Goal: Information Seeking & Learning: Learn about a topic

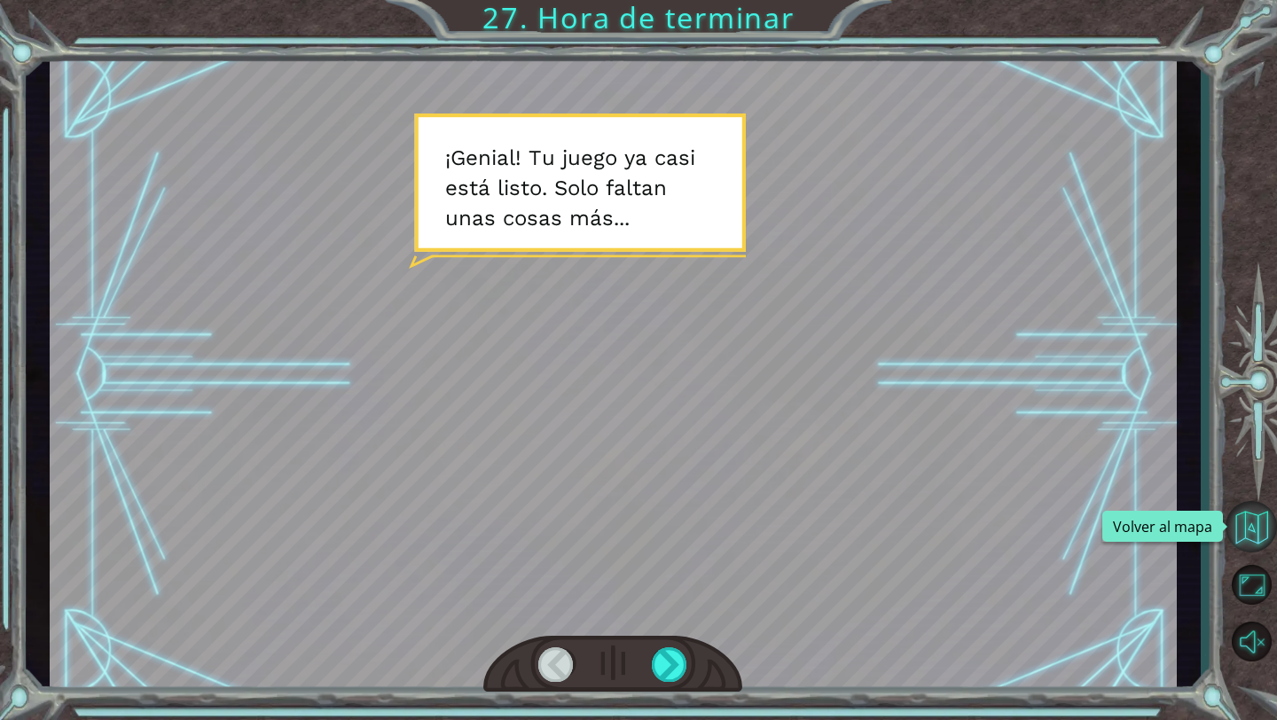
click at [1257, 512] on button "Volver al mapa" at bounding box center [1251, 526] width 51 height 51
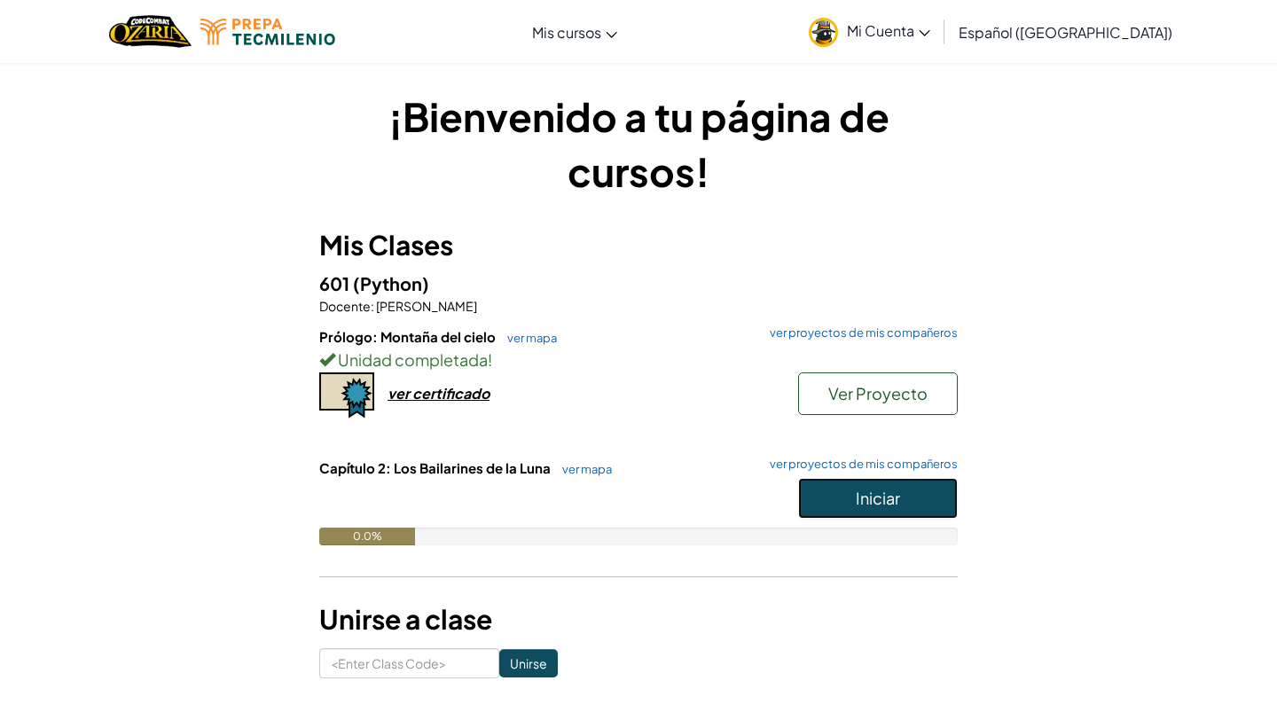
click at [841, 490] on button "Iniciar" at bounding box center [878, 498] width 160 height 41
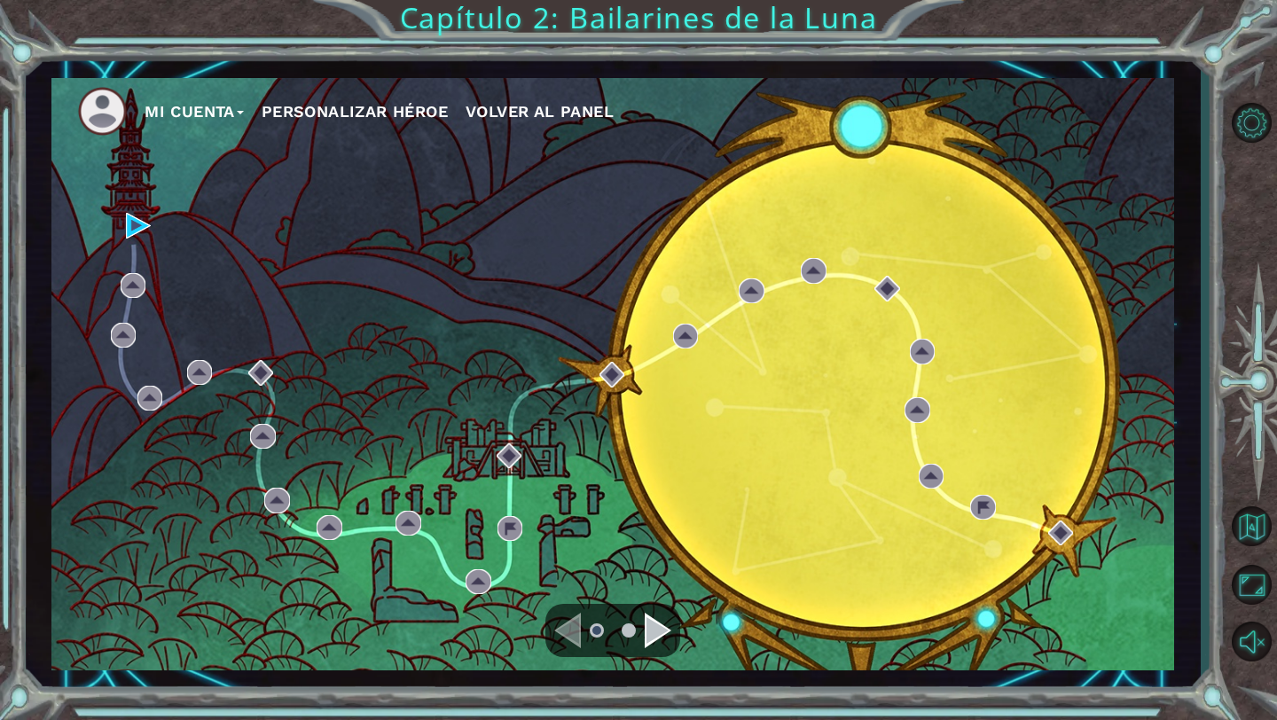
click at [648, 618] on div "Navigate to the next page" at bounding box center [658, 630] width 27 height 35
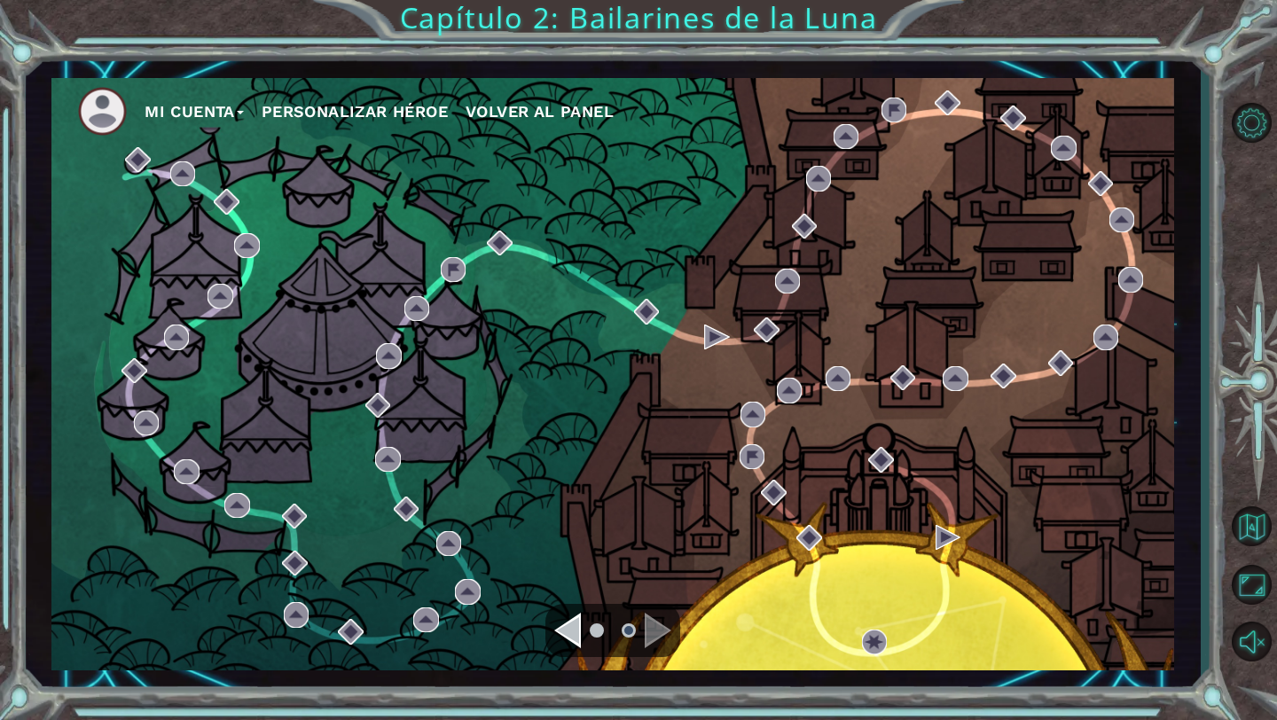
click at [565, 624] on div "Navigate to the previous page" at bounding box center [567, 630] width 27 height 35
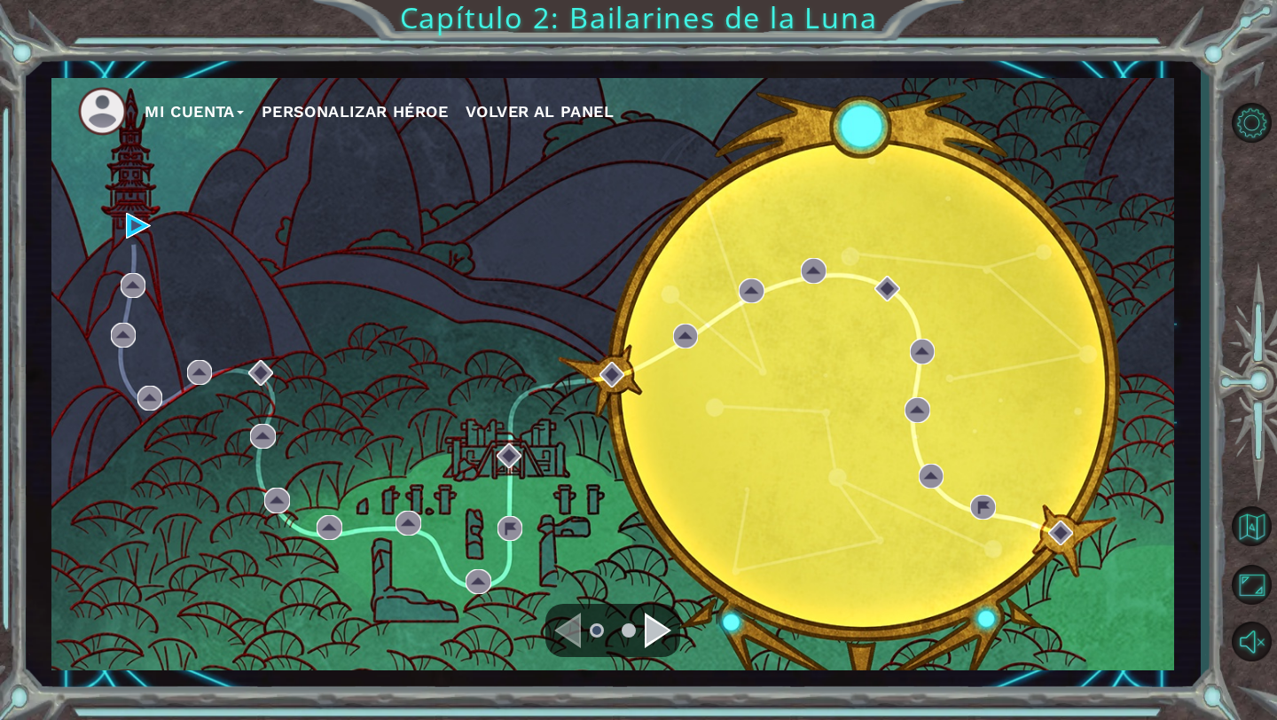
click at [124, 218] on div "Mi Cuenta Personalizar héroe Volver al panel" at bounding box center [612, 374] width 1123 height 593
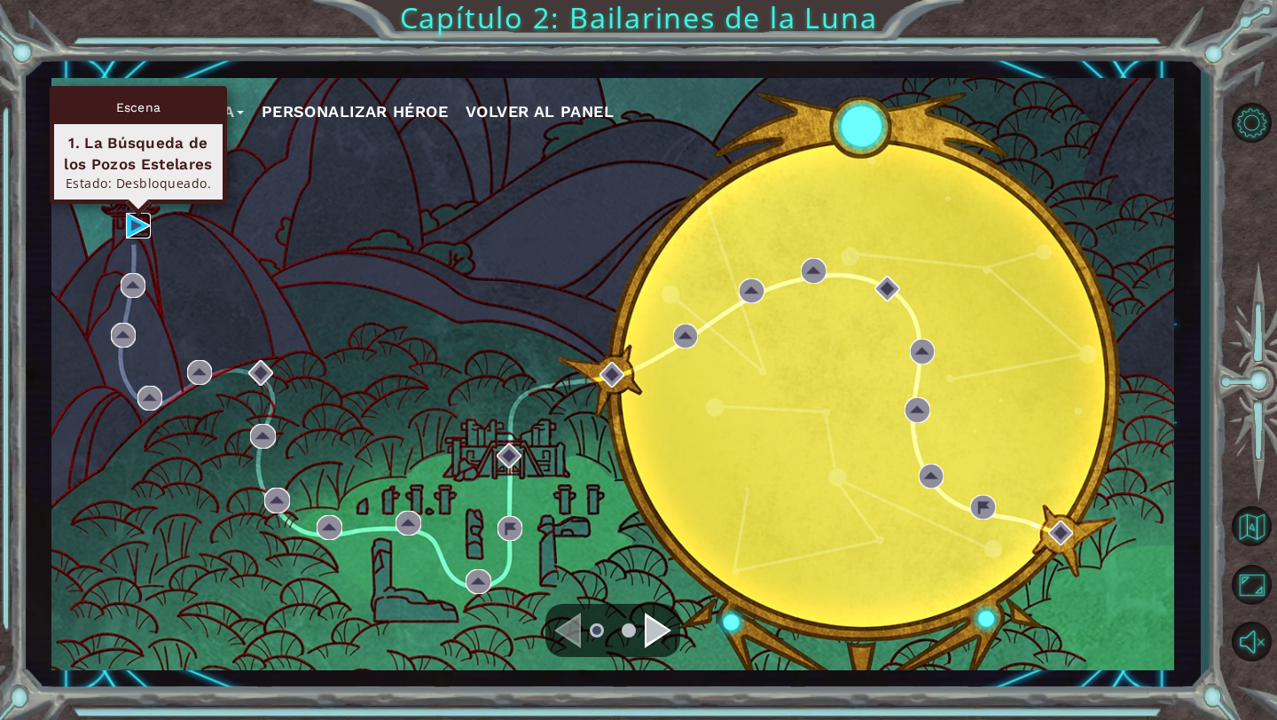
click at [132, 216] on img at bounding box center [138, 225] width 25 height 25
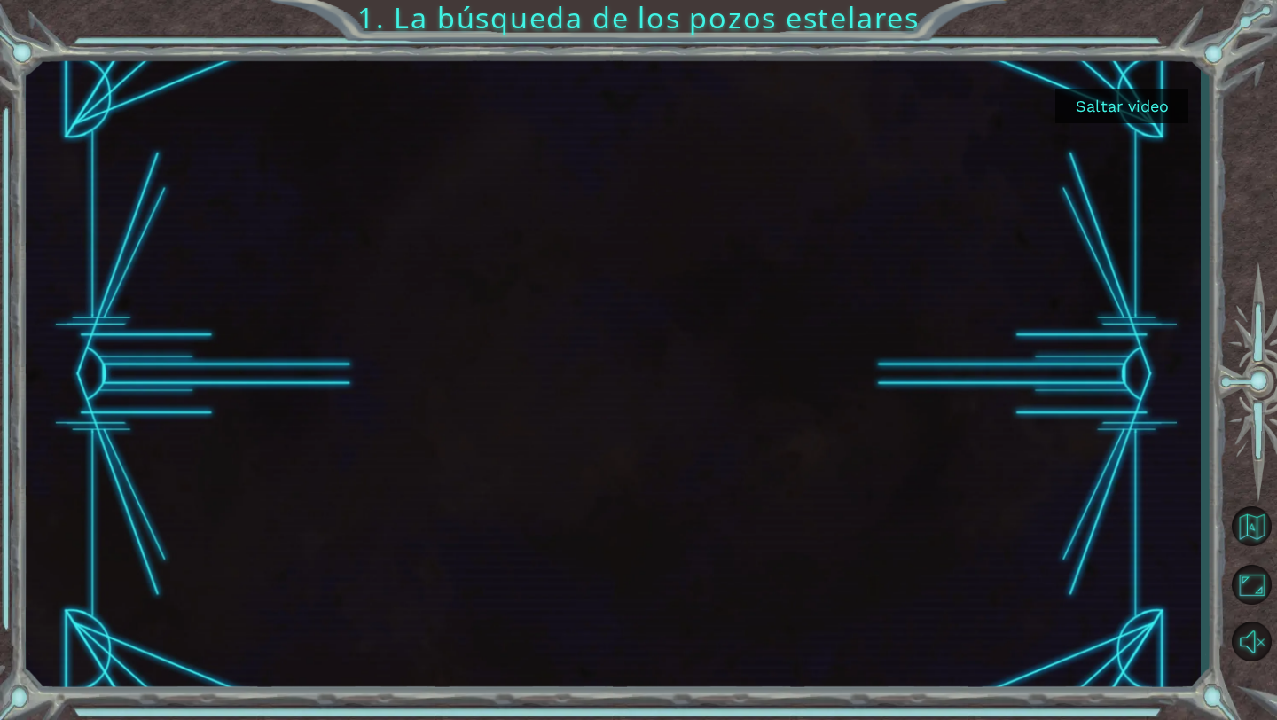
click at [1096, 94] on button "Saltar video" at bounding box center [1122, 106] width 133 height 35
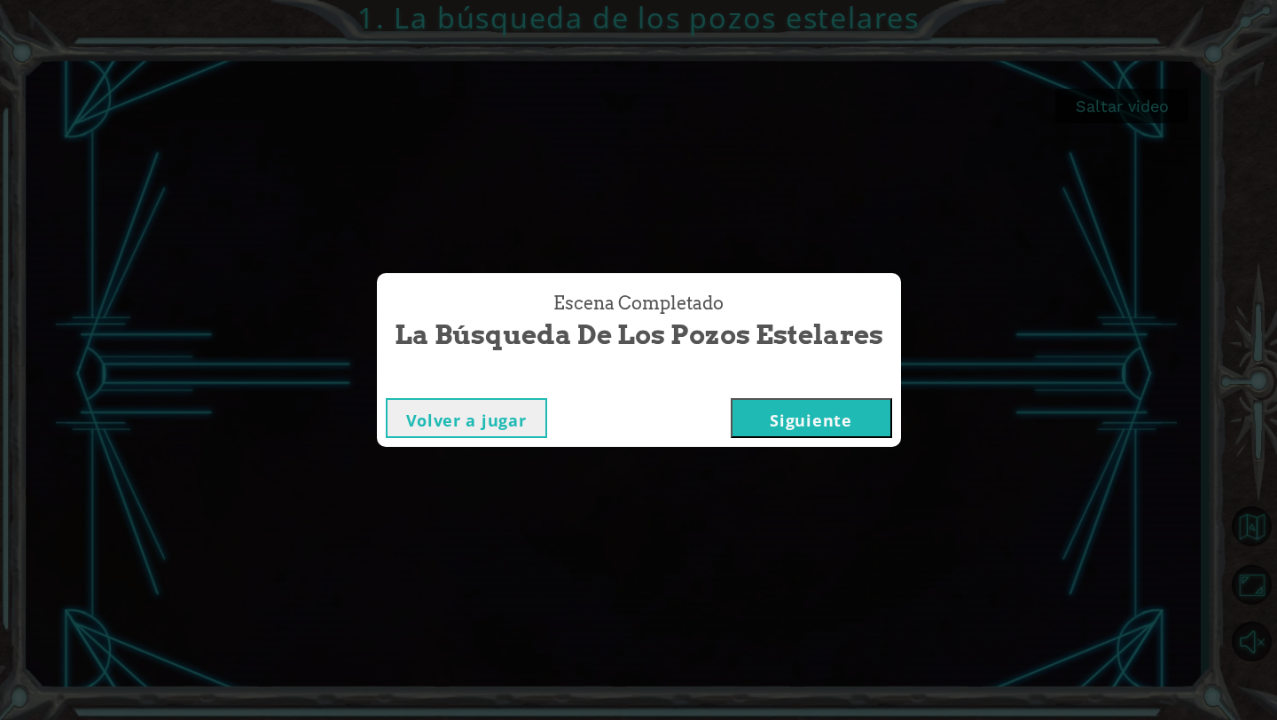
click at [764, 411] on button "Siguiente" at bounding box center [811, 418] width 161 height 40
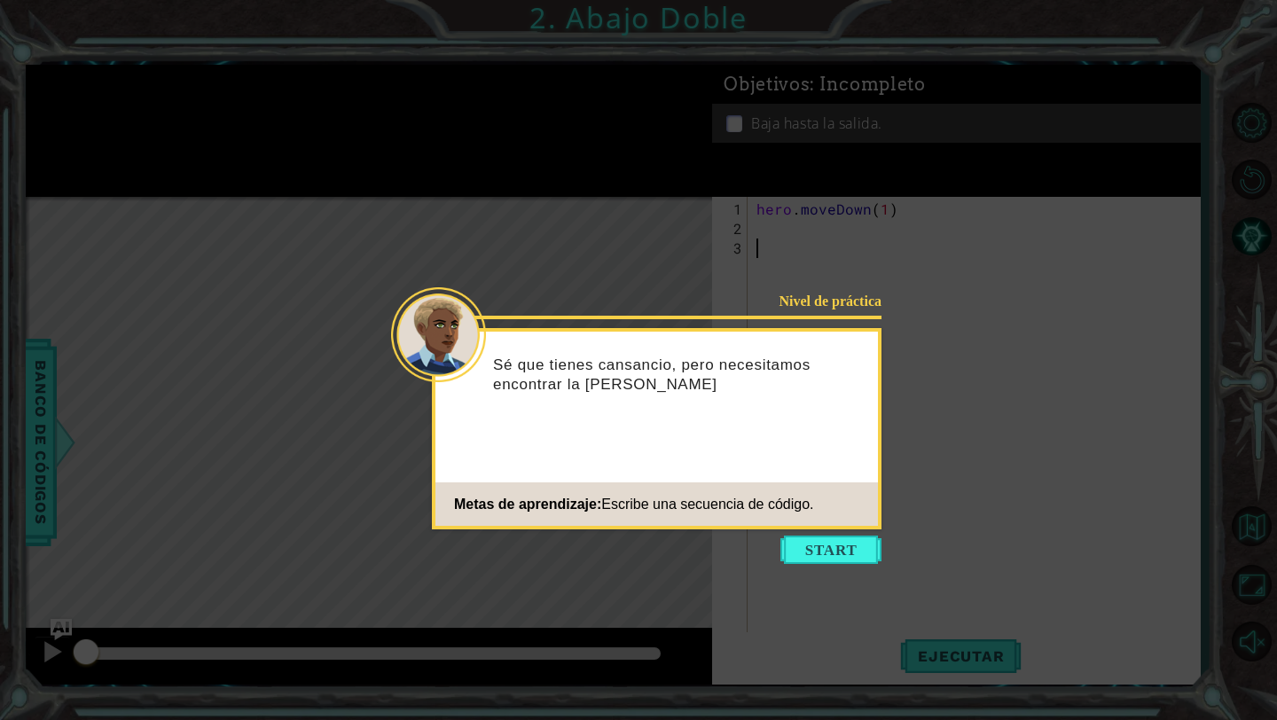
click at [907, 295] on icon at bounding box center [638, 360] width 1277 height 720
click at [808, 554] on button "Start" at bounding box center [831, 550] width 101 height 28
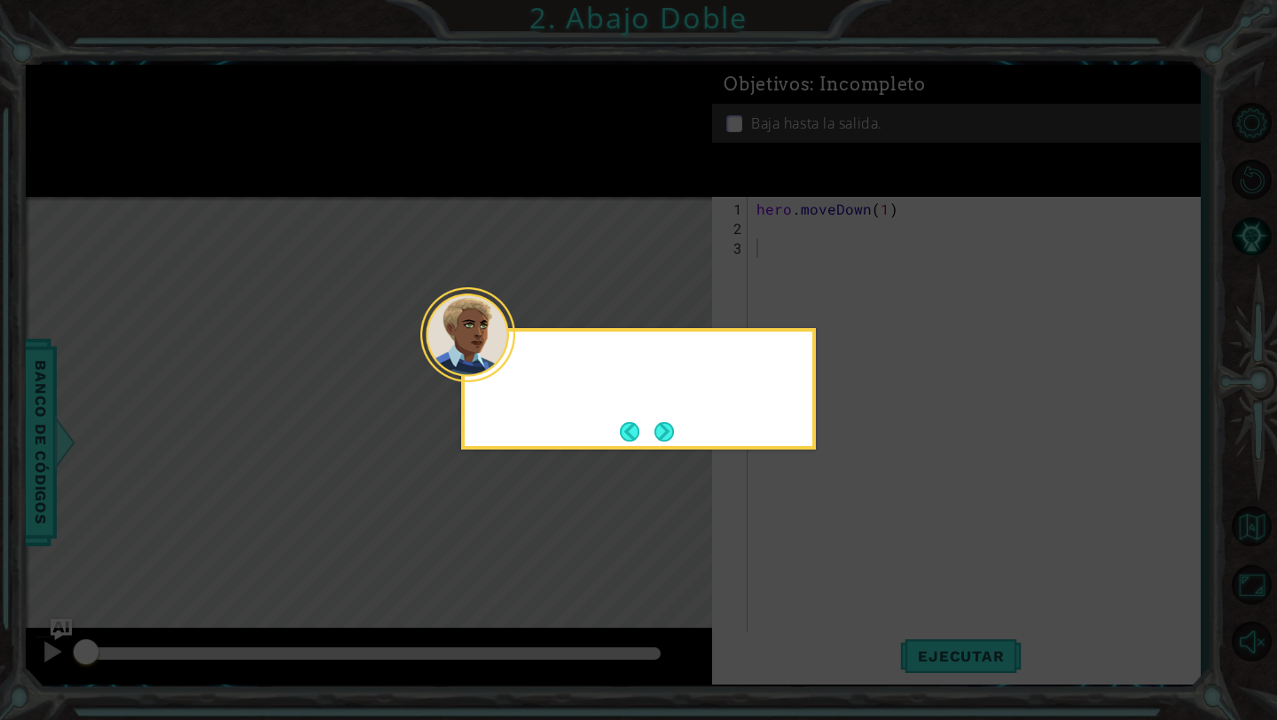
click at [808, 554] on icon at bounding box center [638, 360] width 1277 height 720
drag, startPoint x: 801, startPoint y: 476, endPoint x: 747, endPoint y: 476, distance: 54.1
click at [789, 476] on icon at bounding box center [638, 360] width 1277 height 720
click at [658, 435] on button "Next" at bounding box center [665, 432] width 20 height 20
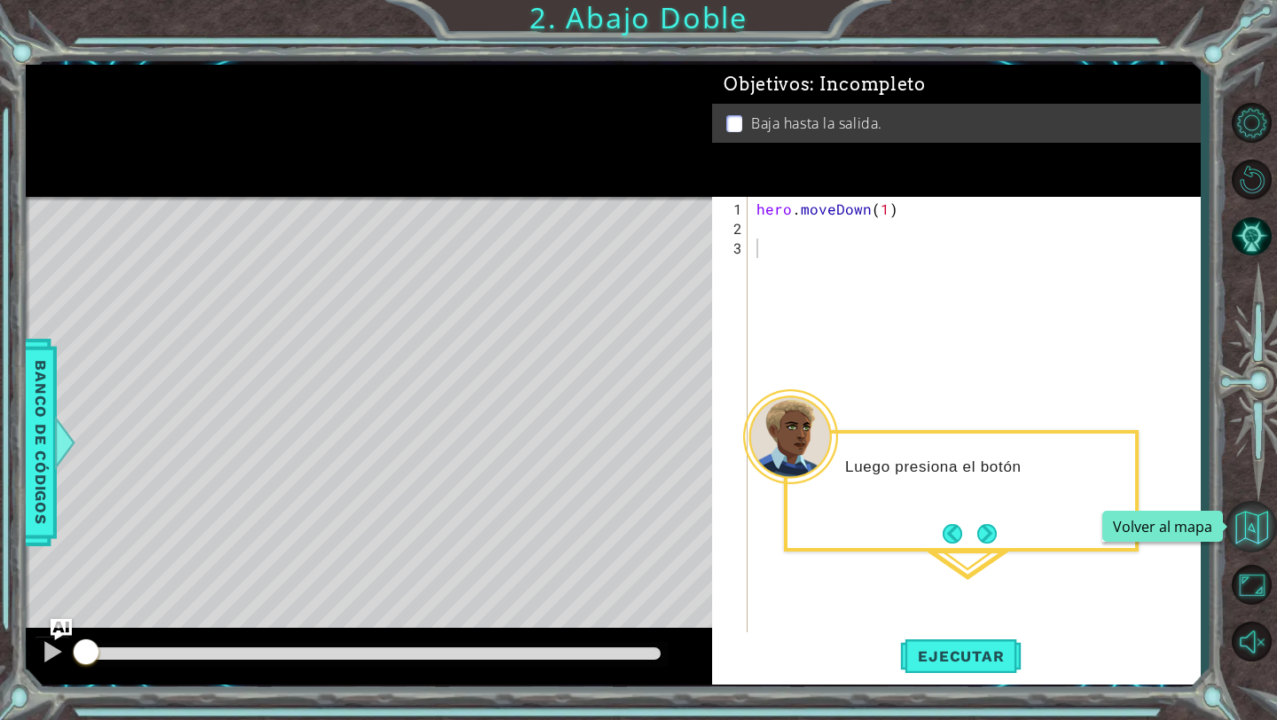
click at [1250, 507] on button "Volver al mapa" at bounding box center [1251, 526] width 51 height 51
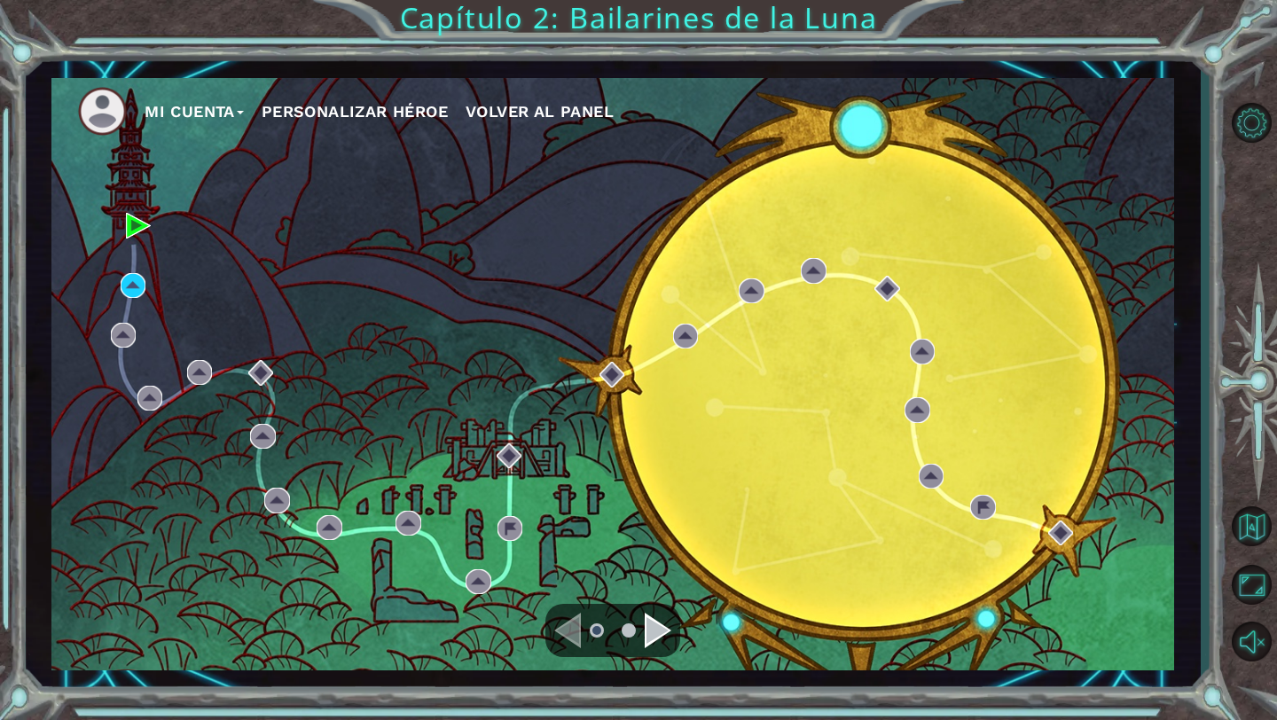
click at [641, 627] on ul at bounding box center [613, 630] width 64 height 35
click at [648, 632] on div "Navigate to the next page" at bounding box center [658, 630] width 27 height 35
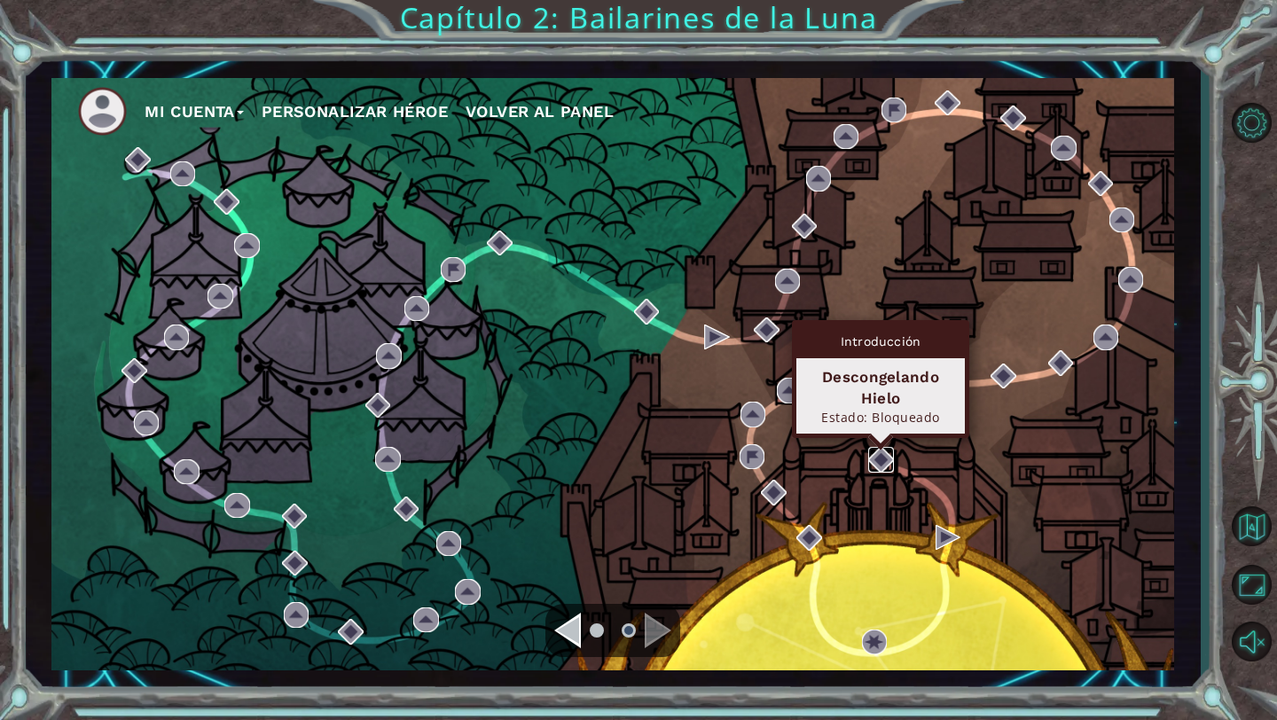
click at [873, 456] on img at bounding box center [880, 459] width 25 height 25
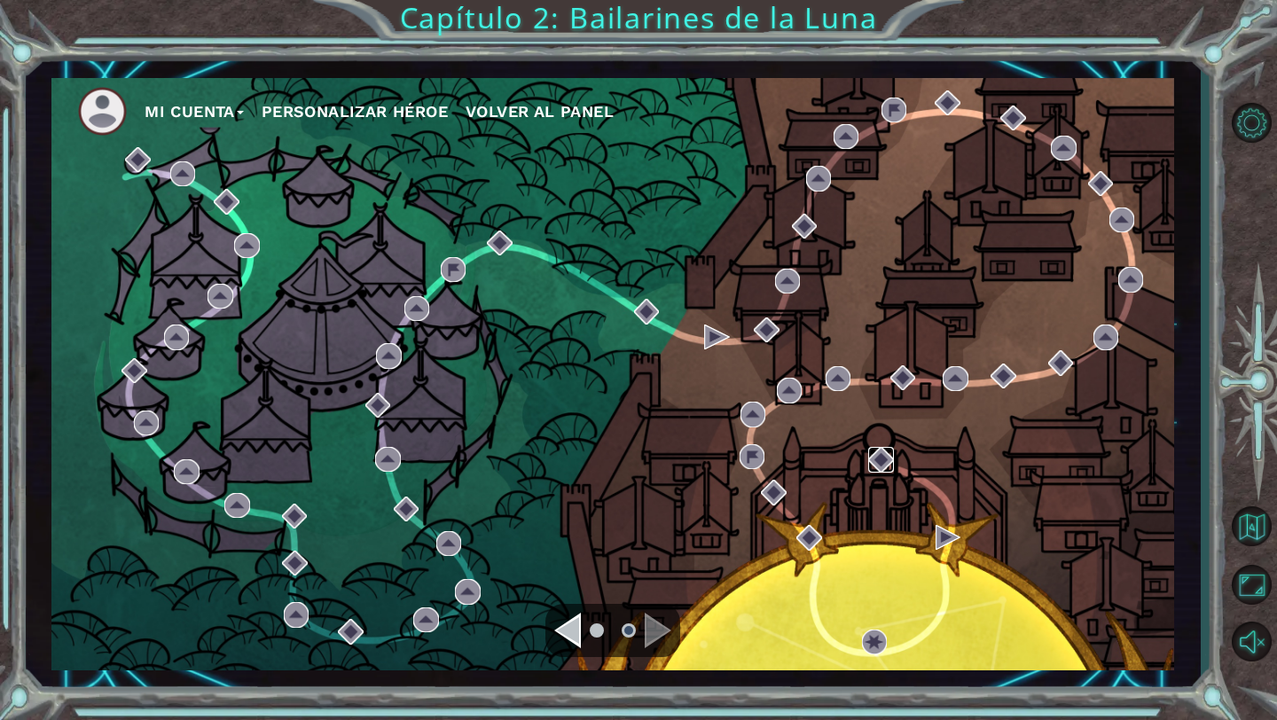
click at [872, 456] on img at bounding box center [880, 459] width 25 height 25
click at [562, 628] on div "Navigate to the previous page" at bounding box center [567, 630] width 27 height 35
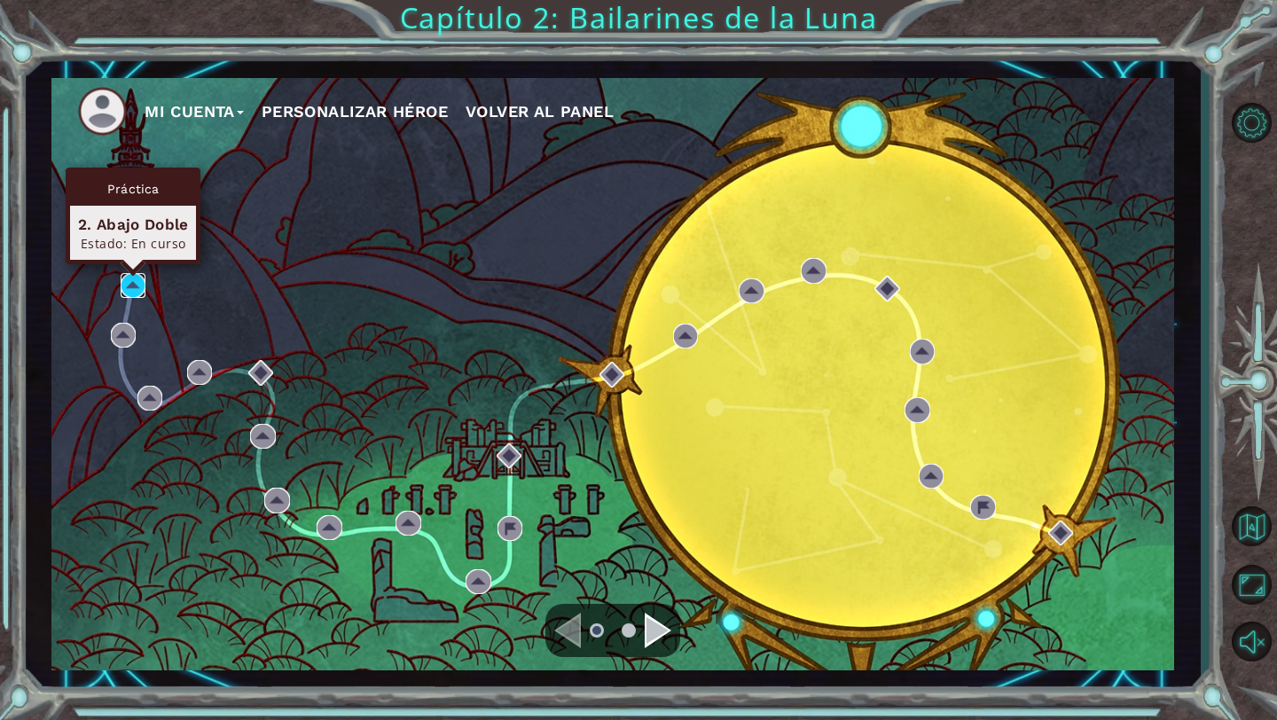
click at [129, 295] on img at bounding box center [133, 285] width 25 height 25
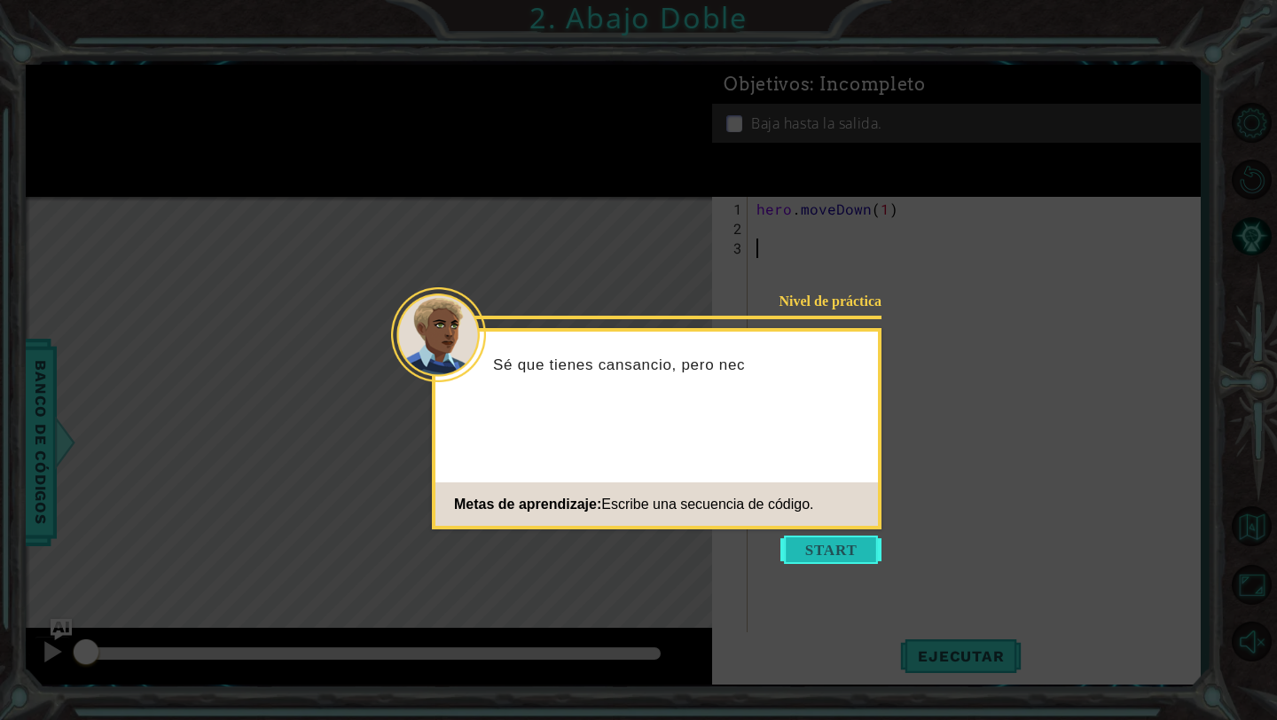
click at [847, 556] on button "Start" at bounding box center [831, 550] width 101 height 28
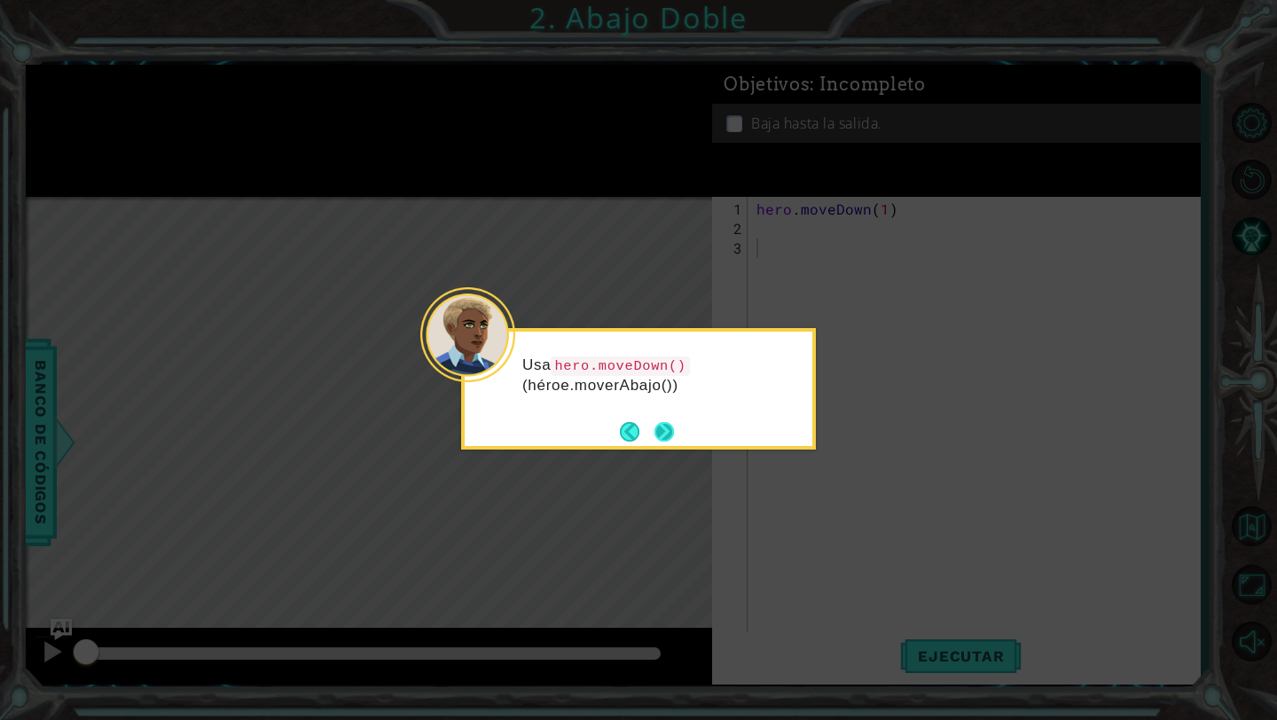
click at [654, 422] on button "Next" at bounding box center [664, 431] width 21 height 21
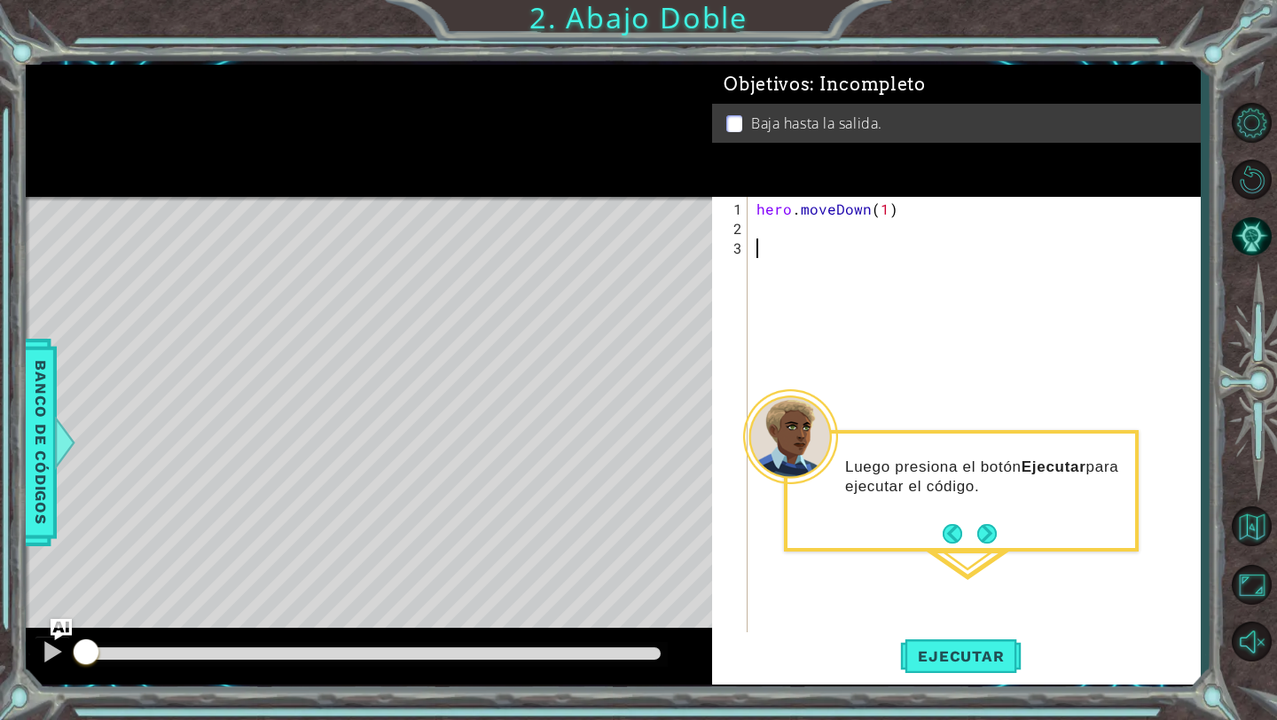
click at [843, 262] on div "hero . moveDown ( 1 )" at bounding box center [979, 444] width 452 height 488
click at [816, 228] on div "hero . moveDown ( 1 )" at bounding box center [979, 444] width 452 height 488
type textarea "m"
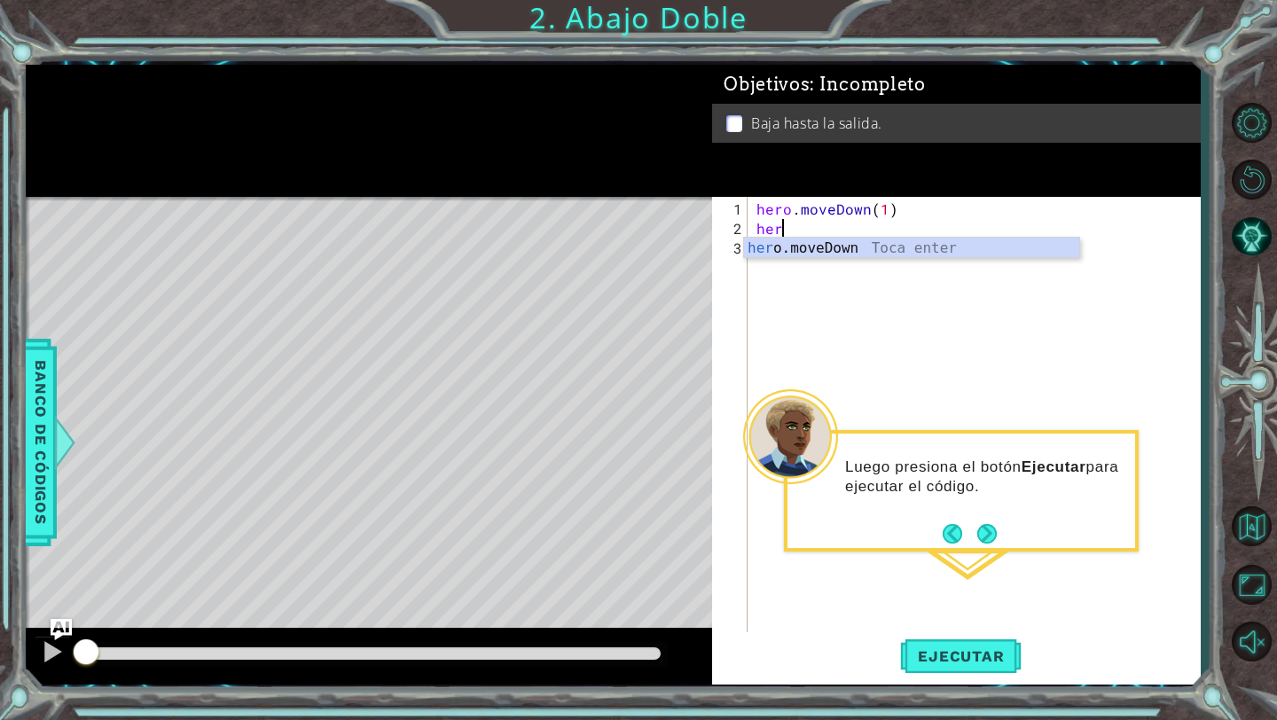
type textarea "h"
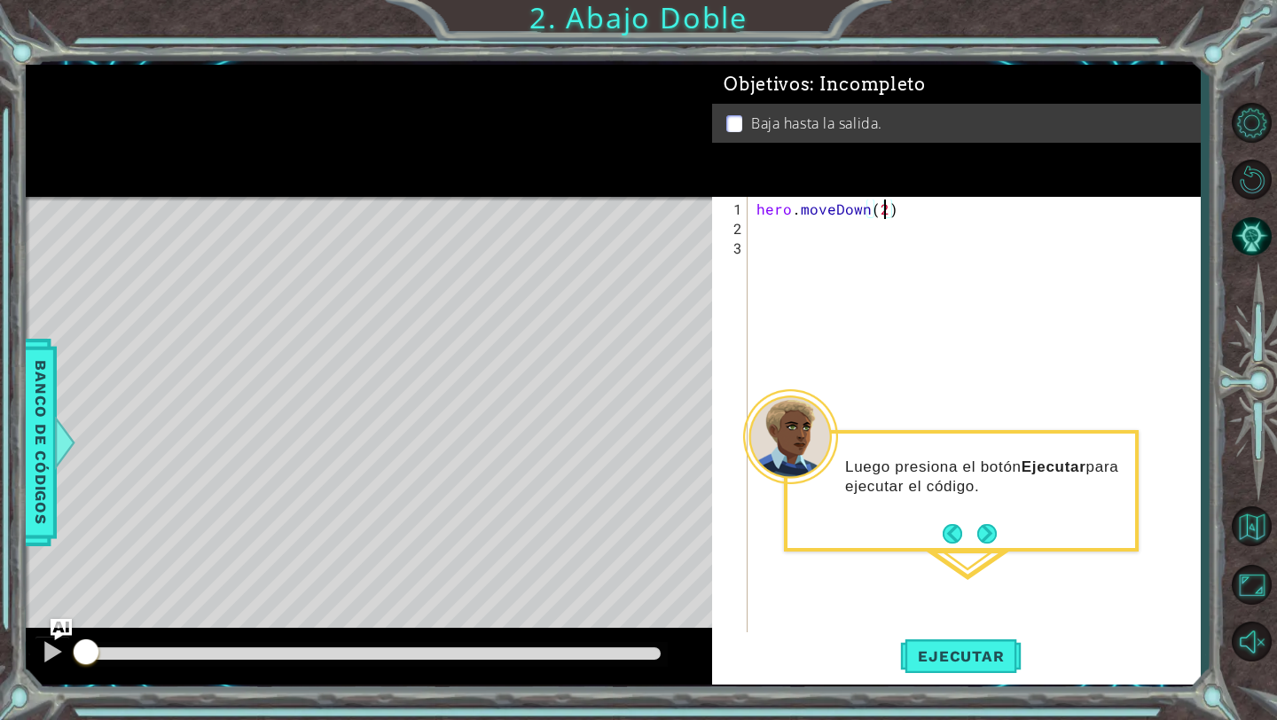
scroll to position [0, 7]
type textarea "hero.moveDown(2)"
click at [966, 645] on button "Ejecutar" at bounding box center [961, 656] width 122 height 49
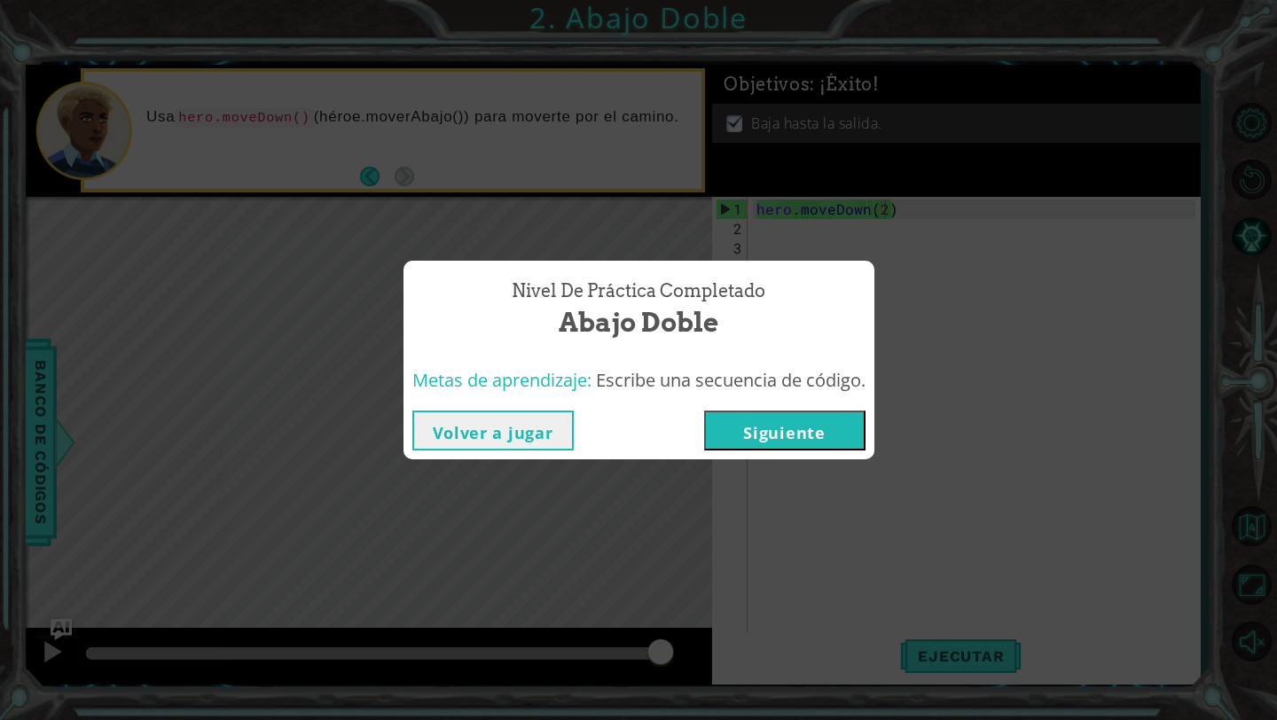
click at [741, 425] on button "Siguiente" at bounding box center [784, 431] width 161 height 40
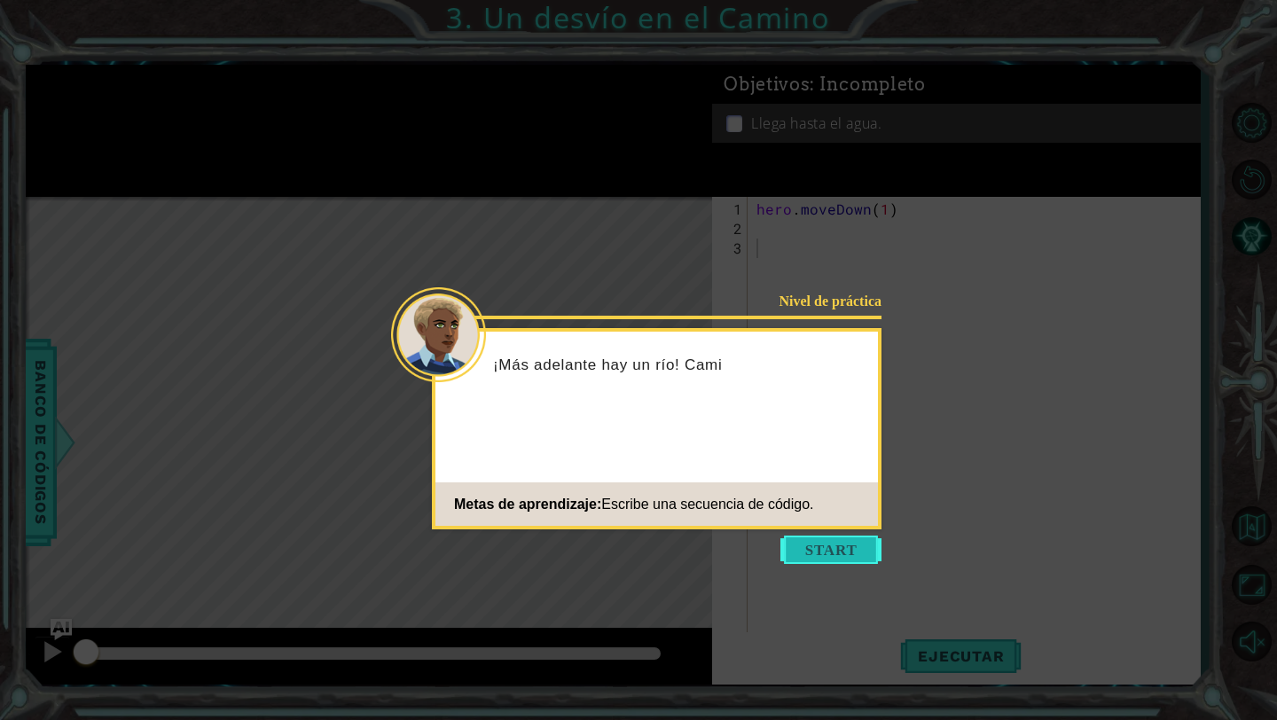
click at [808, 552] on button "Start" at bounding box center [831, 550] width 101 height 28
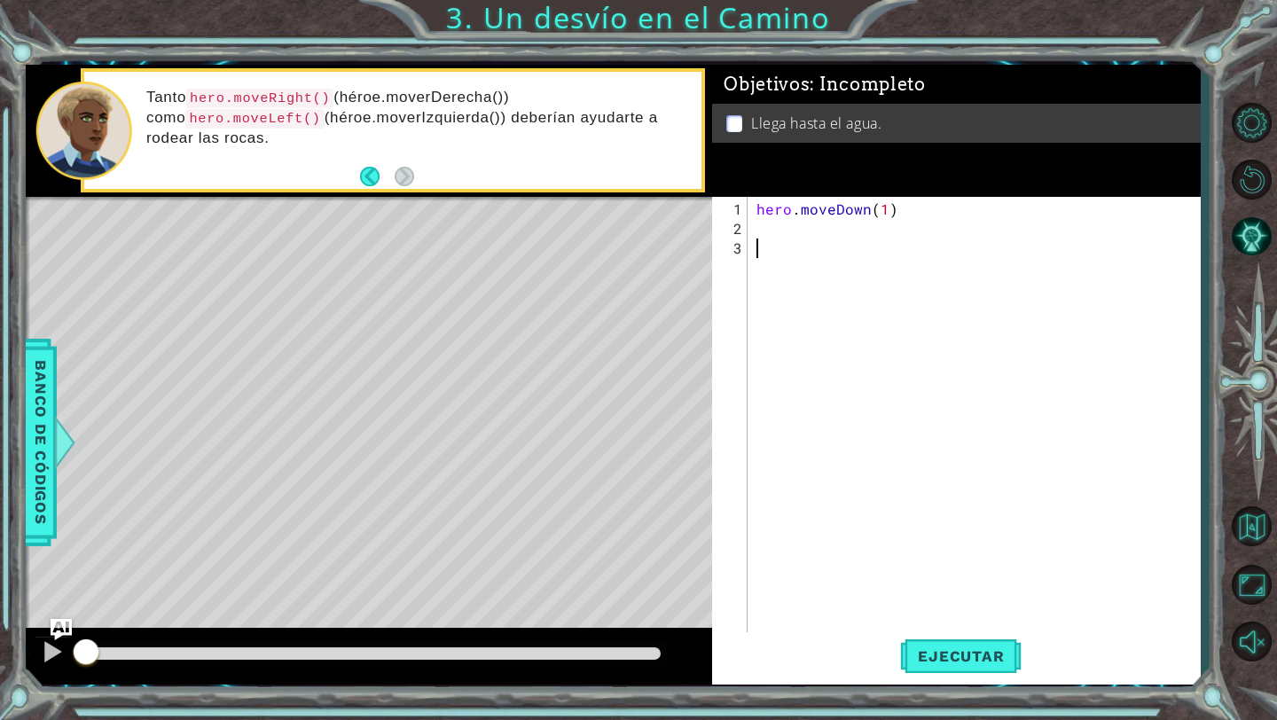
click at [788, 228] on div "hero . moveDown ( 1 )" at bounding box center [979, 444] width 452 height 488
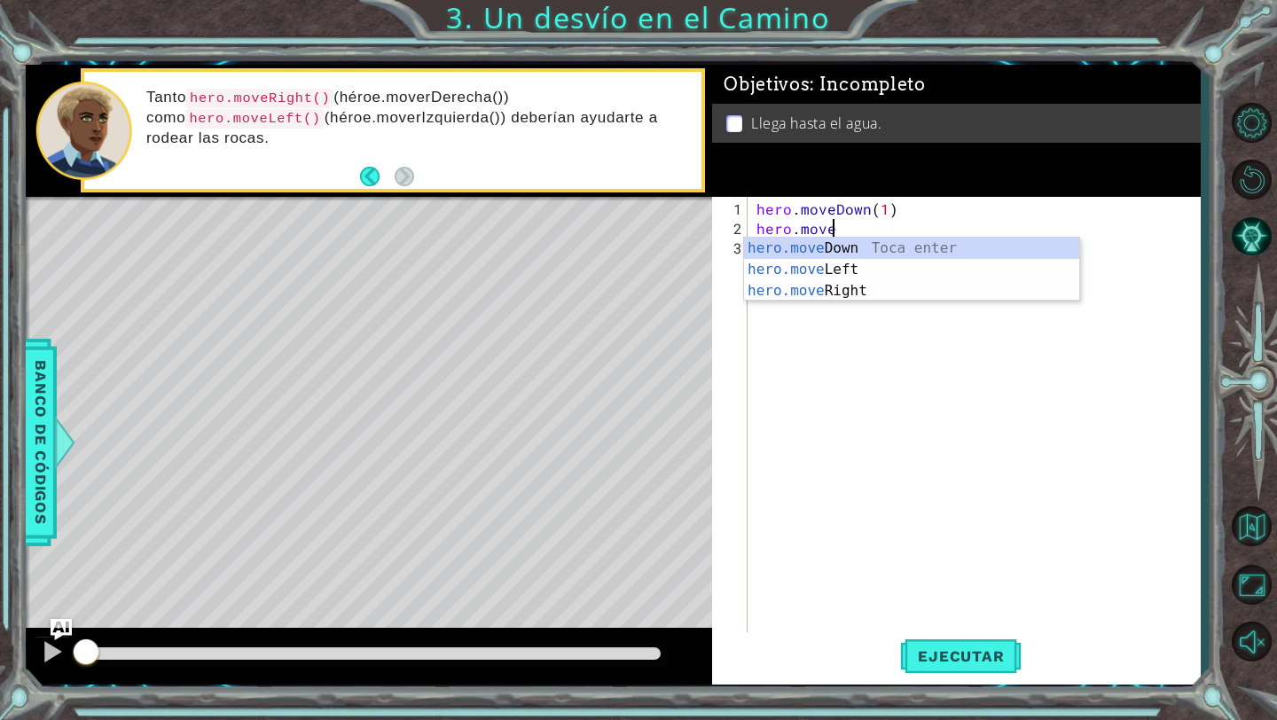
scroll to position [0, 4]
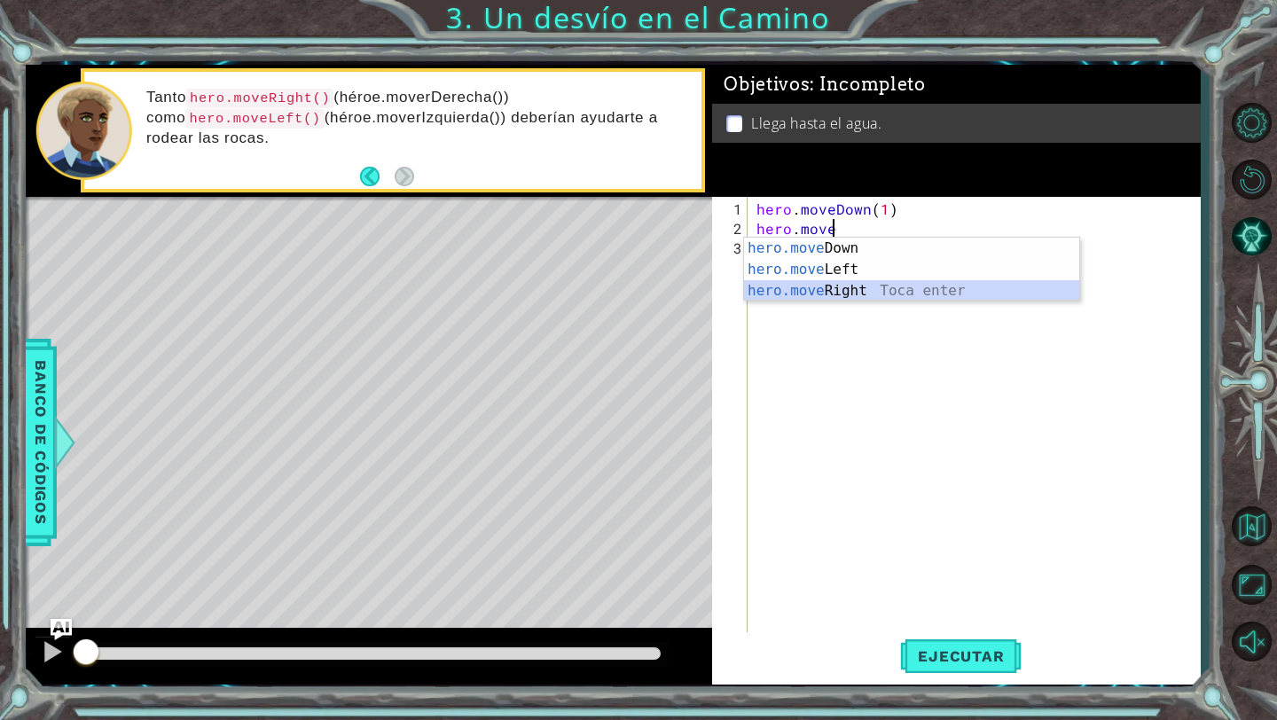
type textarea "hero.moveRight(1)"
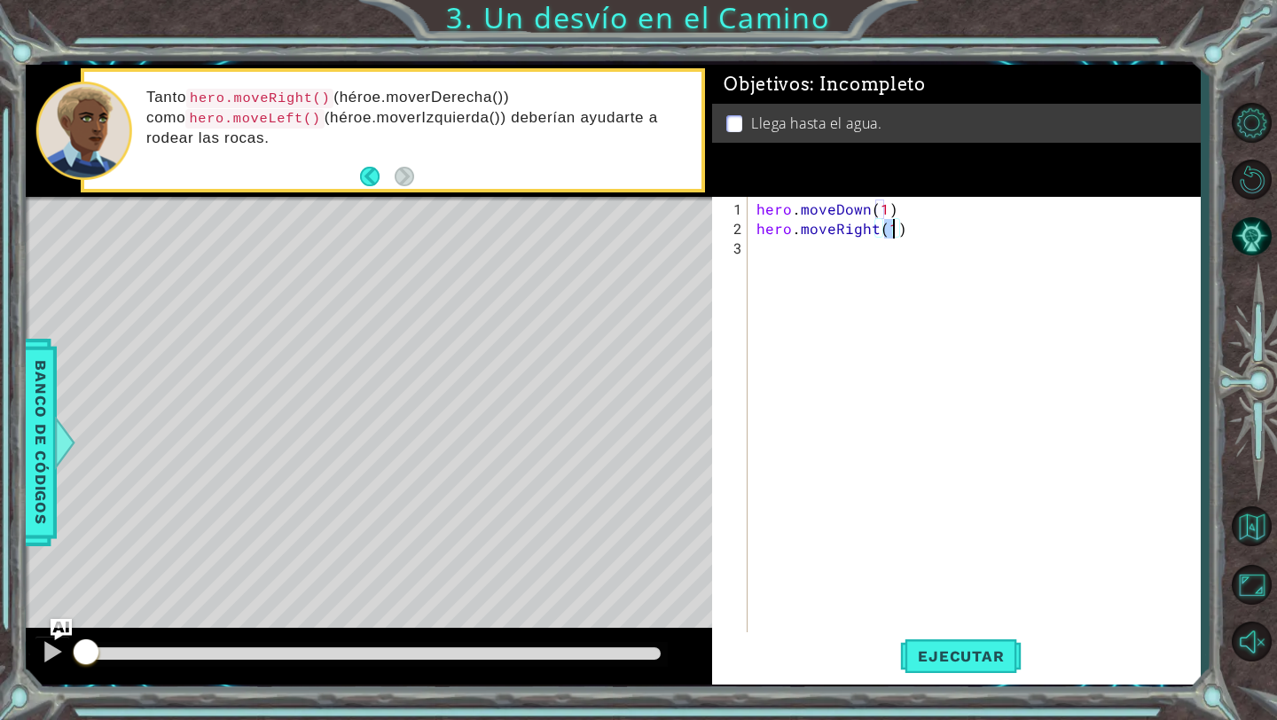
click at [817, 257] on div "hero . moveDown ( 1 ) hero . moveRight ( 1 )" at bounding box center [979, 444] width 452 height 488
click at [947, 665] on button "Ejecutar" at bounding box center [961, 656] width 122 height 49
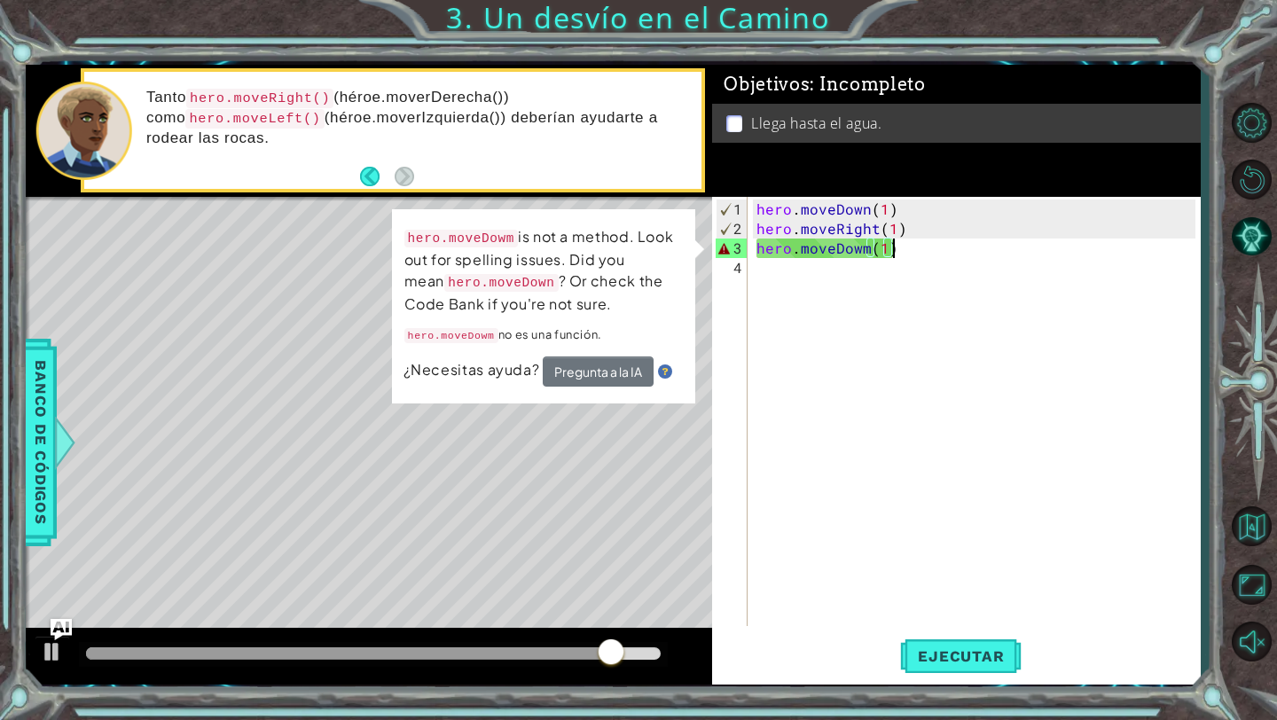
click at [357, 170] on div "Tanto hero.moveRight() (héroe.moverDerecha()) como hero.moveLeft() (héroe.mover…" at bounding box center [418, 131] width 568 height 104
click at [900, 247] on div "hero . moveDown ( 1 ) hero . moveRight ( 1 ) hero . moveDowm ( 1 )" at bounding box center [979, 434] width 452 height 468
click at [754, 255] on div "hero . moveDown ( 1 ) hero . moveRight ( 1 ) hero . moveDowm ( 1 )" at bounding box center [979, 434] width 452 height 468
click at [862, 252] on div "hero . moveDown ( 1 ) hero . moveRight ( 1 ) hero . moveDowm ( 1 )" at bounding box center [979, 434] width 452 height 468
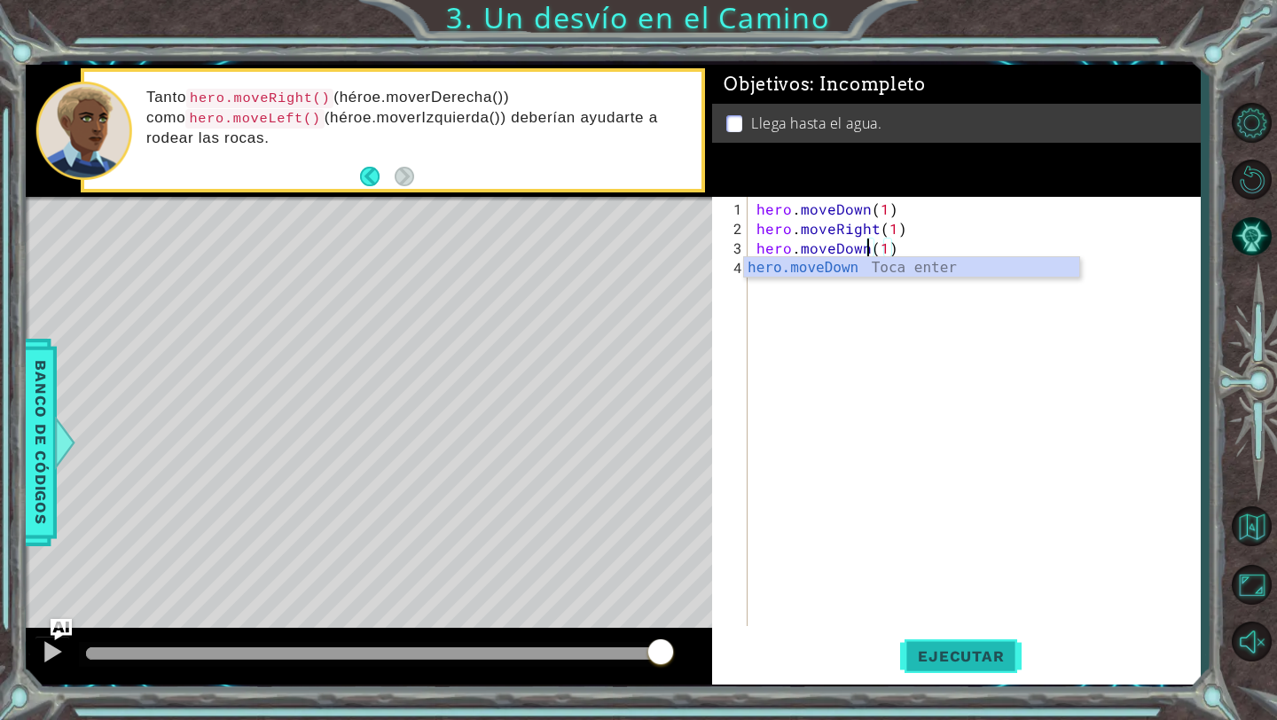
type textarea "hero.moveDown(1)"
click at [955, 648] on span "Ejecutar" at bounding box center [961, 657] width 122 height 18
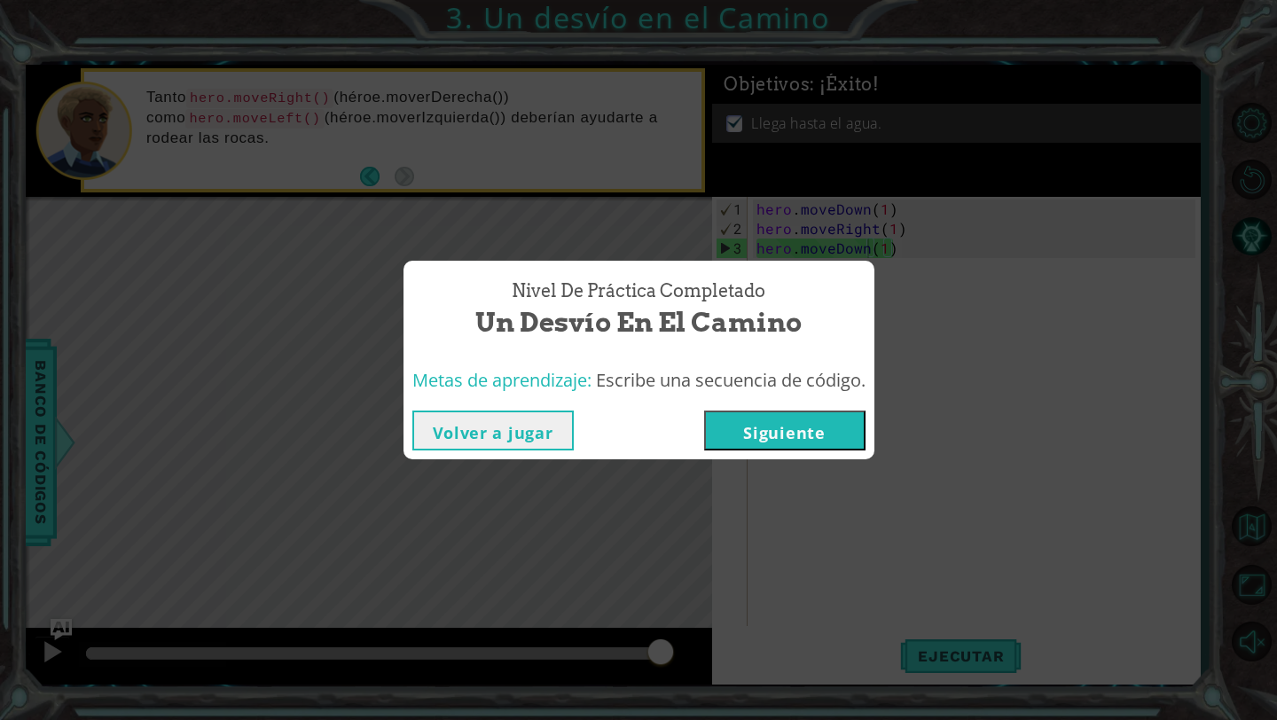
click at [768, 429] on button "Siguiente" at bounding box center [784, 431] width 161 height 40
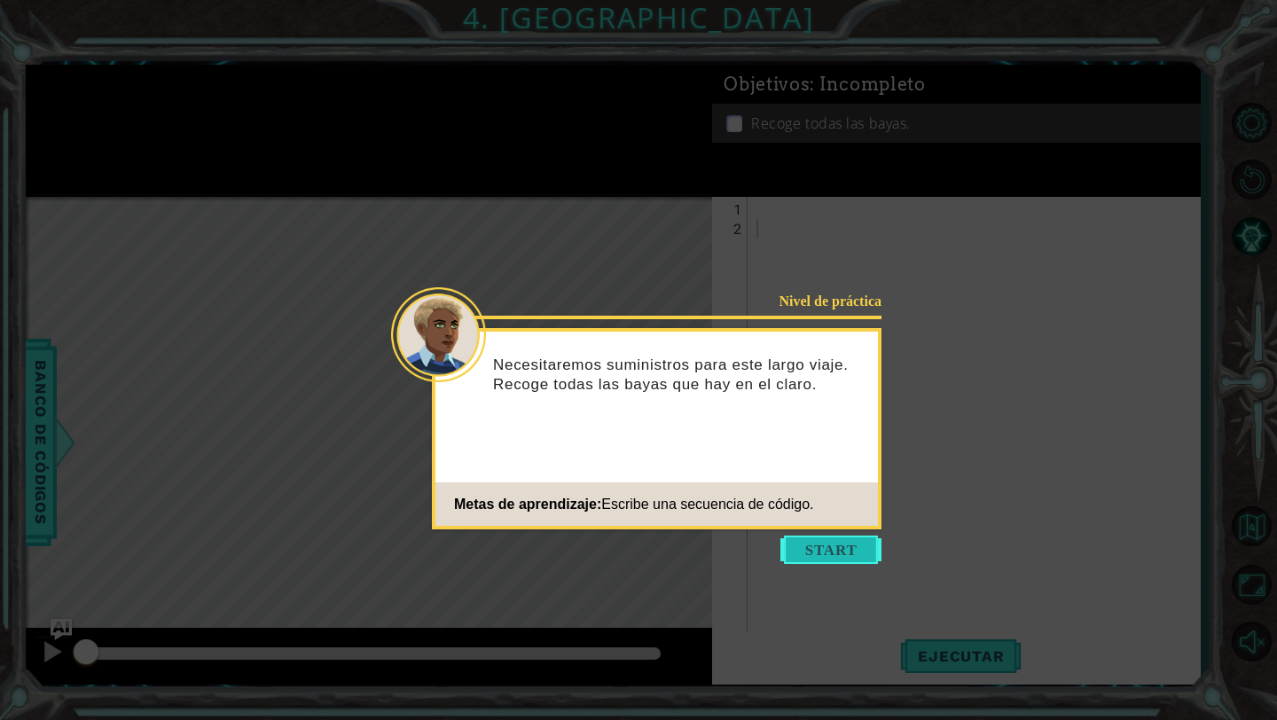
click at [831, 546] on button "Start" at bounding box center [831, 550] width 101 height 28
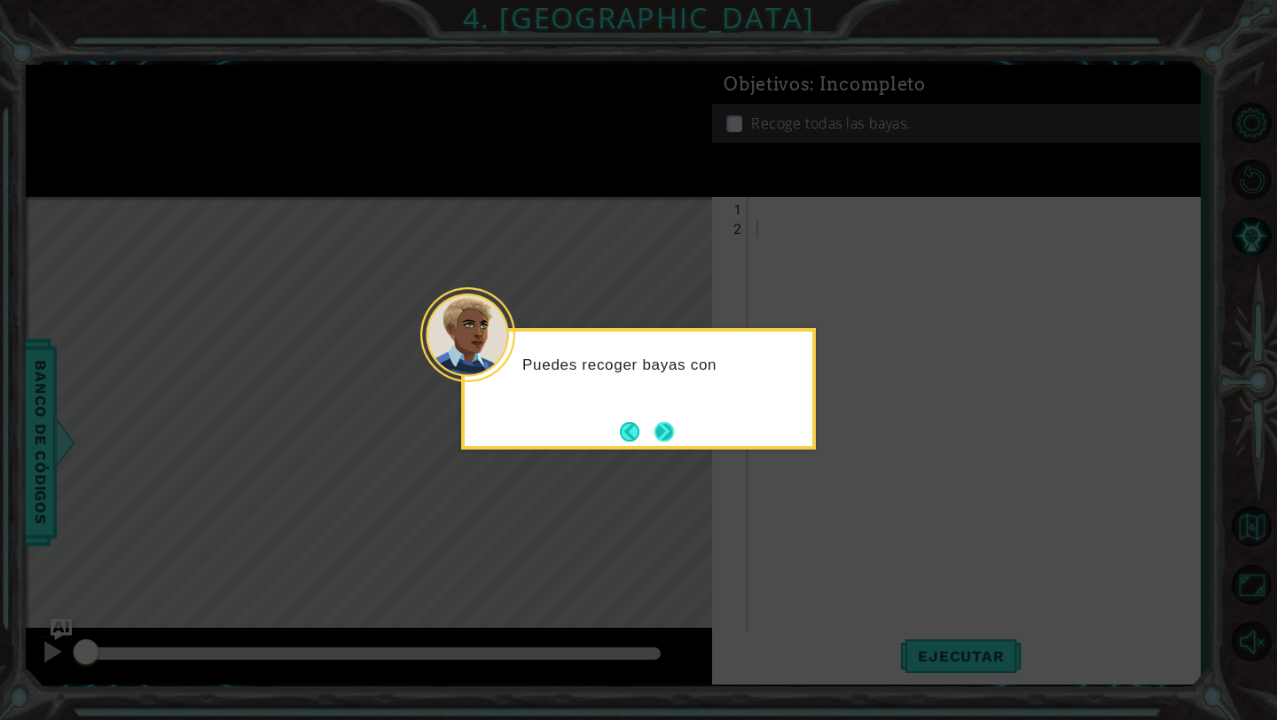
click at [663, 431] on button "Next" at bounding box center [665, 432] width 20 height 20
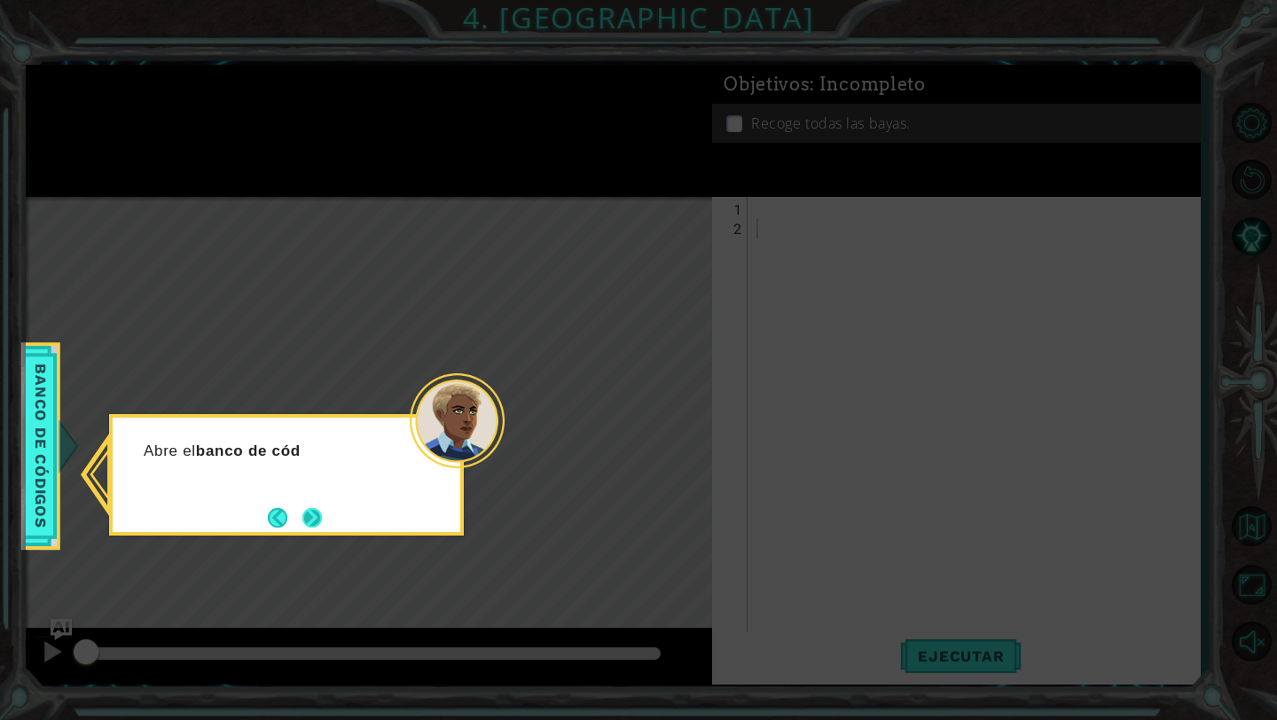
click at [320, 508] on button "Next" at bounding box center [312, 518] width 20 height 20
click at [316, 511] on button "Next" at bounding box center [312, 517] width 20 height 20
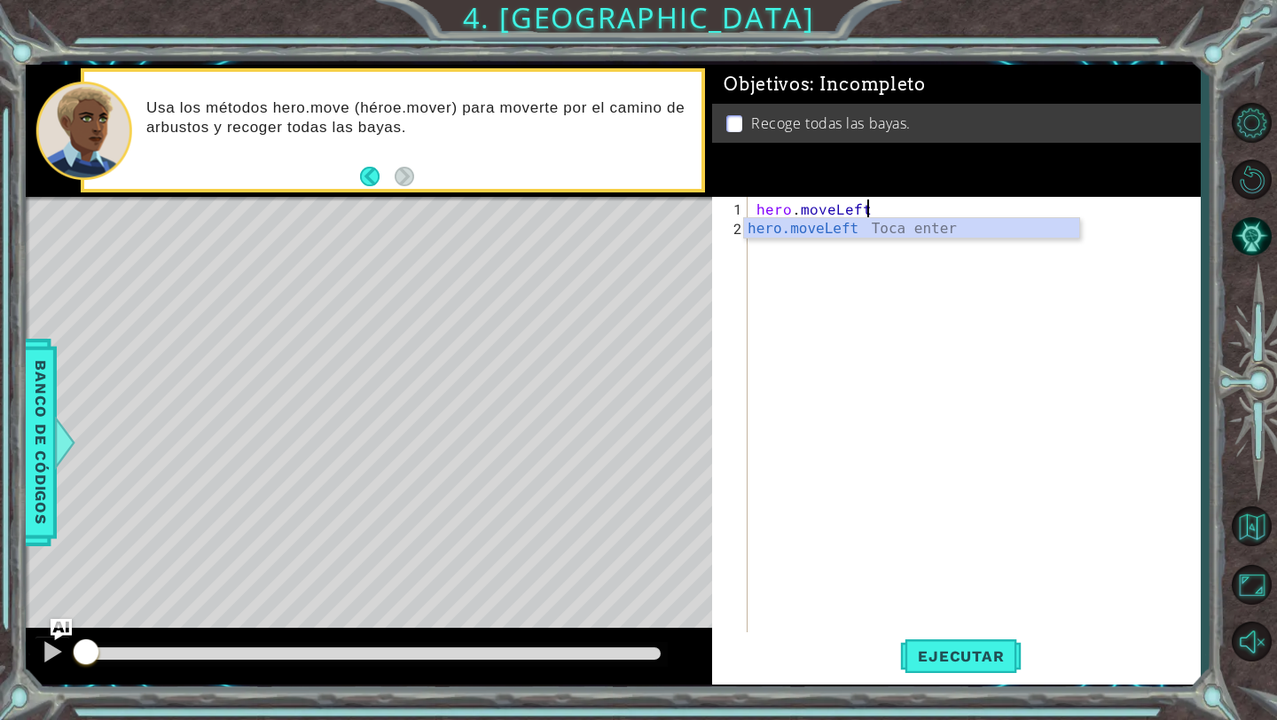
scroll to position [0, 6]
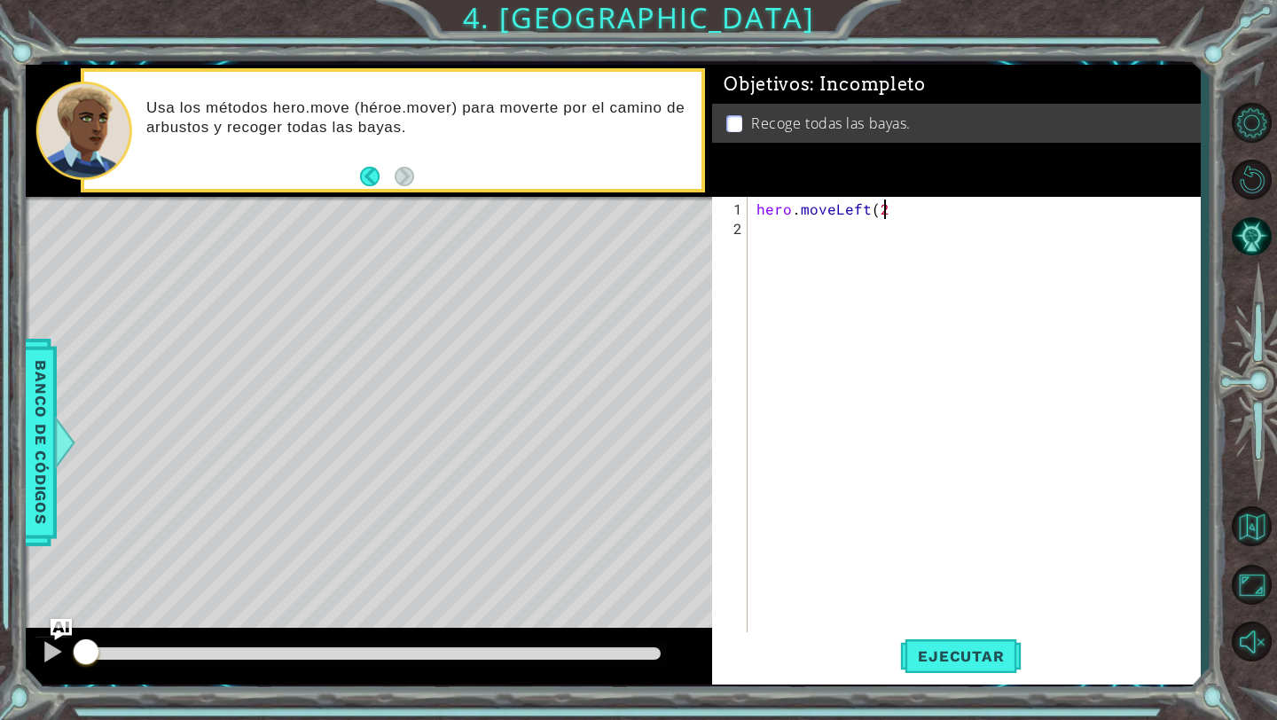
type textarea "hero.moveLeft(2)"
type textarea "hero.moveDOwm(2)"
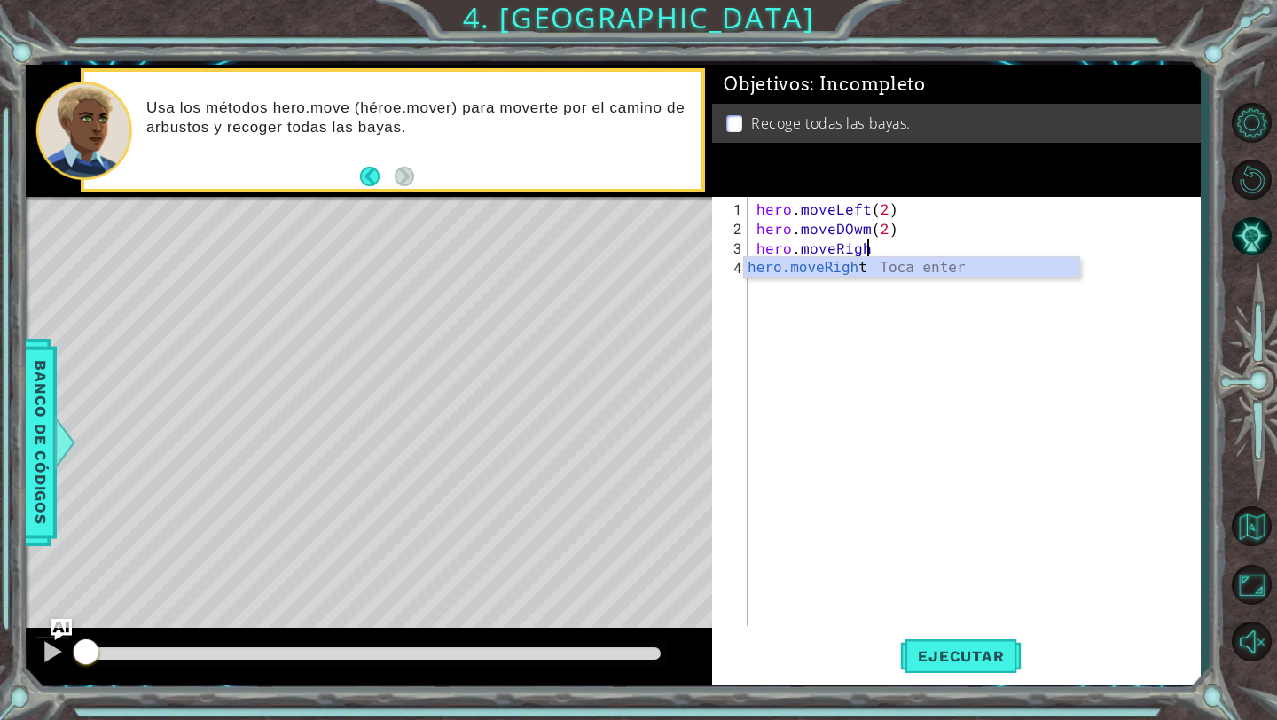
scroll to position [0, 6]
type textarea "hero.moveRight(2)"
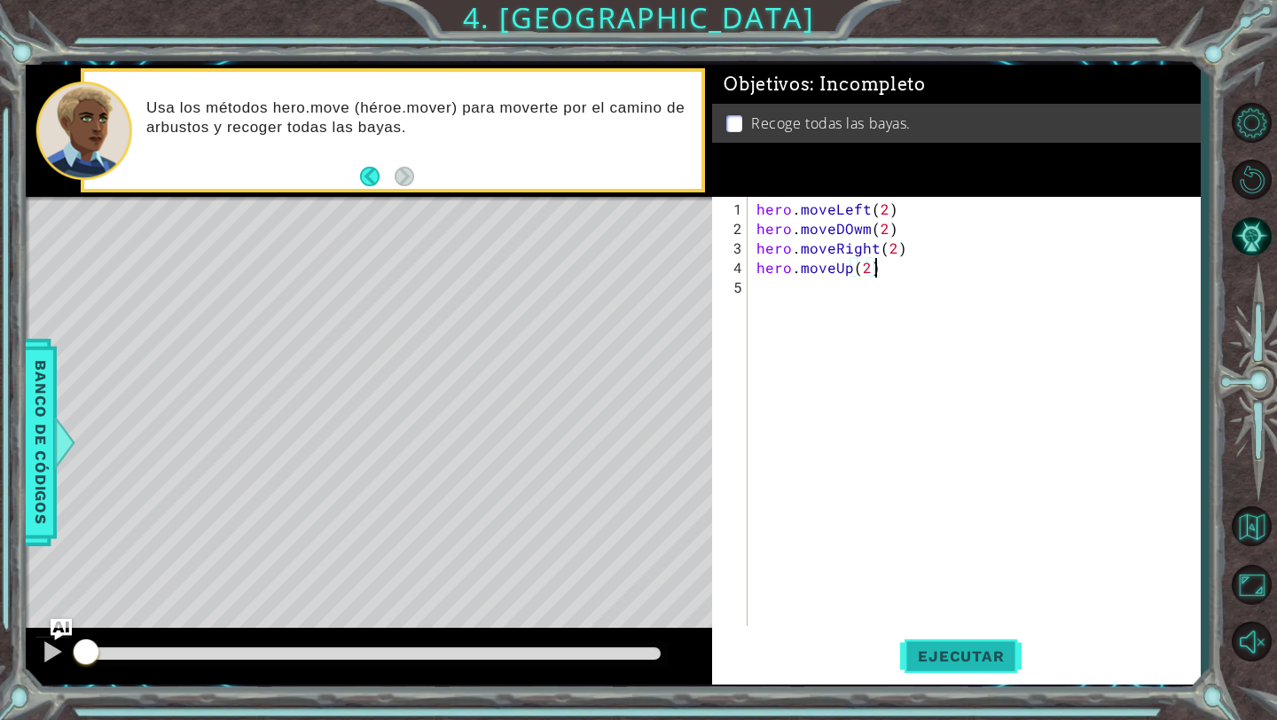
click at [915, 654] on span "Ejecutar" at bounding box center [961, 657] width 122 height 18
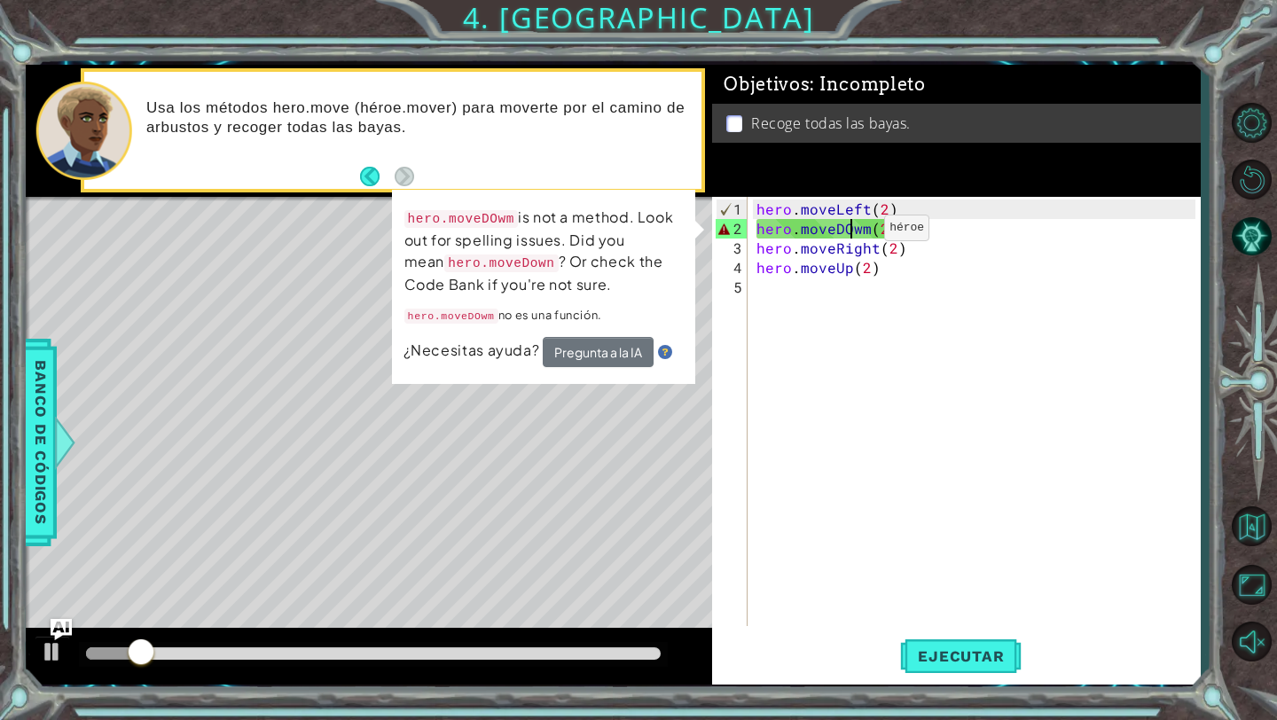
click at [854, 234] on div "hero . moveLeft ( 2 ) hero . moveDOwm ( 2 ) hero . moveRight ( 2 ) hero . moveU…" at bounding box center [979, 434] width 452 height 468
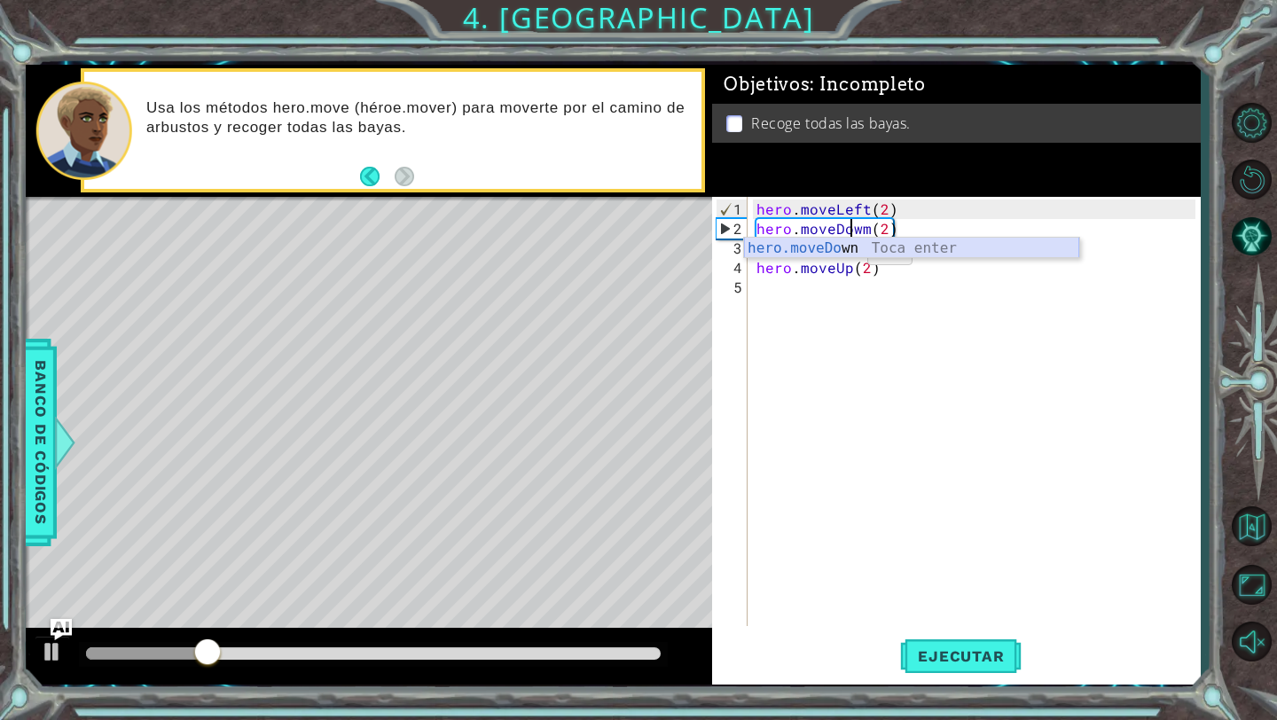
click at [829, 250] on div "hero.moveDo wn [GEOGRAPHIC_DATA] enter" at bounding box center [911, 270] width 335 height 64
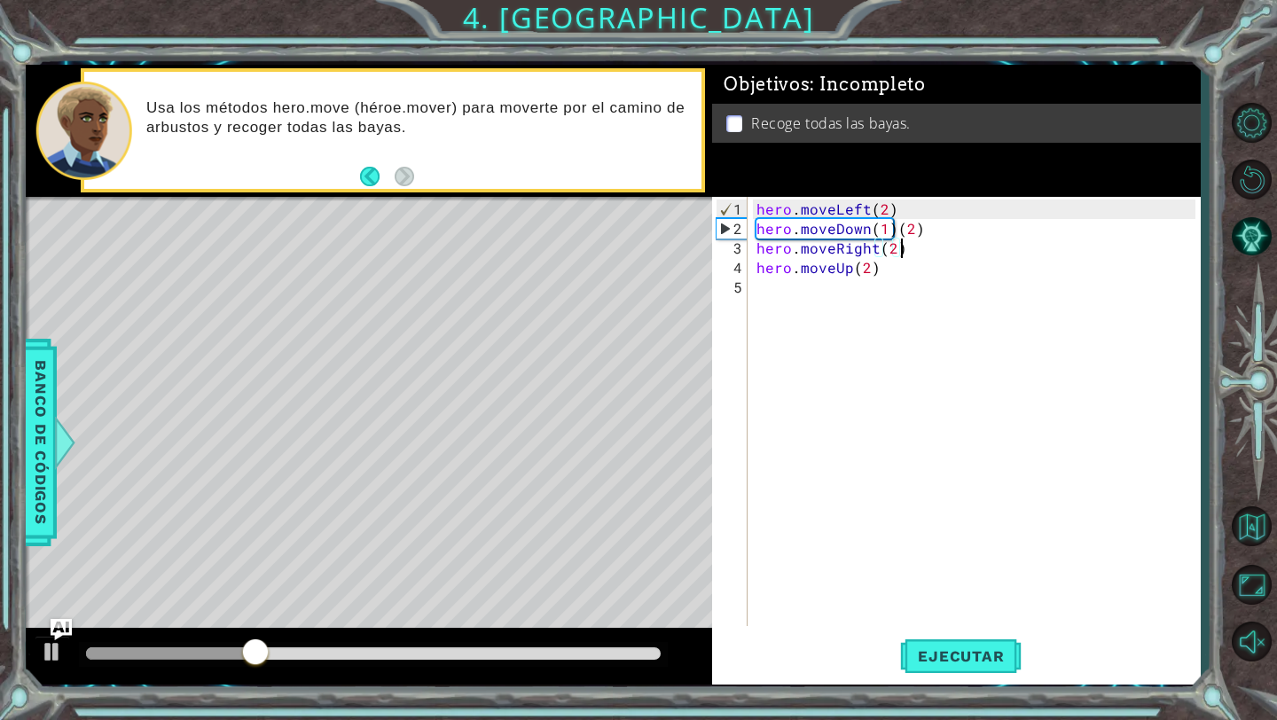
click at [918, 237] on div "hero . moveLeft ( 2 ) hero . moveDown ( 1 ) ( 2 ) hero . moveRight ( 2 ) hero .…" at bounding box center [979, 434] width 452 height 468
click at [922, 216] on div "hero . moveLeft ( 2 ) hero . moveDown ( 1 ) ( 2 ) hero . moveRight ( 2 ) hero .…" at bounding box center [979, 434] width 452 height 468
click at [922, 229] on div "hero . moveLeft ( 2 ) hero . moveDown ( 1 ) ( 2 ) hero . moveRight ( 2 ) hero .…" at bounding box center [979, 434] width 452 height 468
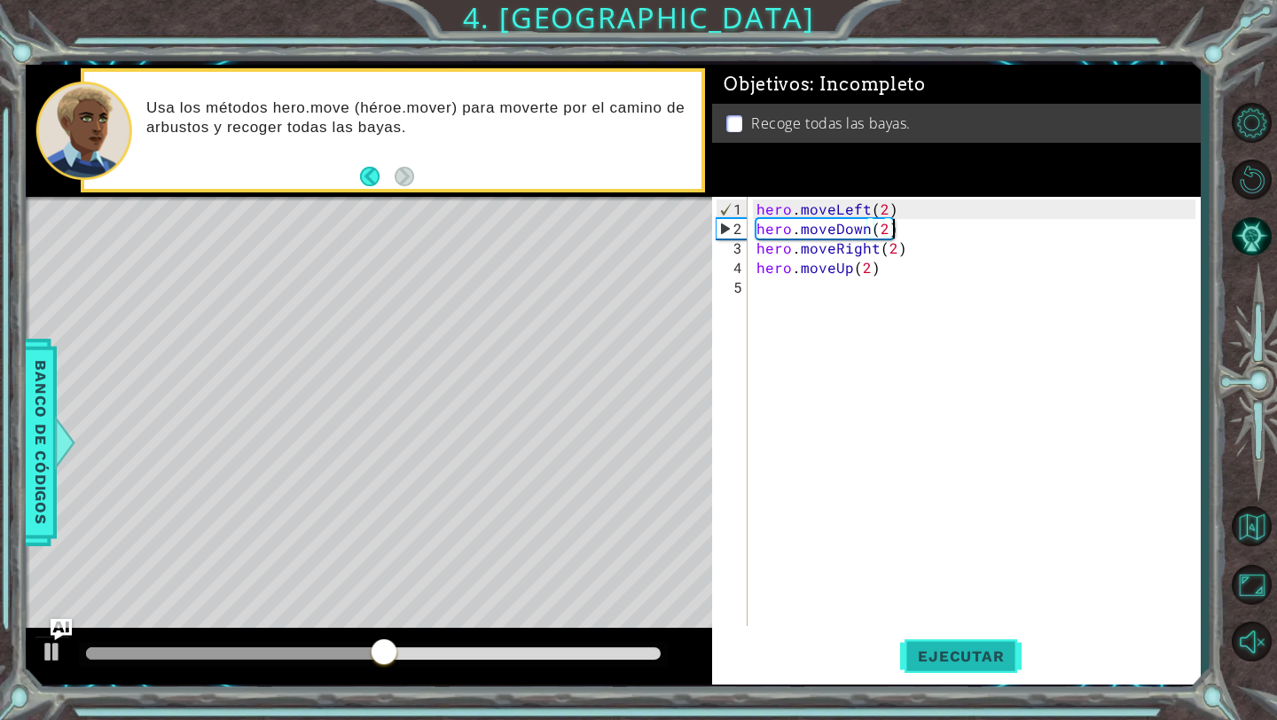
type textarea "hero.moveDown(2)"
click at [951, 657] on span "Ejecutar" at bounding box center [961, 657] width 122 height 18
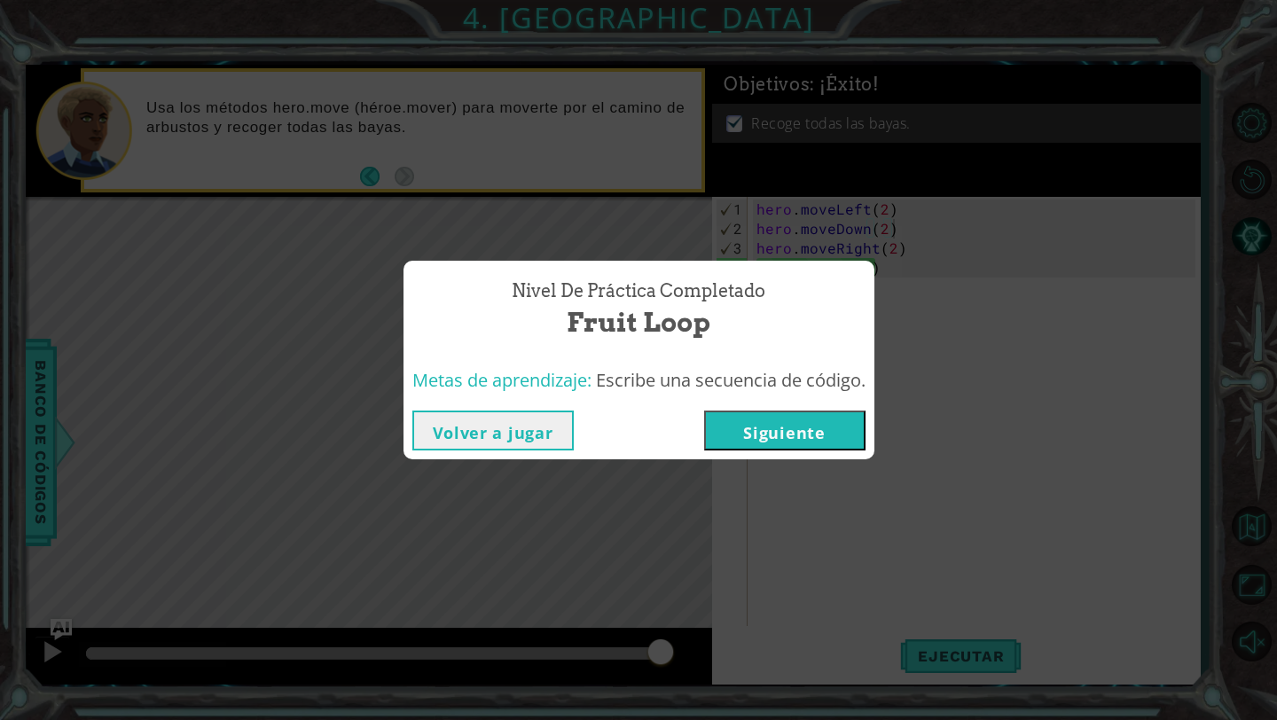
click at [758, 411] on button "Siguiente" at bounding box center [784, 431] width 161 height 40
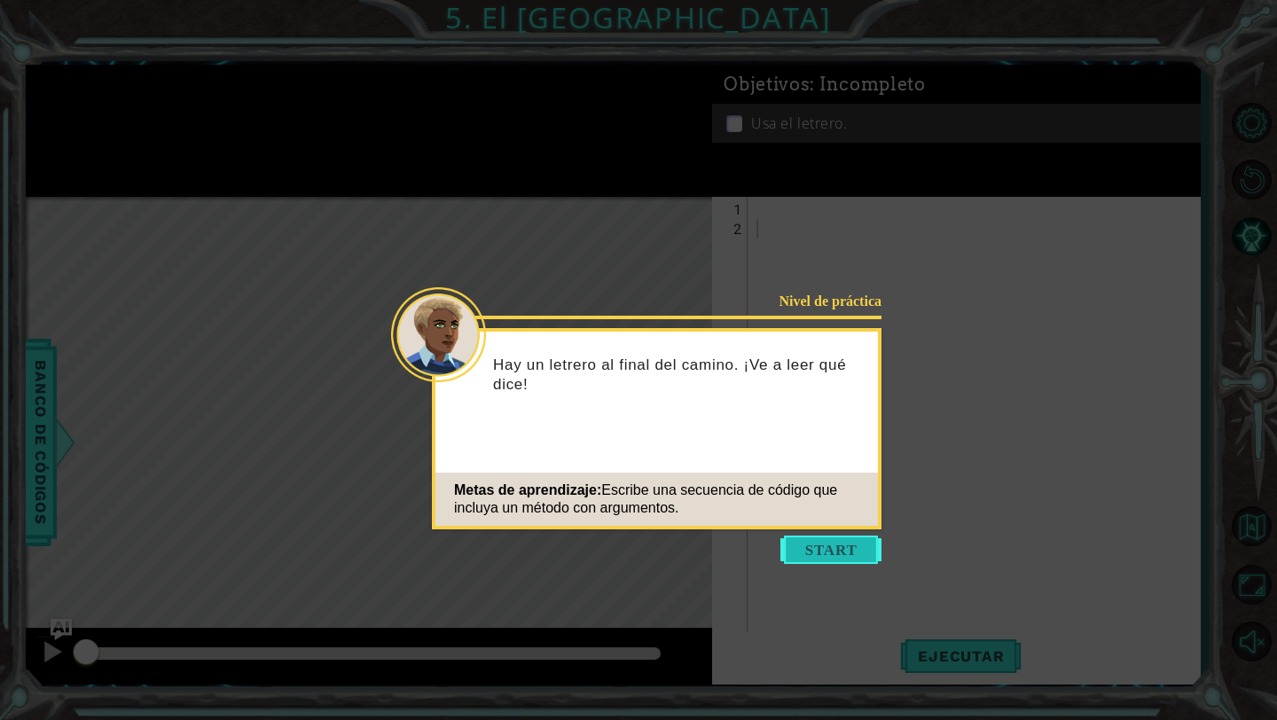
click at [813, 546] on button "Start" at bounding box center [831, 550] width 101 height 28
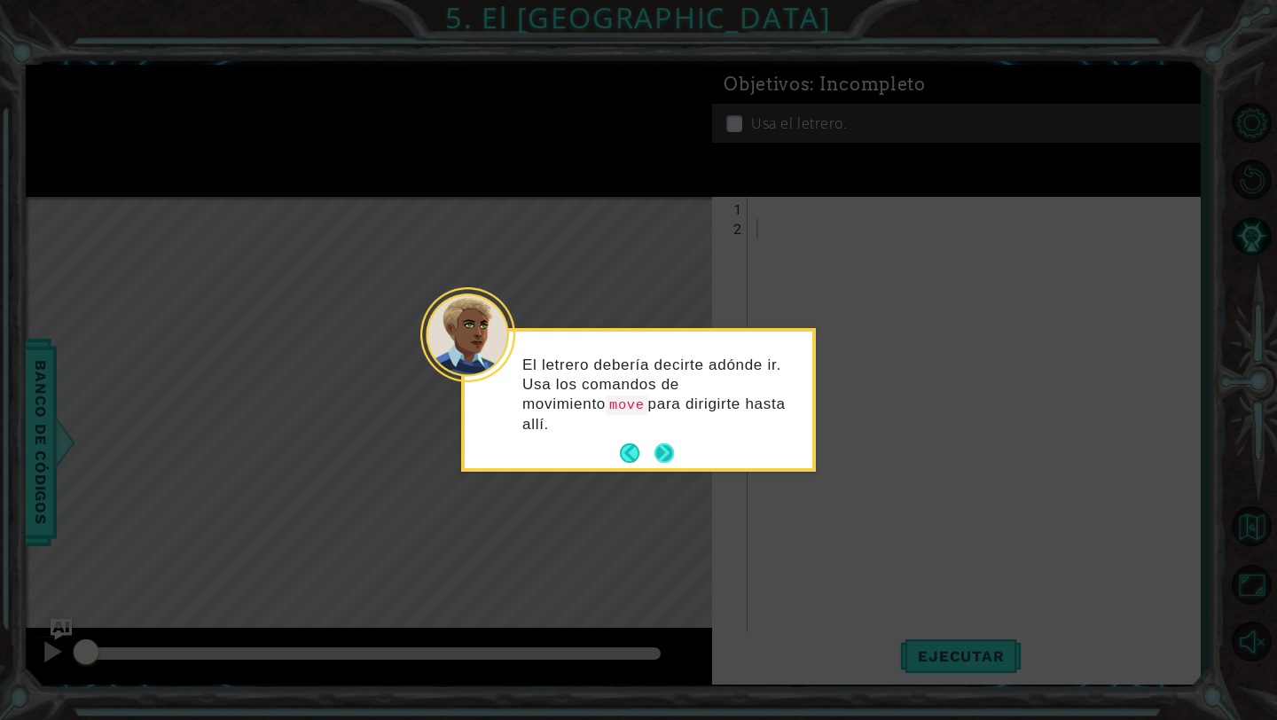
click at [657, 444] on button "Next" at bounding box center [665, 454] width 20 height 20
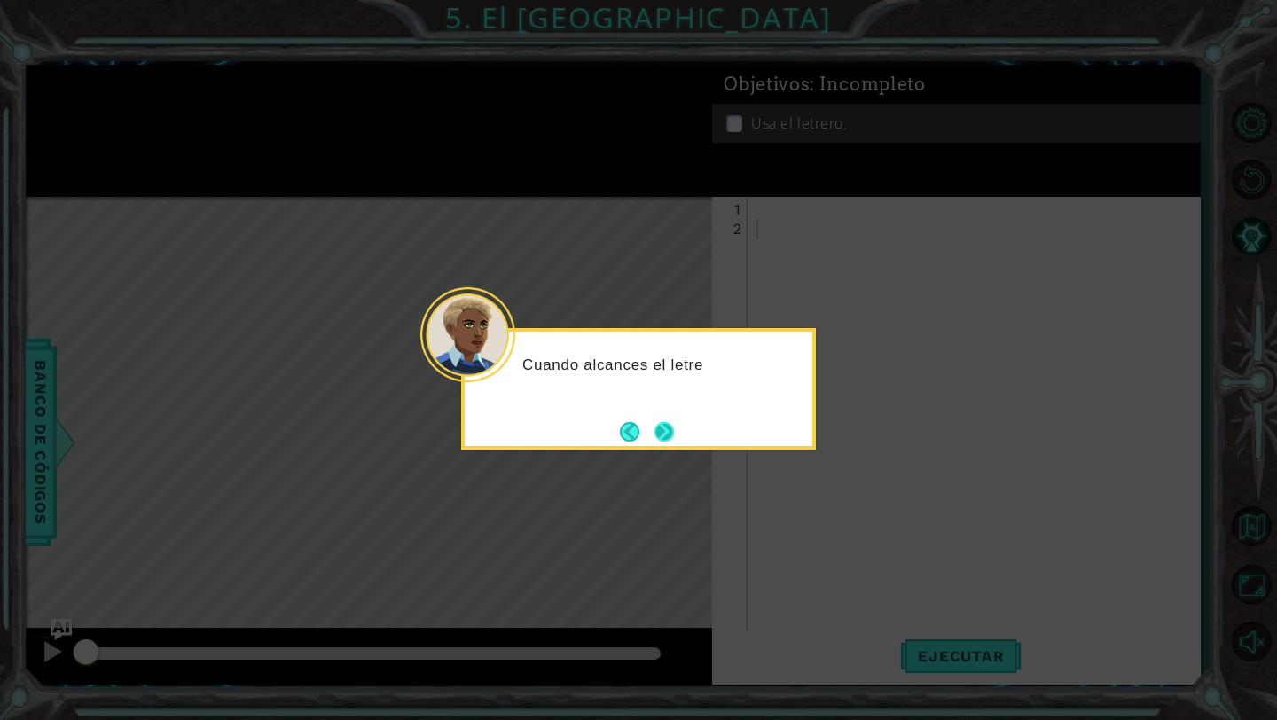
click at [657, 433] on button "Next" at bounding box center [665, 432] width 20 height 20
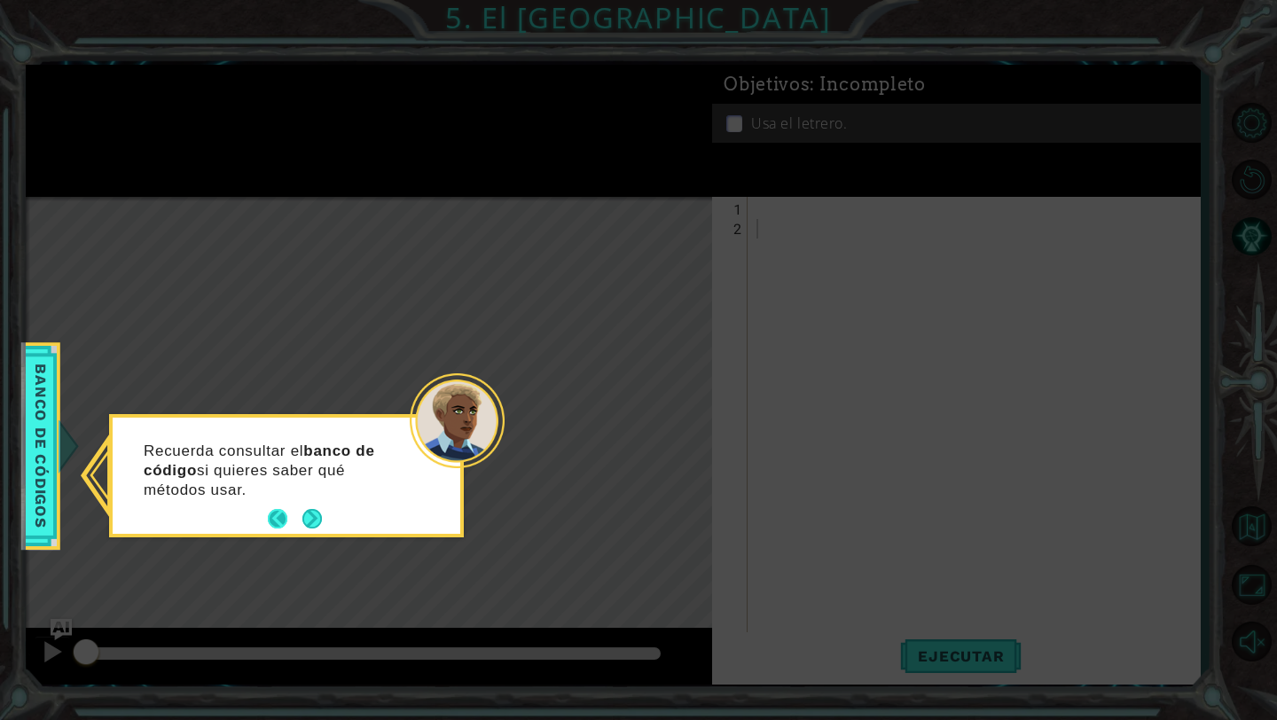
click at [302, 516] on button "Next" at bounding box center [312, 519] width 20 height 20
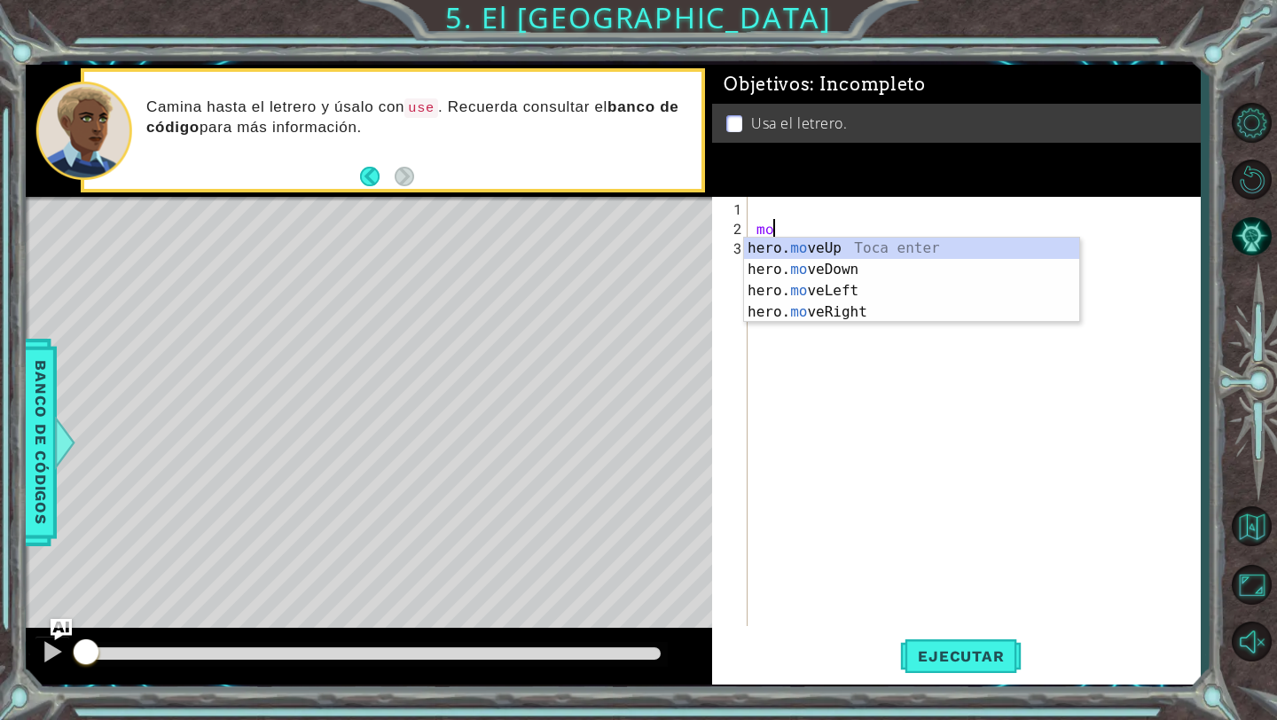
type textarea "m"
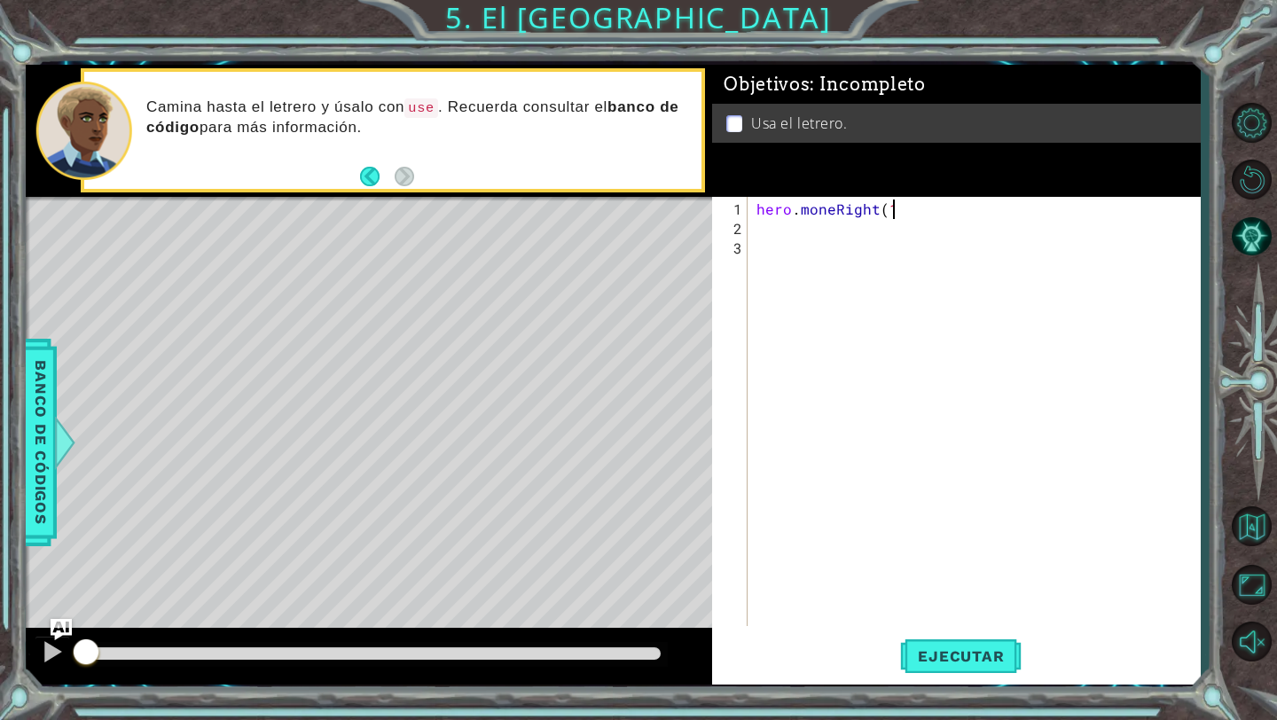
scroll to position [0, 8]
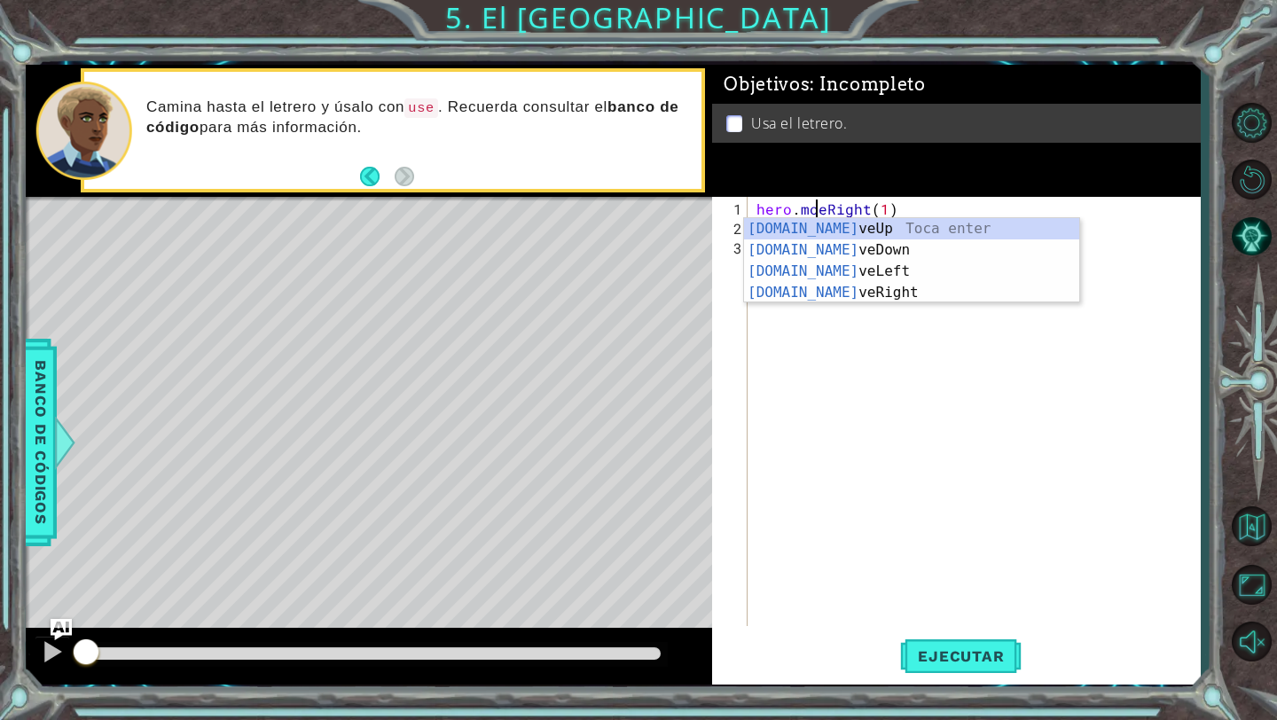
type textarea "hero.moveRight(1)"
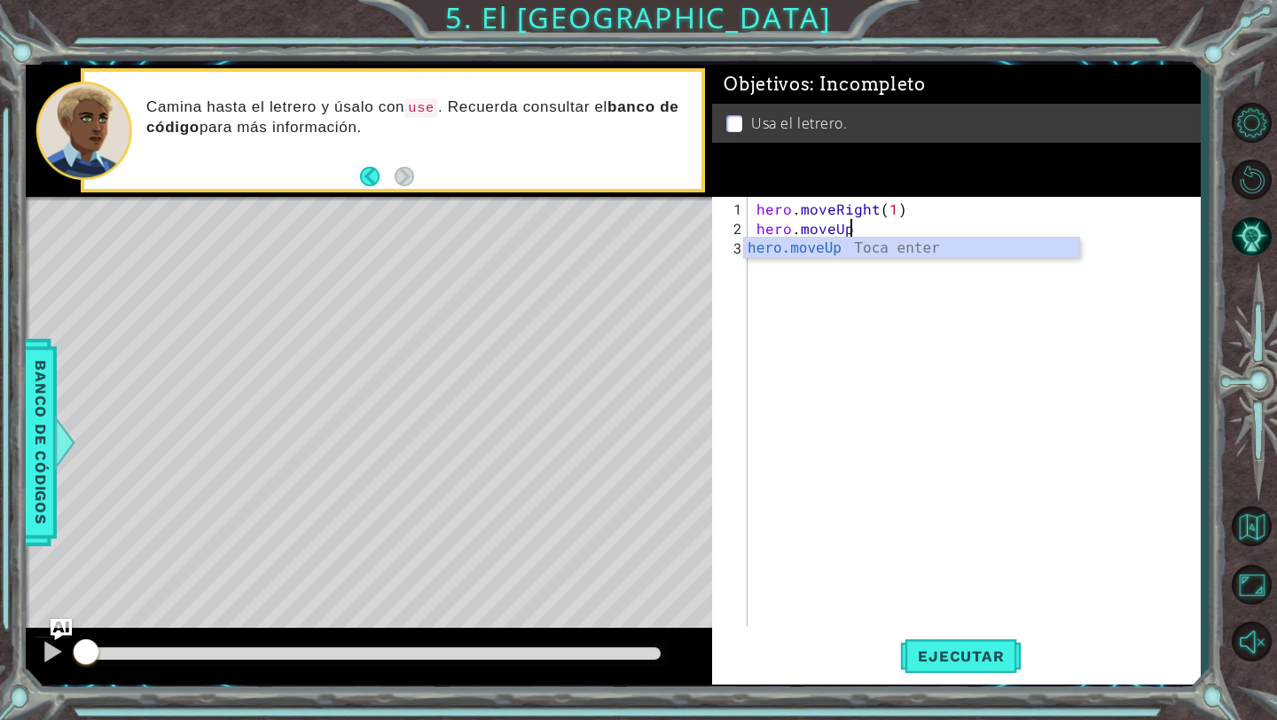
scroll to position [0, 4]
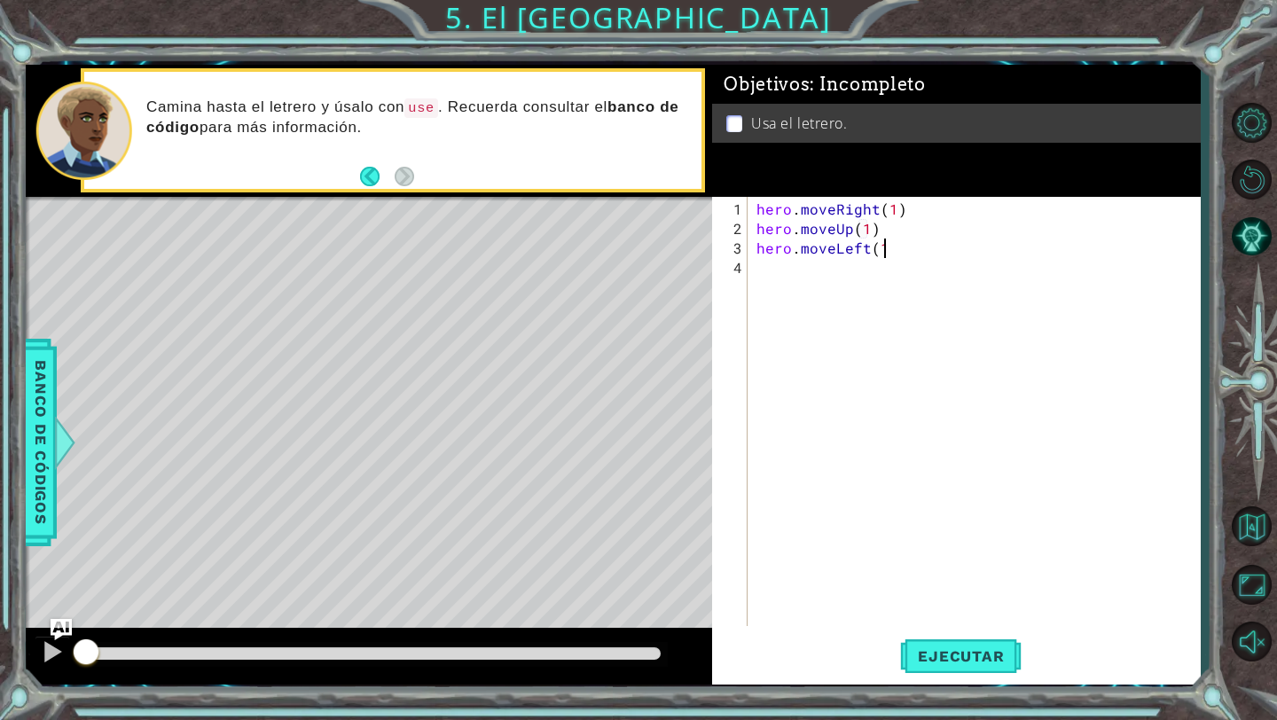
type textarea "hero.moveUp(1)hero.moveLeft(1)"
type textarea "hero.moveUp(1)"
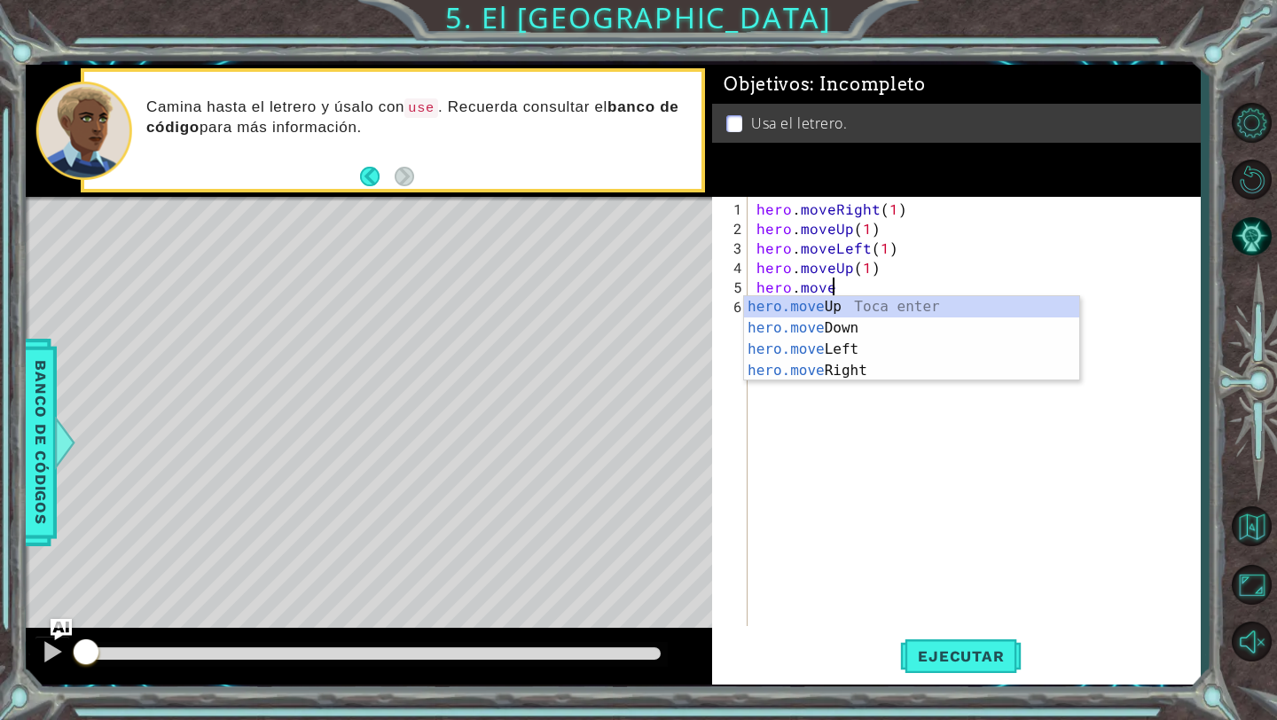
scroll to position [0, 4]
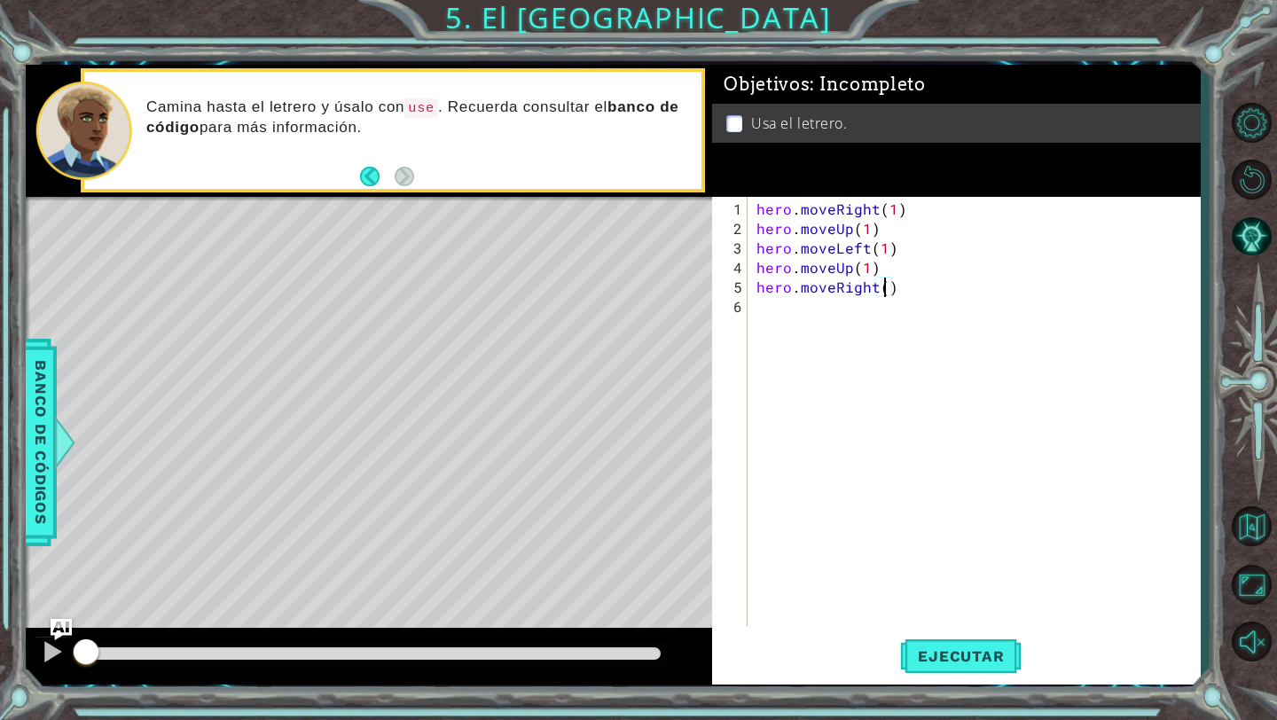
type textarea "hero.moveRight(2)"
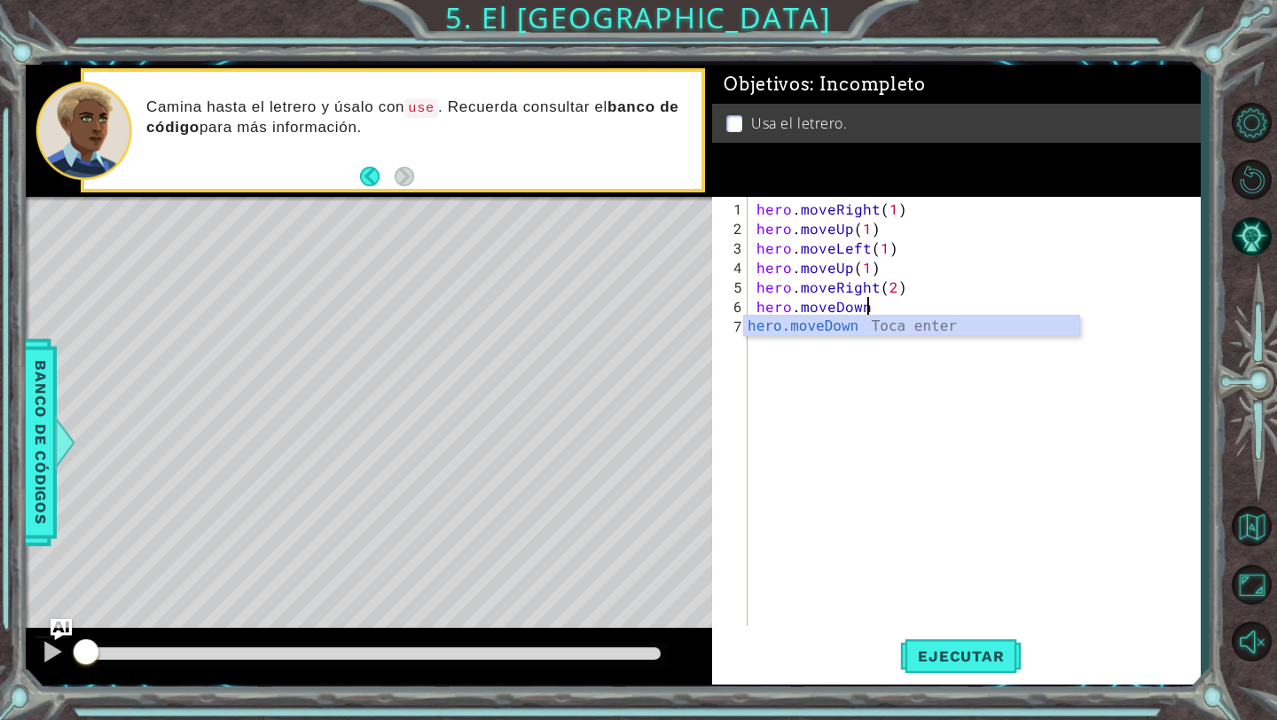
scroll to position [0, 6]
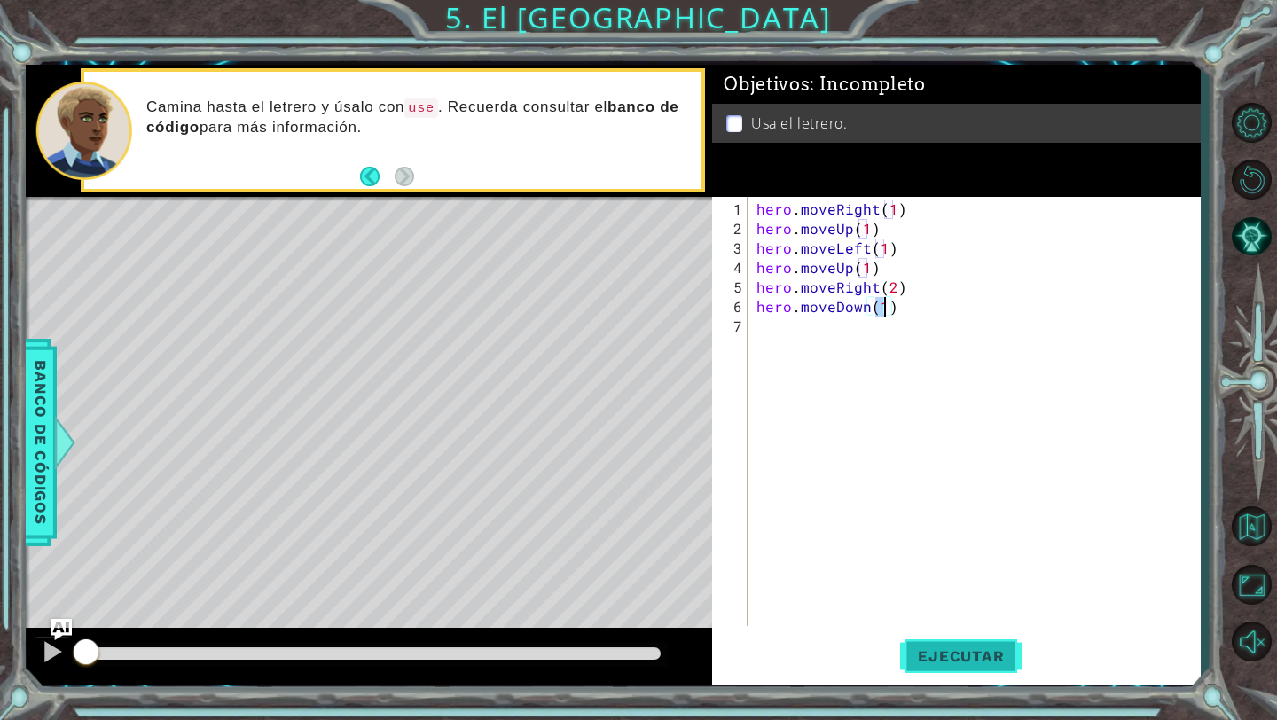
type textarea "hero.moveDown(1)"
click at [909, 660] on span "Ejecutar" at bounding box center [961, 657] width 122 height 18
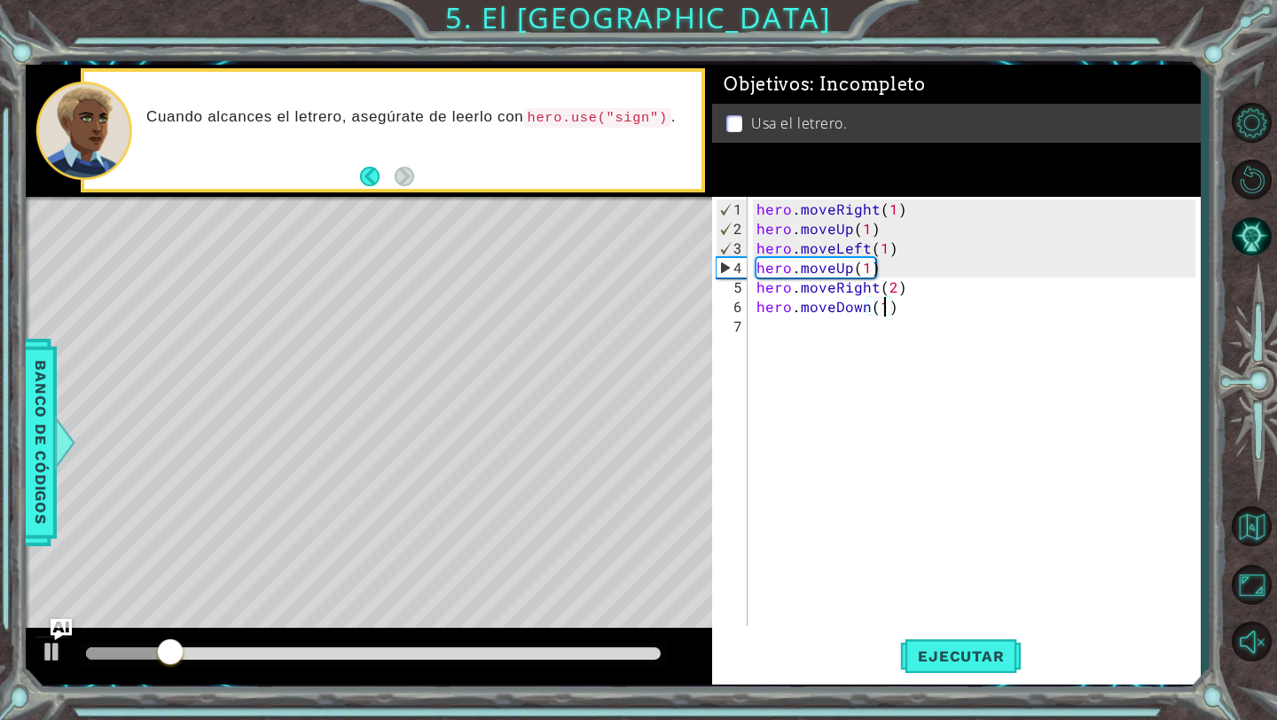
click at [862, 337] on div "hero . moveRight ( 1 ) hero . moveUp ( 1 ) hero . moveLeft ( 1 ) hero . moveUp …" at bounding box center [979, 434] width 452 height 468
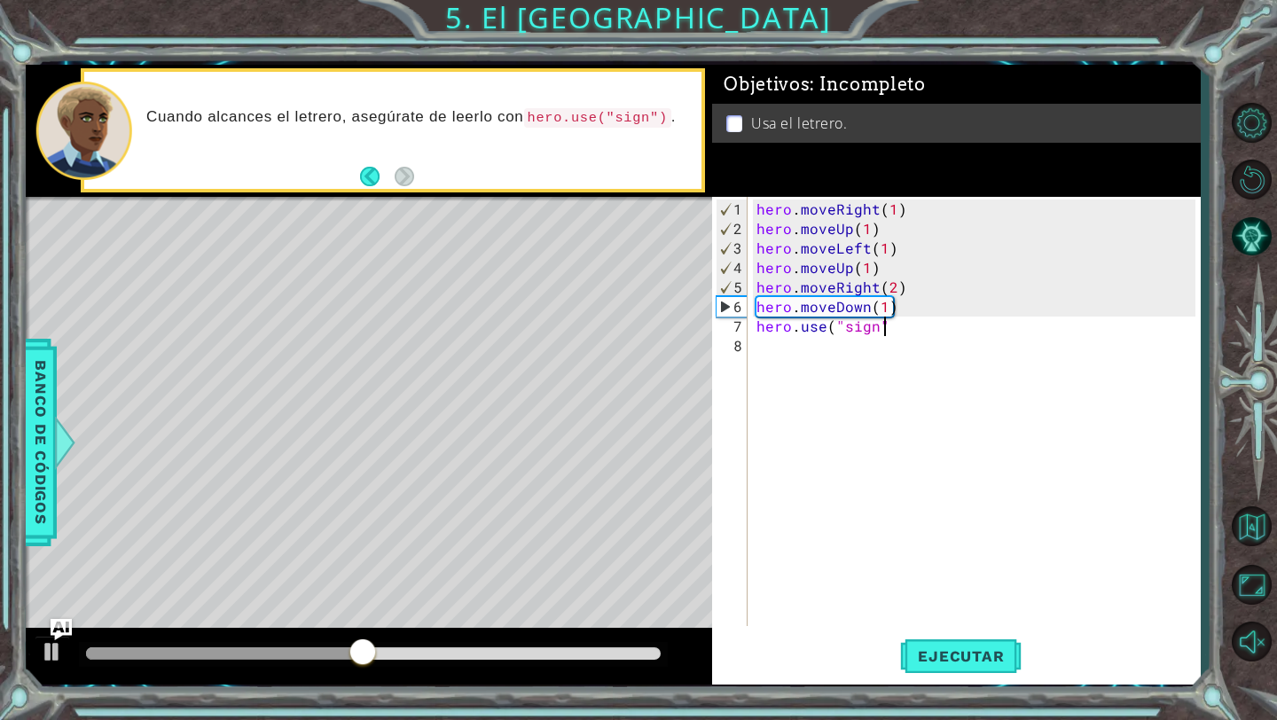
scroll to position [0, 7]
type textarea "hero.use("sign")"
click at [993, 667] on button "Ejecutar" at bounding box center [961, 656] width 122 height 49
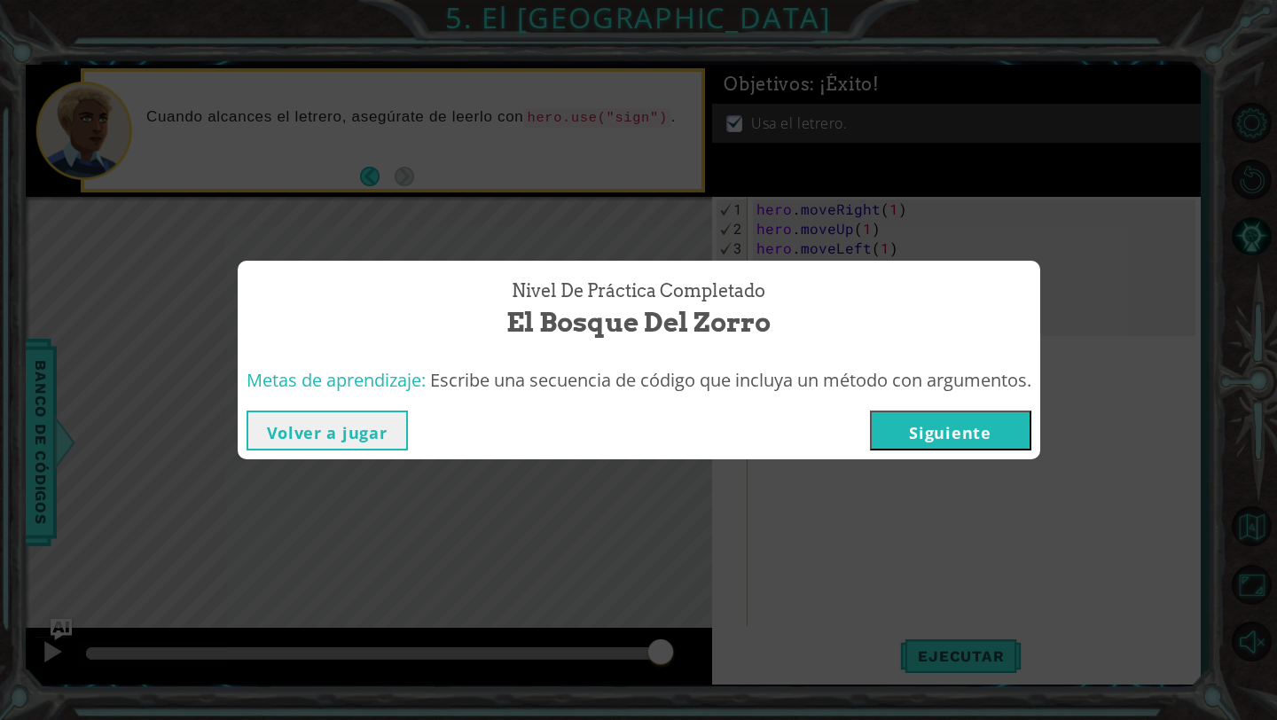
click at [904, 446] on button "Siguiente" at bounding box center [950, 431] width 161 height 40
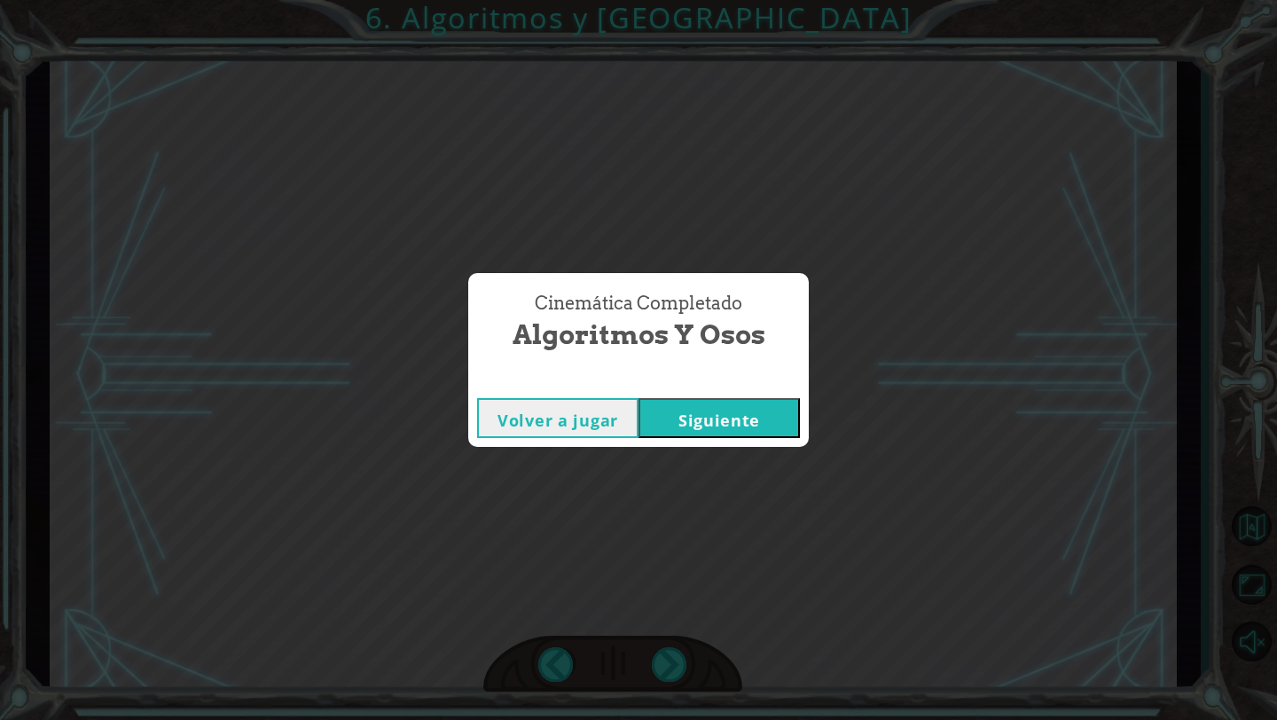
click at [681, 410] on button "Siguiente" at bounding box center [719, 418] width 161 height 40
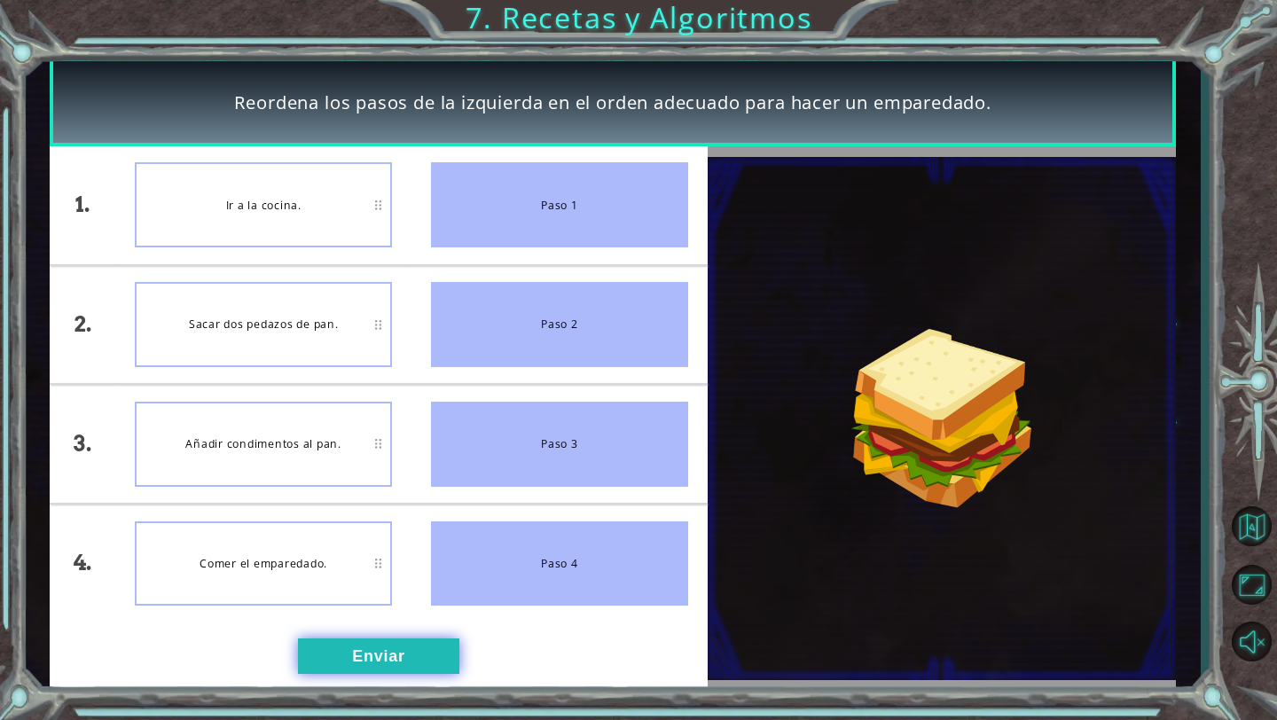
click at [334, 651] on button "Enviar" at bounding box center [378, 656] width 161 height 35
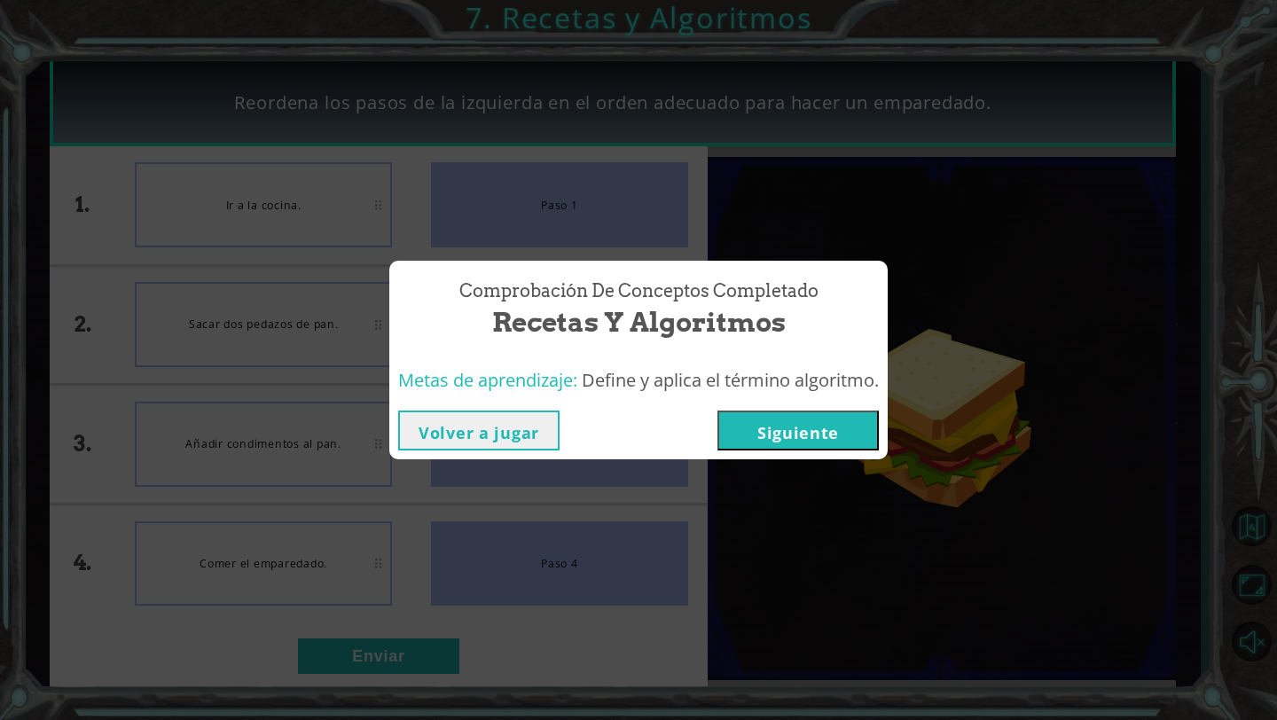
click at [806, 439] on button "Siguiente" at bounding box center [798, 431] width 161 height 40
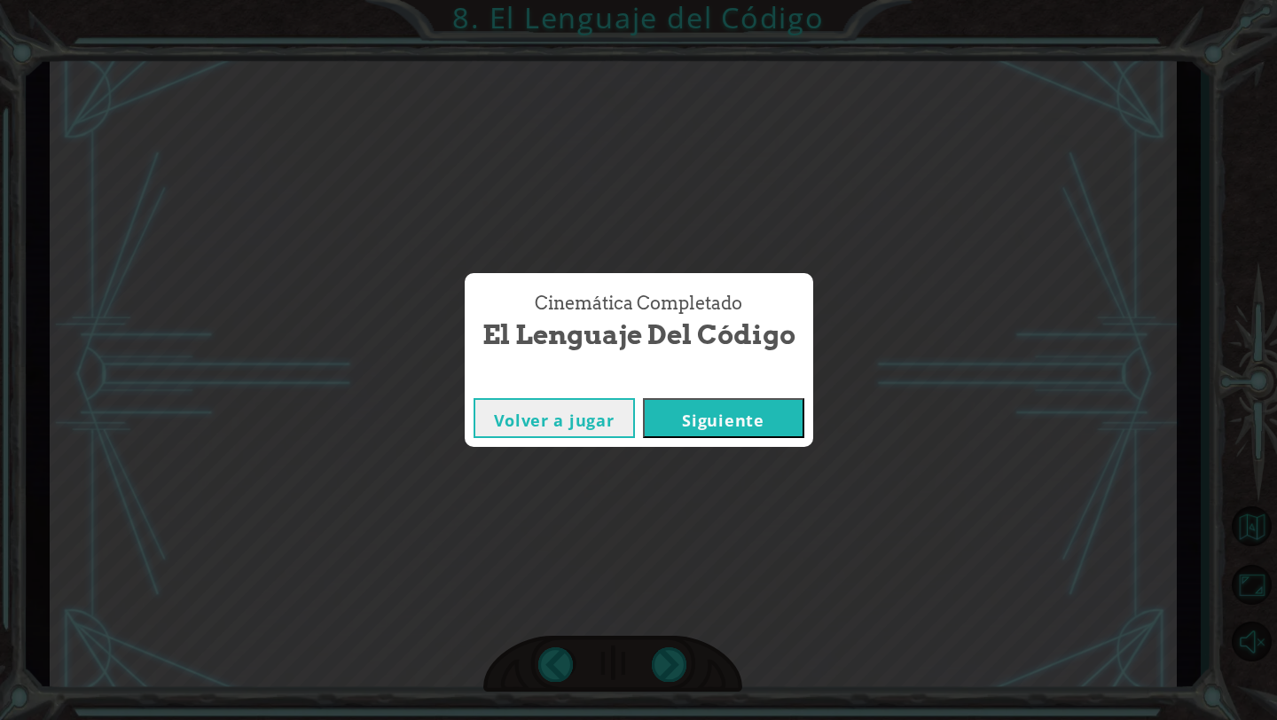
click at [712, 428] on button "Siguiente" at bounding box center [723, 418] width 161 height 40
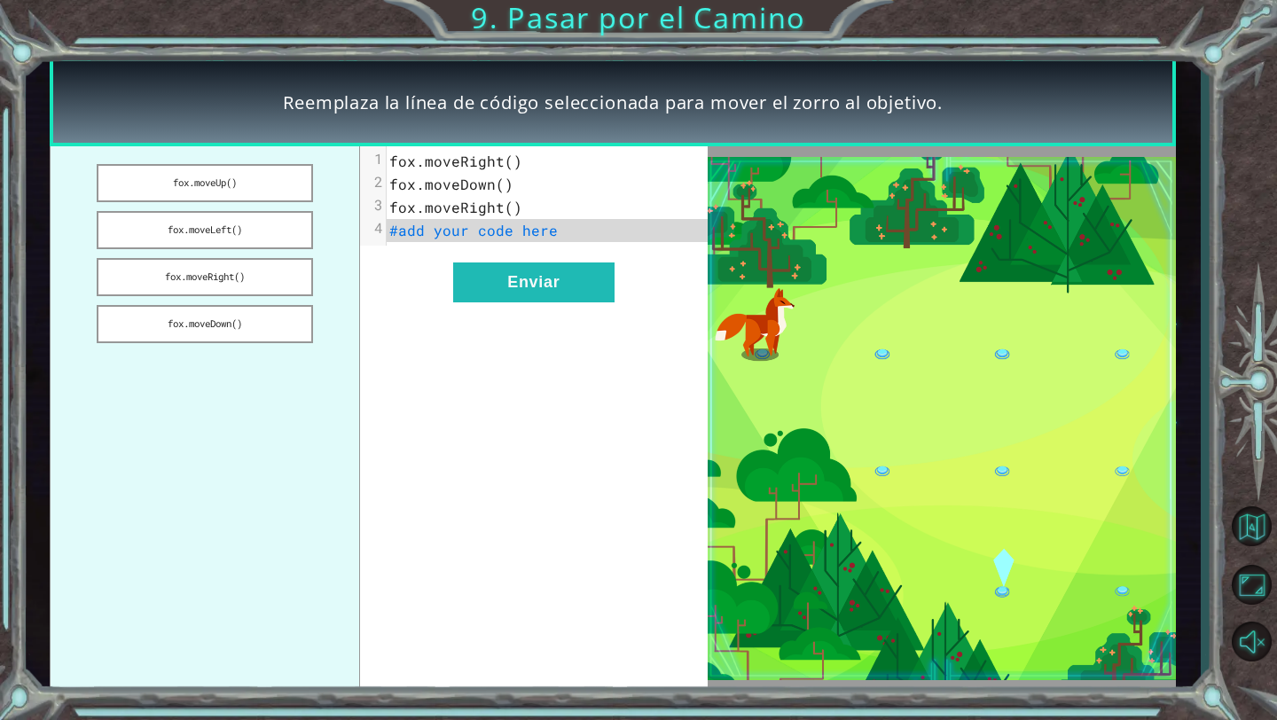
click at [510, 173] on pre "fox.moveDown()" at bounding box center [547, 184] width 321 height 23
click at [508, 160] on span "fox.moveRight()" at bounding box center [455, 161] width 133 height 19
click at [259, 184] on button "fox.moveUp()" at bounding box center [205, 183] width 216 height 38
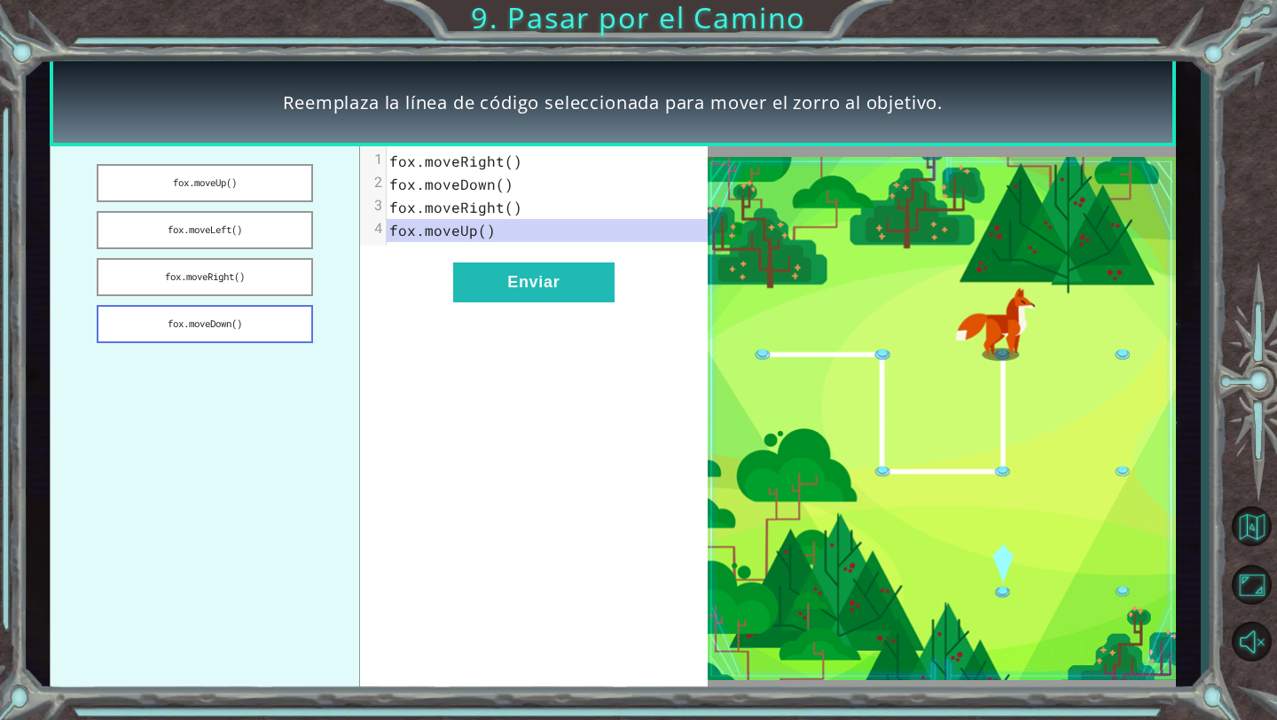
click at [238, 326] on button "fox.moveDown()" at bounding box center [205, 324] width 216 height 38
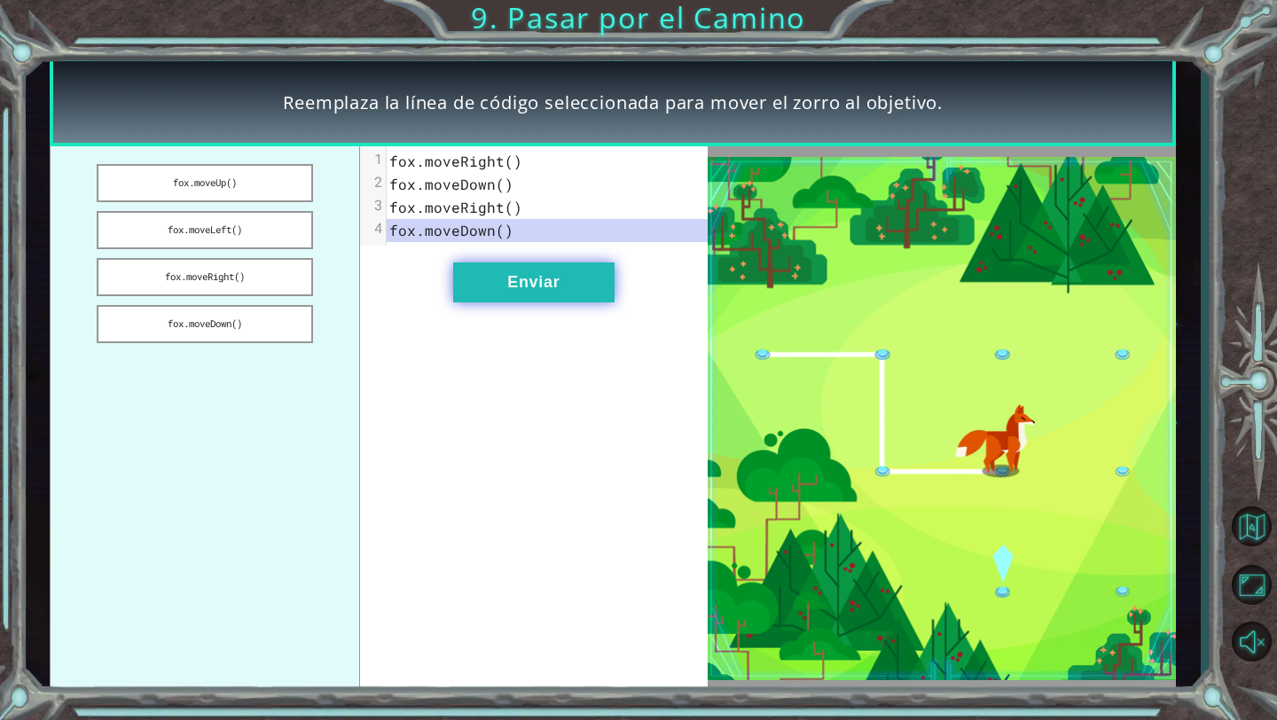
click at [521, 275] on button "Enviar" at bounding box center [533, 283] width 161 height 40
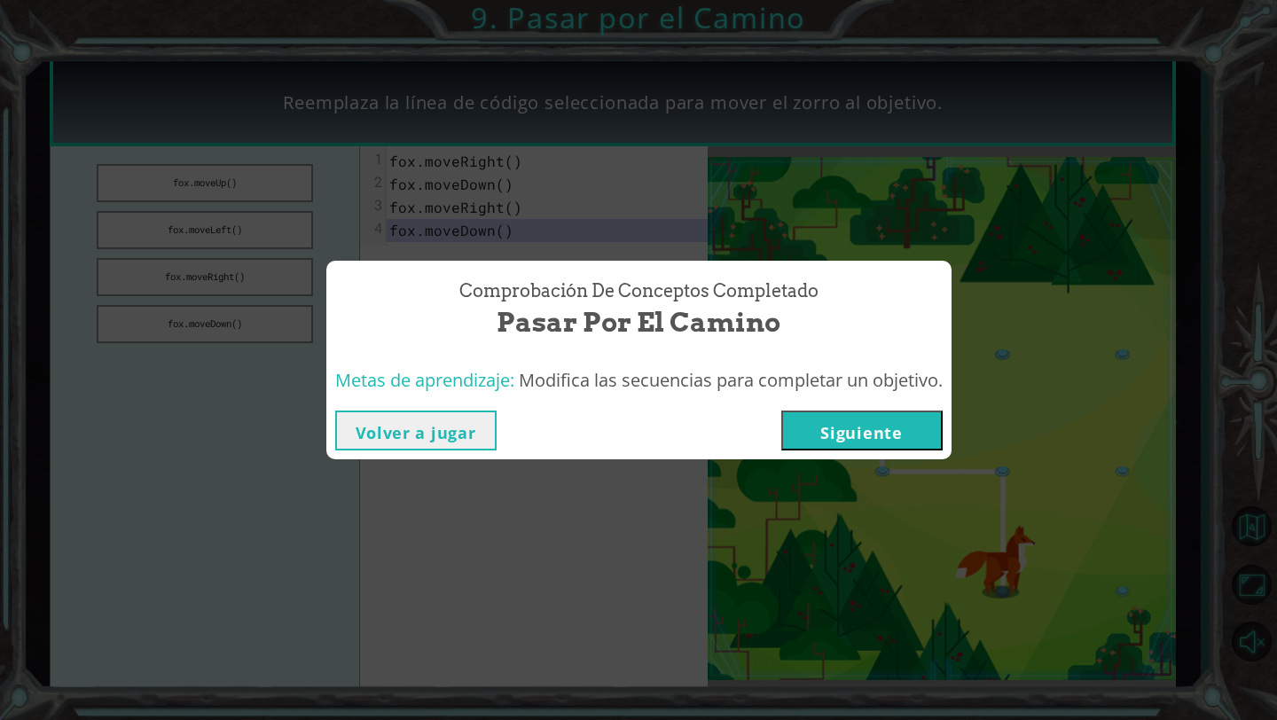
click at [854, 434] on button "Siguiente" at bounding box center [862, 431] width 161 height 40
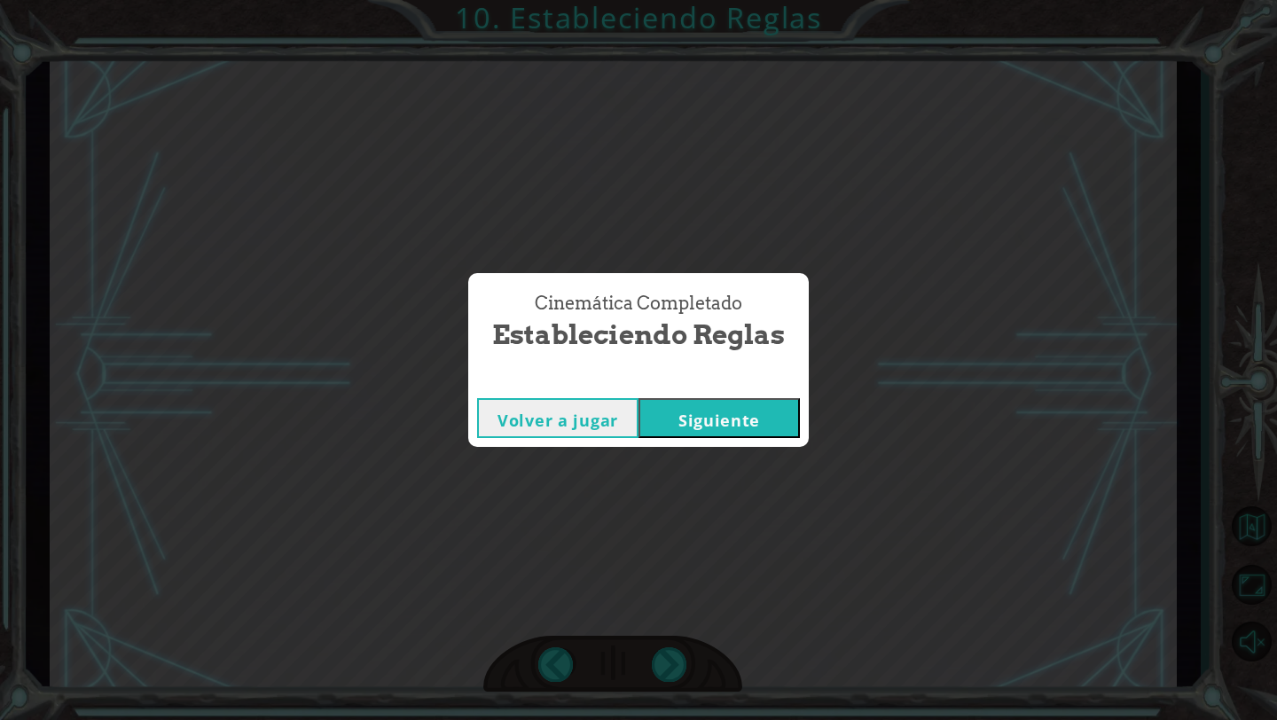
click at [699, 427] on button "Siguiente" at bounding box center [719, 418] width 161 height 40
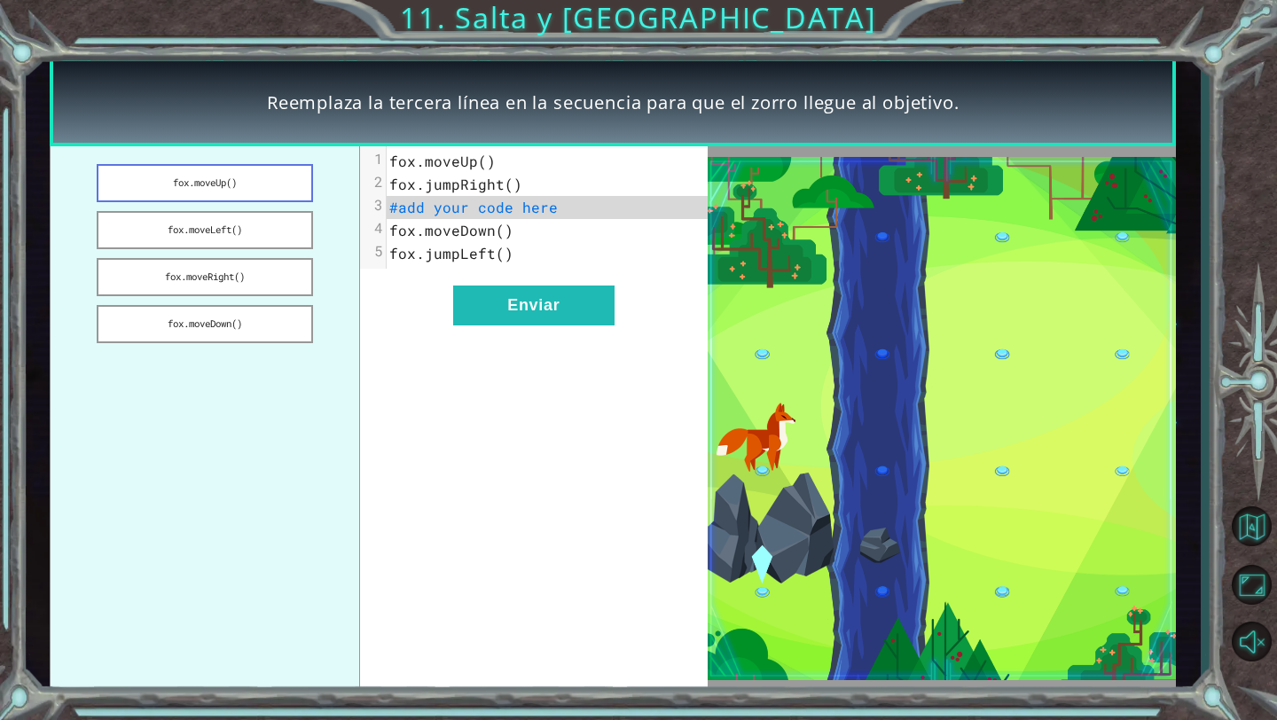
click at [185, 185] on button "fox.moveUp()" at bounding box center [205, 183] width 216 height 38
click at [243, 229] on button "fox.moveLeft()" at bounding box center [205, 230] width 216 height 38
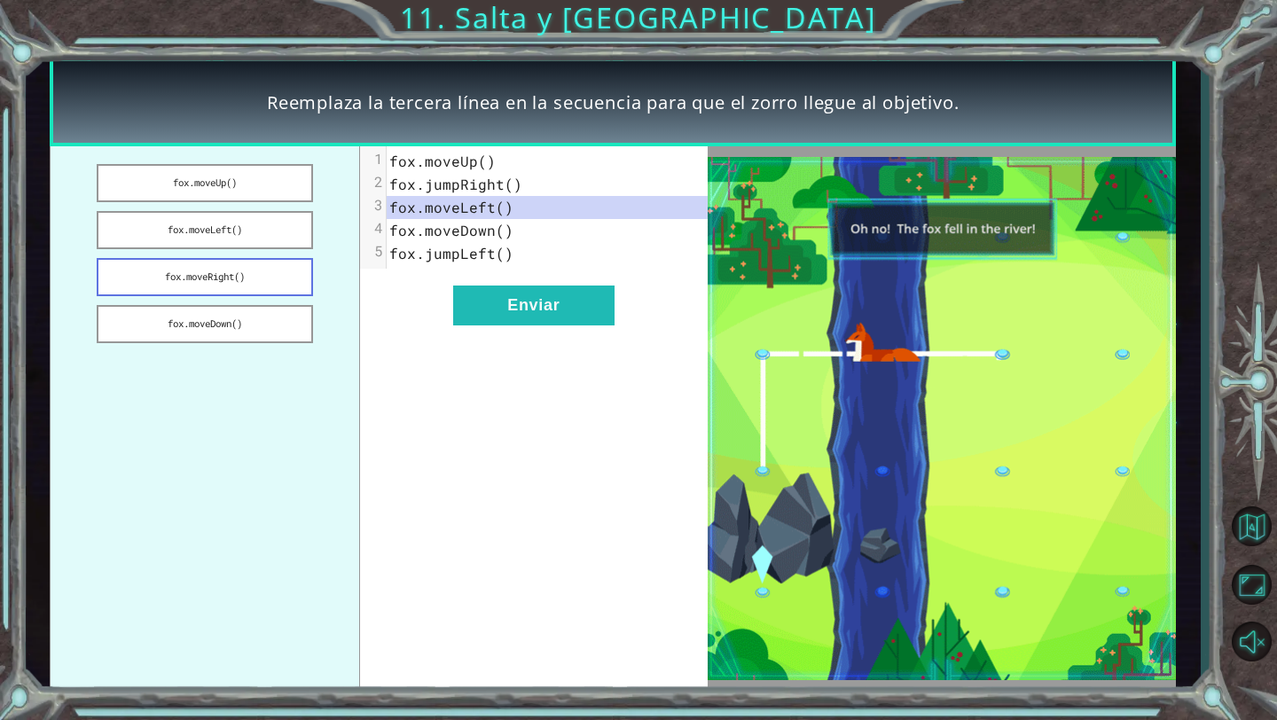
click at [169, 286] on button "fox.moveRight()" at bounding box center [205, 277] width 216 height 38
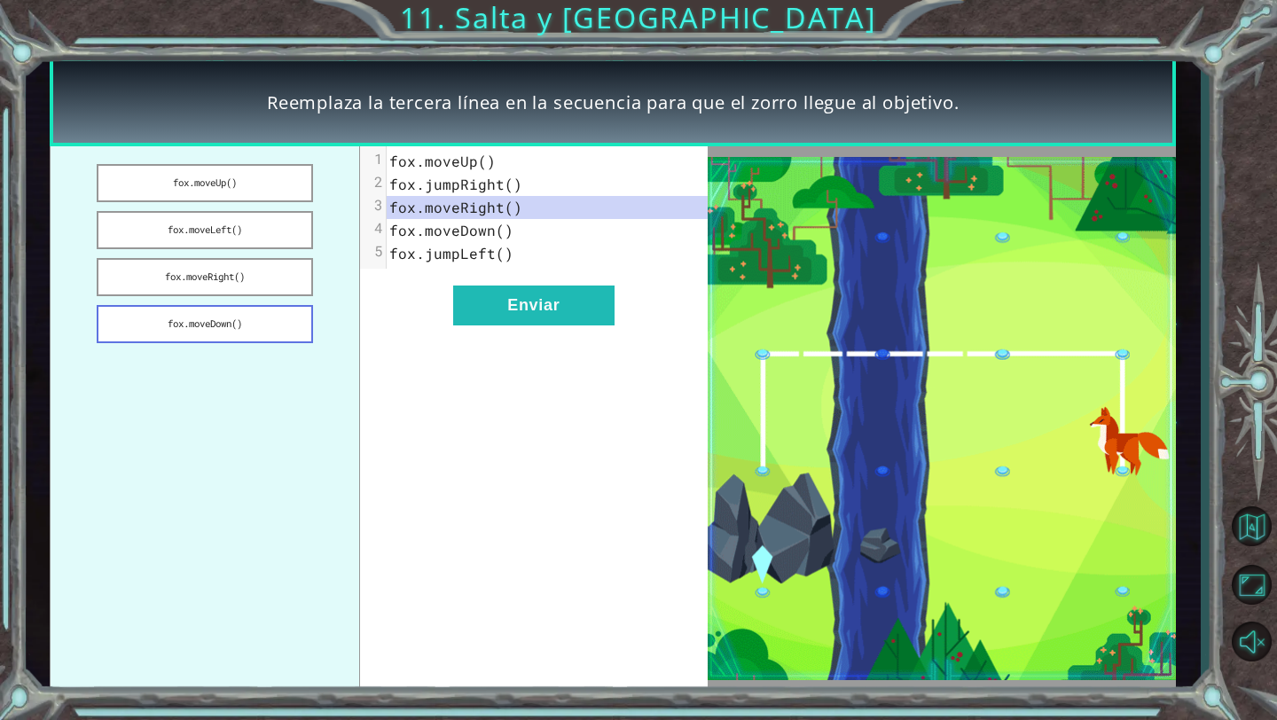
click at [145, 320] on button "fox.moveDown()" at bounding box center [205, 324] width 216 height 38
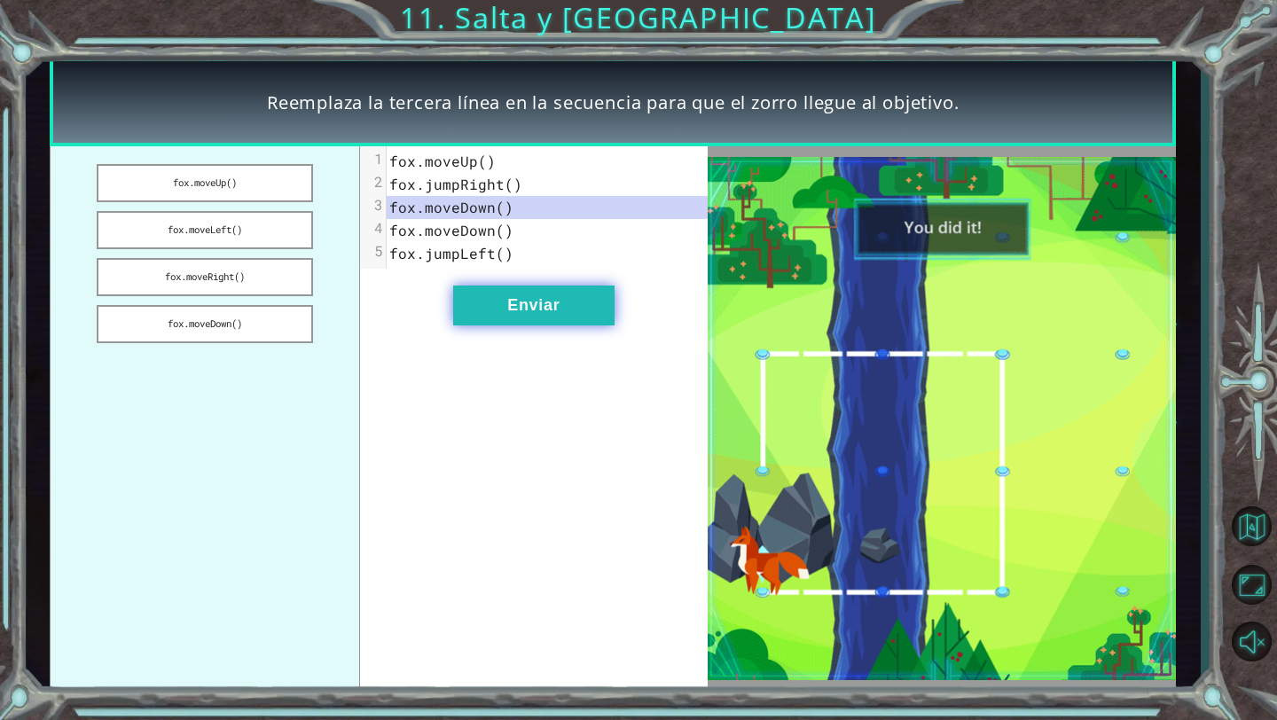
click at [490, 303] on button "Enviar" at bounding box center [533, 306] width 161 height 40
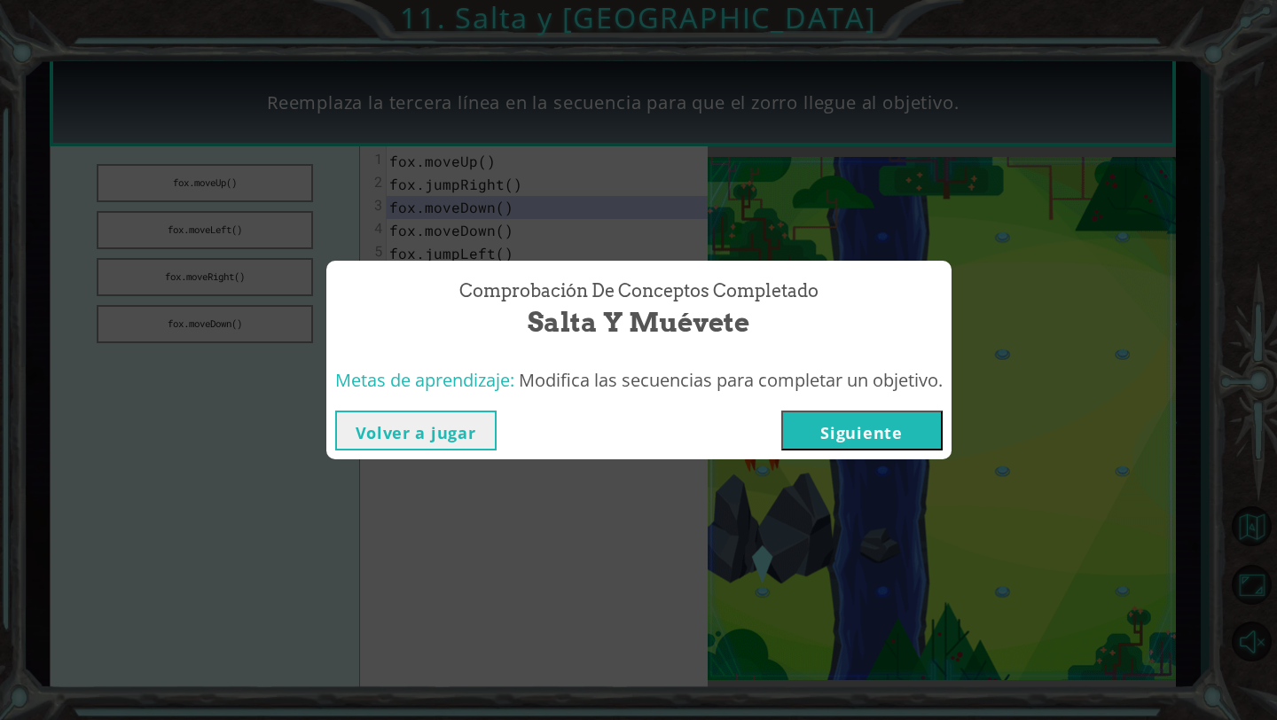
click at [888, 443] on button "Siguiente" at bounding box center [862, 431] width 161 height 40
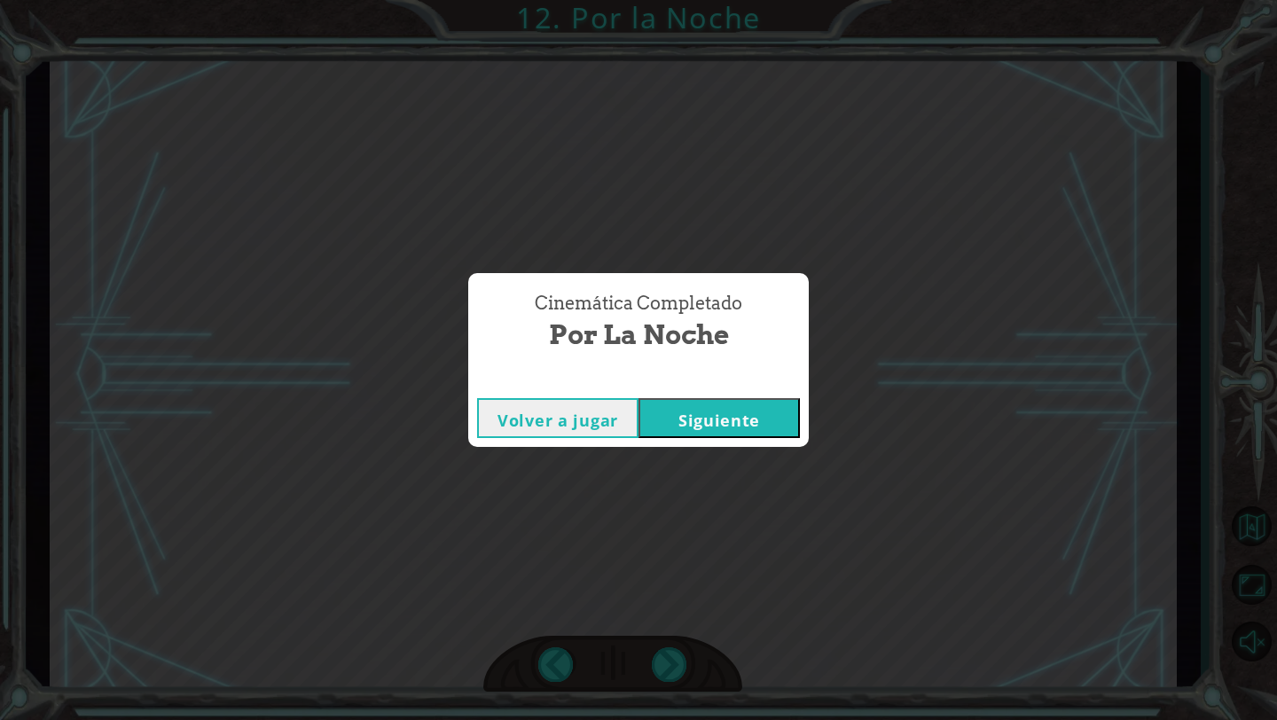
click at [770, 420] on button "Siguiente" at bounding box center [719, 418] width 161 height 40
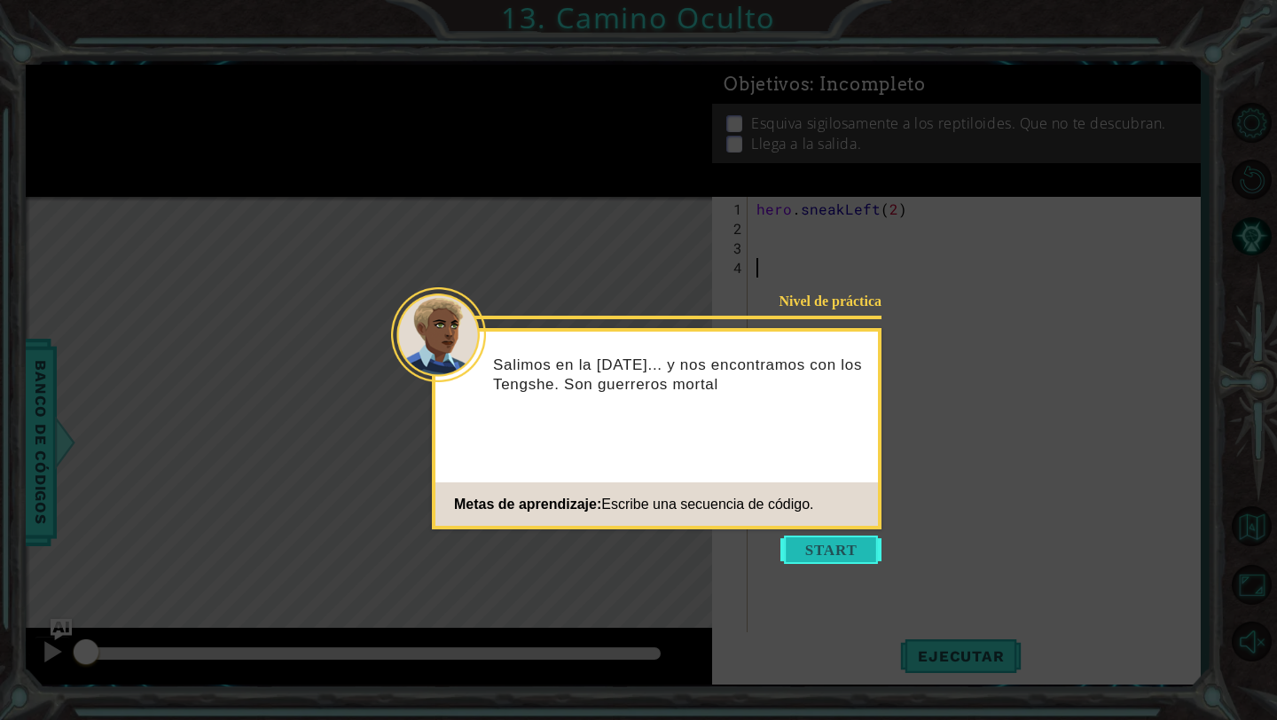
click at [812, 544] on button "Start" at bounding box center [831, 550] width 101 height 28
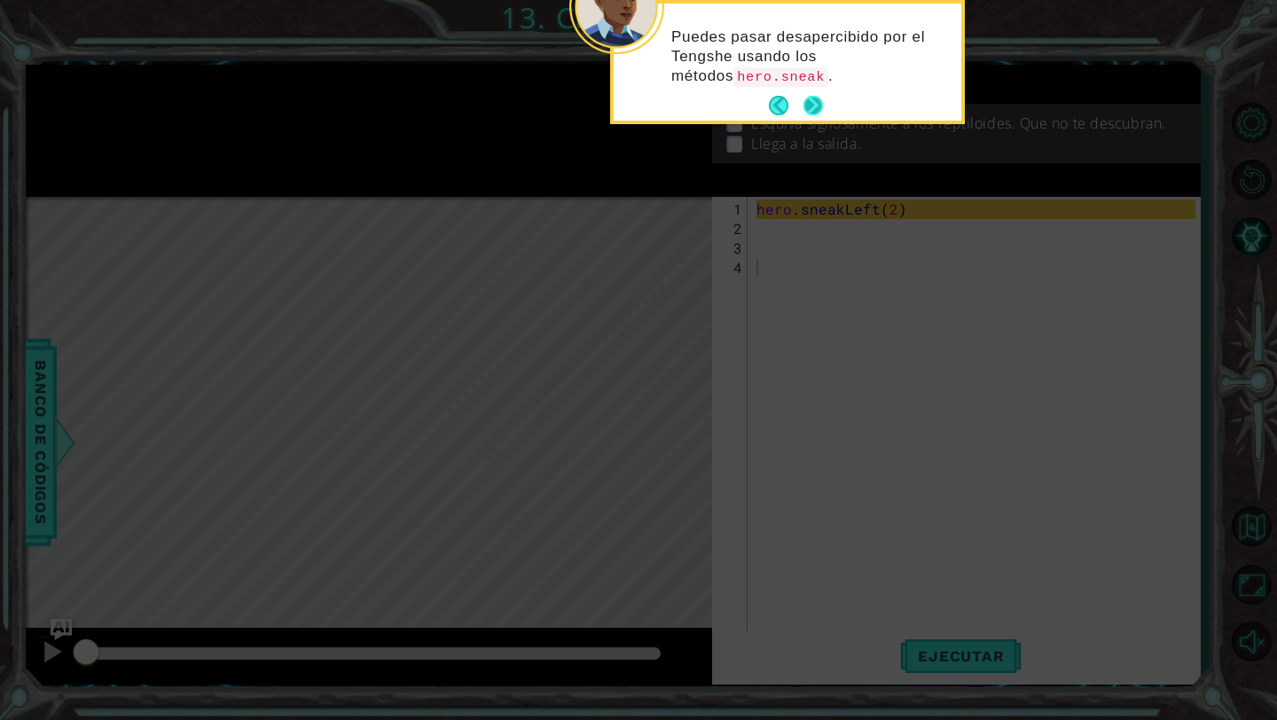
click at [805, 106] on button "Next" at bounding box center [814, 106] width 20 height 20
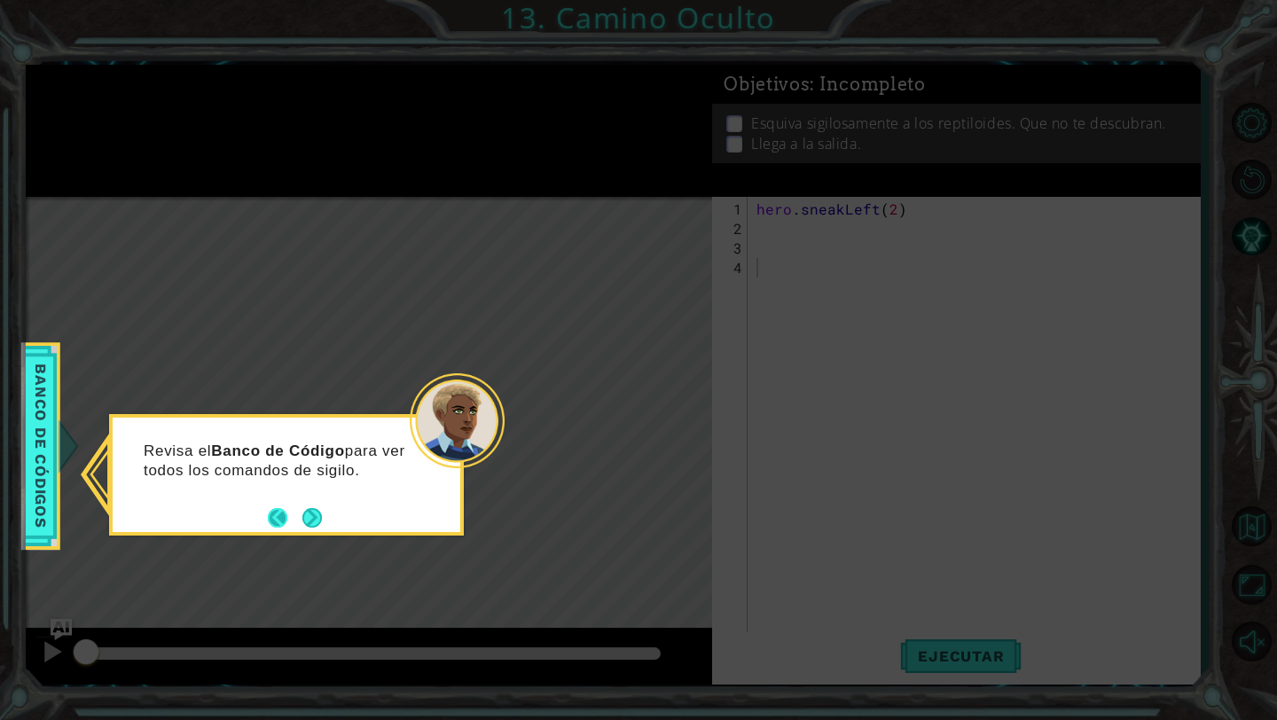
click at [301, 514] on footer at bounding box center [295, 518] width 54 height 27
click at [305, 515] on button "Next" at bounding box center [312, 518] width 20 height 20
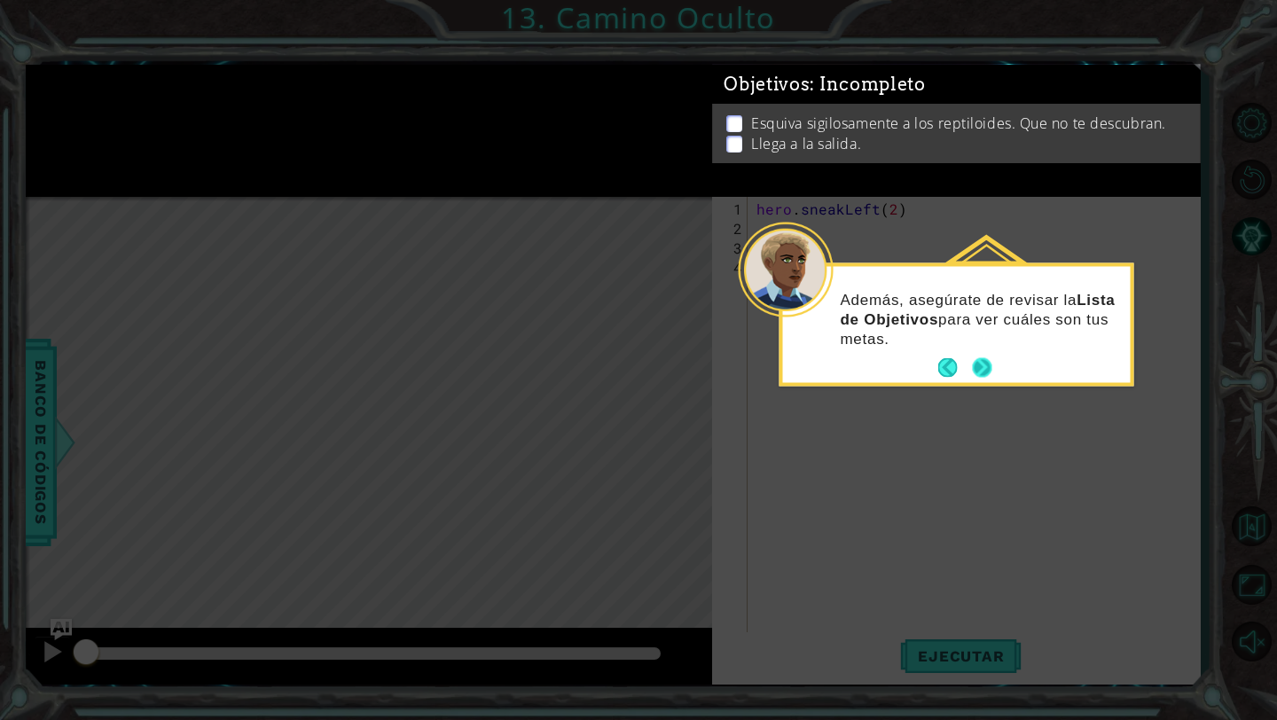
click at [983, 364] on button "Next" at bounding box center [982, 367] width 29 height 29
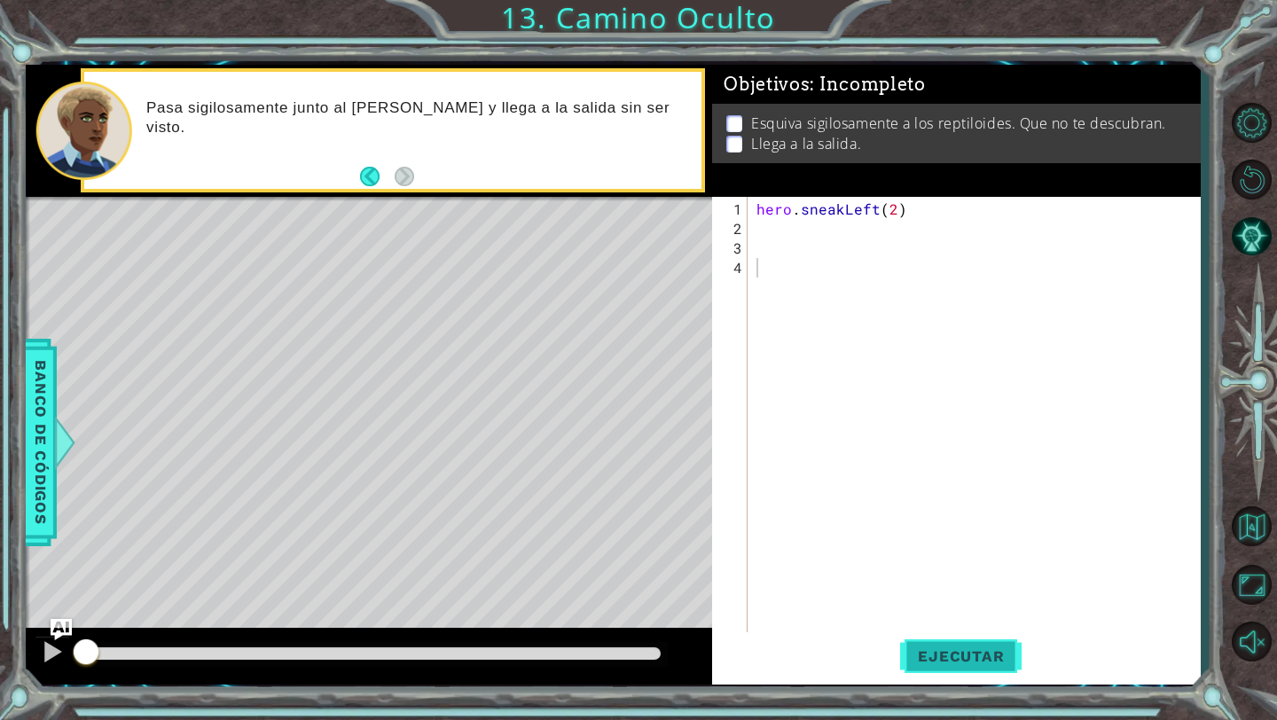
click at [931, 648] on span "Ejecutar" at bounding box center [961, 657] width 122 height 18
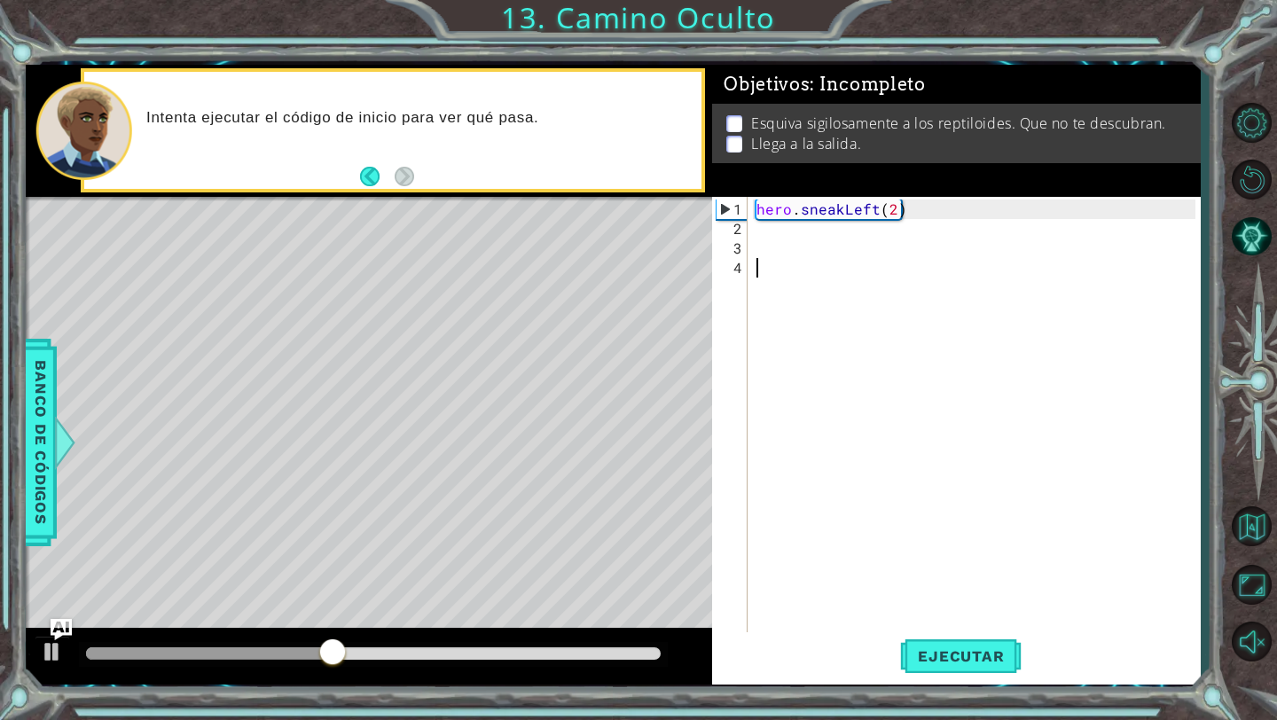
click at [788, 227] on div "hero . sneakLeft ( 2 )" at bounding box center [979, 444] width 452 height 488
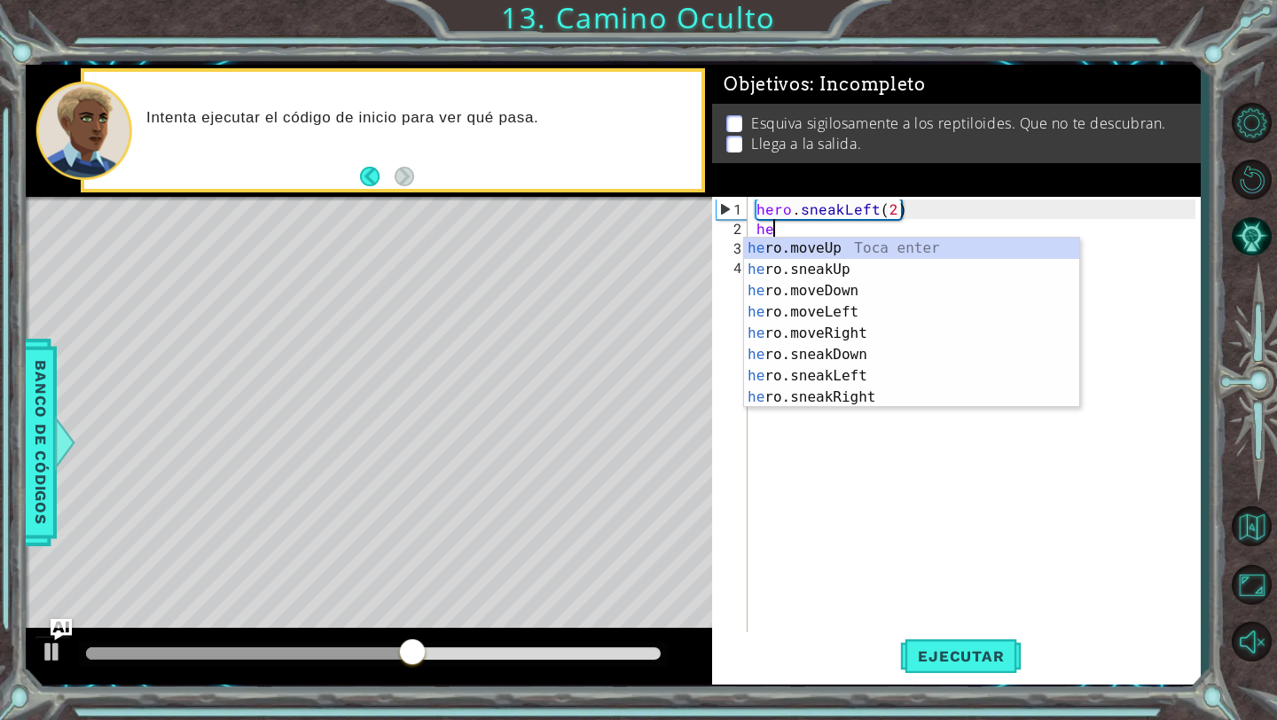
scroll to position [0, 1]
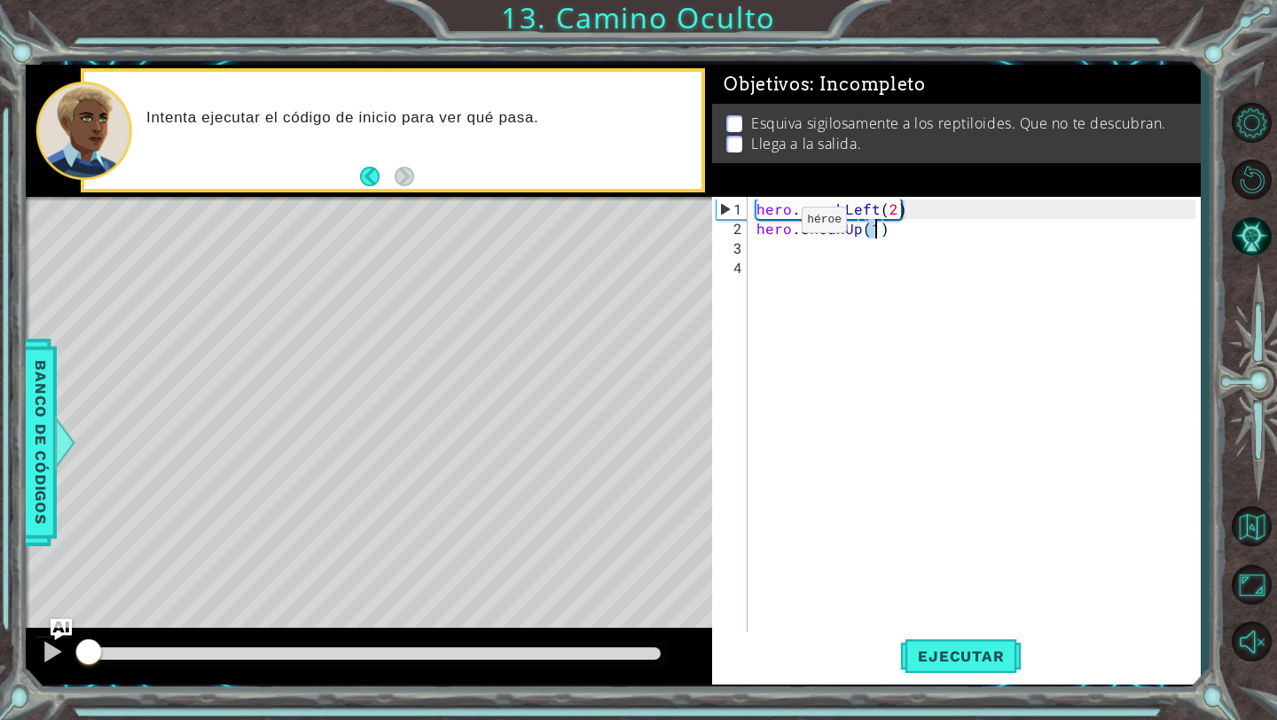
click at [50, 600] on div "methods hero moveDown(steps) moveUp(steps) moveLeft(steps) moveRight(steps) sne…" at bounding box center [613, 375] width 1175 height 620
click at [45, 654] on div at bounding box center [52, 651] width 23 height 23
type textarea "hero.sneakUp(2)"
click at [892, 250] on div "hero . sneakLeft ( 2 ) hero . sneakUp ( 2 )" at bounding box center [979, 444] width 452 height 488
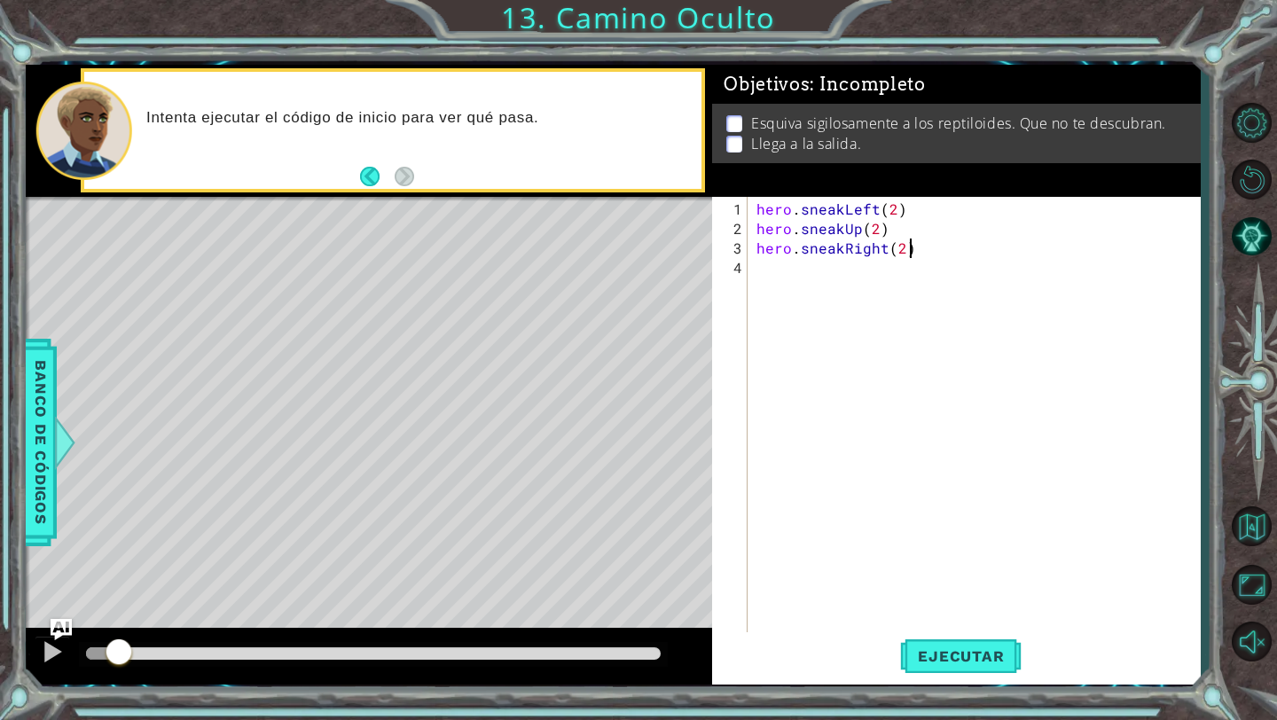
scroll to position [0, 9]
type textarea "hero.sneakRight(2)"
click at [991, 672] on button "Ejecutar" at bounding box center [961, 656] width 122 height 49
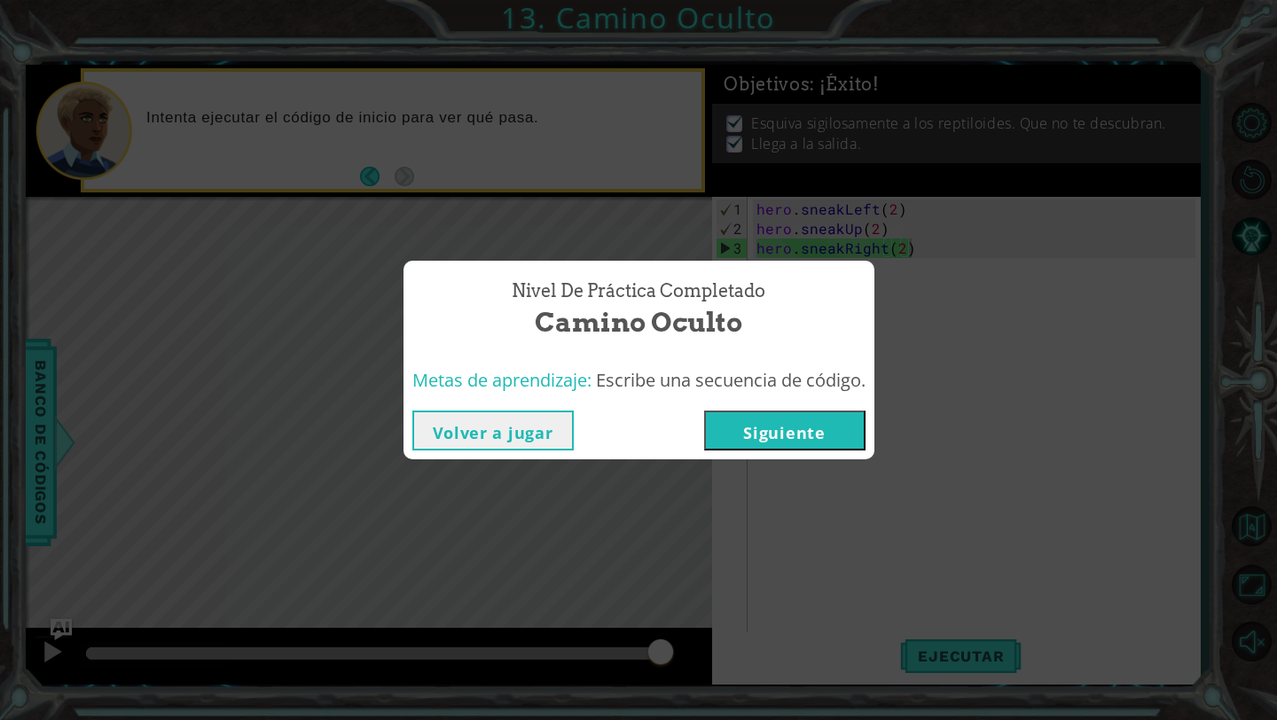
click at [747, 420] on button "Siguiente" at bounding box center [784, 431] width 161 height 40
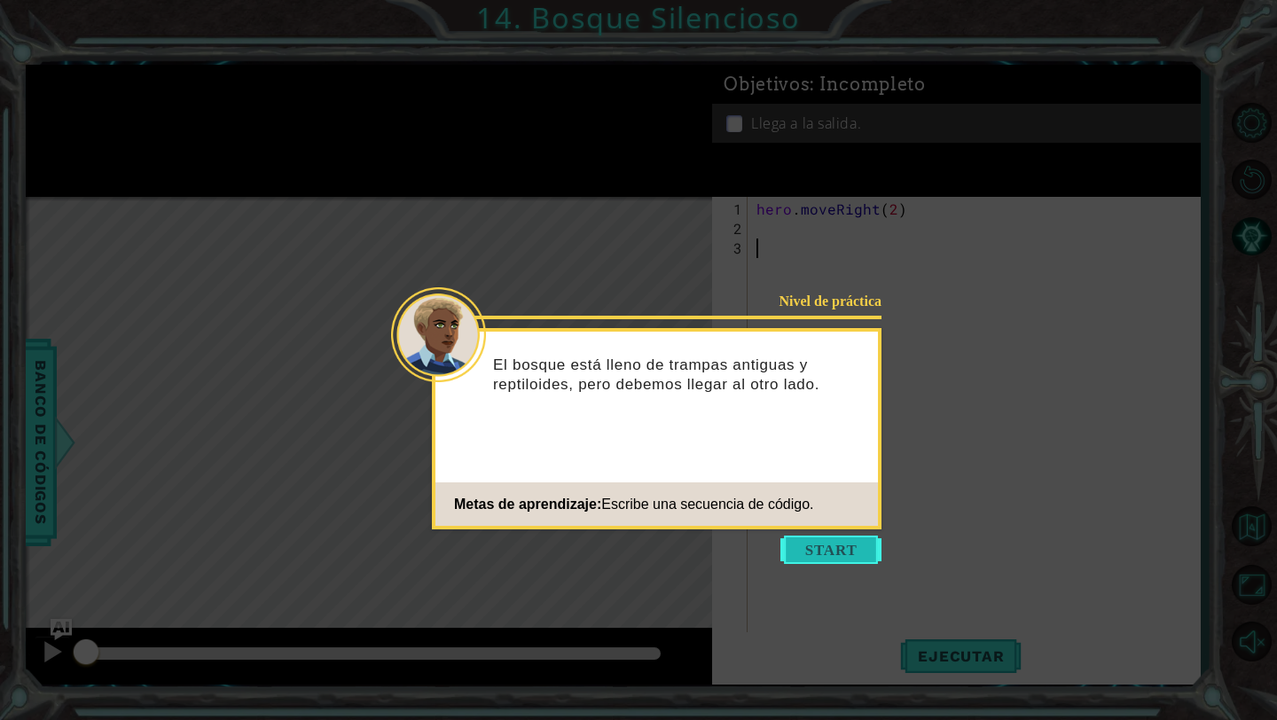
click at [799, 546] on button "Start" at bounding box center [831, 550] width 101 height 28
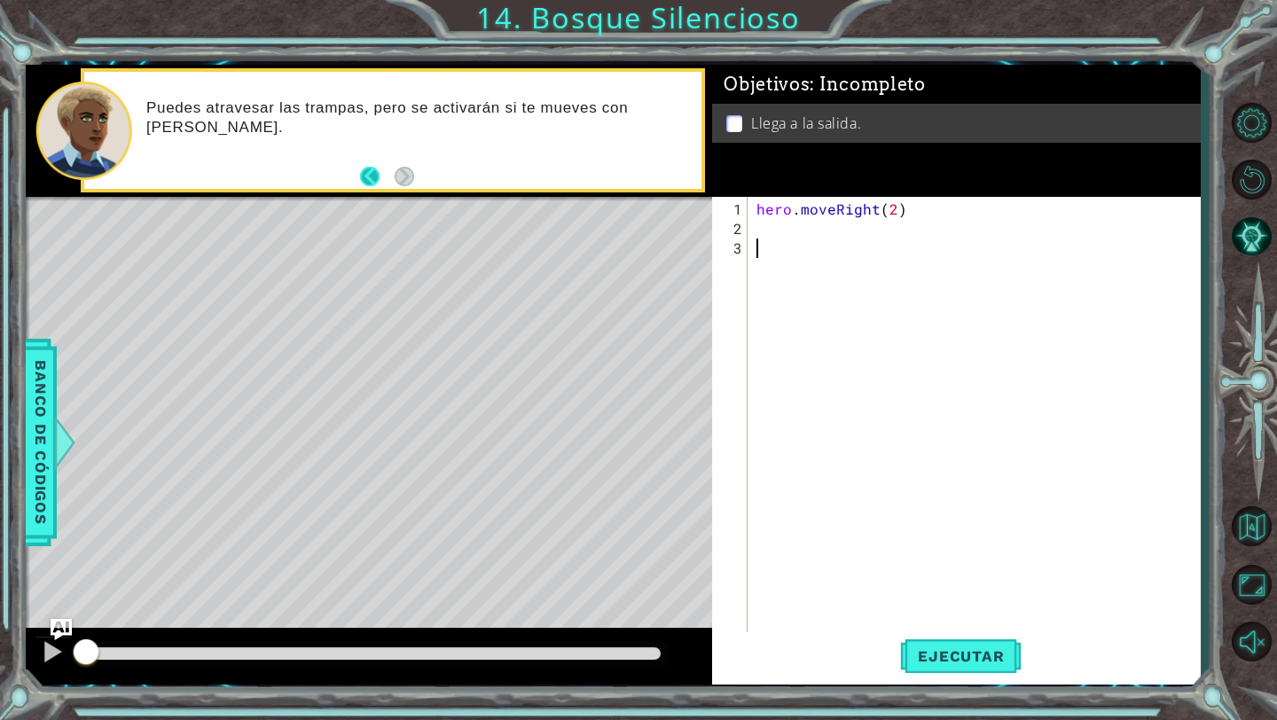
click at [367, 167] on button "Back" at bounding box center [377, 177] width 35 height 20
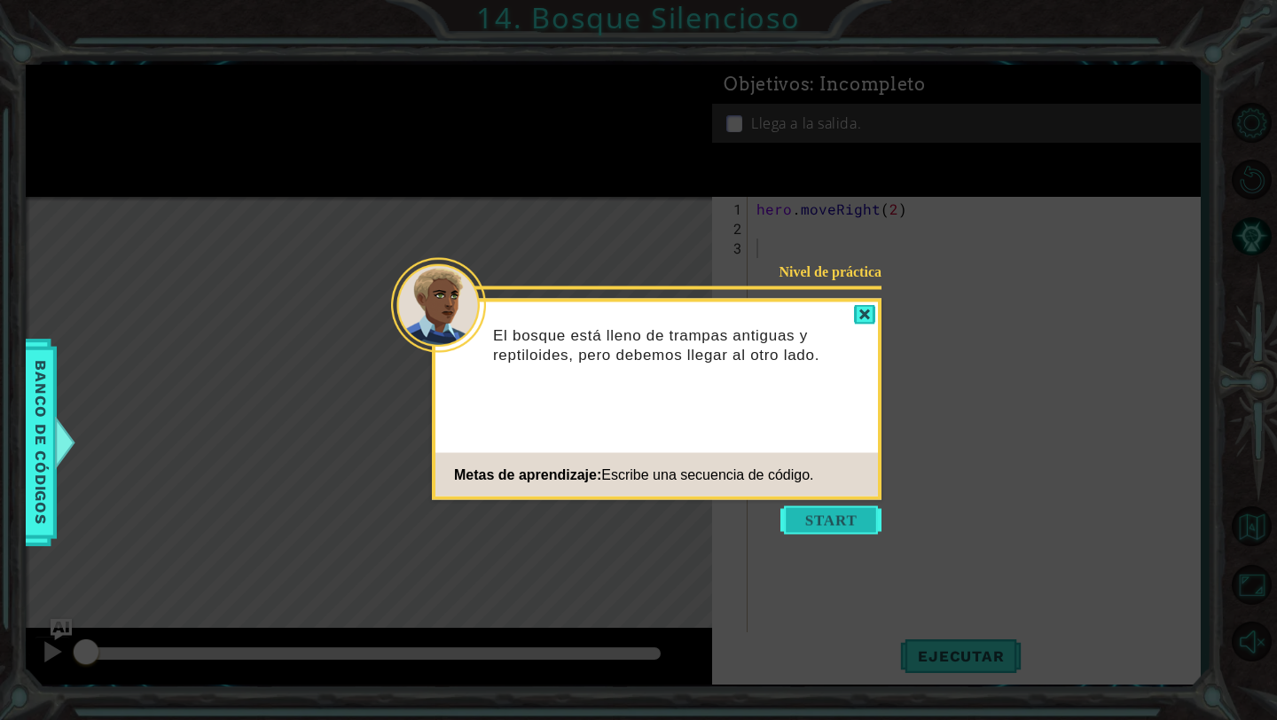
click at [821, 522] on button "Start" at bounding box center [831, 521] width 101 height 28
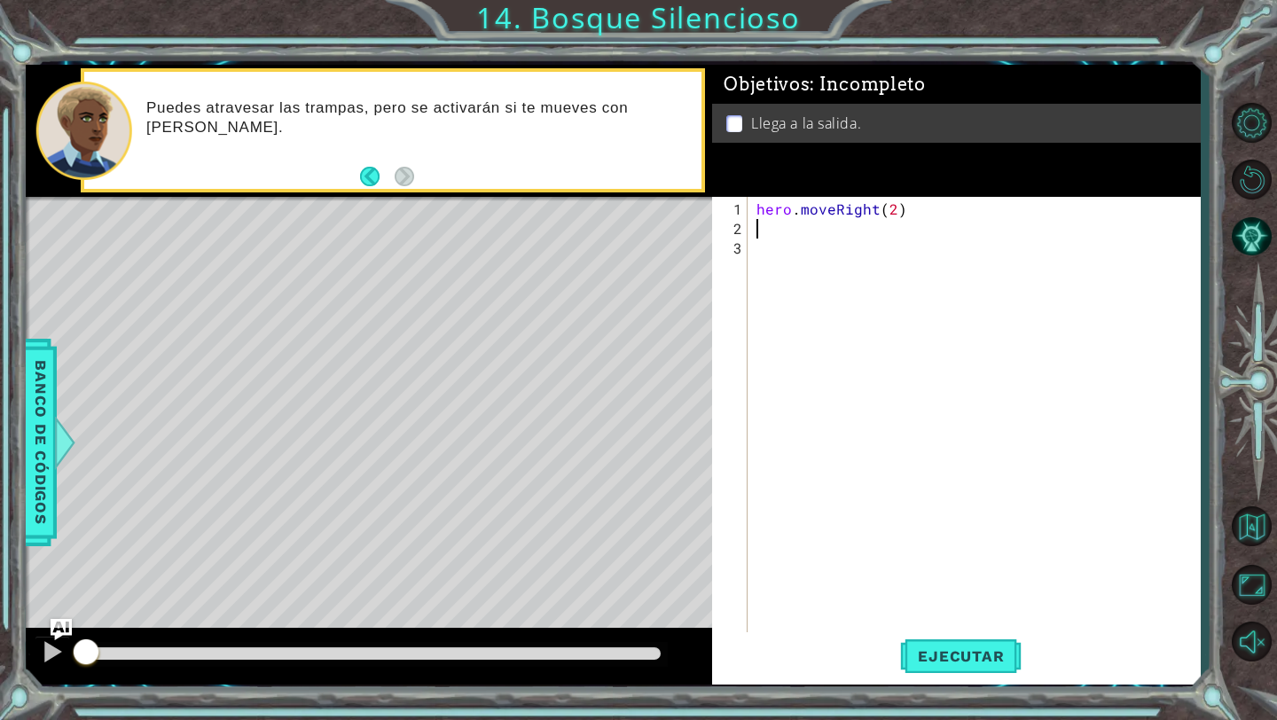
click at [865, 226] on div "hero . moveRight ( 2 )" at bounding box center [979, 444] width 452 height 488
type textarea "hero.sneakDown(1)"
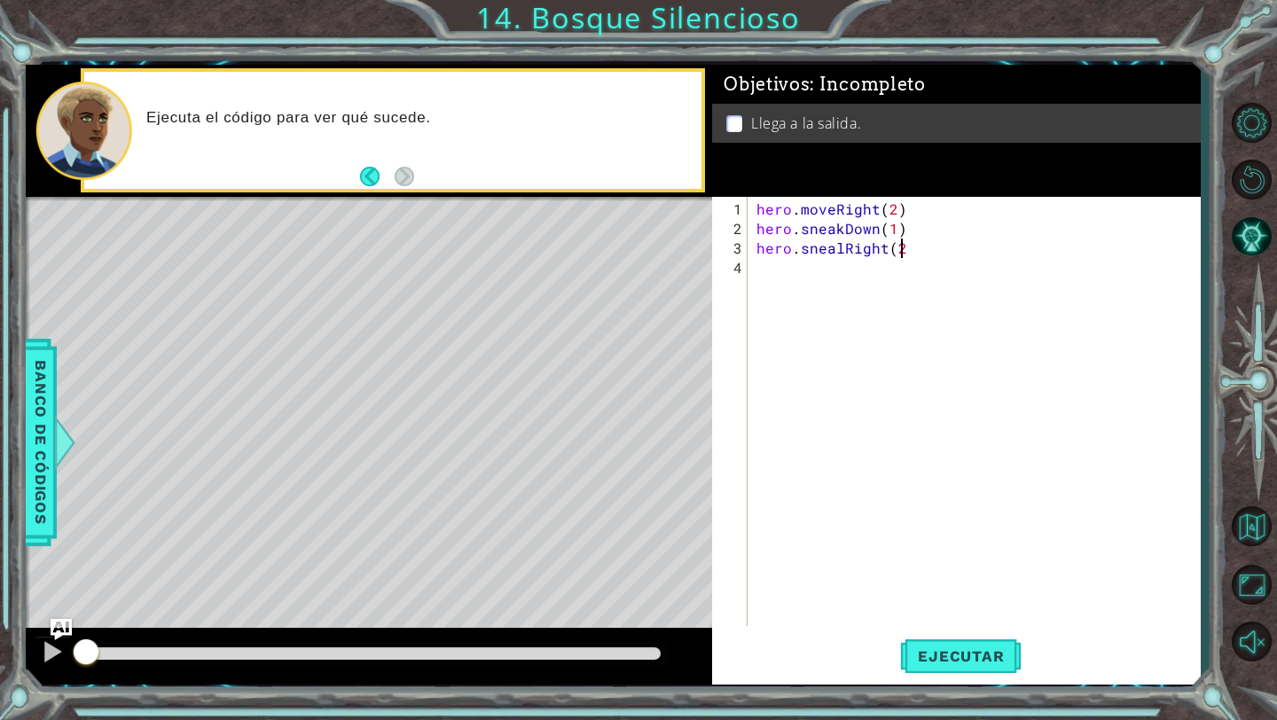
type textarea "hero.snealRight(2)"
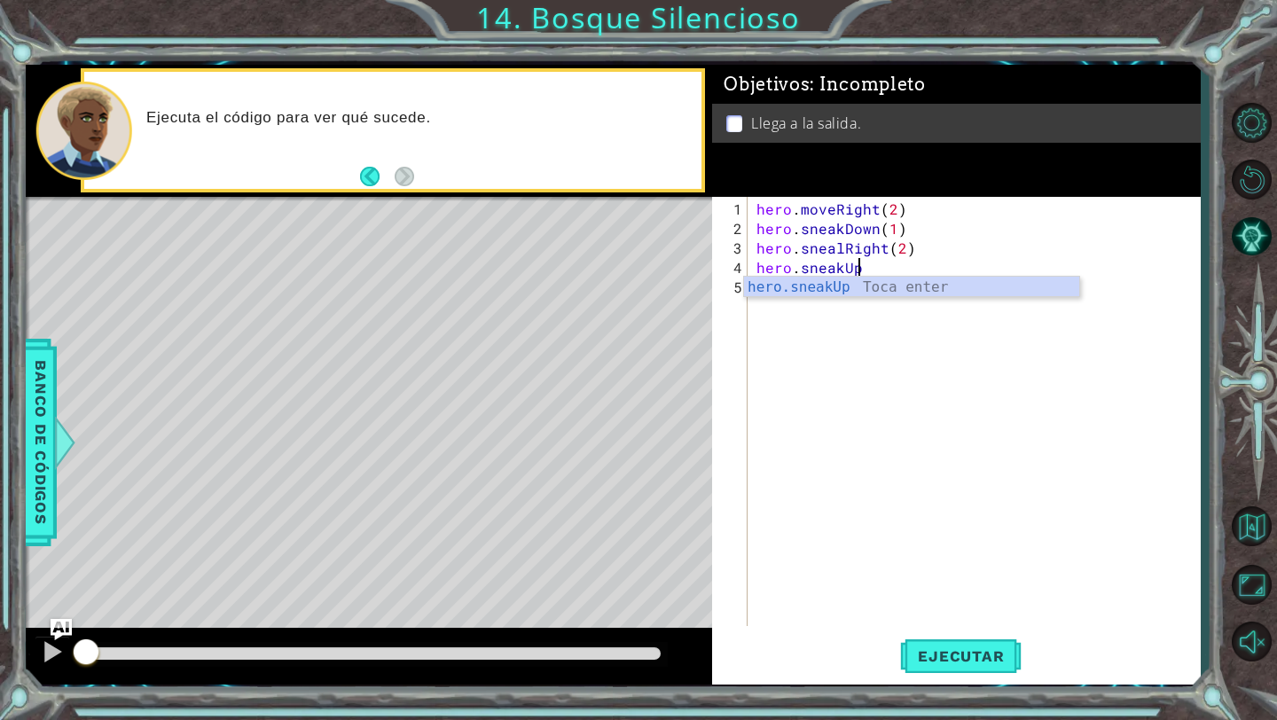
scroll to position [0, 5]
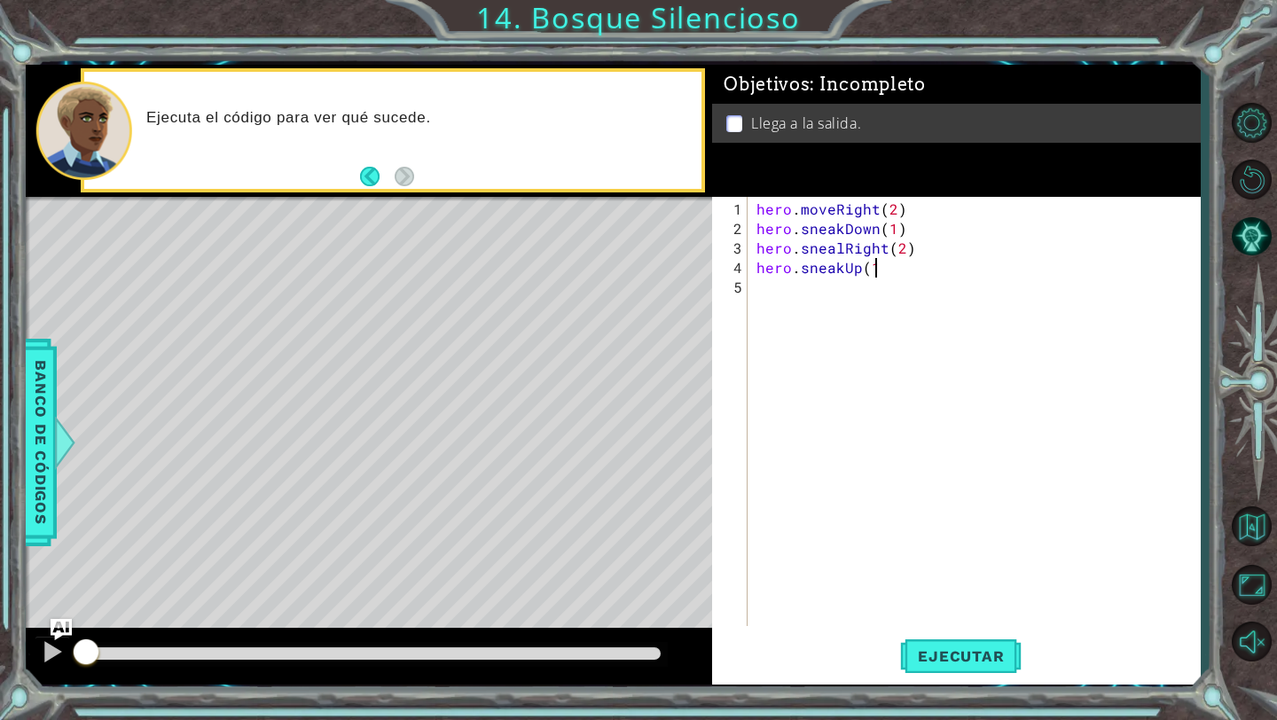
type textarea "hero.sneakUp(1)"
click at [949, 647] on button "Ejecutar" at bounding box center [961, 656] width 122 height 49
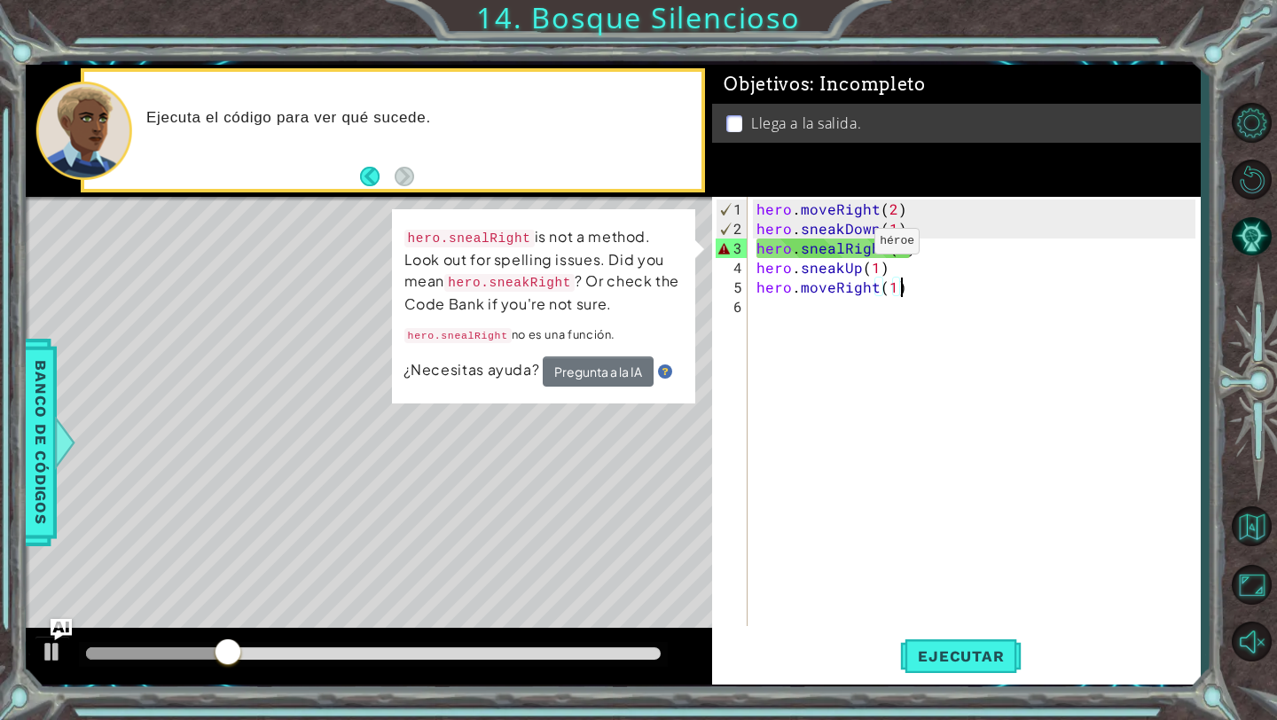
click at [844, 247] on div "hero . moveRight ( 2 ) hero . sneakDown ( 1 ) hero . snealRight ( 2 ) hero . sn…" at bounding box center [979, 434] width 452 height 468
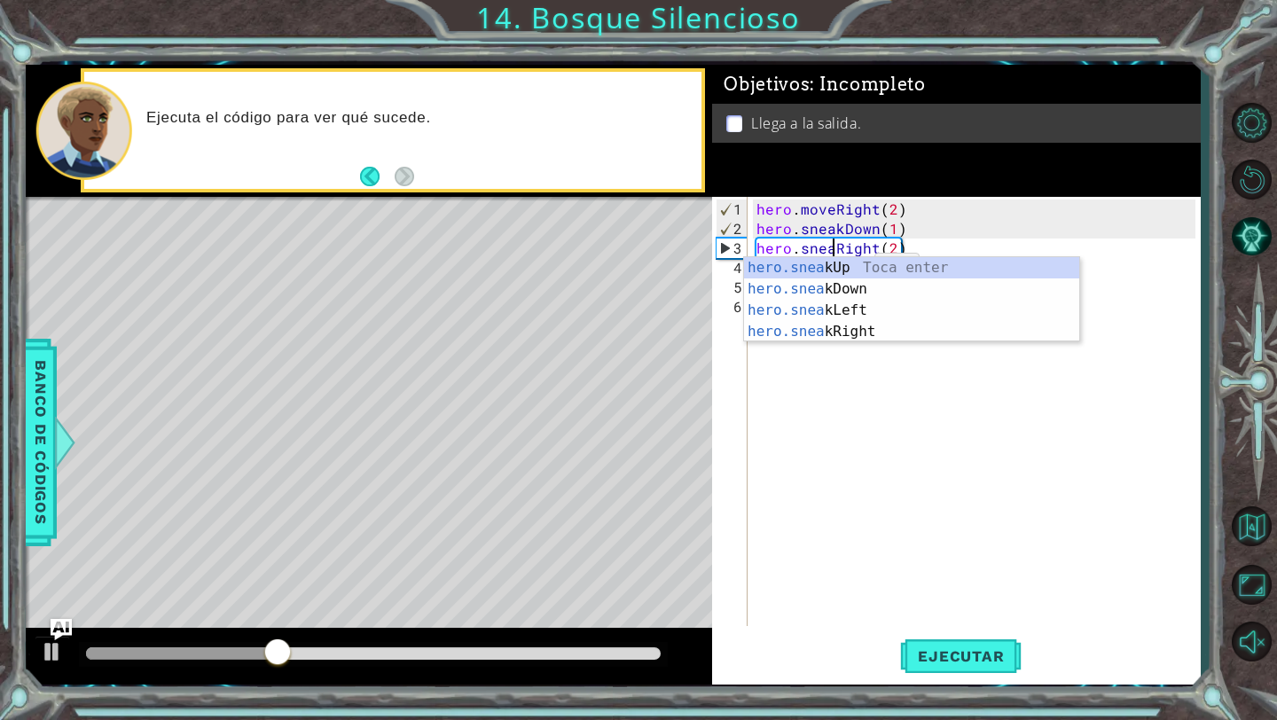
scroll to position [0, 5]
type textarea "hero.sneakRight(2)"
click at [947, 658] on span "Ejecutar" at bounding box center [961, 657] width 122 height 18
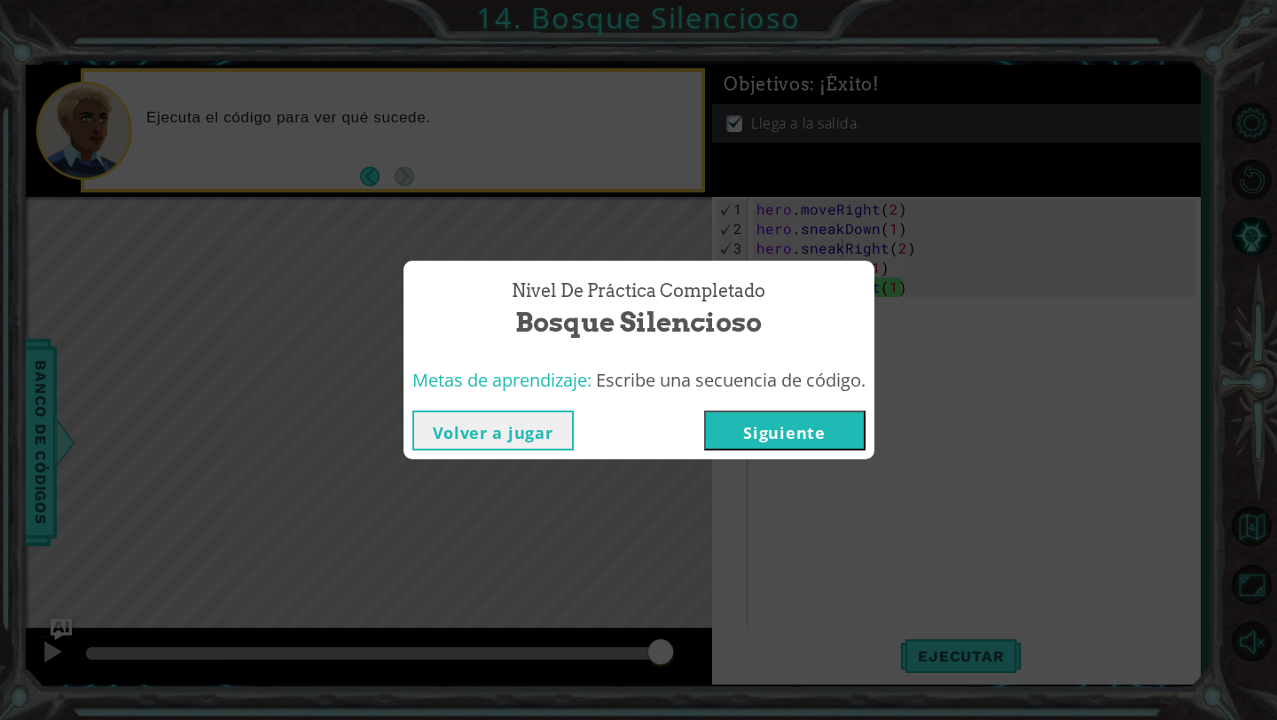
click at [807, 426] on button "Siguiente" at bounding box center [784, 431] width 161 height 40
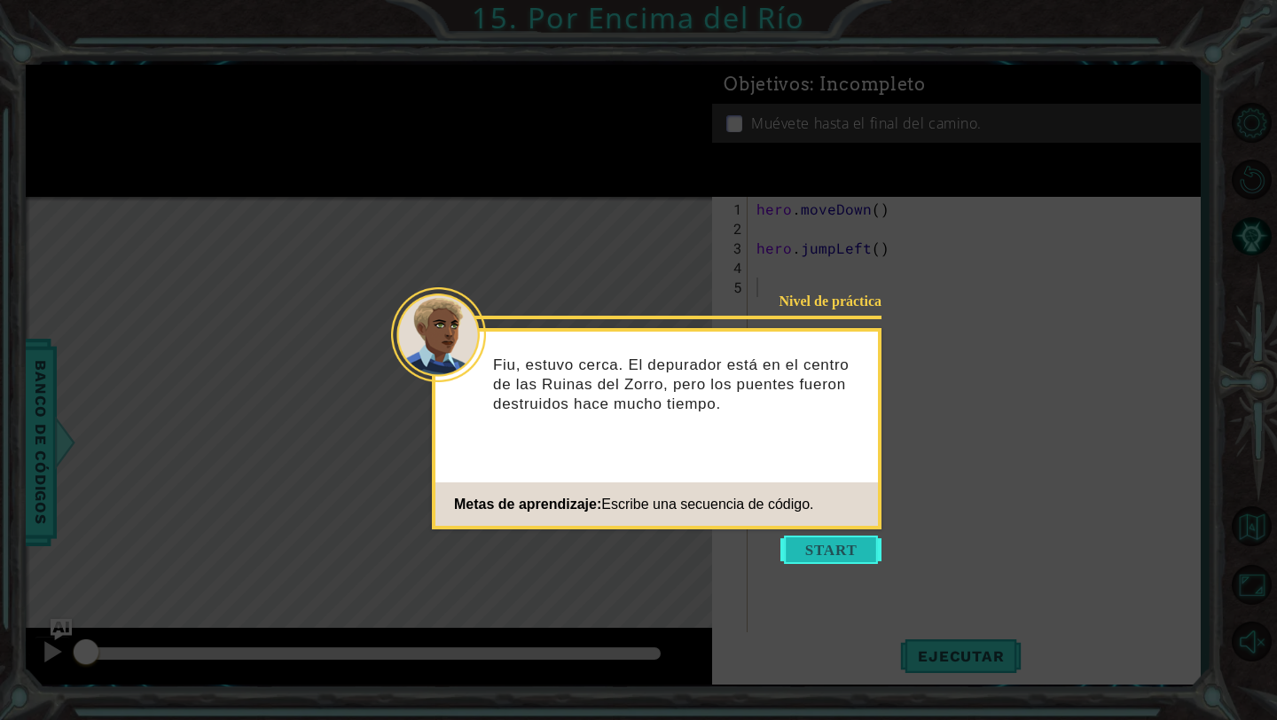
click at [822, 543] on button "Start" at bounding box center [831, 550] width 101 height 28
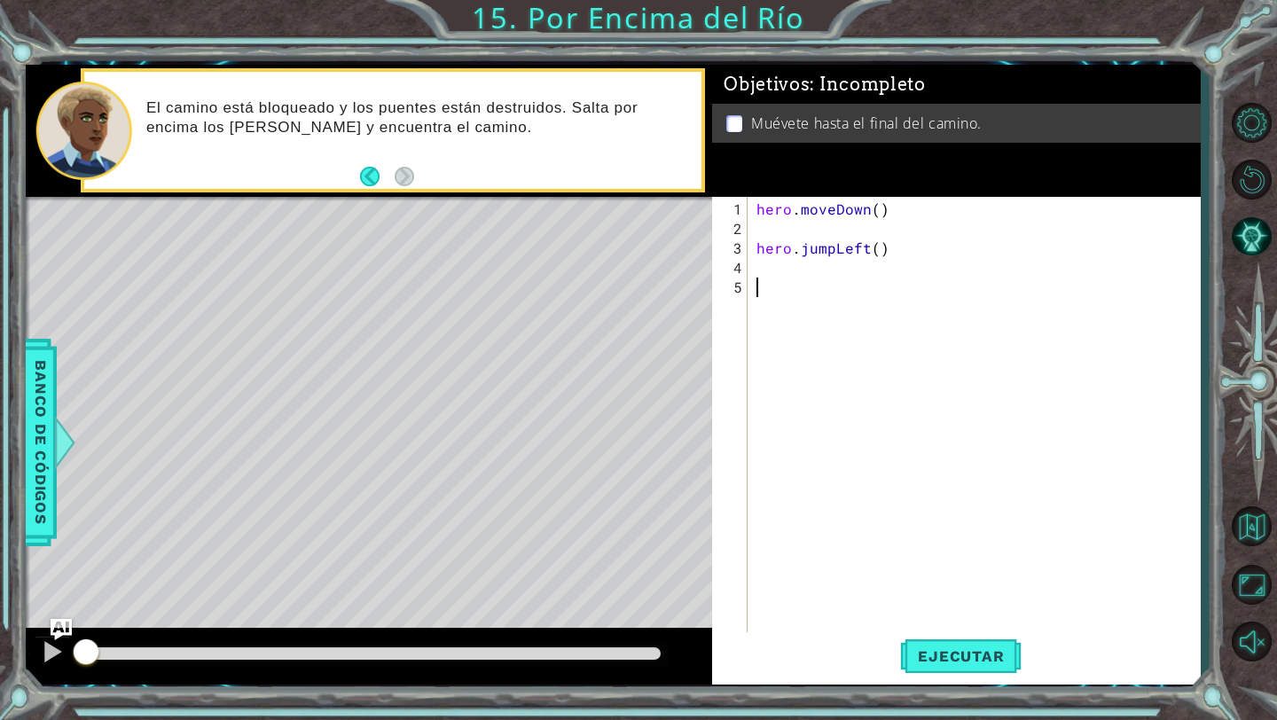
click at [835, 235] on div "hero . moveDown ( ) hero . jumpLeft ( )" at bounding box center [979, 444] width 452 height 488
type textarea "hero.moveDown()"
click at [764, 256] on div "hero . moveDown ( ) hero . jumpLeft ( )" at bounding box center [979, 434] width 452 height 468
click at [764, 254] on div "hero . moveDown ( ) hero . jumpLeft ( )" at bounding box center [979, 434] width 452 height 468
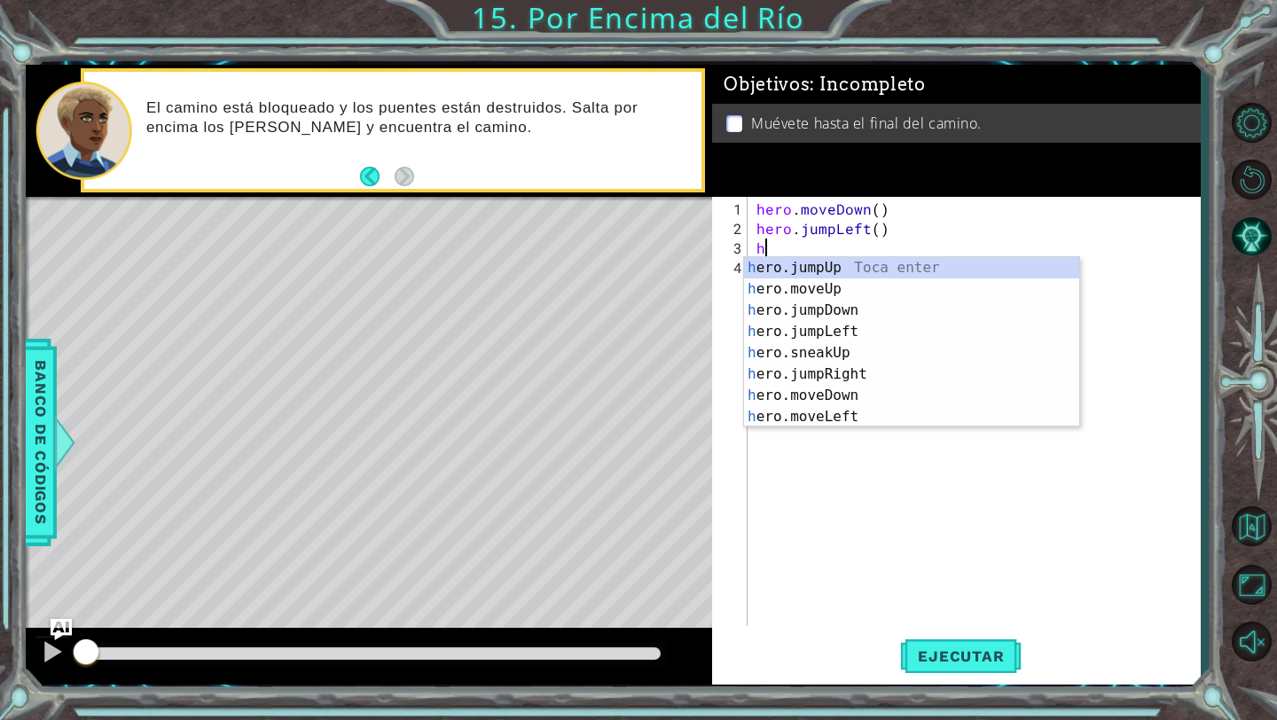
type textarea "her"
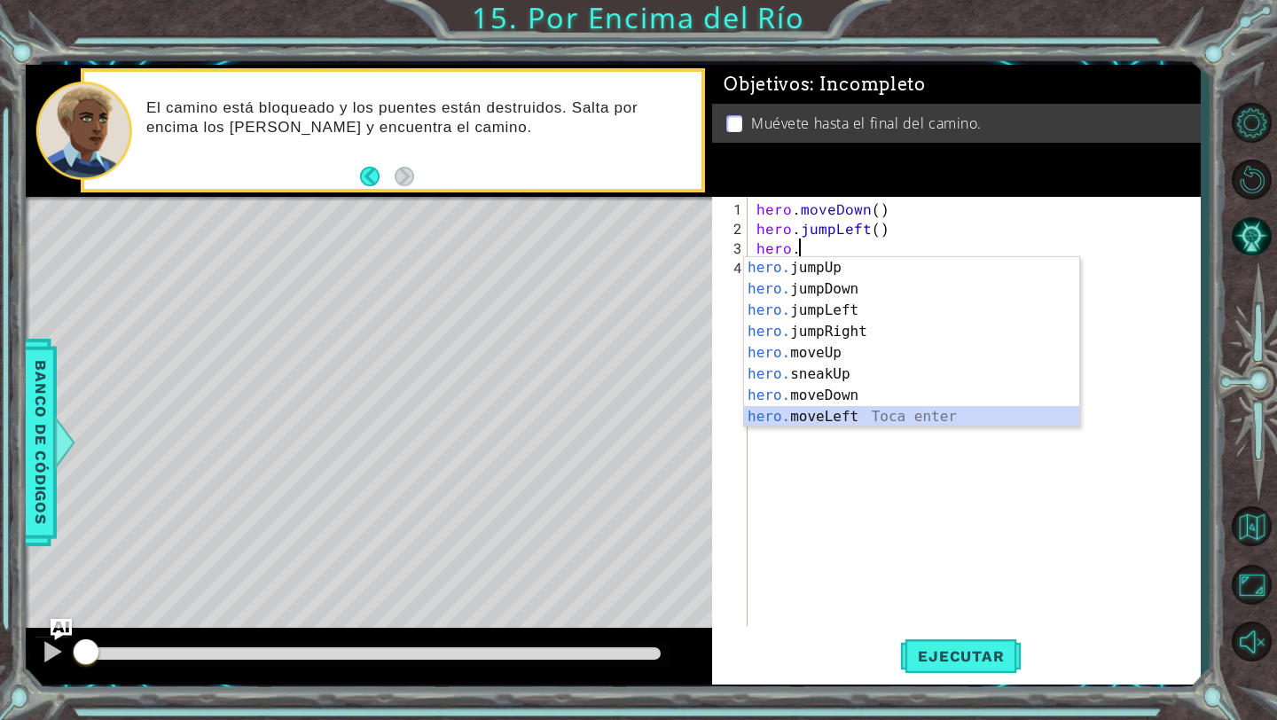
type textarea "hero.moveLeft(1)"
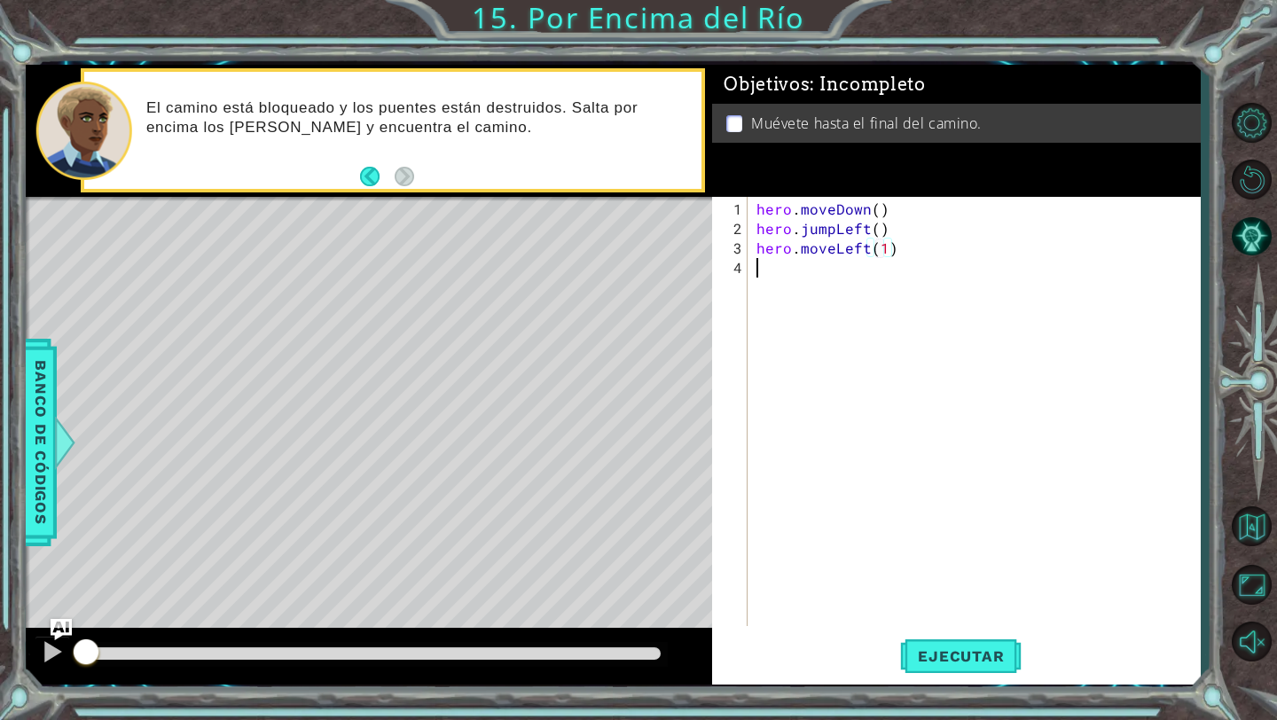
click at [800, 265] on div "hero . moveDown ( ) hero . jumpLeft ( ) hero . moveLeft ( 1 )" at bounding box center [979, 434] width 452 height 468
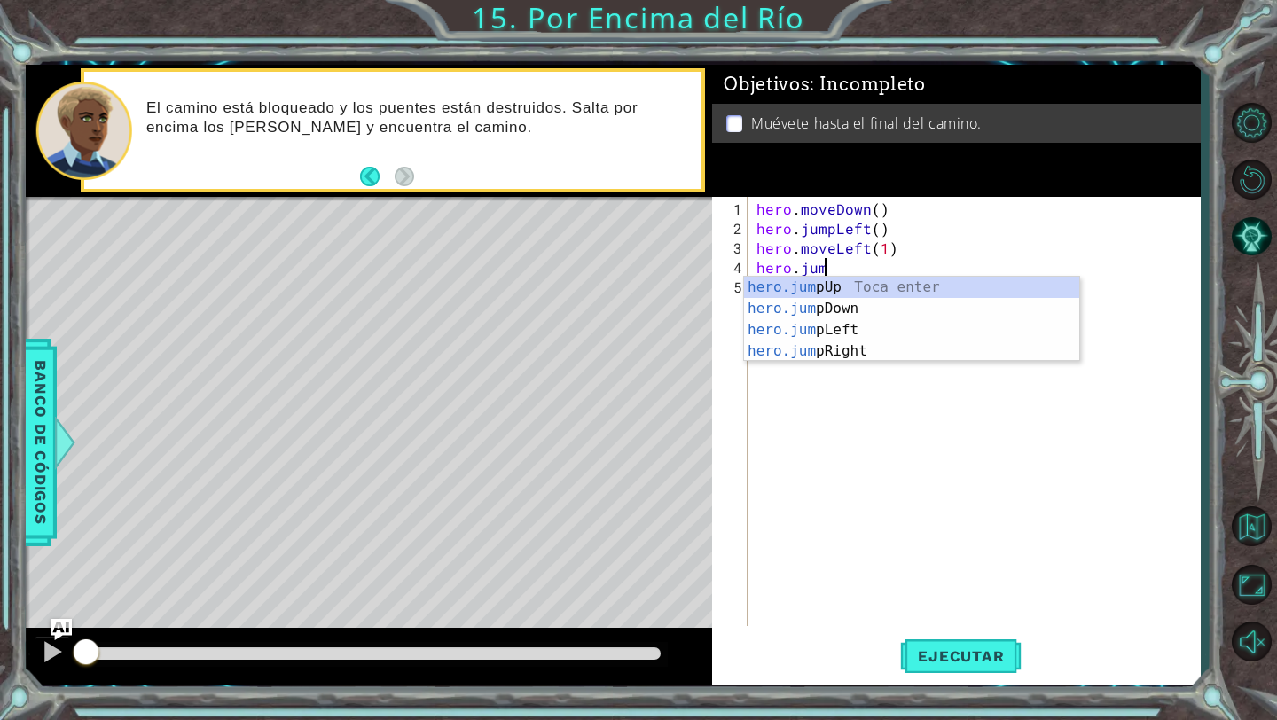
type textarea "hero.jump"
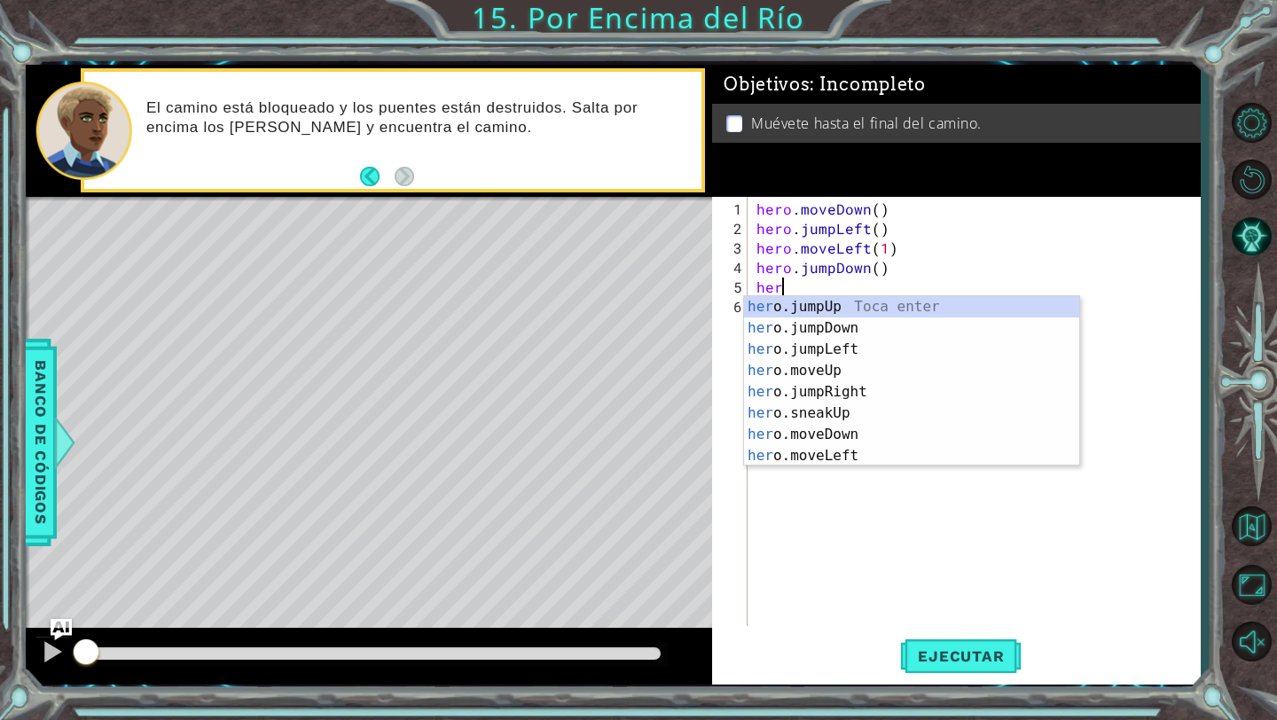
scroll to position [0, 1]
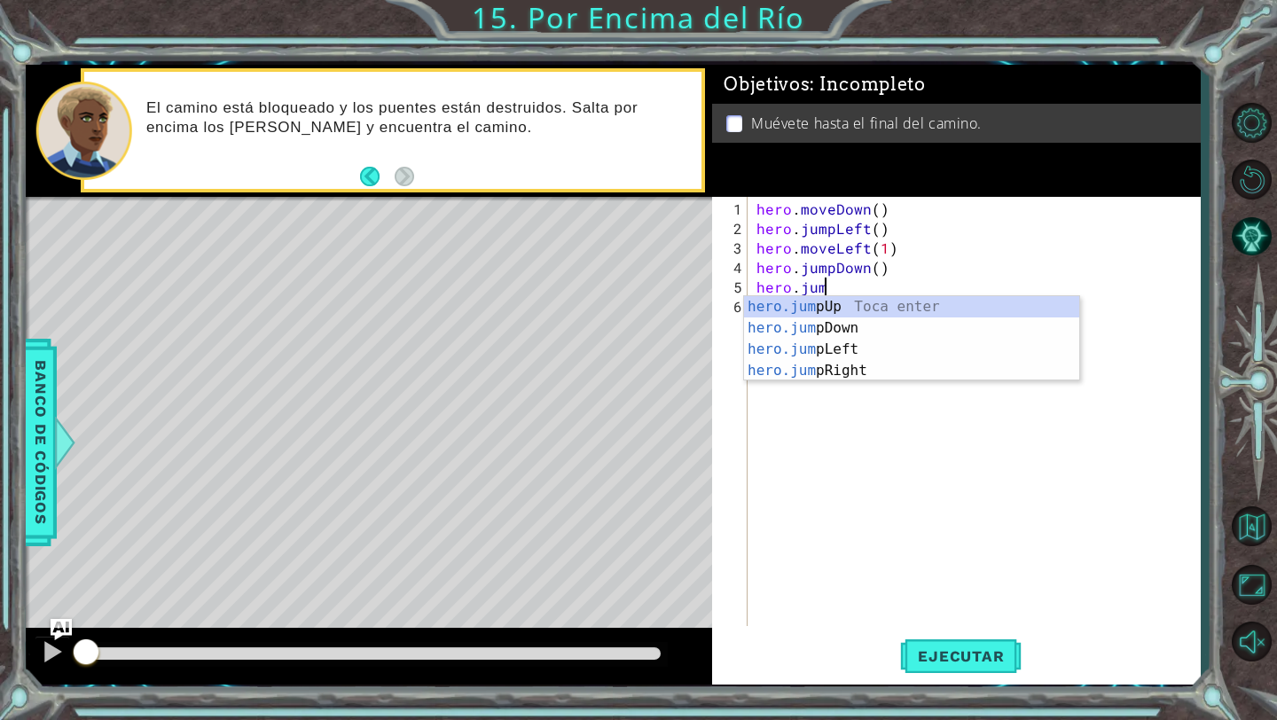
type textarea "hero.jump"
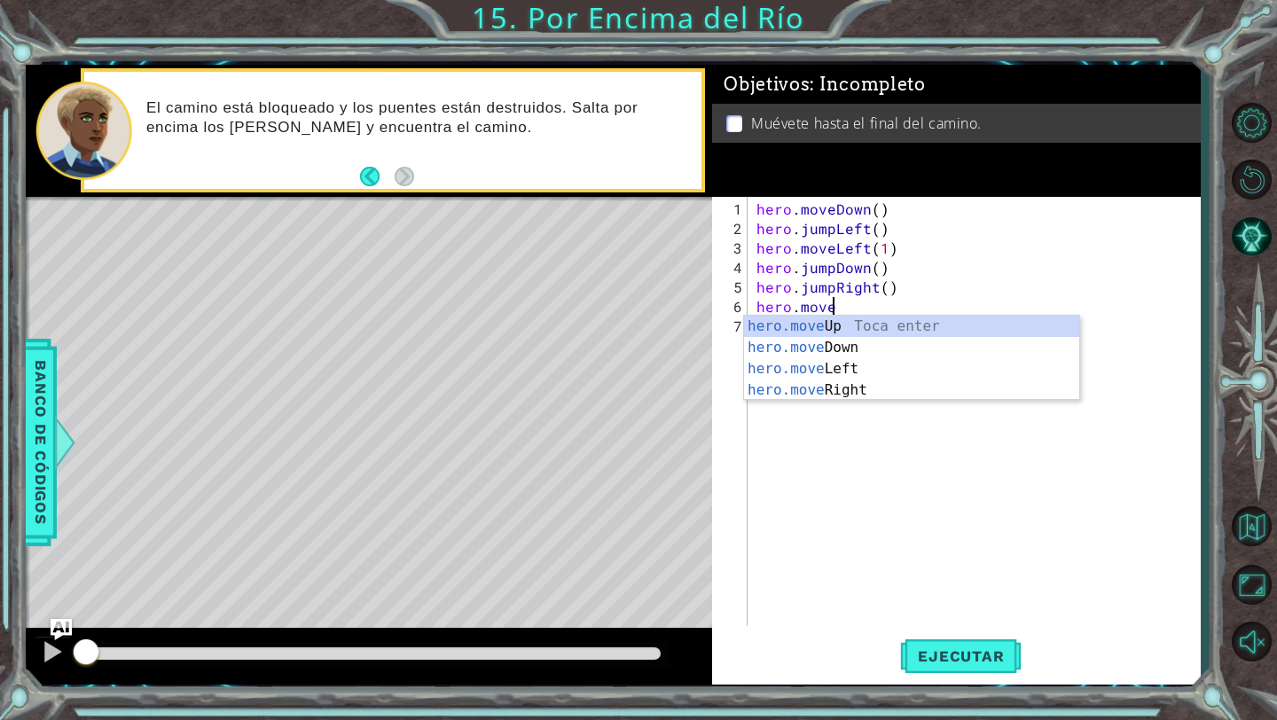
scroll to position [0, 4]
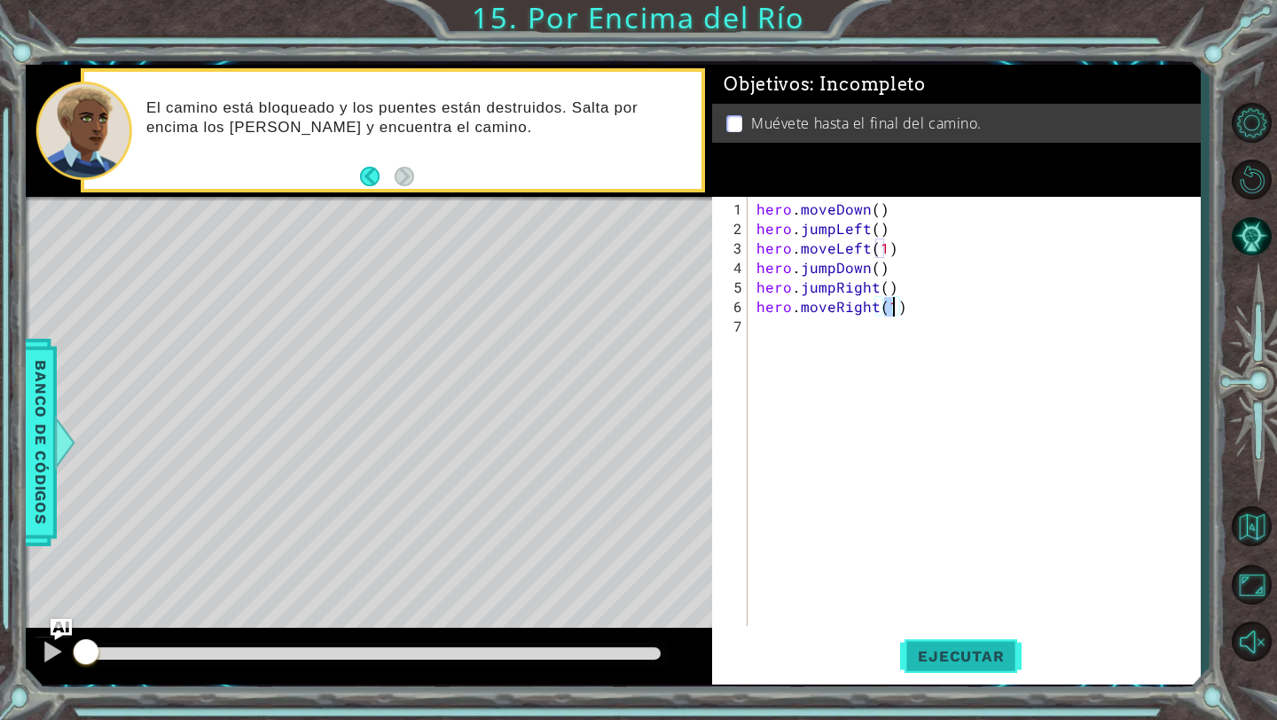
type textarea "hero.moveRight(1)"
click at [929, 664] on span "Ejecutar" at bounding box center [961, 657] width 122 height 18
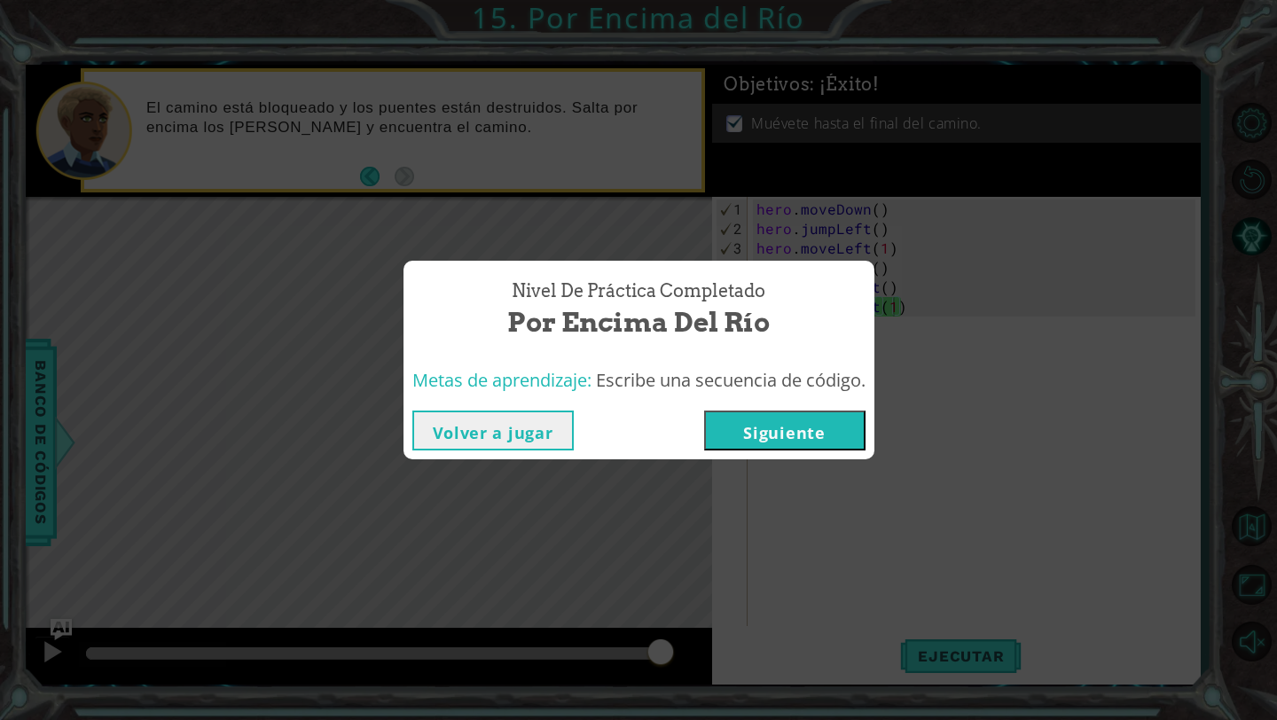
click at [762, 424] on button "Siguiente" at bounding box center [784, 431] width 161 height 40
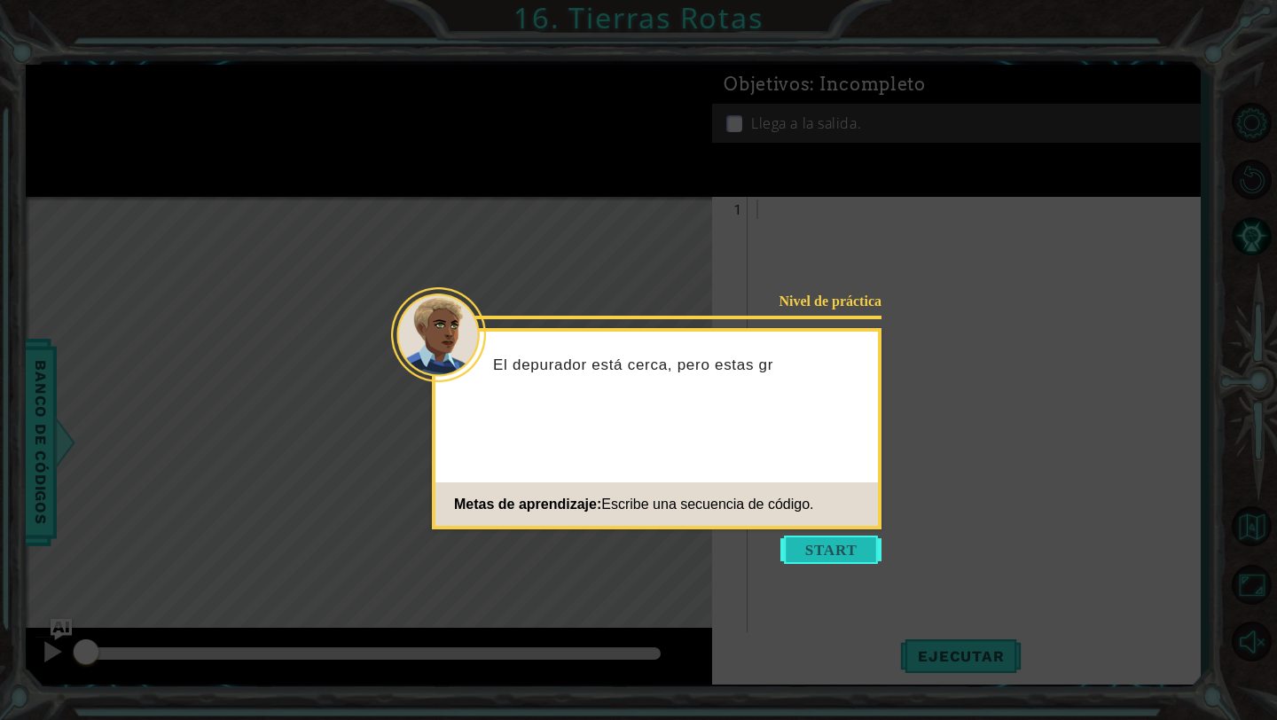
click at [818, 548] on button "Start" at bounding box center [831, 550] width 101 height 28
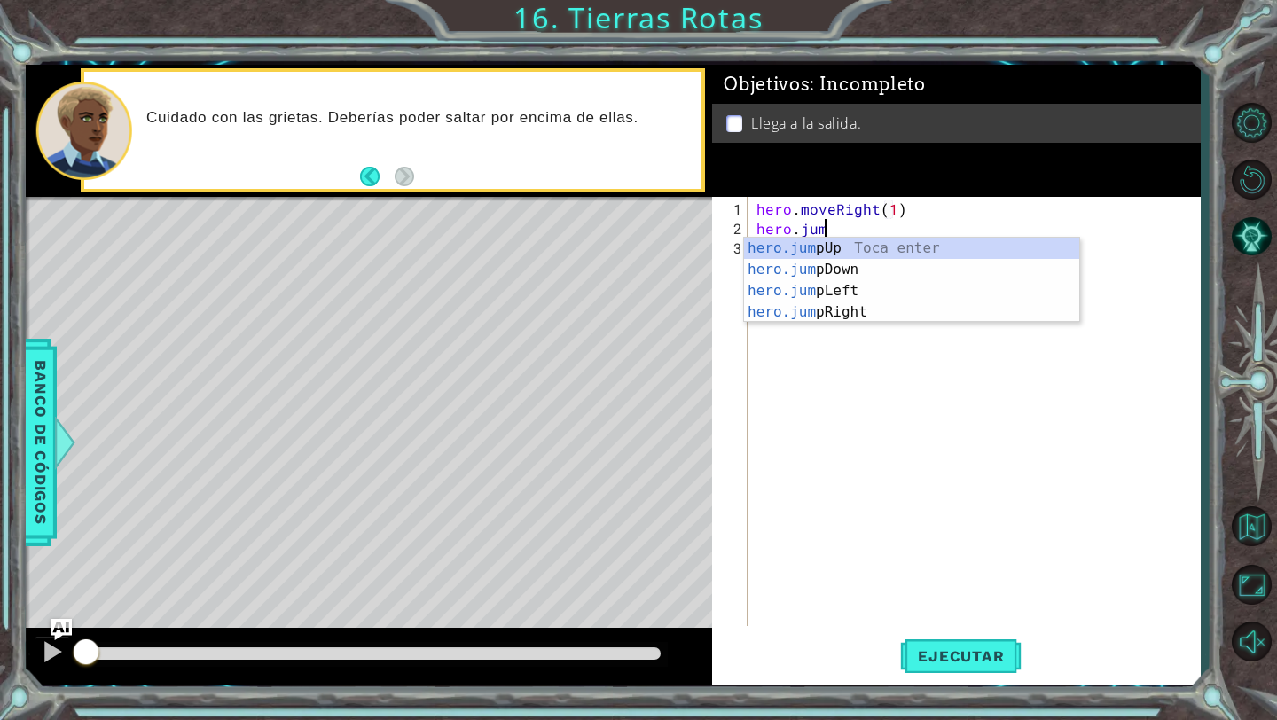
scroll to position [0, 12]
type textarea "hero.jump"
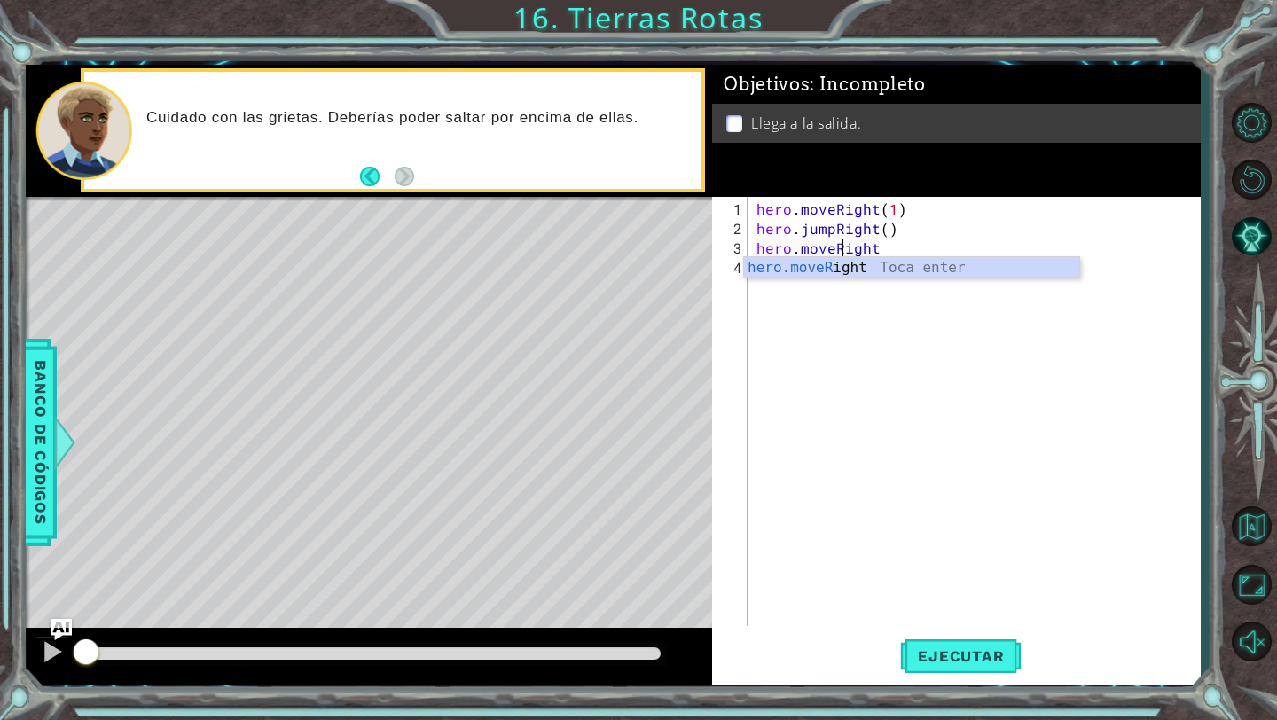
scroll to position [0, 5]
click at [912, 259] on div "hero.moveR ight Toca enter" at bounding box center [911, 289] width 335 height 64
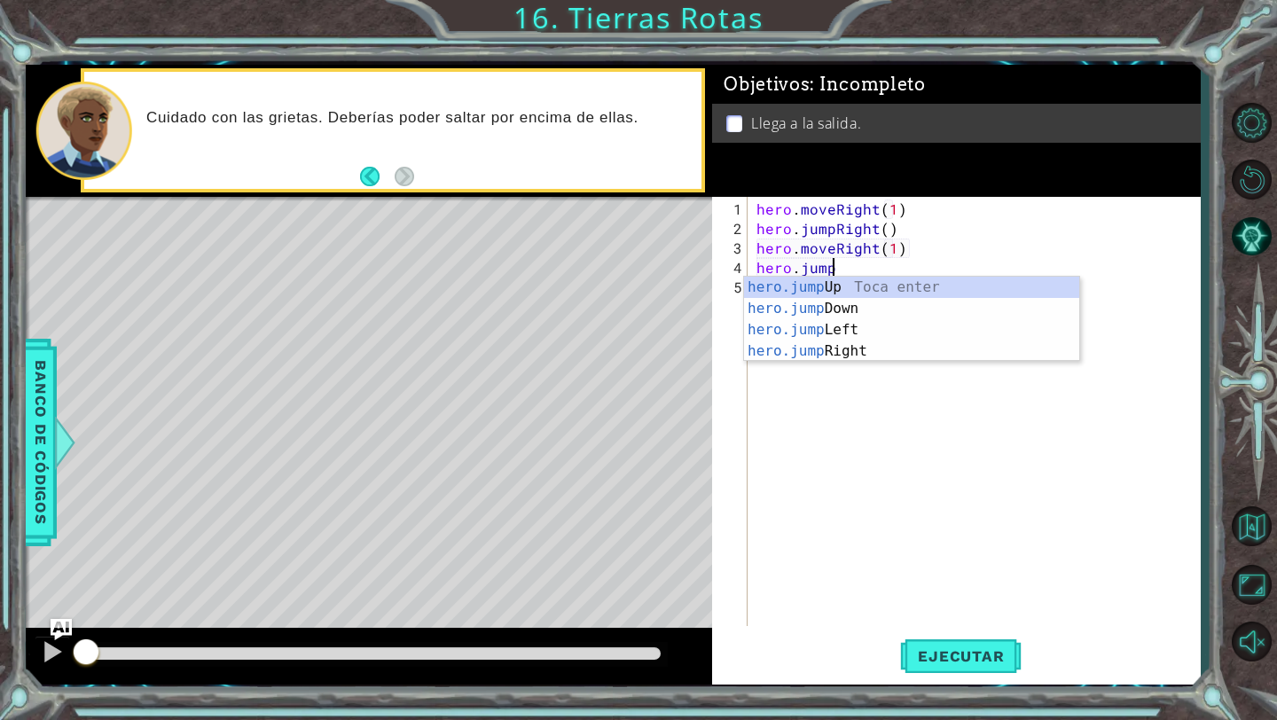
scroll to position [0, 13]
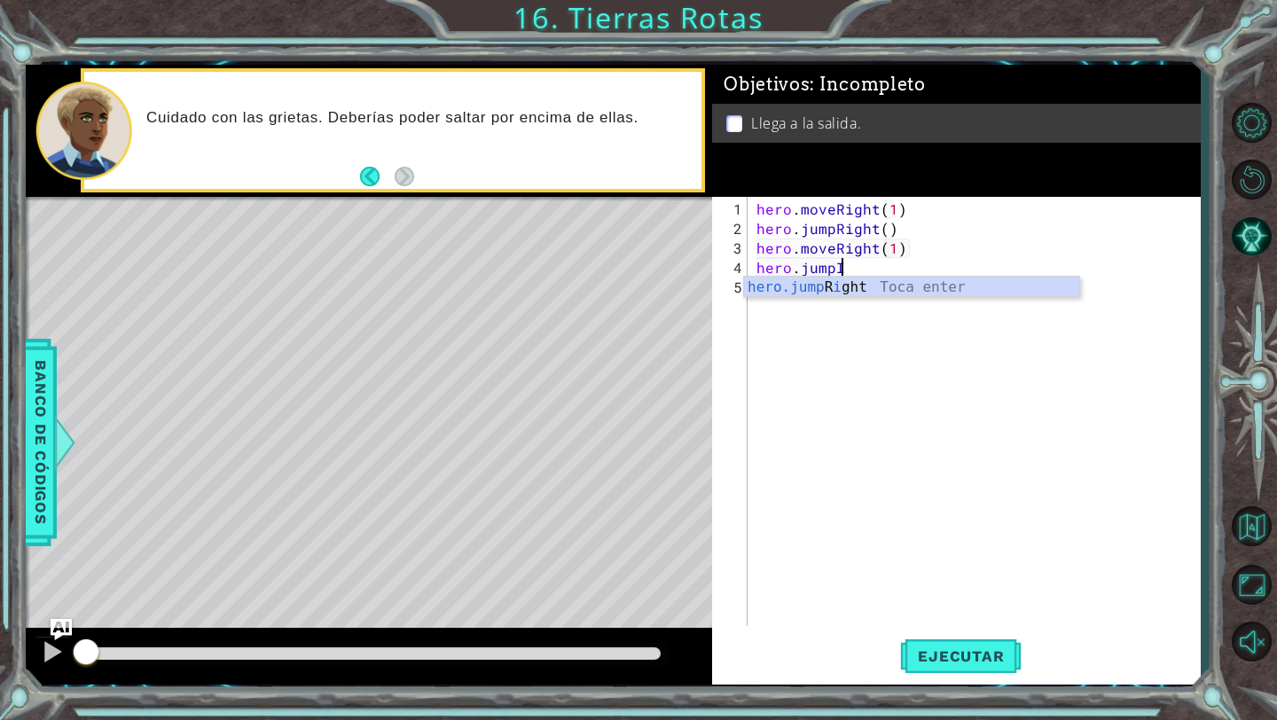
type textarea "hero.jump"
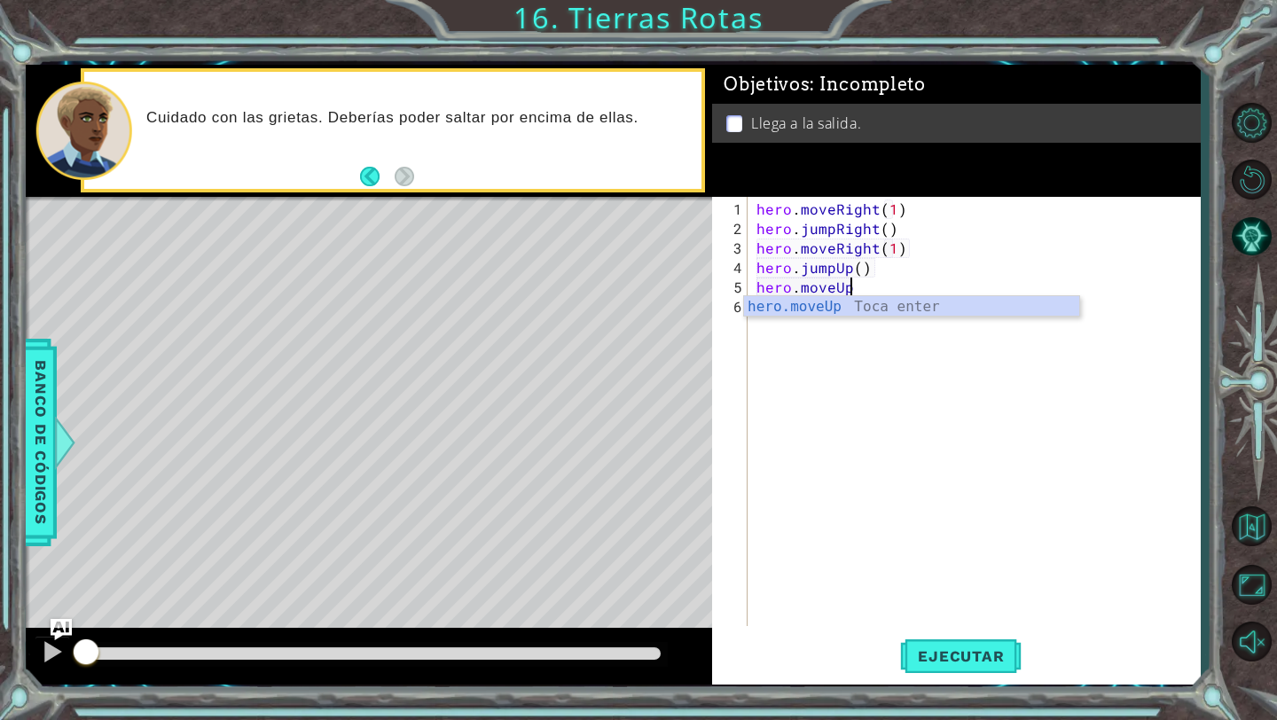
scroll to position [0, 4]
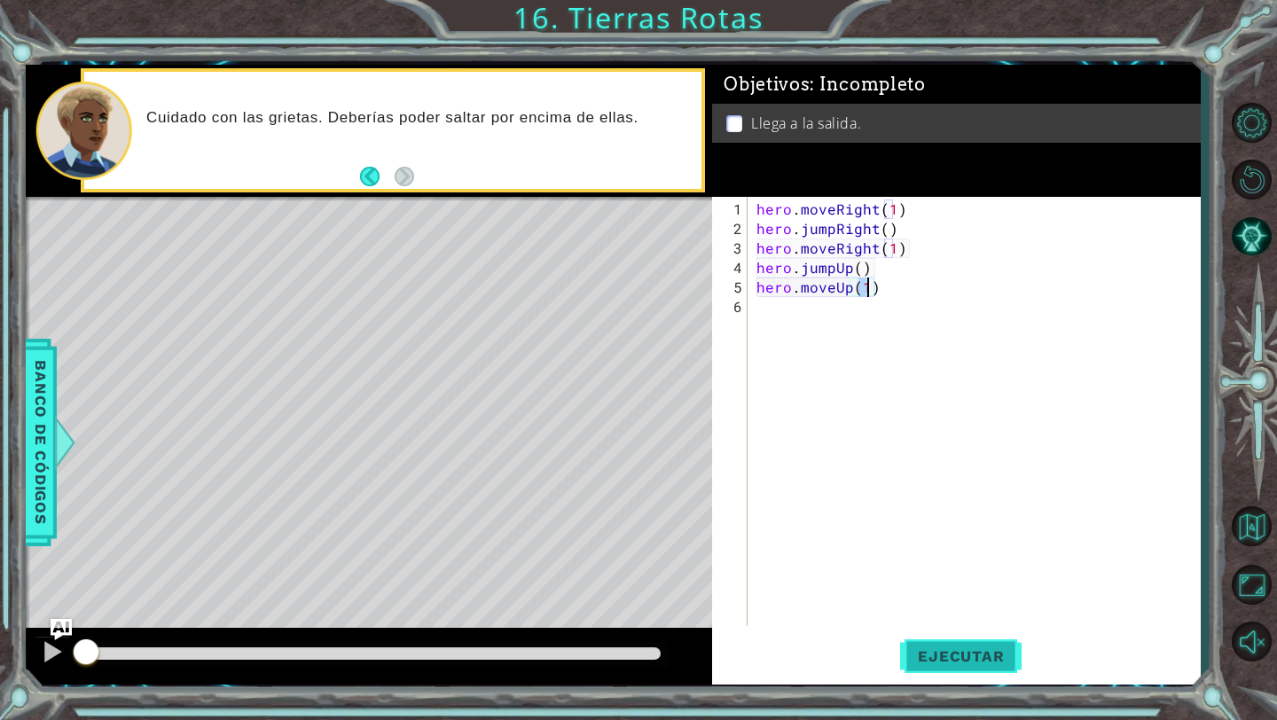
type textarea "hero.moveUp(1)"
click at [963, 650] on span "Ejecutar" at bounding box center [961, 657] width 122 height 18
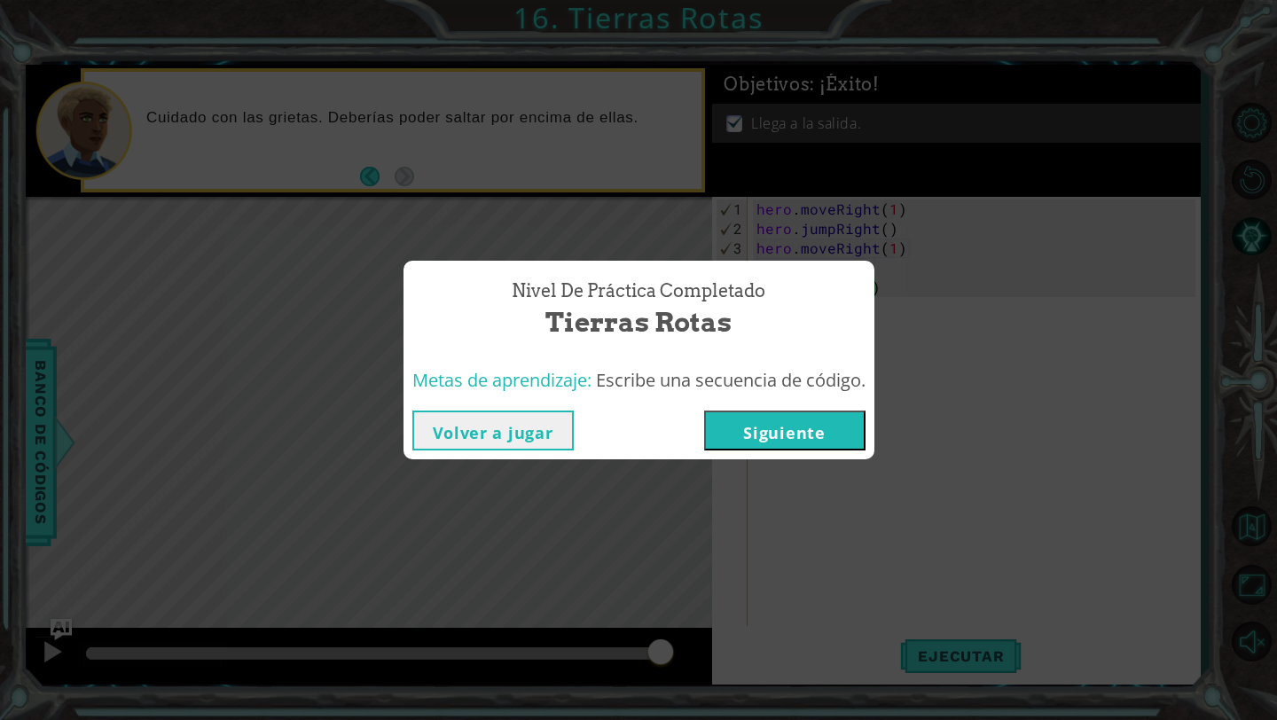
click at [783, 433] on button "Siguiente" at bounding box center [784, 431] width 161 height 40
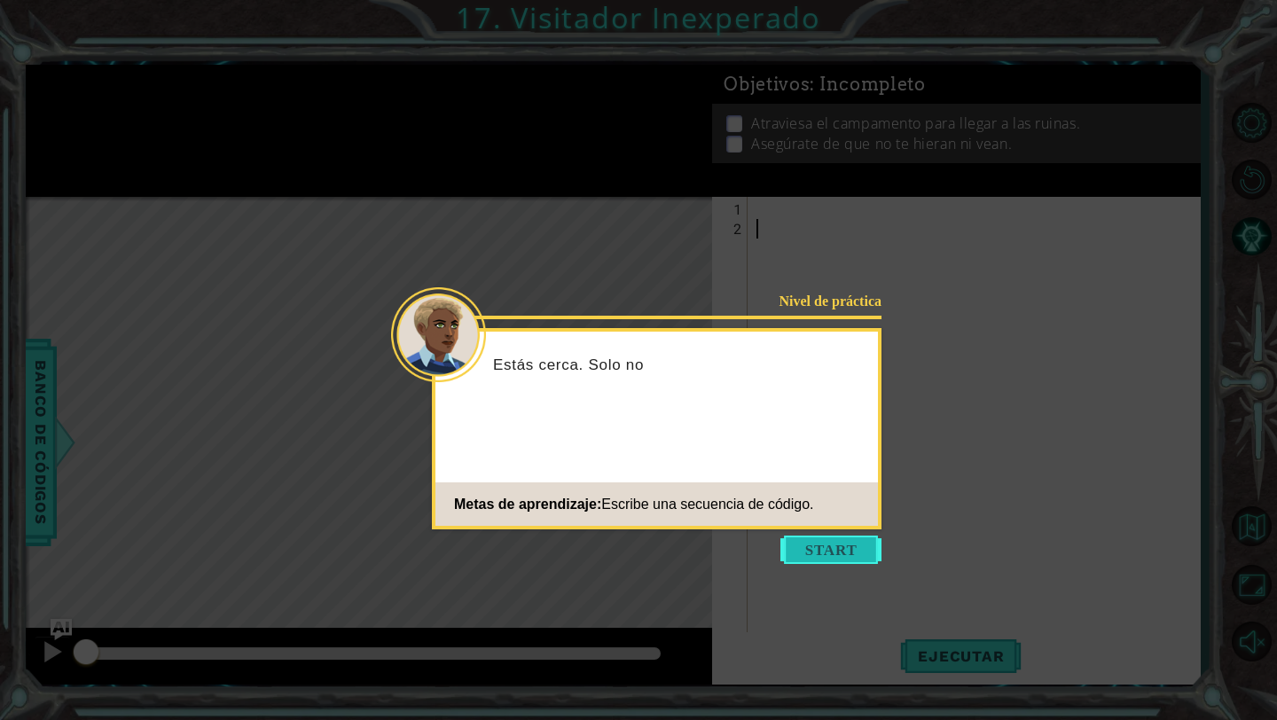
click at [820, 546] on button "Start" at bounding box center [831, 550] width 101 height 28
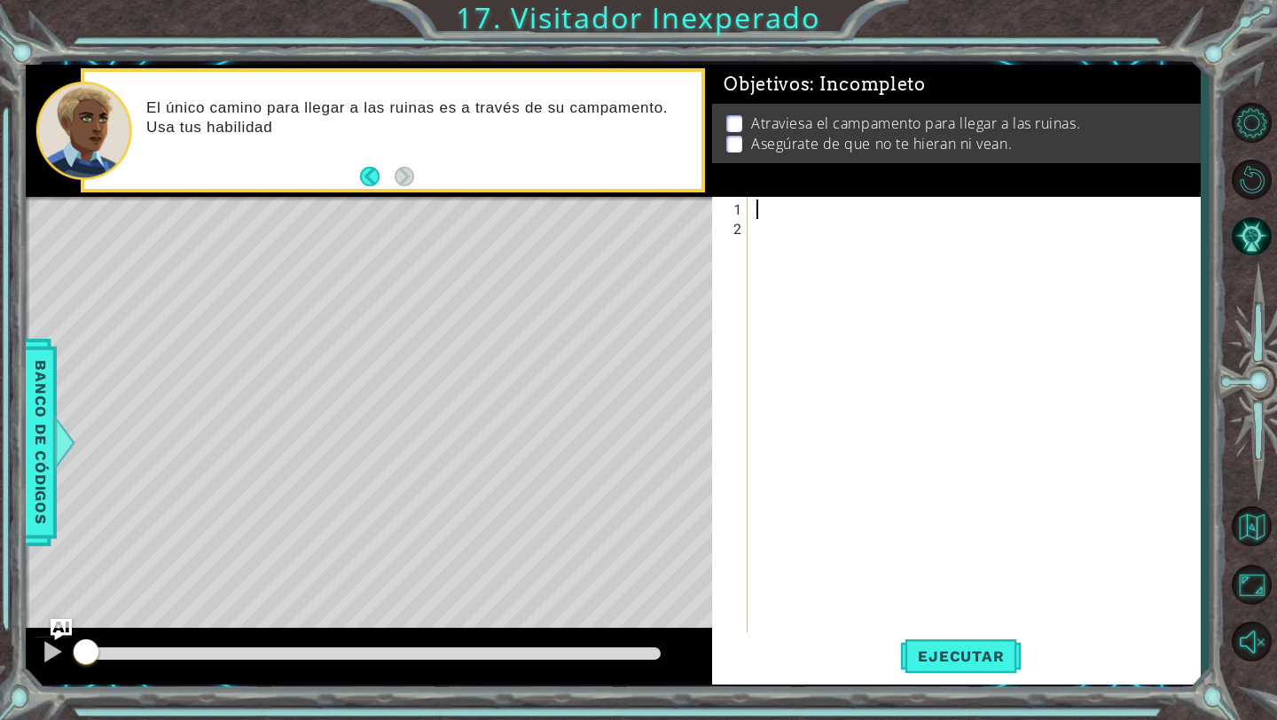
click at [804, 213] on div at bounding box center [979, 444] width 452 height 488
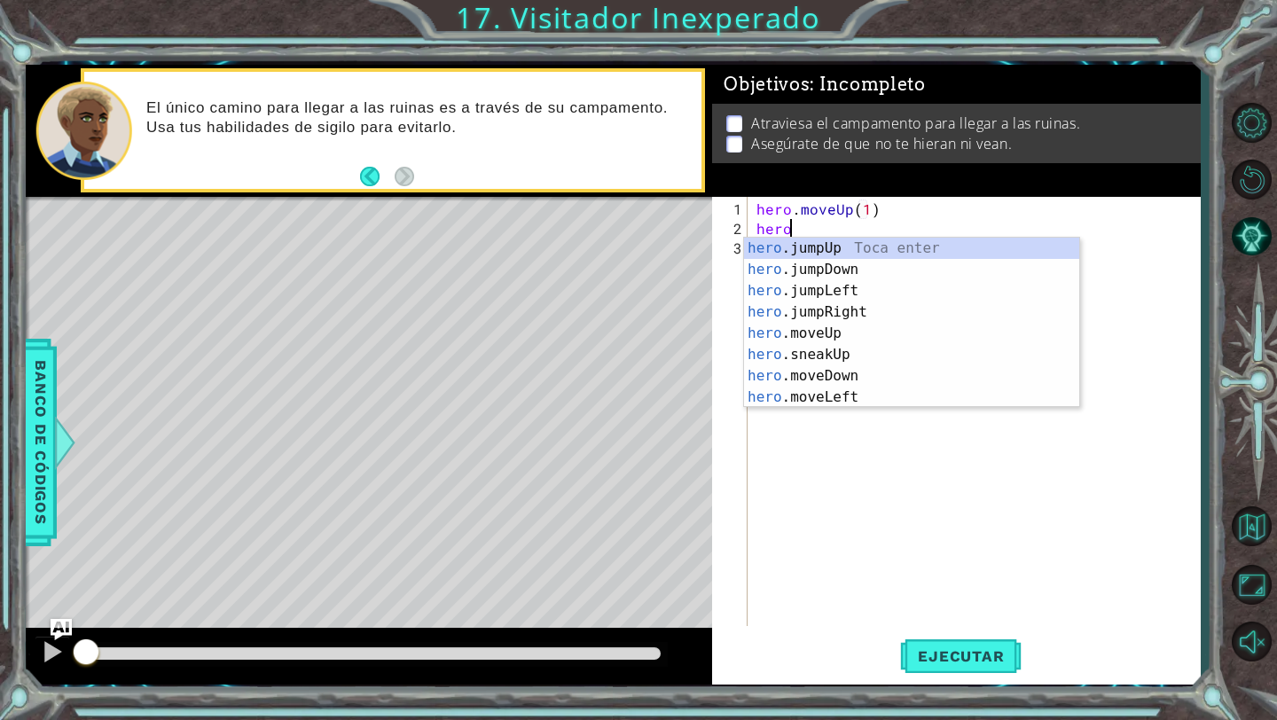
scroll to position [0, 9]
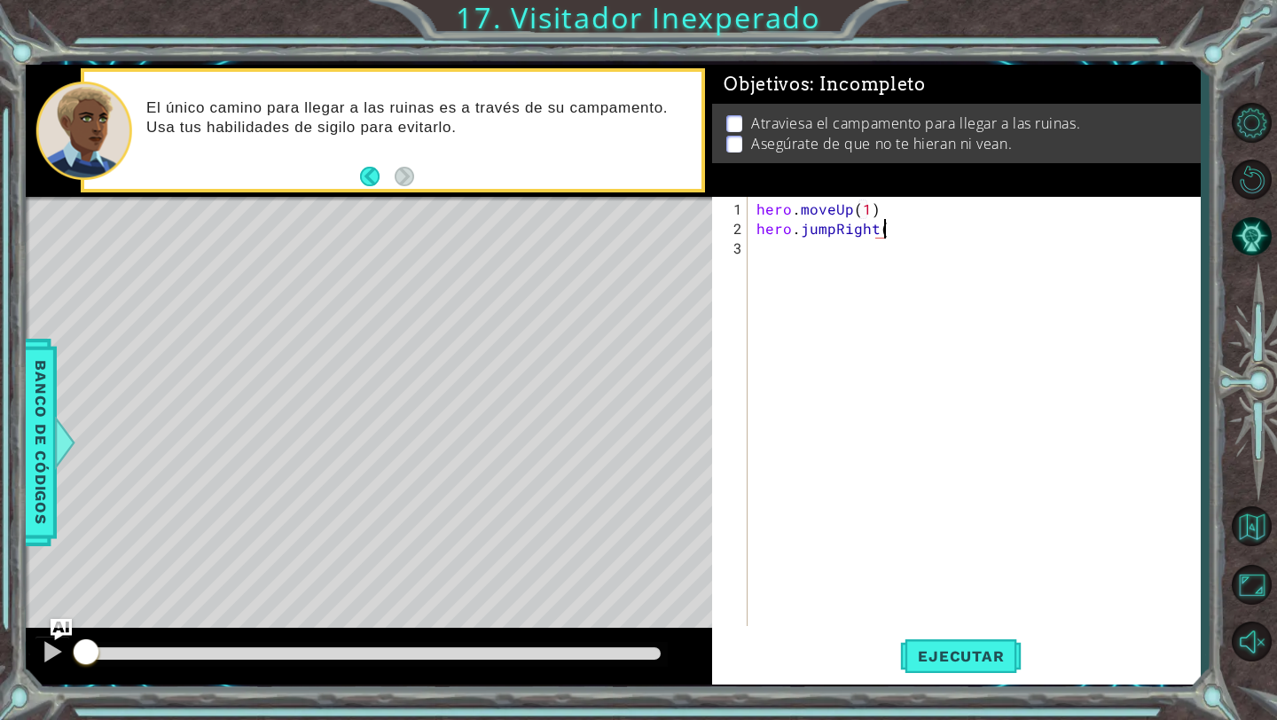
type textarea "hero.moveUp(1)hero.jumpRight()"
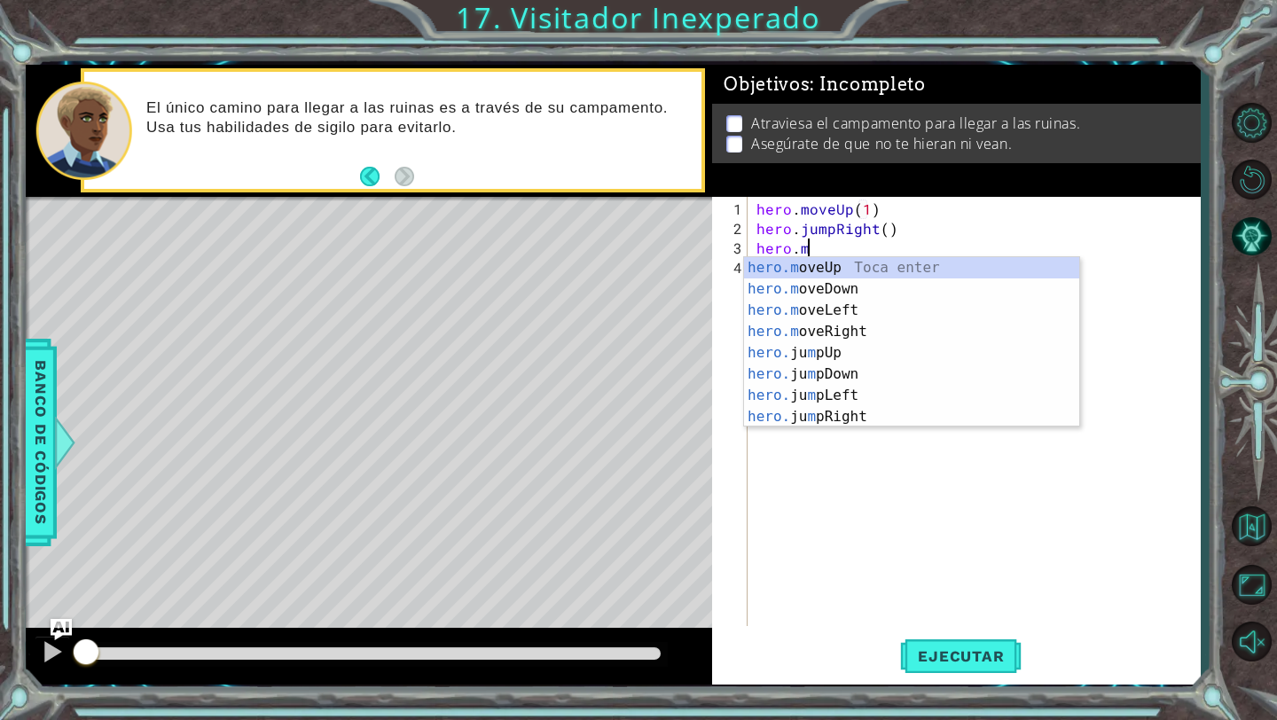
scroll to position [0, 2]
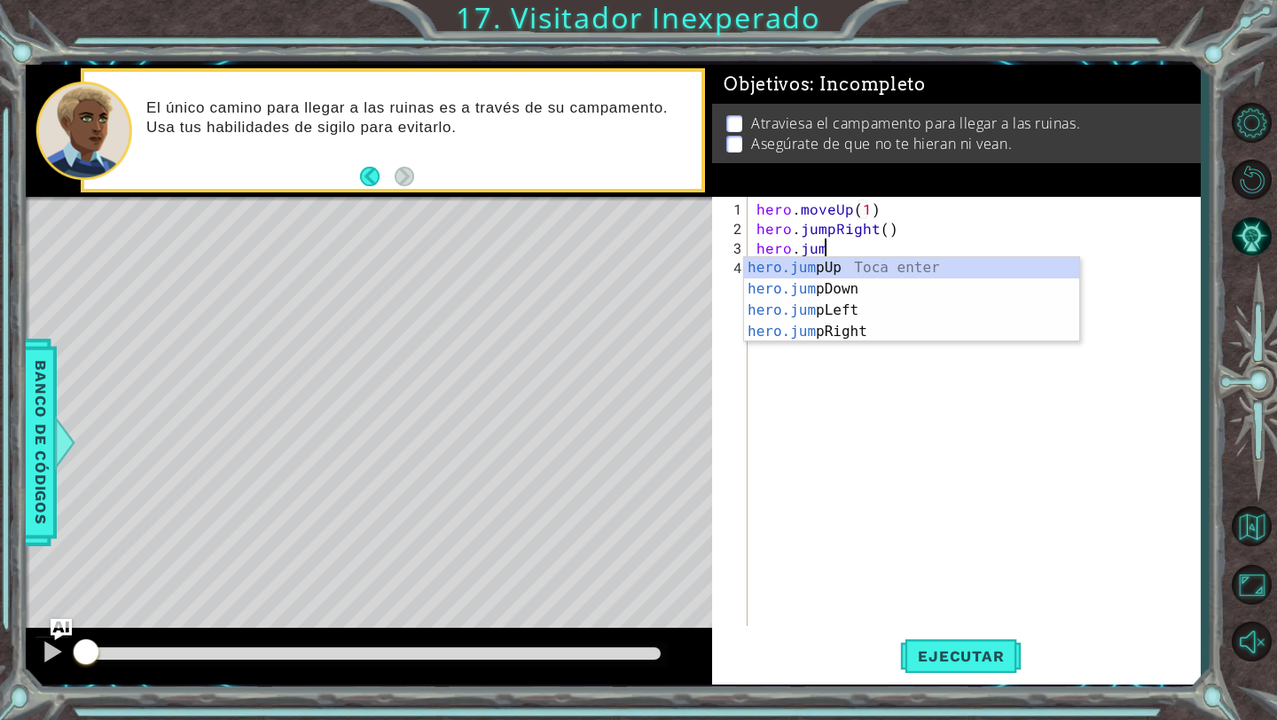
type textarea "hero.jump"
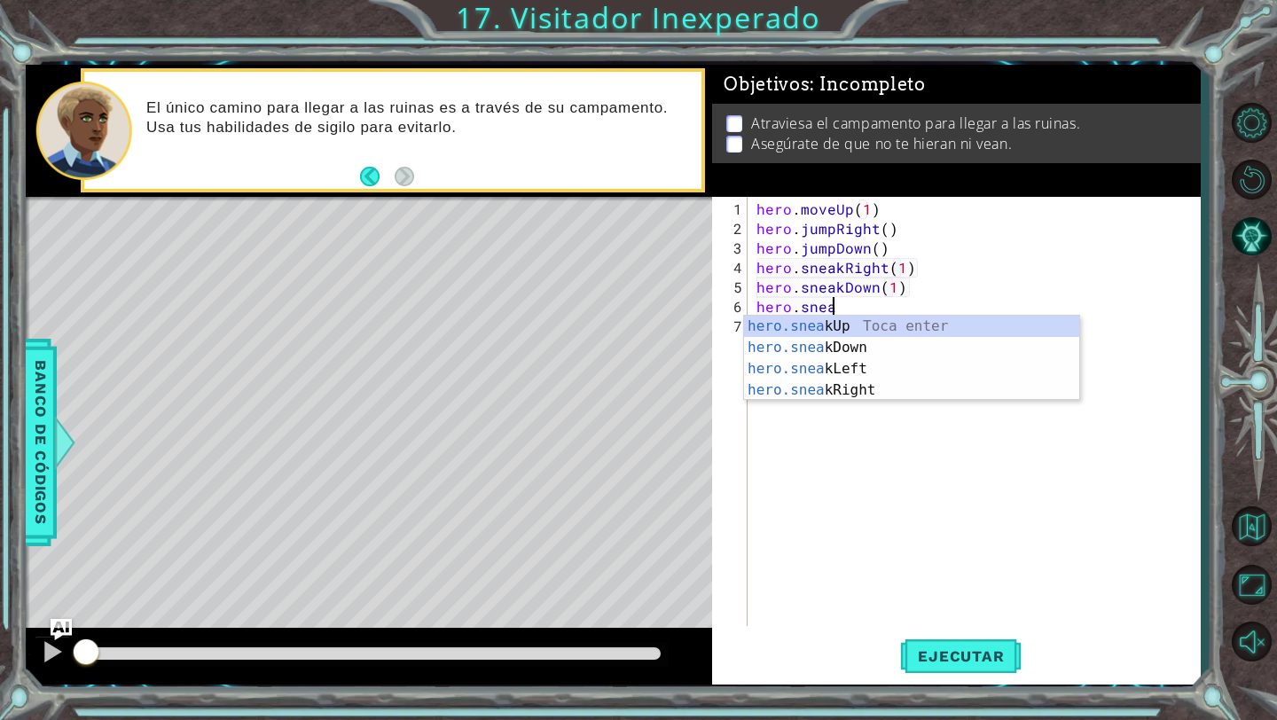
scroll to position [0, 4]
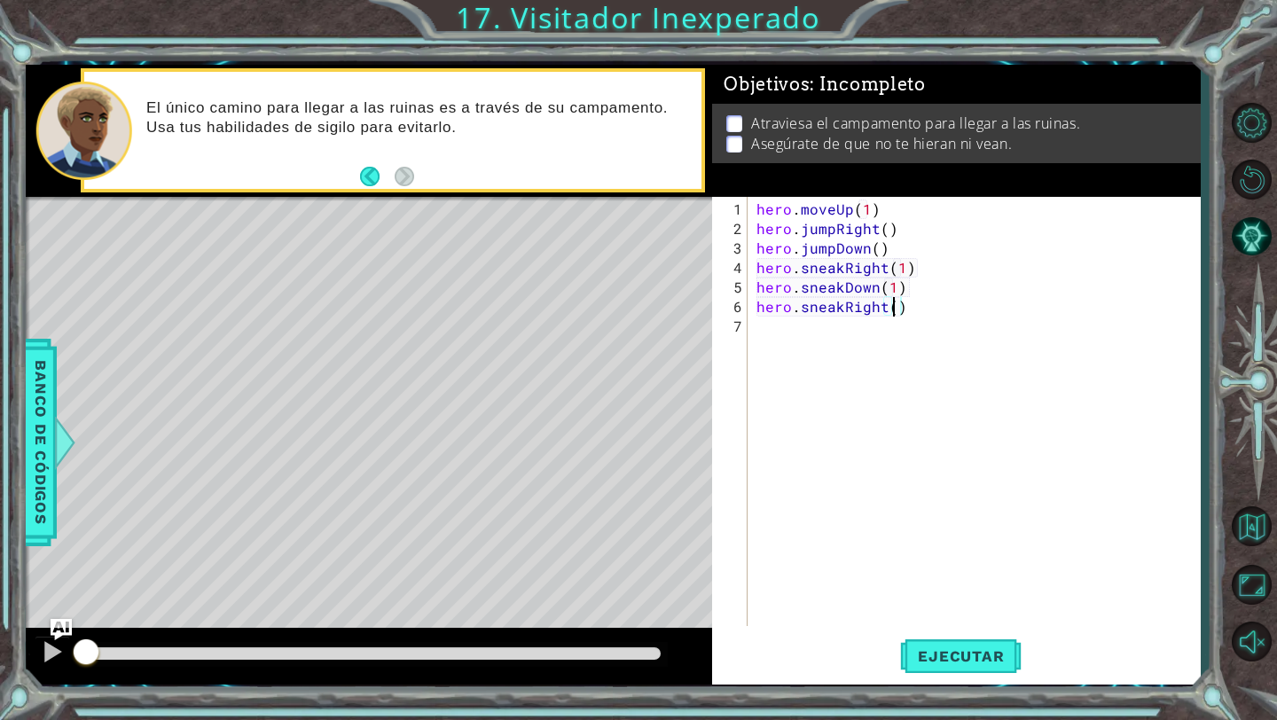
type textarea "hero.sneakRight(2)"
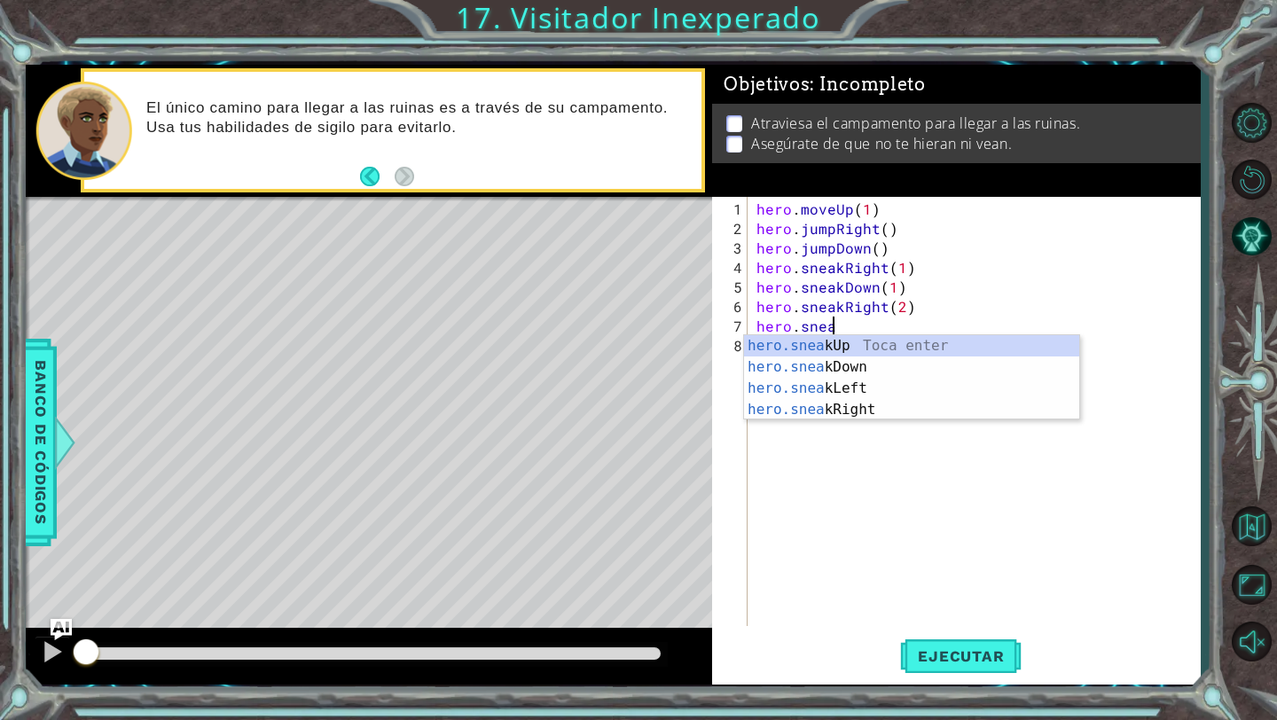
scroll to position [0, 4]
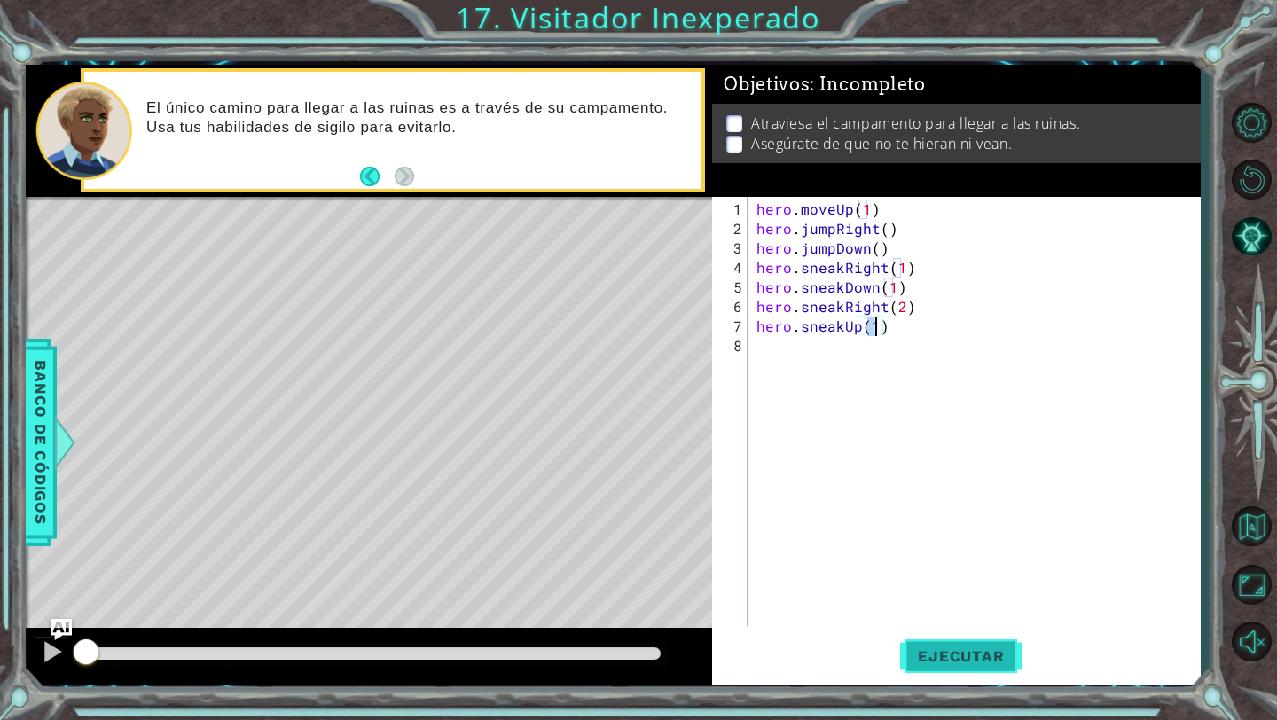
type textarea "hero.sneakUp(1)"
click at [1011, 665] on button "Ejecutar" at bounding box center [961, 656] width 122 height 49
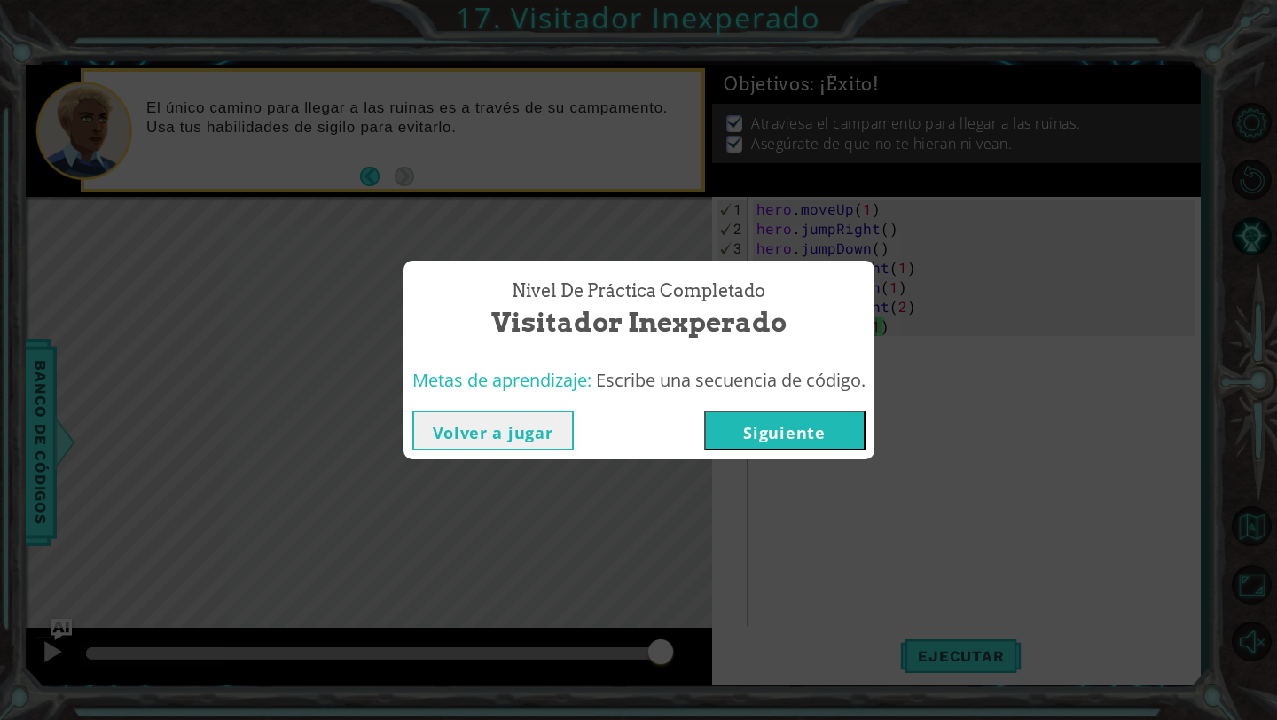
click at [838, 425] on button "Siguiente" at bounding box center [784, 431] width 161 height 40
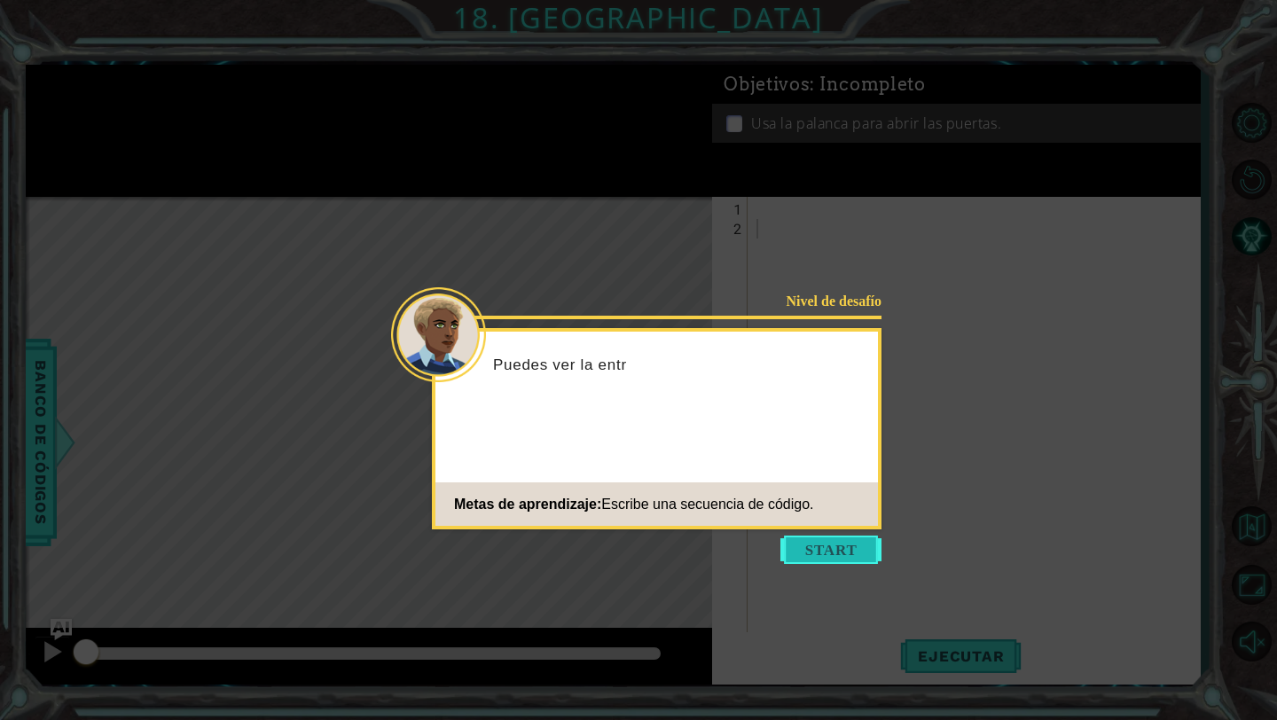
click at [821, 550] on button "Start" at bounding box center [831, 550] width 101 height 28
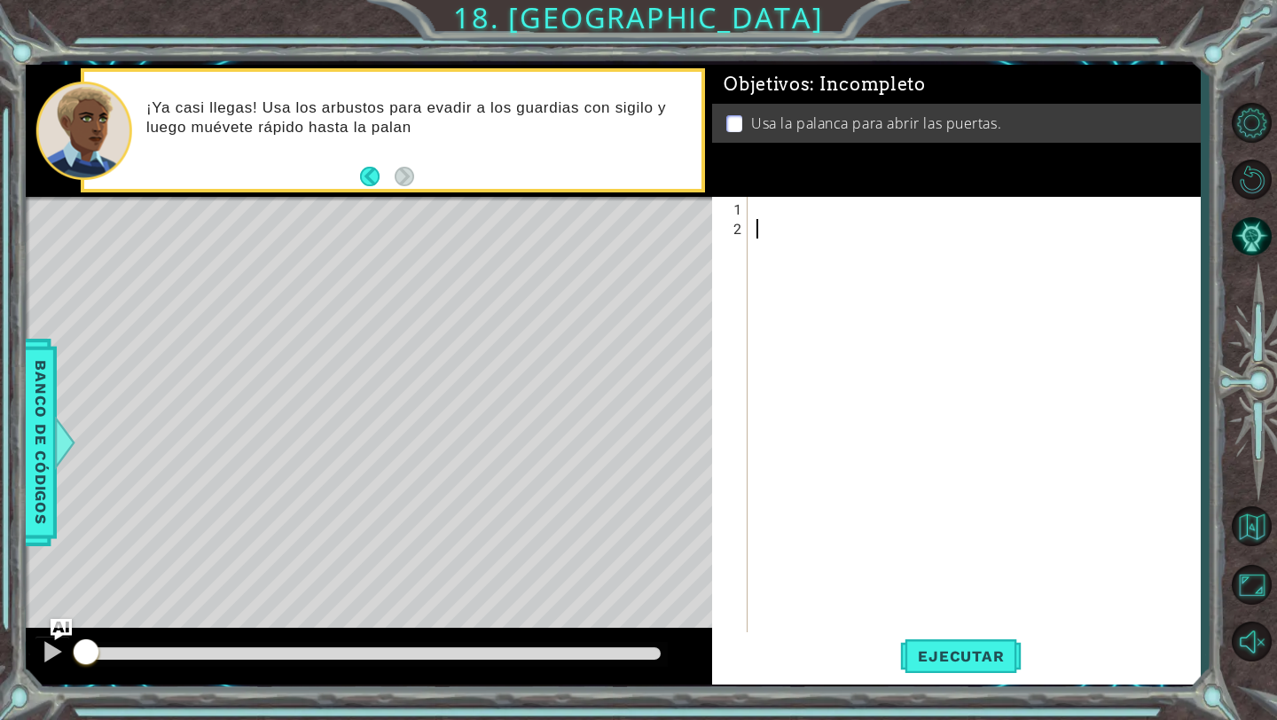
click at [764, 213] on div at bounding box center [979, 444] width 452 height 488
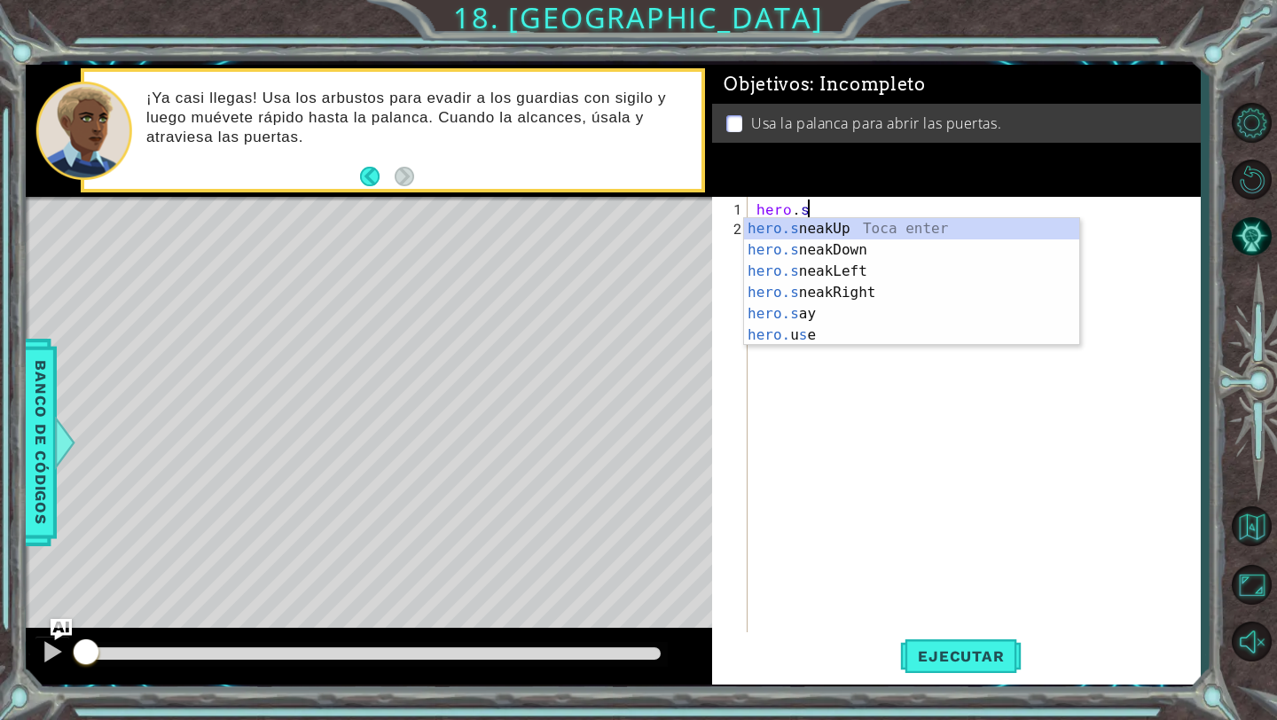
scroll to position [0, 3]
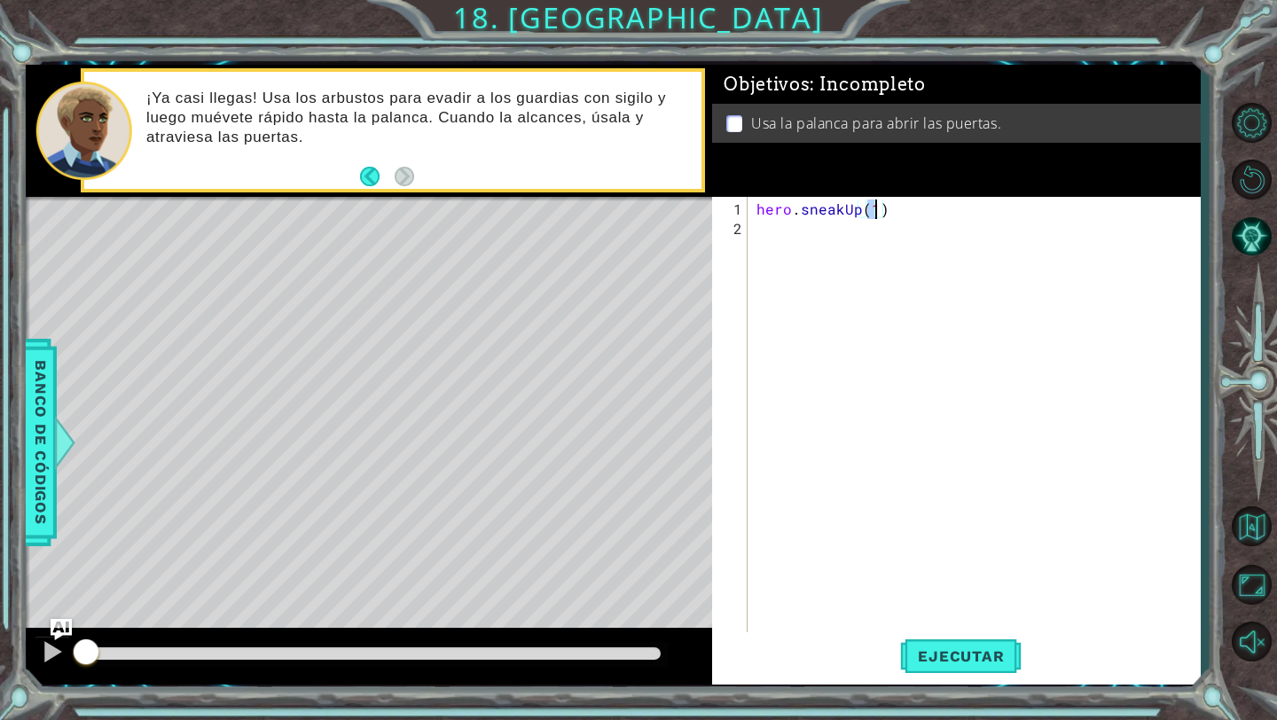
type textarea "hero.sneakUp(3)"
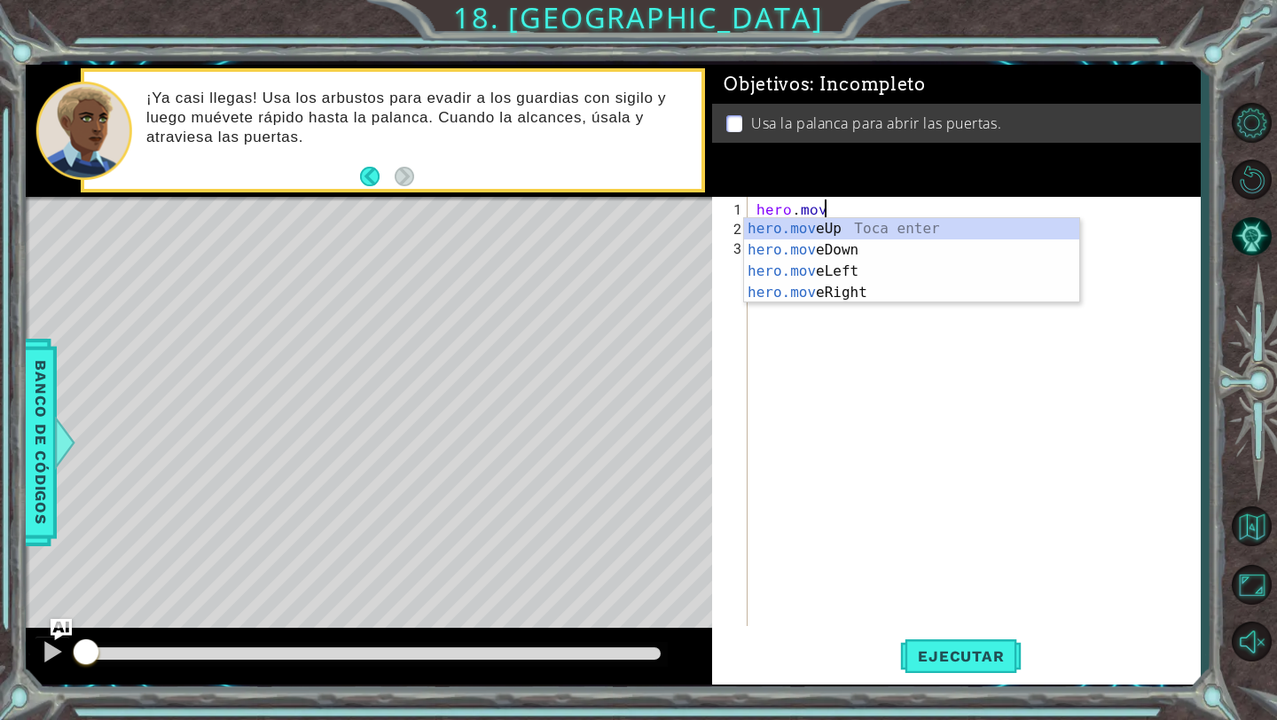
scroll to position [0, 4]
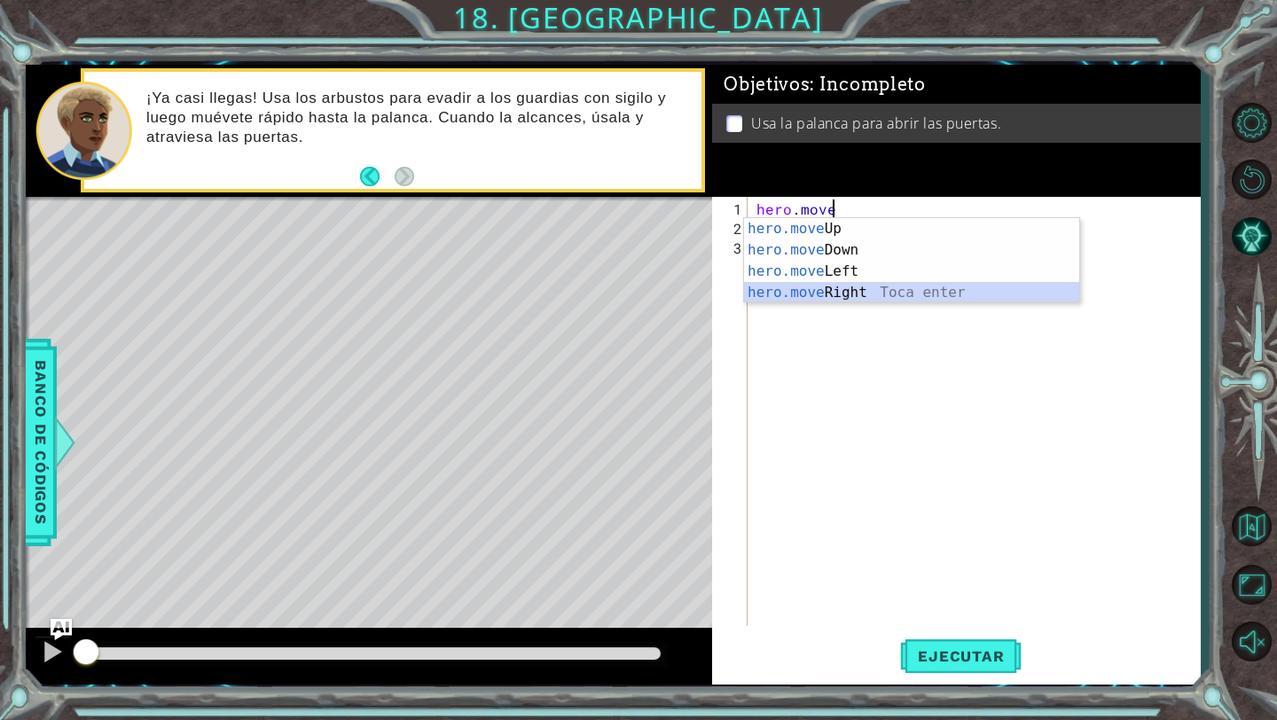
type textarea "hero.moveRight(1)"
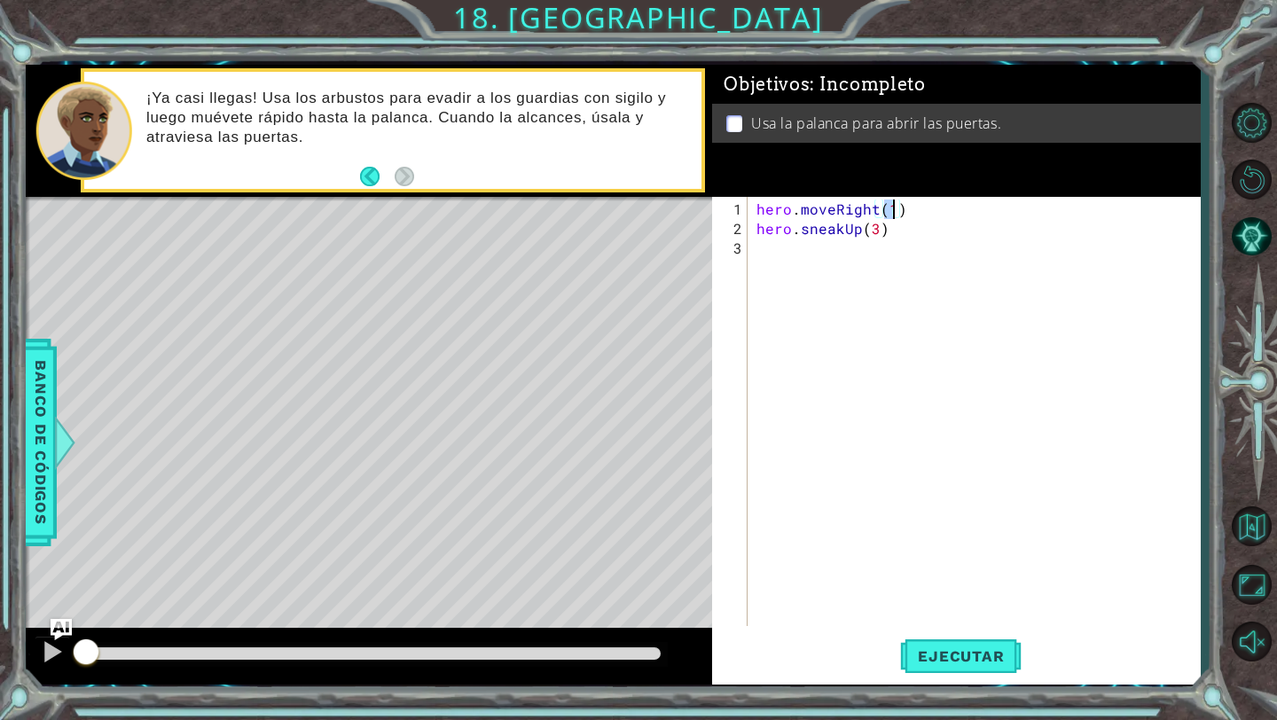
click at [886, 250] on div "hero . moveRight ( 1 ) hero . sneakUp ( 3 )" at bounding box center [979, 434] width 452 height 468
type textarea "hero.sneakright()"
click at [834, 267] on div "hero . moveRight ( 1 ) hero . sneakUp ( 3 ) hero . sneakright ( ) hero . mov Ri…" at bounding box center [979, 434] width 452 height 468
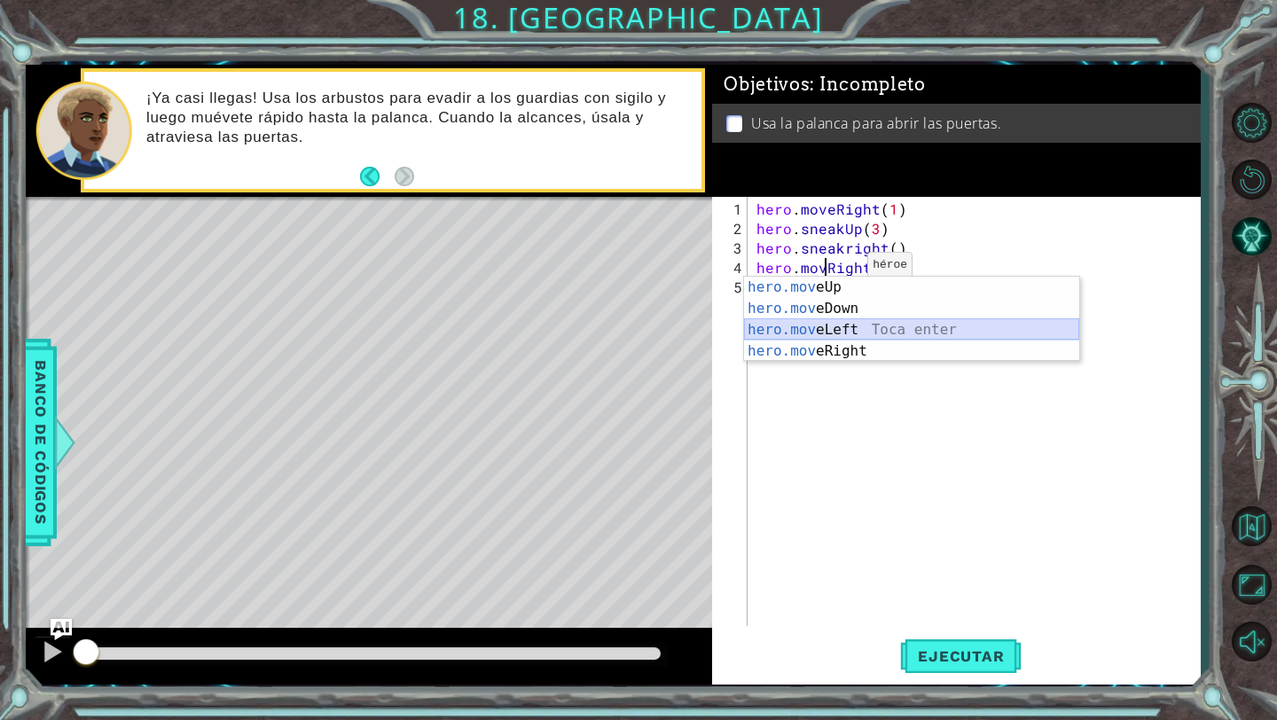
click at [854, 339] on div "hero.mov eUp Toca enter hero.mov eDown Toca enter hero.mov eLeft Toca enter her…" at bounding box center [911, 341] width 335 height 128
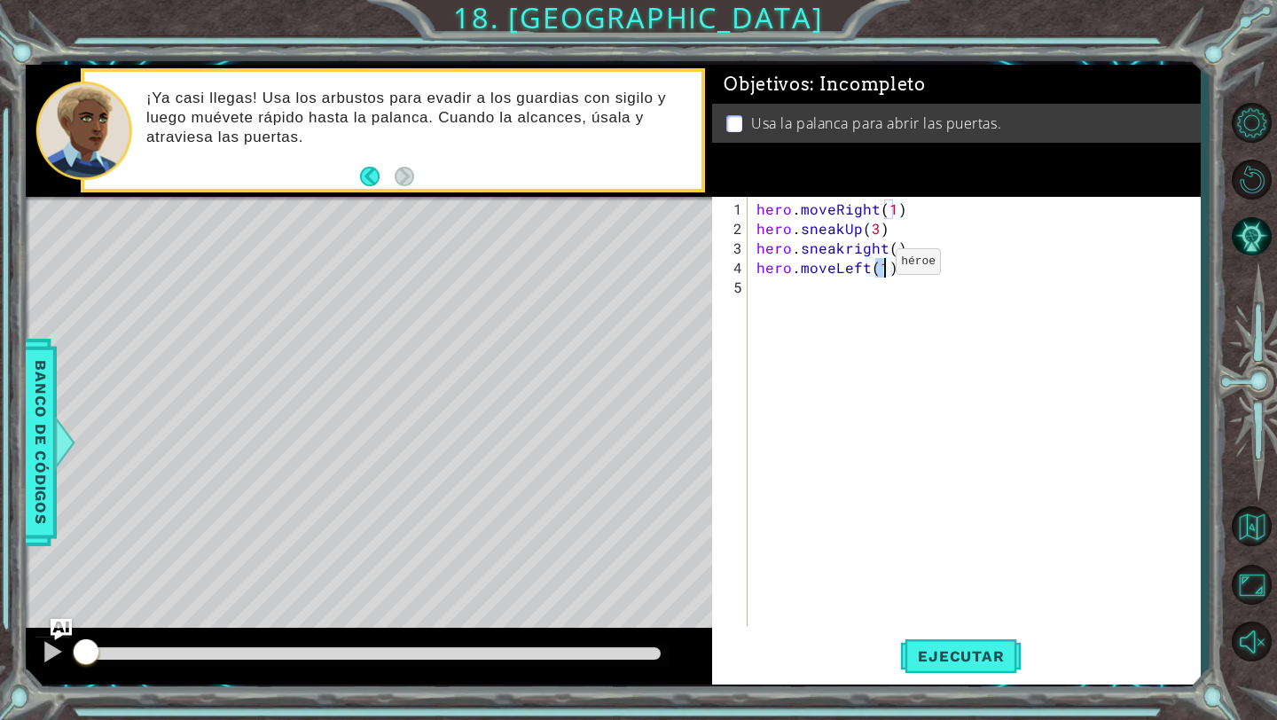
click at [866, 268] on div "hero . moveRight ( 1 ) hero . sneakUp ( 3 ) hero . sneakright ( ) hero . moveLe…" at bounding box center [979, 434] width 452 height 468
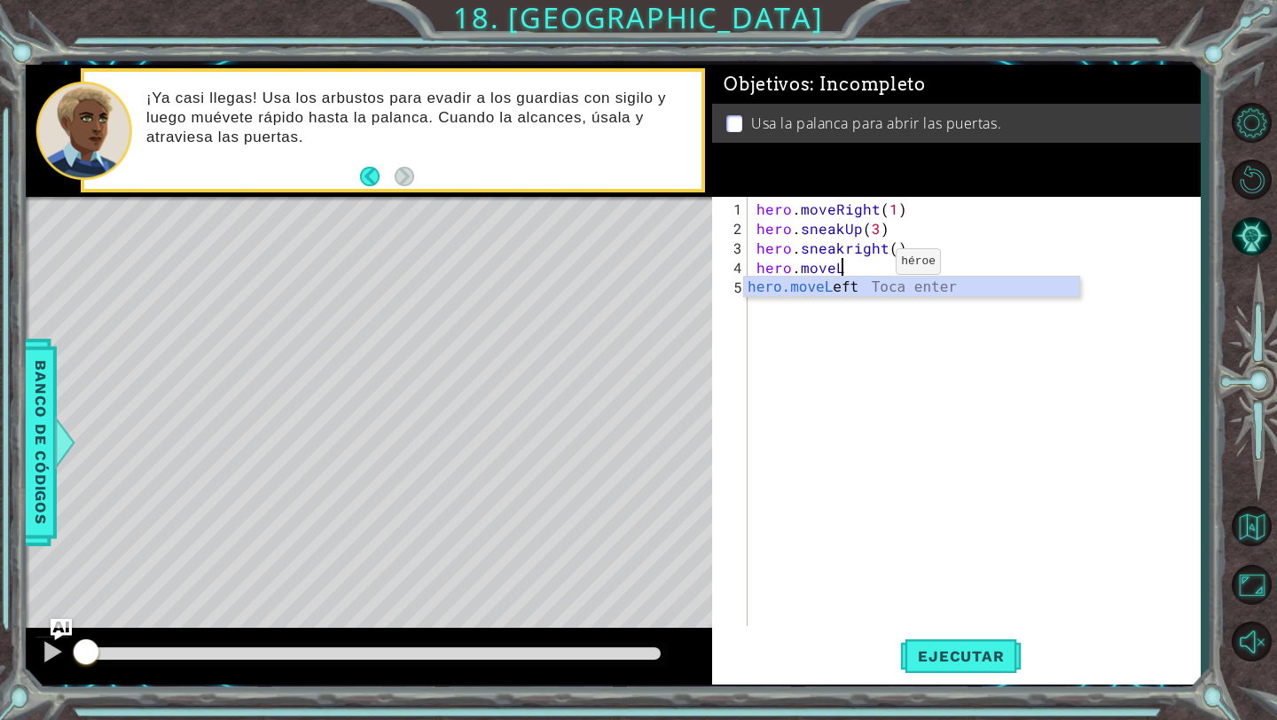
scroll to position [0, 4]
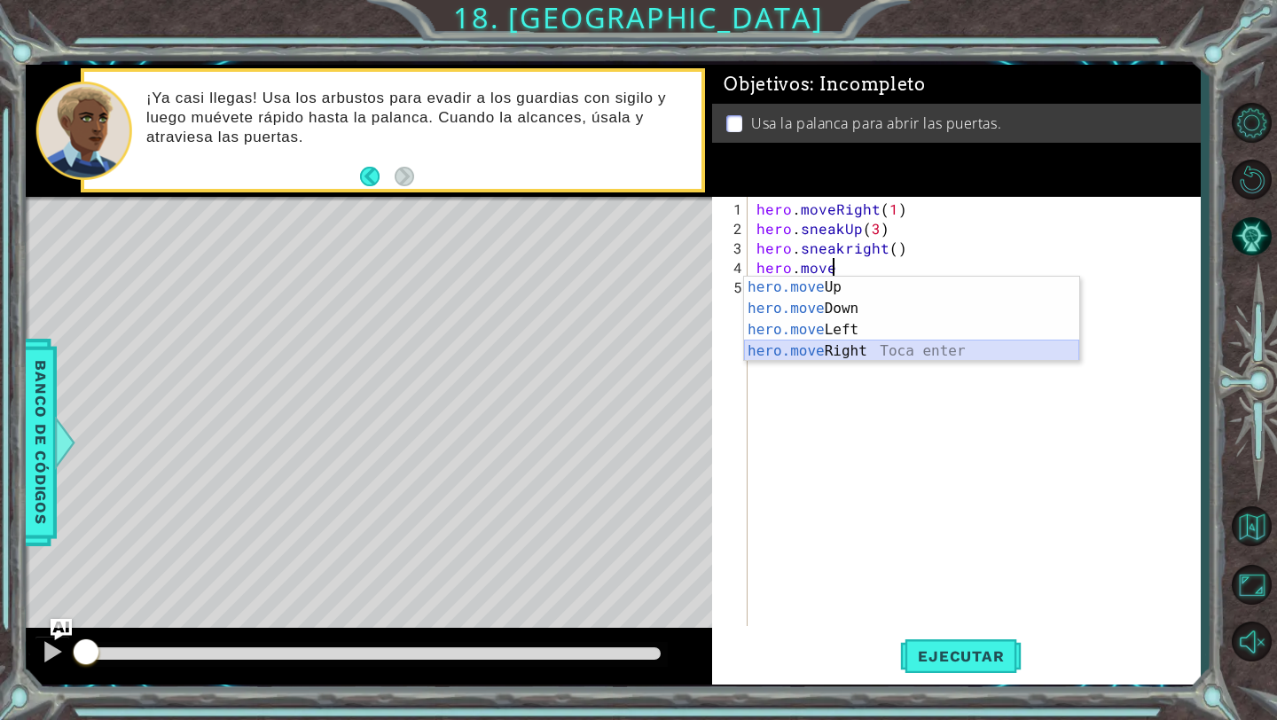
click at [872, 356] on div "hero.move Up Toca enter hero.move Down Toca enter hero.move Left Toca enter her…" at bounding box center [911, 341] width 335 height 128
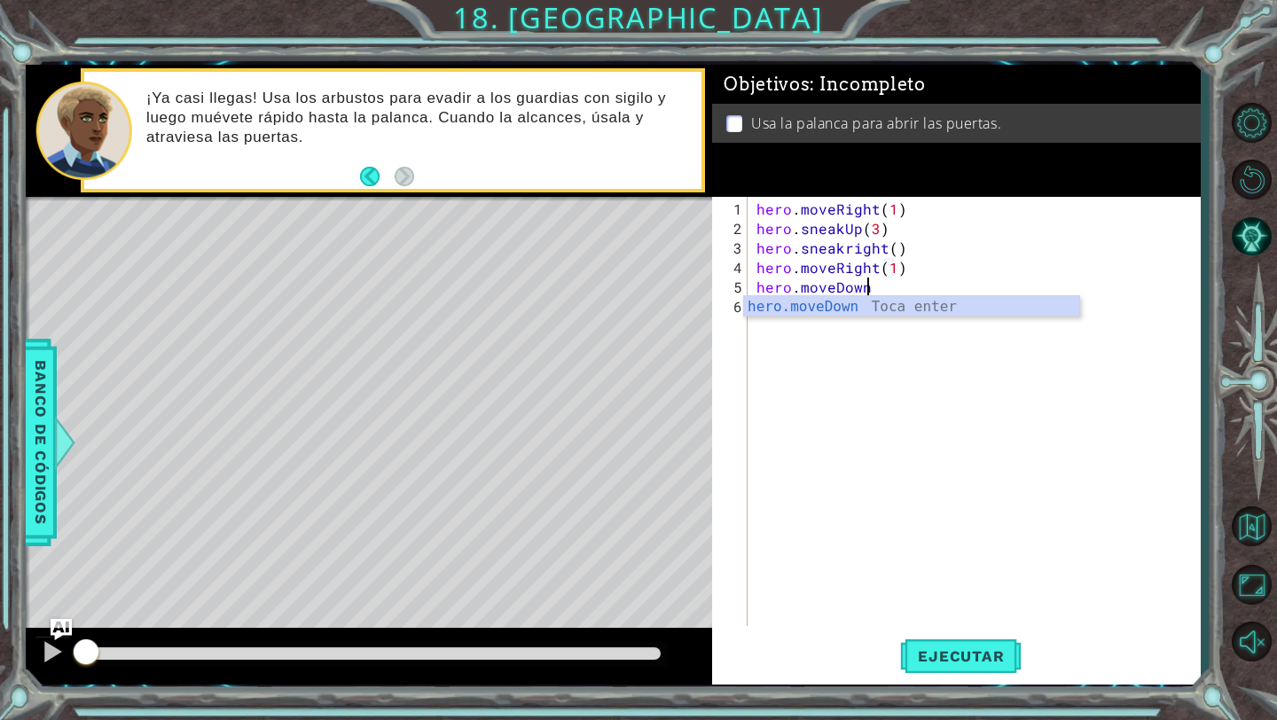
scroll to position [0, 6]
type textarea "hero.moveDown()"
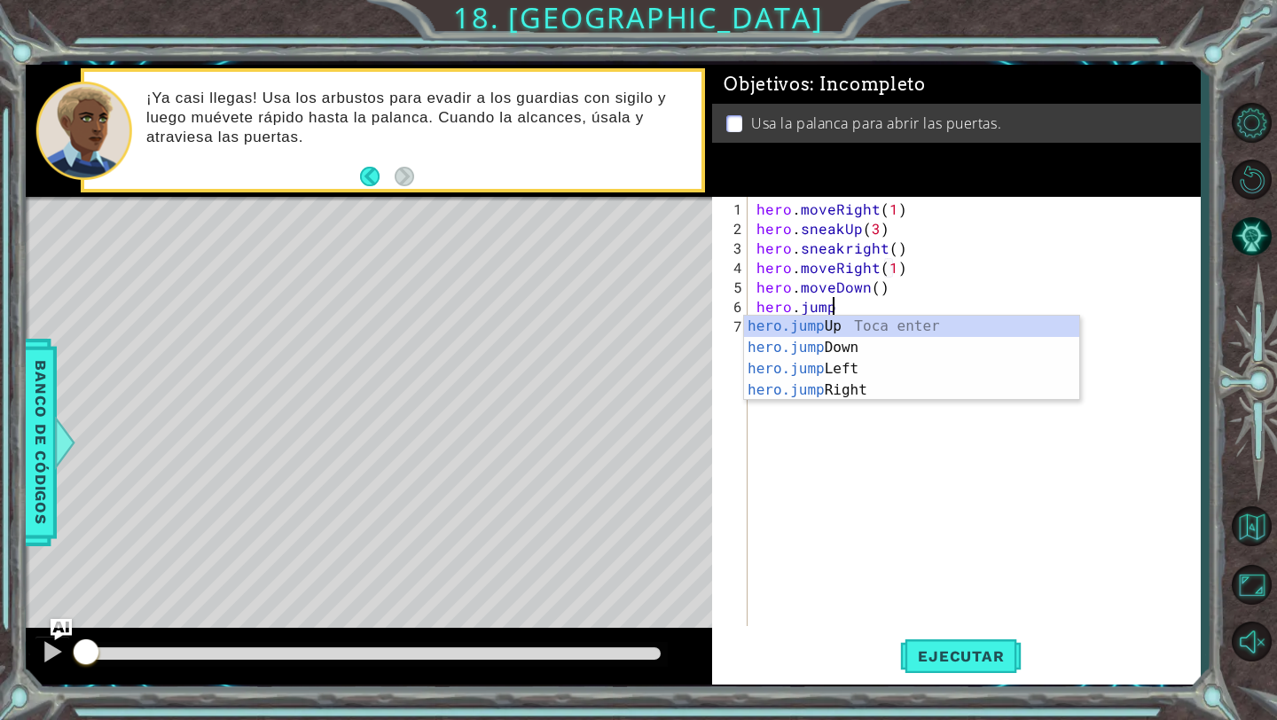
scroll to position [0, 4]
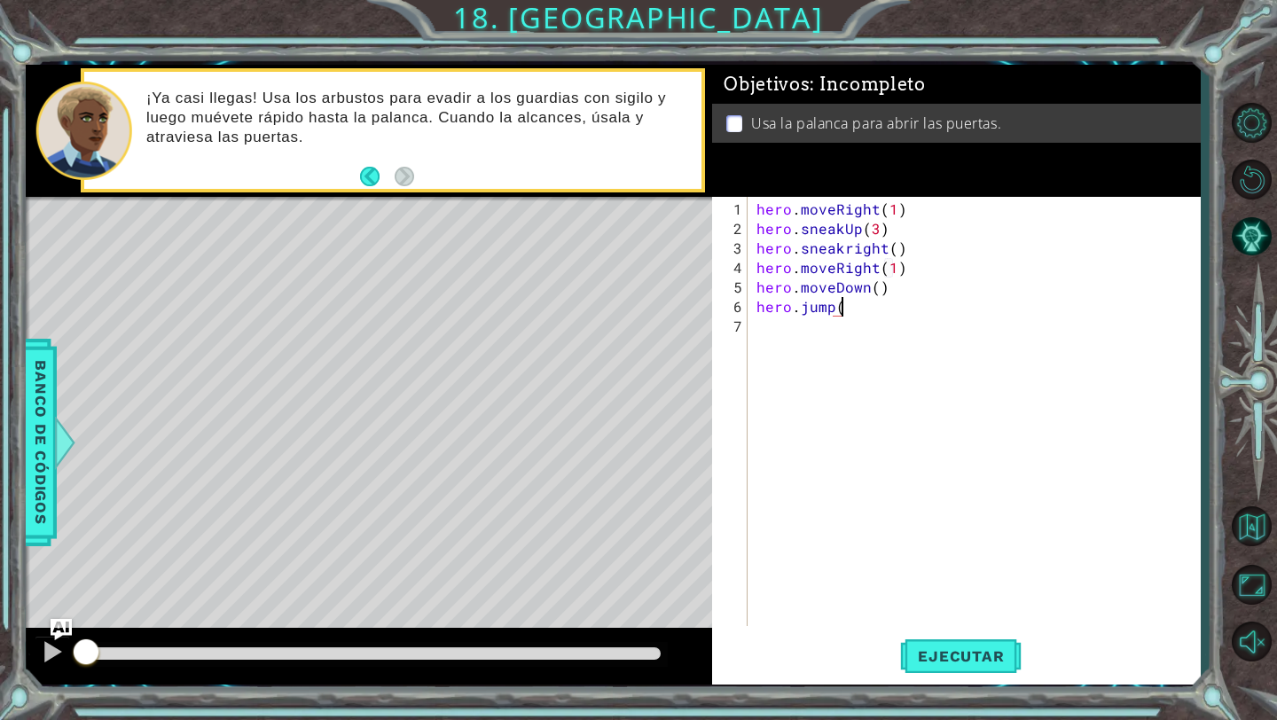
type textarea "hero.jump"
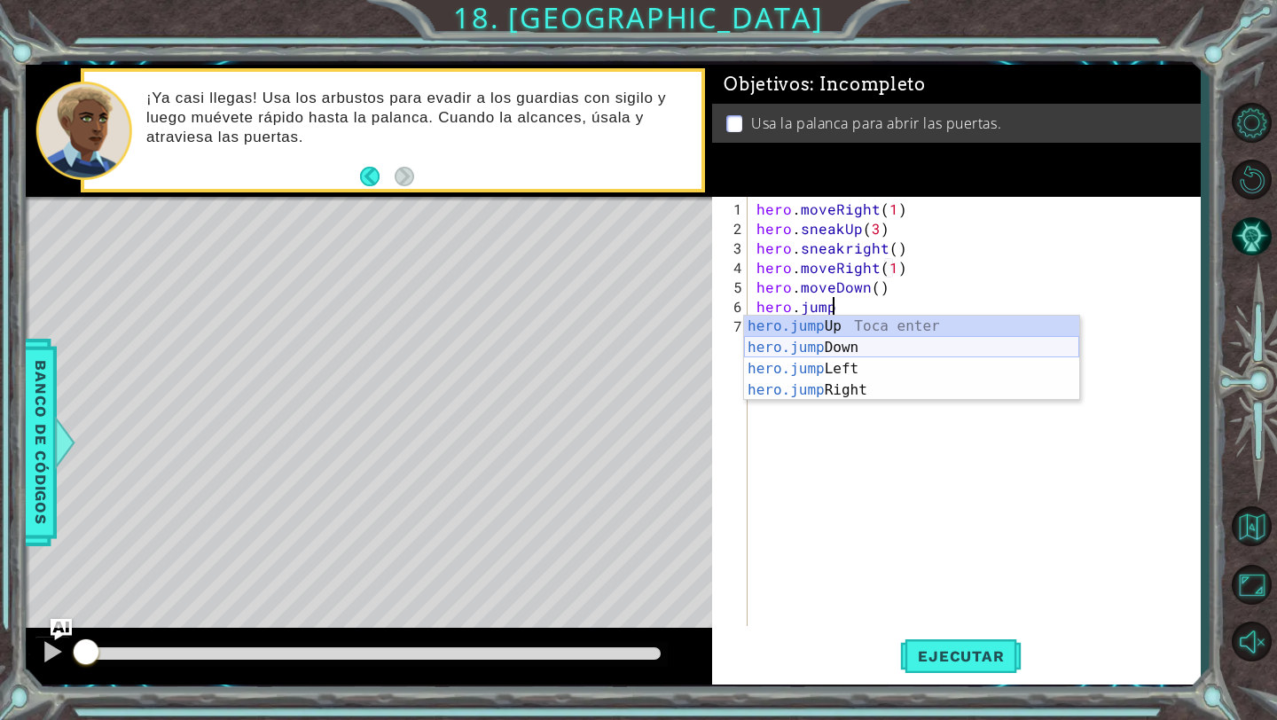
click at [872, 349] on div "hero.jump Up Toca enter hero.jump Down Toca enter hero.jump Left Toca enter her…" at bounding box center [911, 380] width 335 height 128
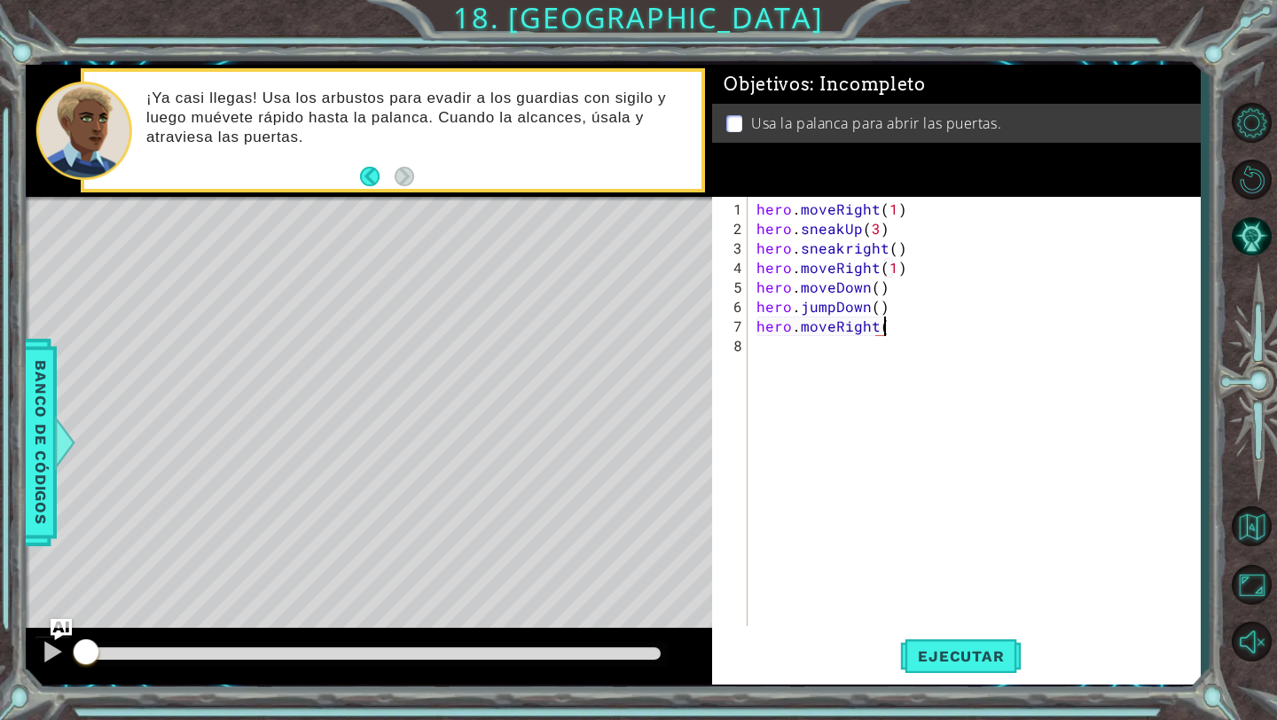
scroll to position [0, 7]
type textarea "hero.moveRight(2)"
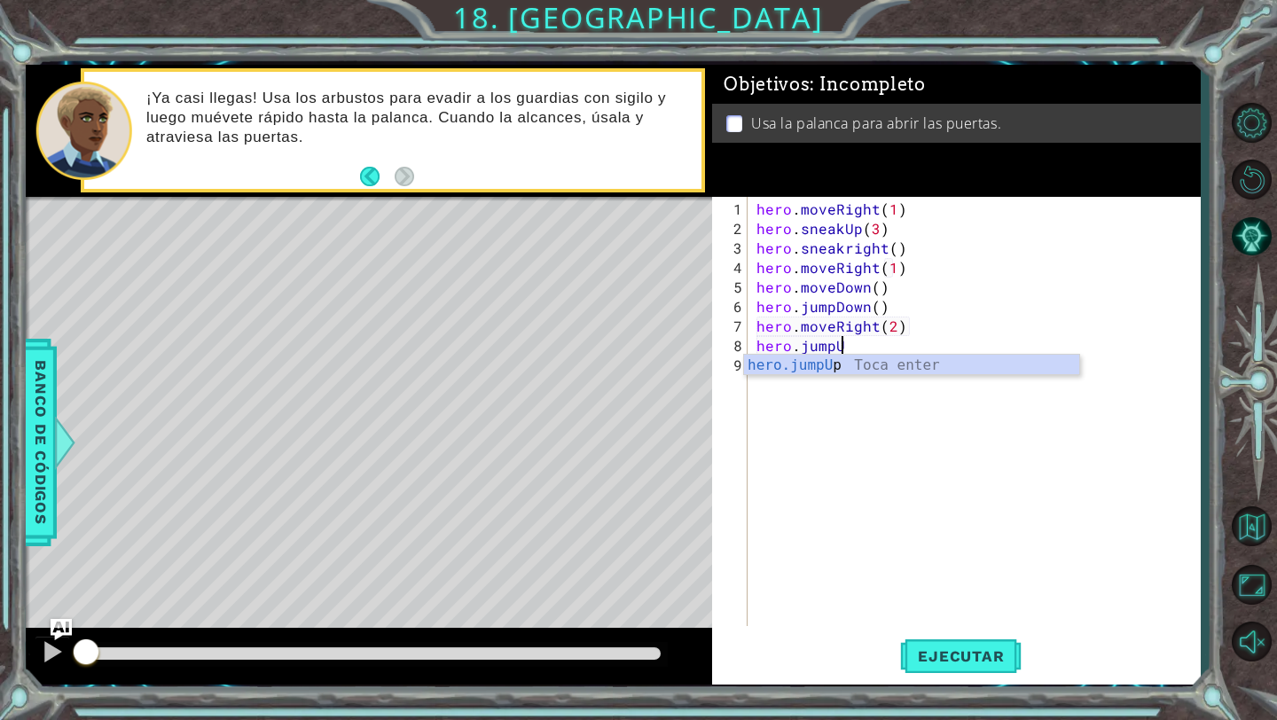
scroll to position [0, 4]
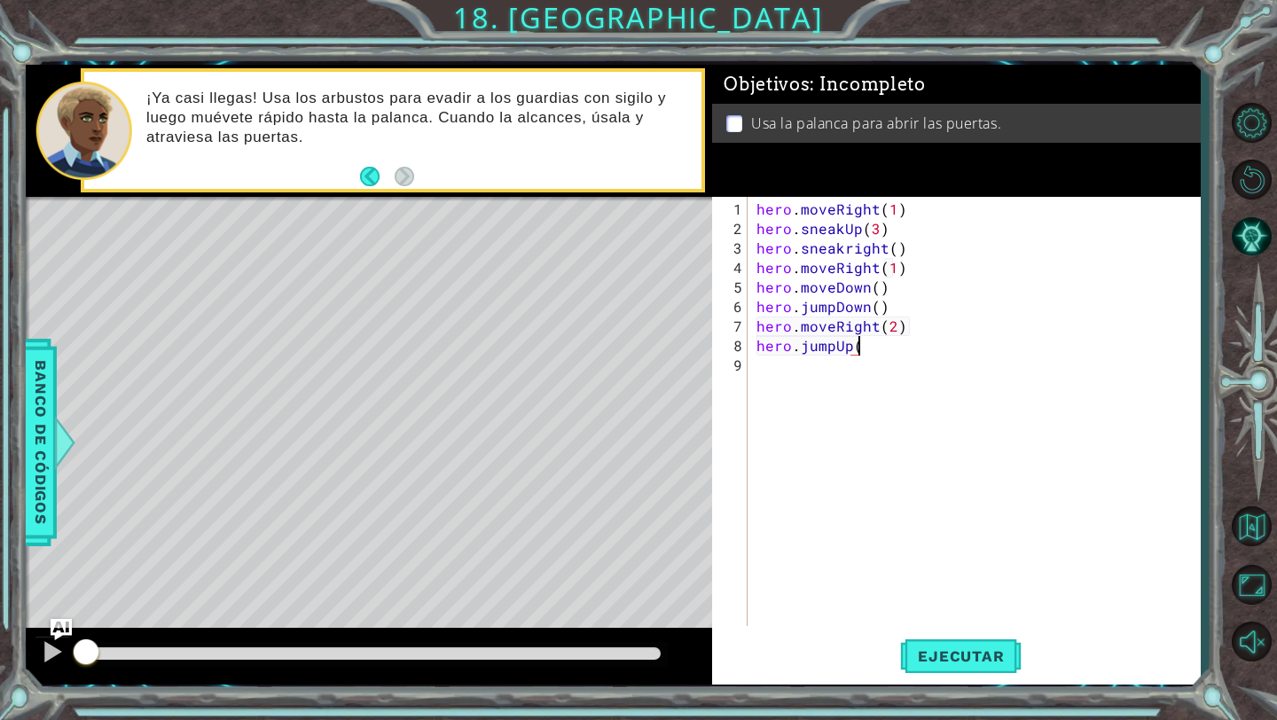
type textarea "hero.jumpUp()"
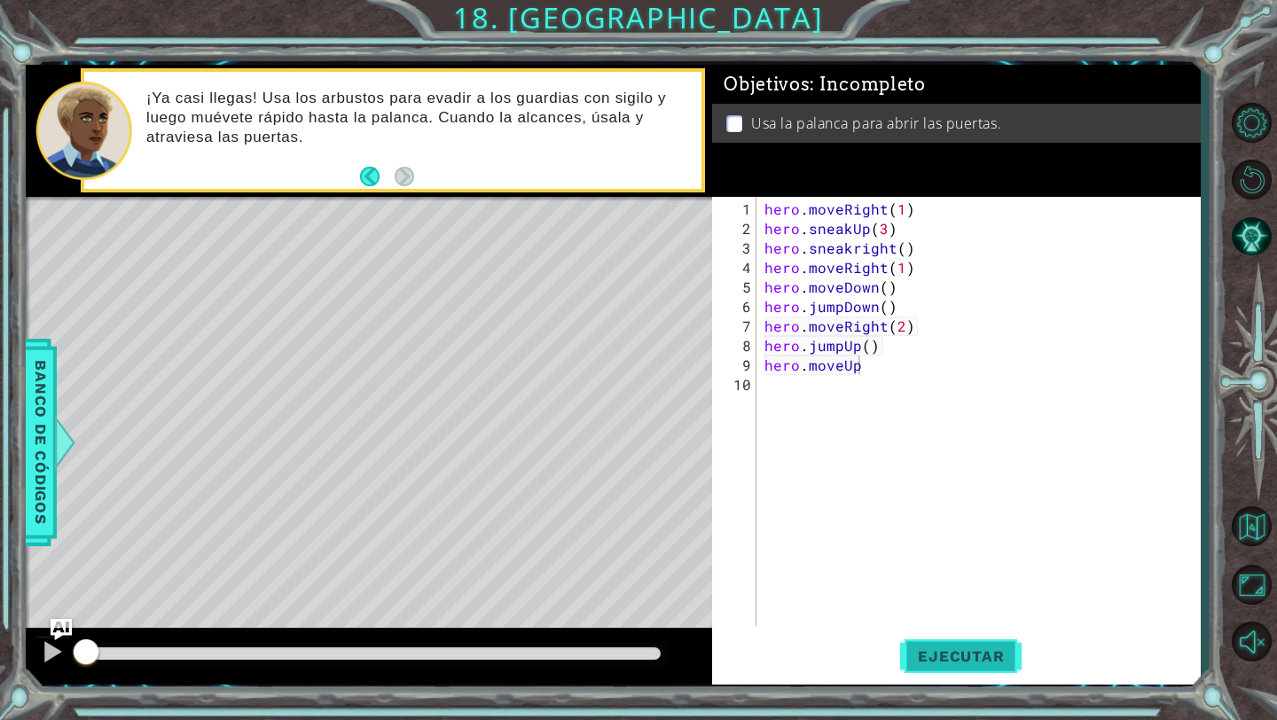
click at [957, 669] on button "Ejecutar" at bounding box center [961, 656] width 122 height 49
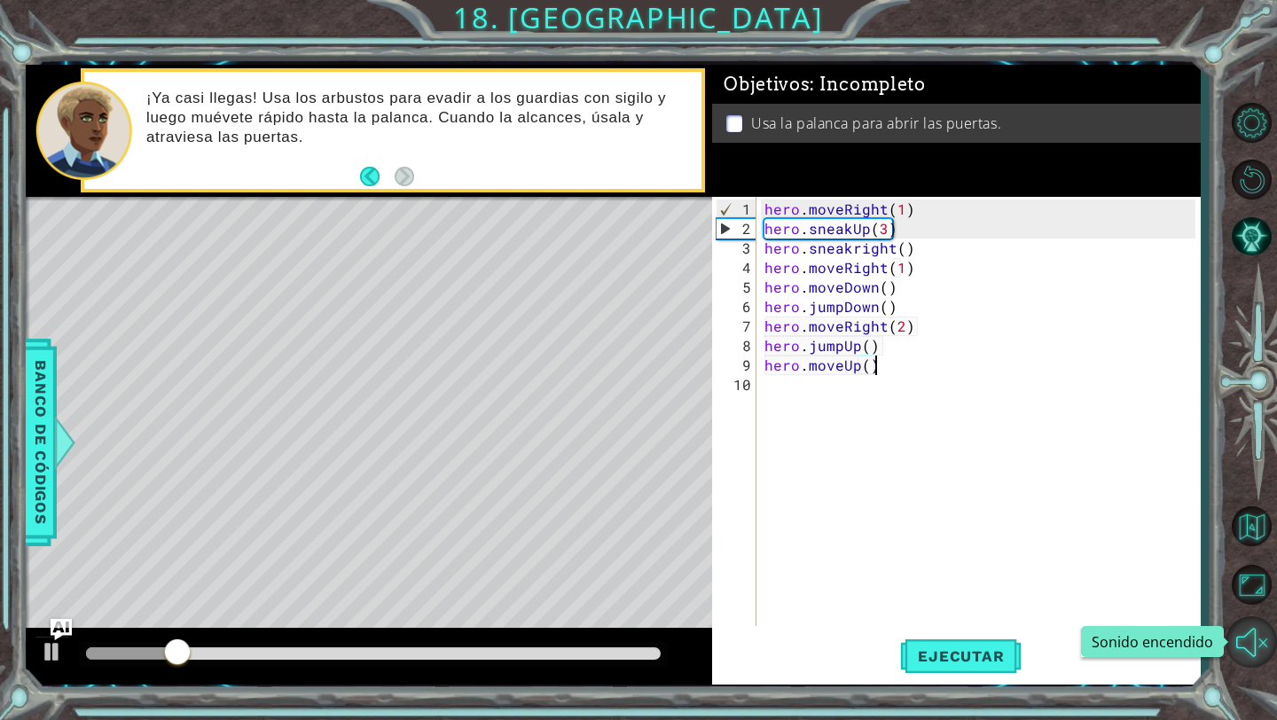
scroll to position [0, 6]
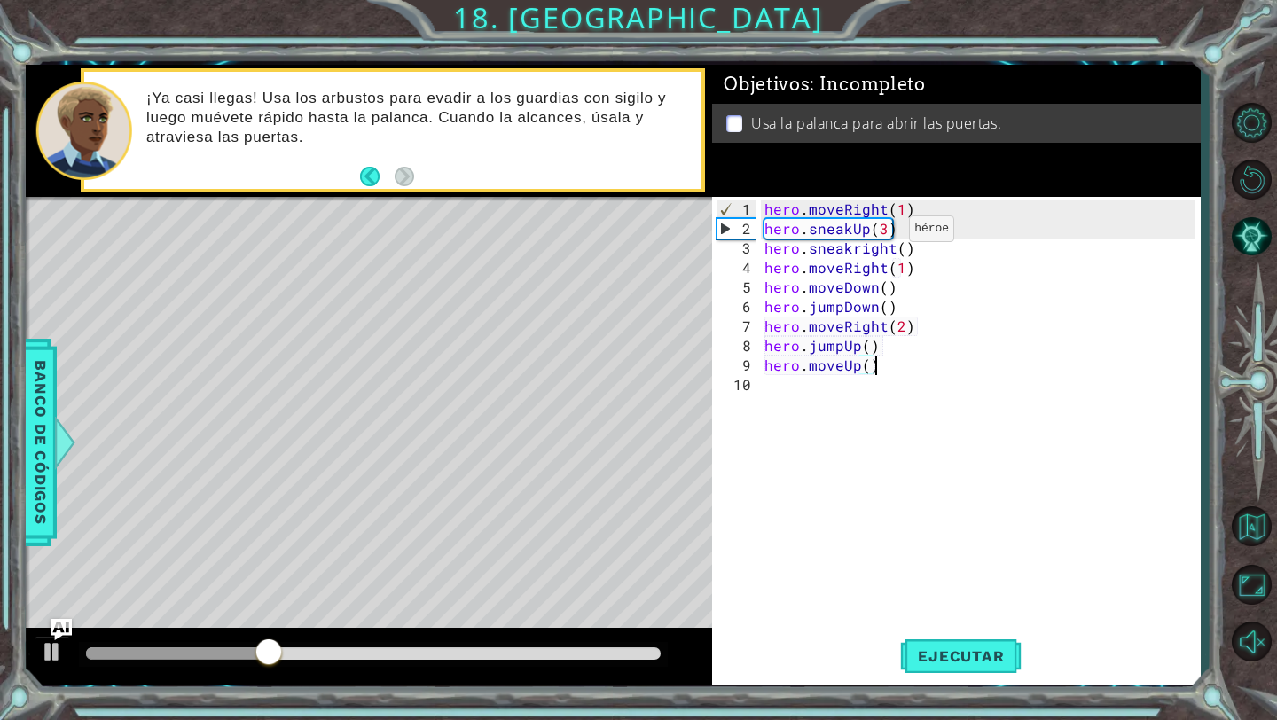
click at [885, 235] on div "hero . moveRight ( 1 ) hero . sneakUp ( 3 ) hero . sneakright ( ) hero . moveRi…" at bounding box center [983, 434] width 444 height 468
click at [923, 659] on span "Ejecutar" at bounding box center [961, 657] width 122 height 18
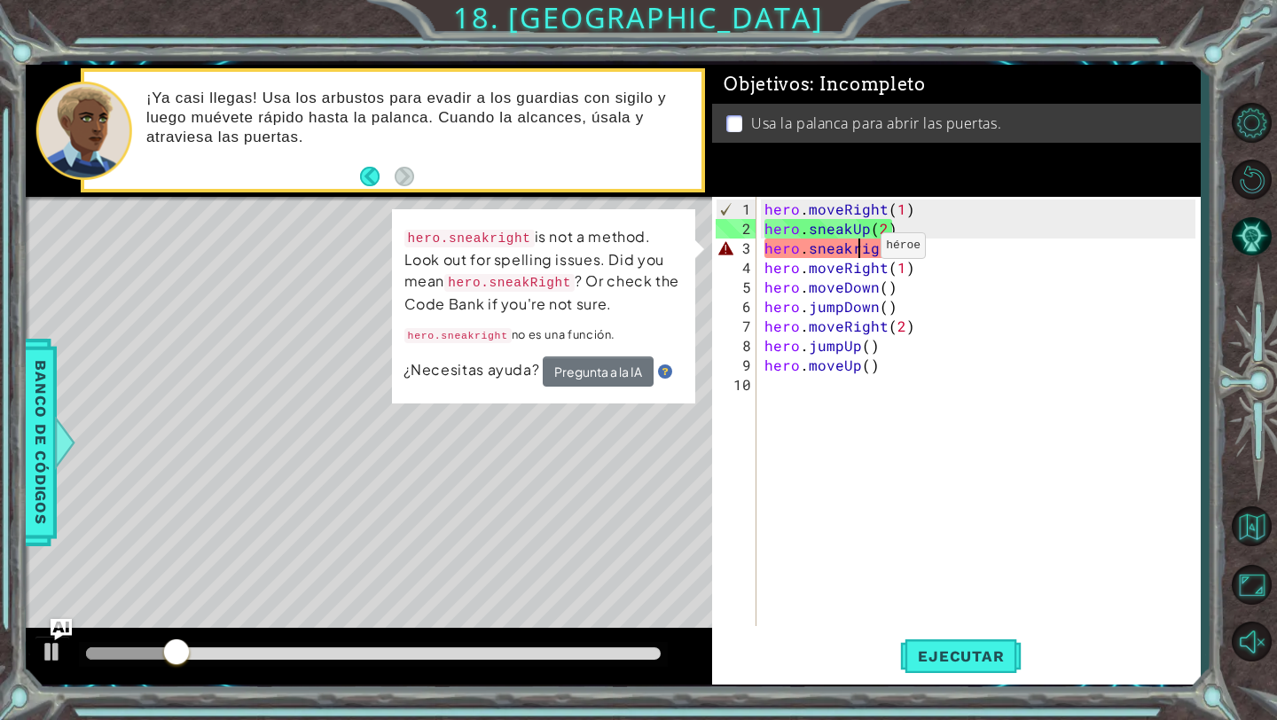
click at [859, 252] on div "hero . moveRight ( 1 ) hero . sneakUp ( 2 ) hero . sneakright ( ) hero . moveRi…" at bounding box center [983, 434] width 444 height 468
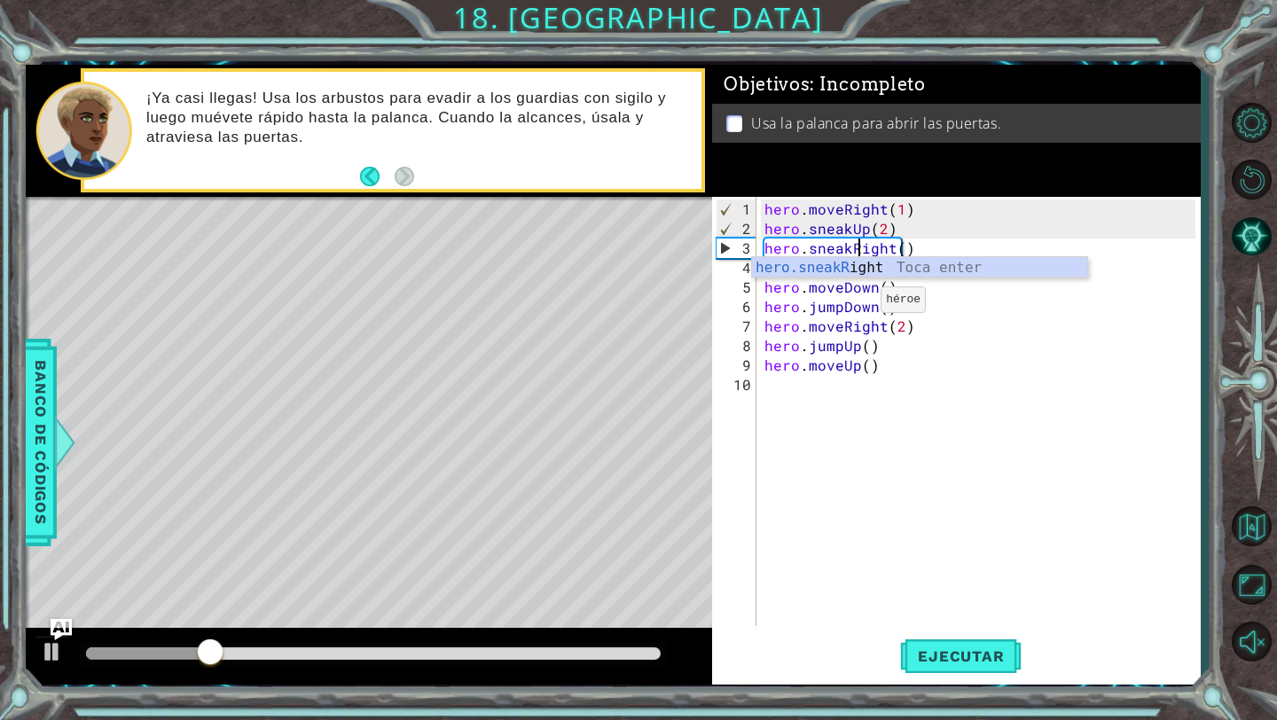
scroll to position [0, 6]
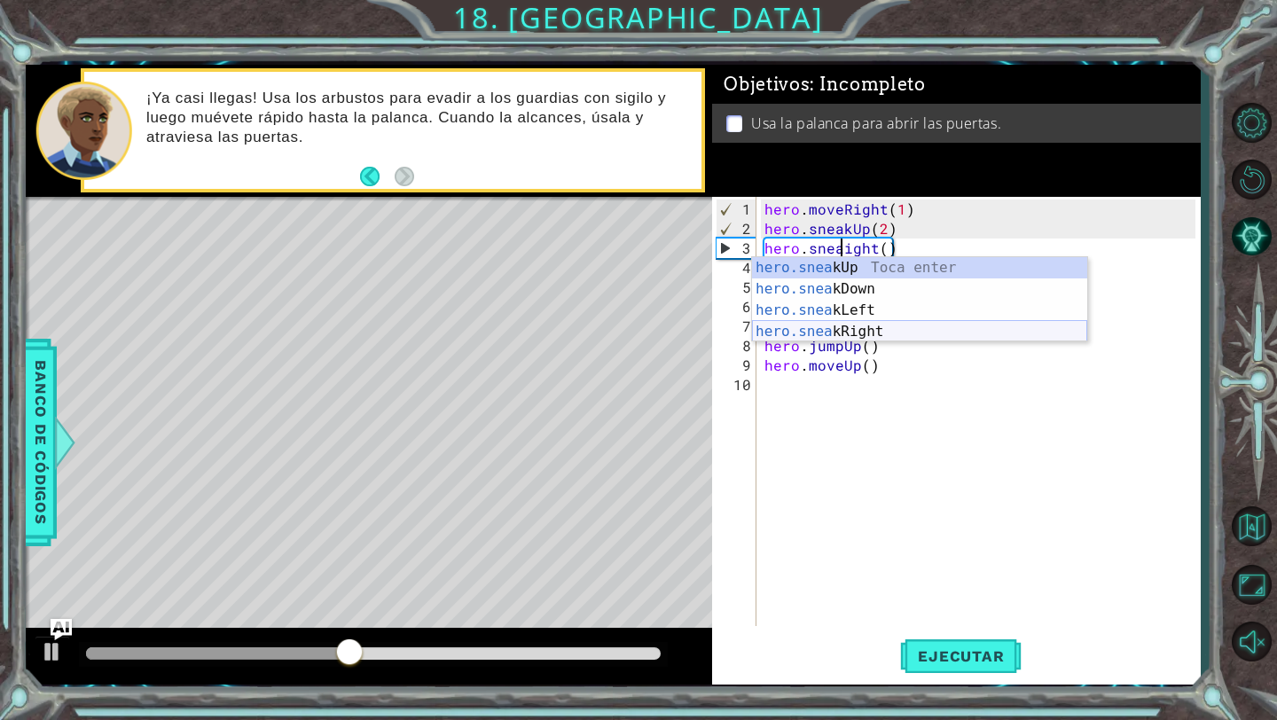
click at [892, 329] on div "hero.snea kUp Toca enter hero.snea kDown Toca enter hero.snea kLeft Toca enter …" at bounding box center [919, 321] width 335 height 128
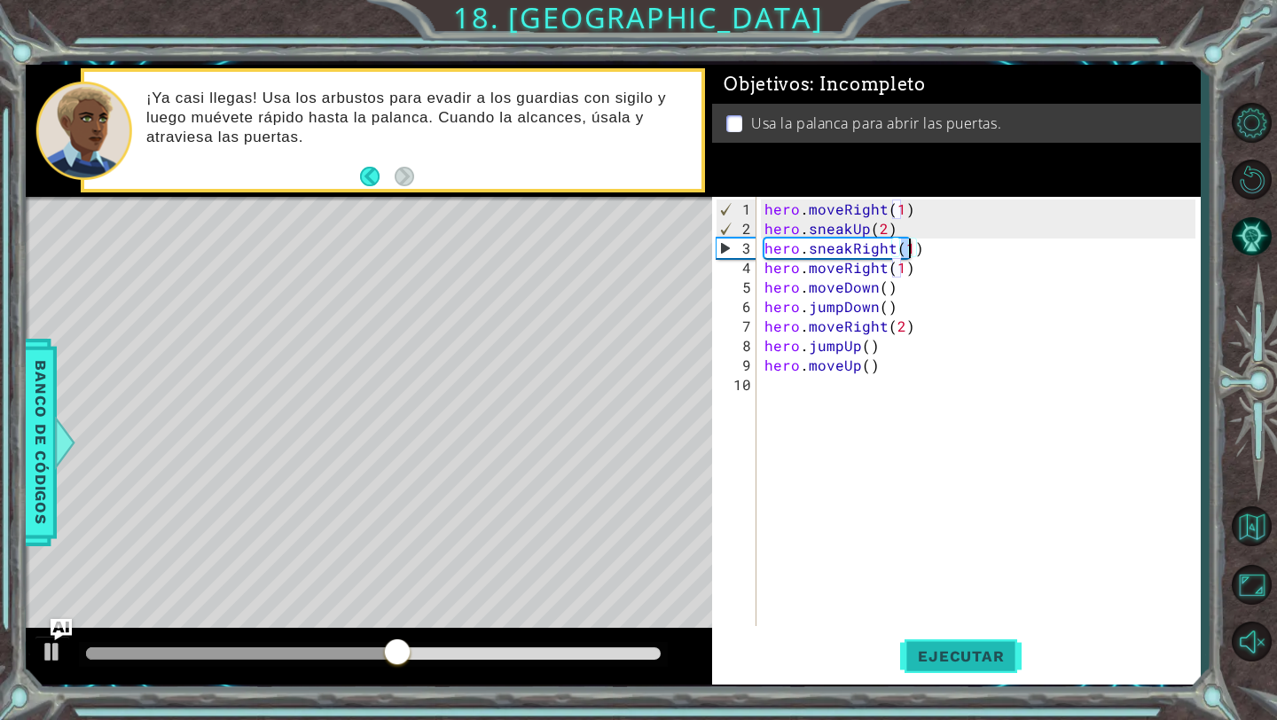
click at [951, 655] on span "Ejecutar" at bounding box center [961, 657] width 122 height 18
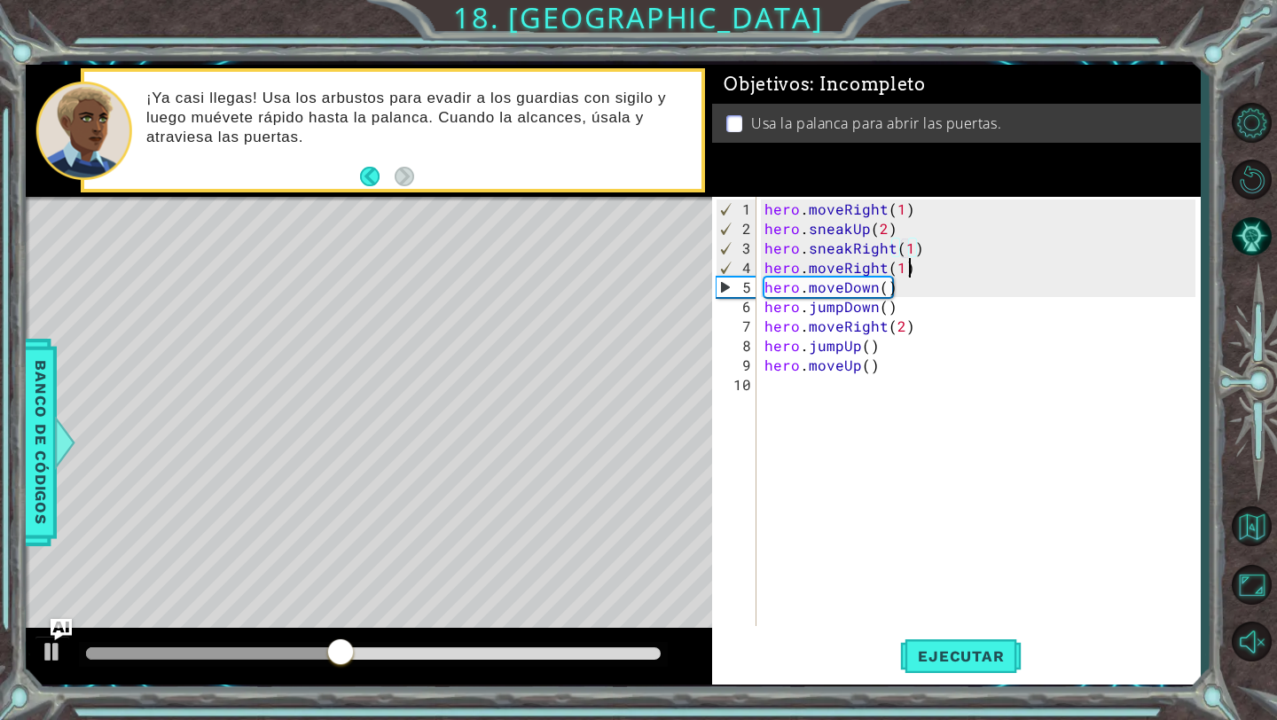
click at [915, 270] on div "hero . moveRight ( 1 ) hero . sneakUp ( 2 ) hero . sneakRight ( 1 ) hero . move…" at bounding box center [983, 434] width 444 height 468
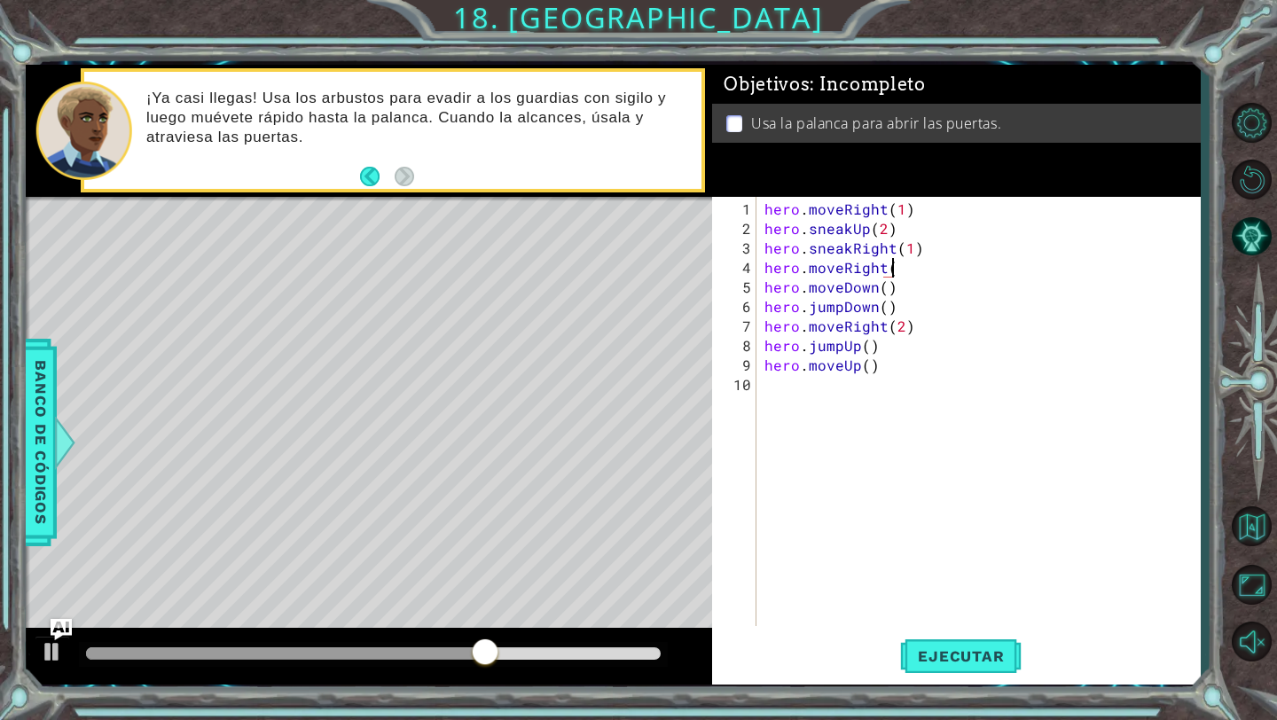
scroll to position [0, 7]
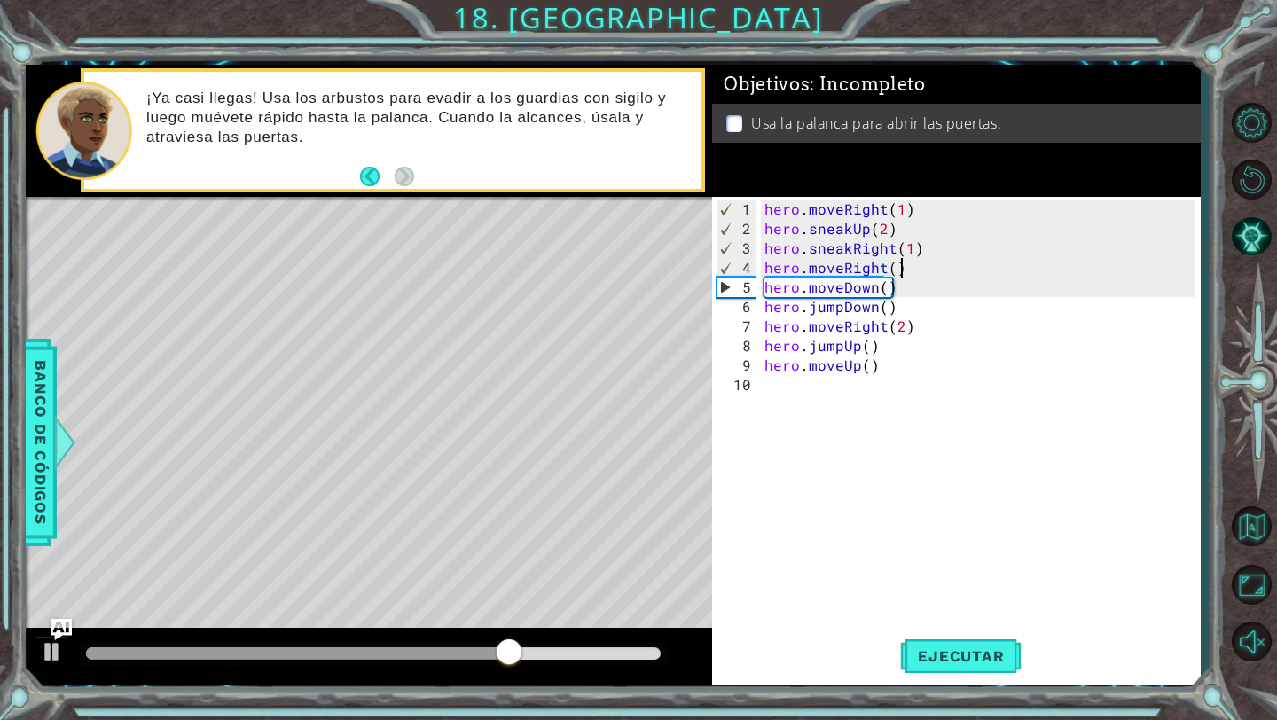
click at [944, 248] on div "hero . moveRight ( 1 ) hero . sneakUp ( 2 ) hero . sneakRight ( 1 ) hero . move…" at bounding box center [983, 434] width 444 height 468
type textarea "hero.sneakRight(1)"
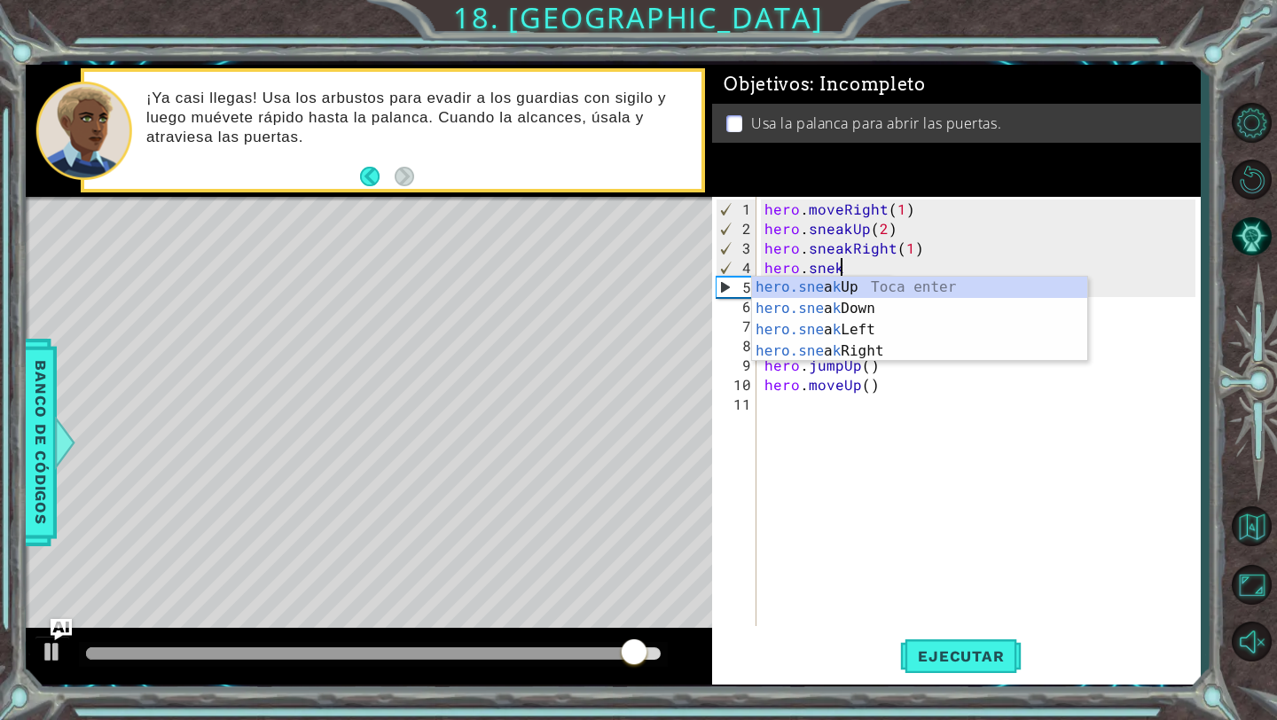
scroll to position [0, 4]
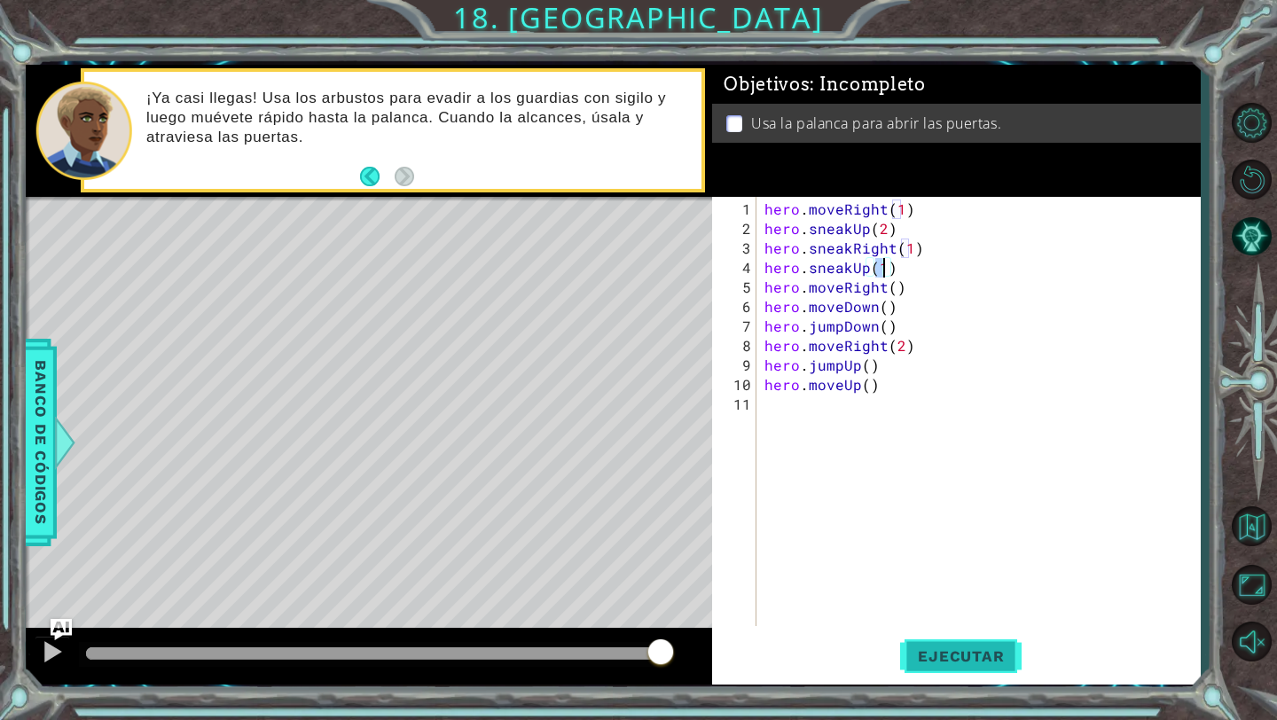
click at [949, 658] on span "Ejecutar" at bounding box center [961, 657] width 122 height 18
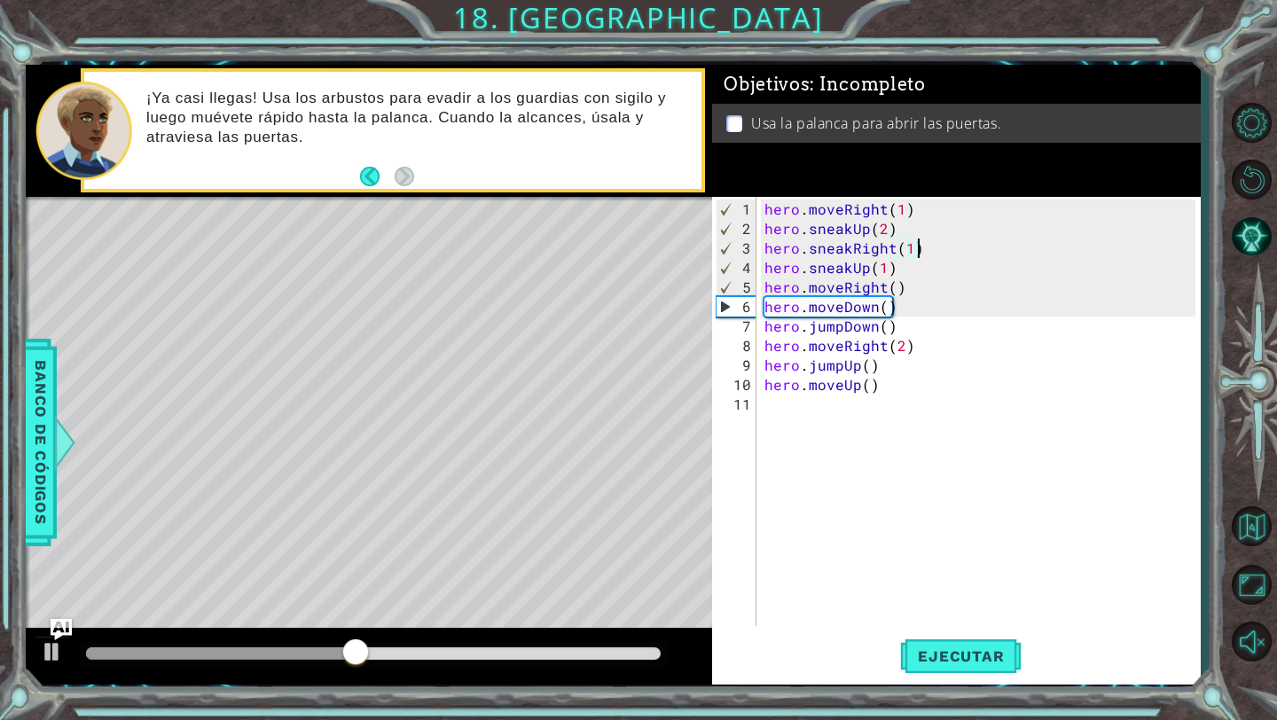
click at [932, 248] on div "hero . moveRight ( 1 ) hero . sneakUp ( 2 ) hero . sneakRight ( 1 ) hero . snea…" at bounding box center [983, 434] width 444 height 468
click at [845, 289] on div "hero . moveRight ( 1 ) hero . sneakUp ( 2 ) hero . sneakRight ( 1 ) hero . snea…" at bounding box center [983, 434] width 444 height 468
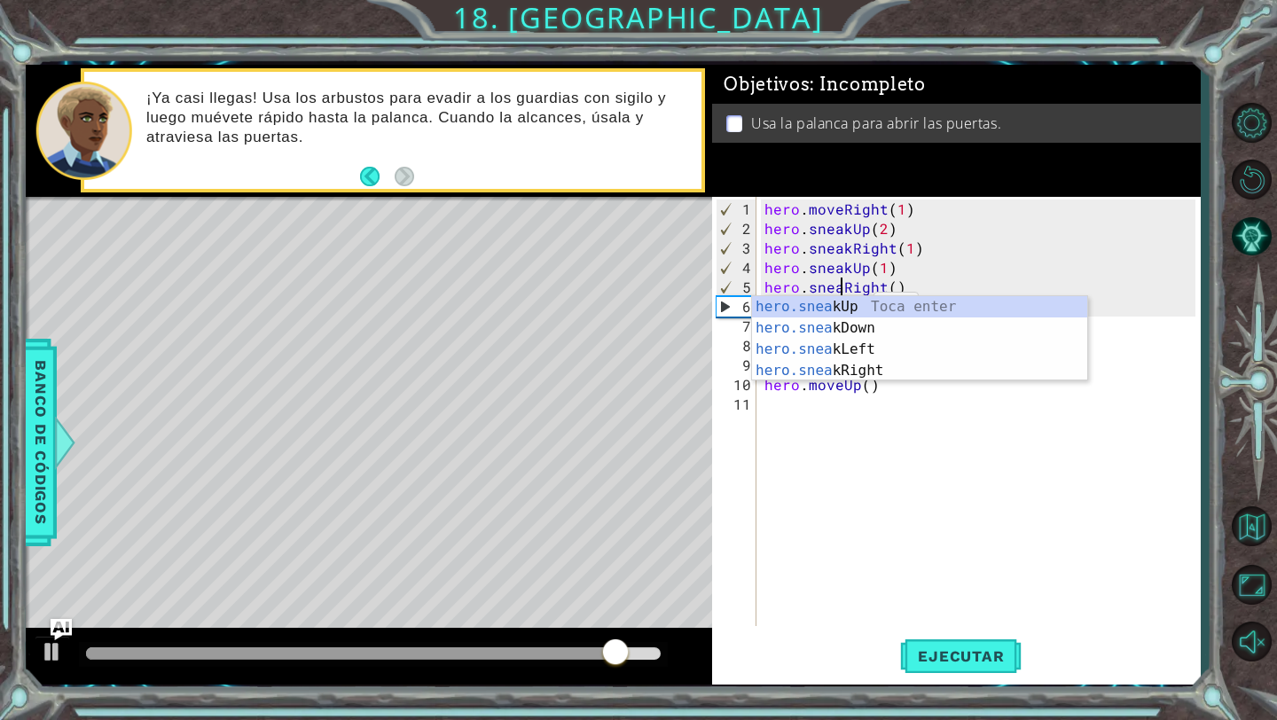
scroll to position [0, 5]
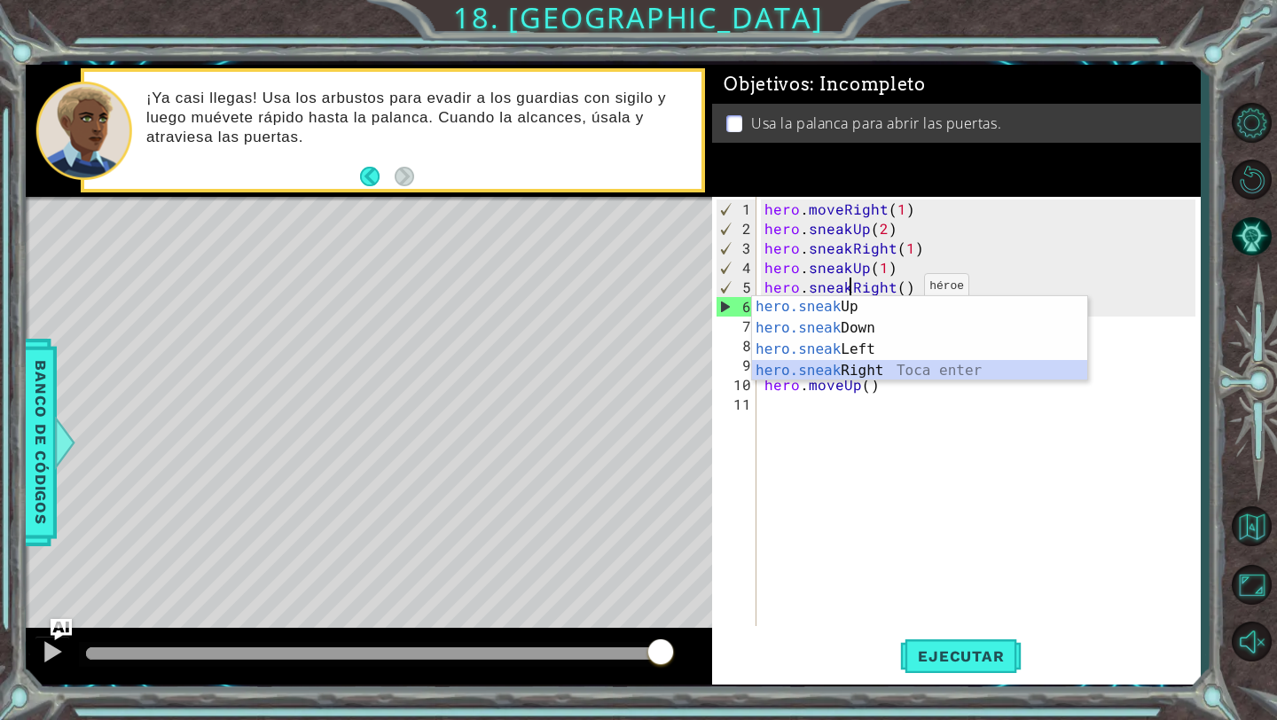
click at [887, 362] on div "hero.sneak Up Toca enter hero.sneak Down Toca enter hero.sneak Left Toca enter …" at bounding box center [919, 360] width 335 height 128
type textarea "hero.sneakRight(1)"
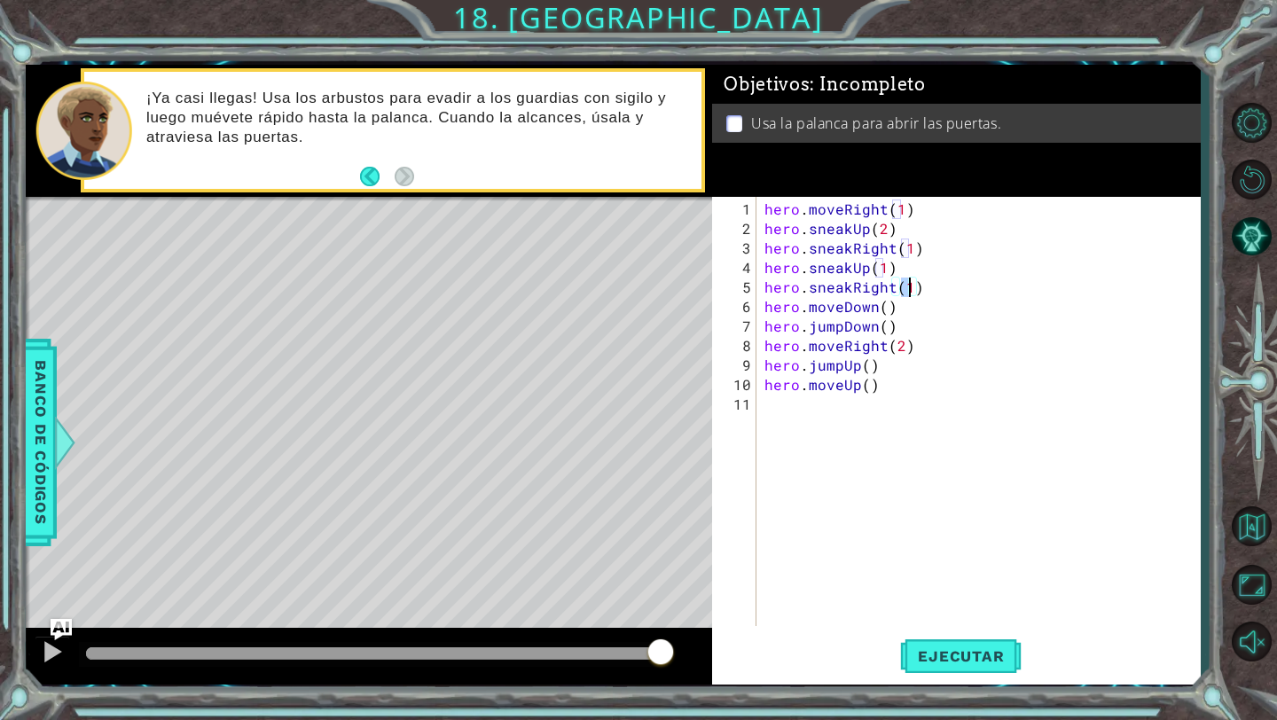
click at [951, 288] on div "hero . moveRight ( 1 ) hero . sneakUp ( 2 ) hero . sneakRight ( 1 ) hero . snea…" at bounding box center [983, 434] width 444 height 468
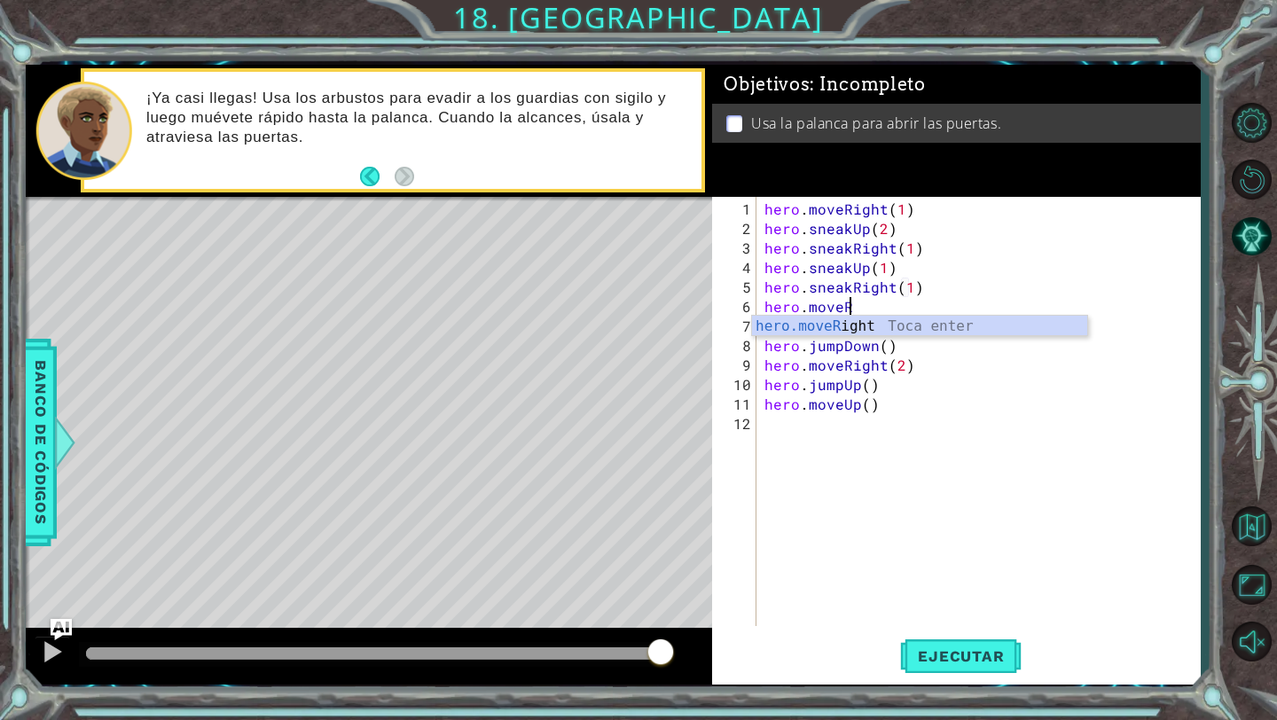
scroll to position [0, 4]
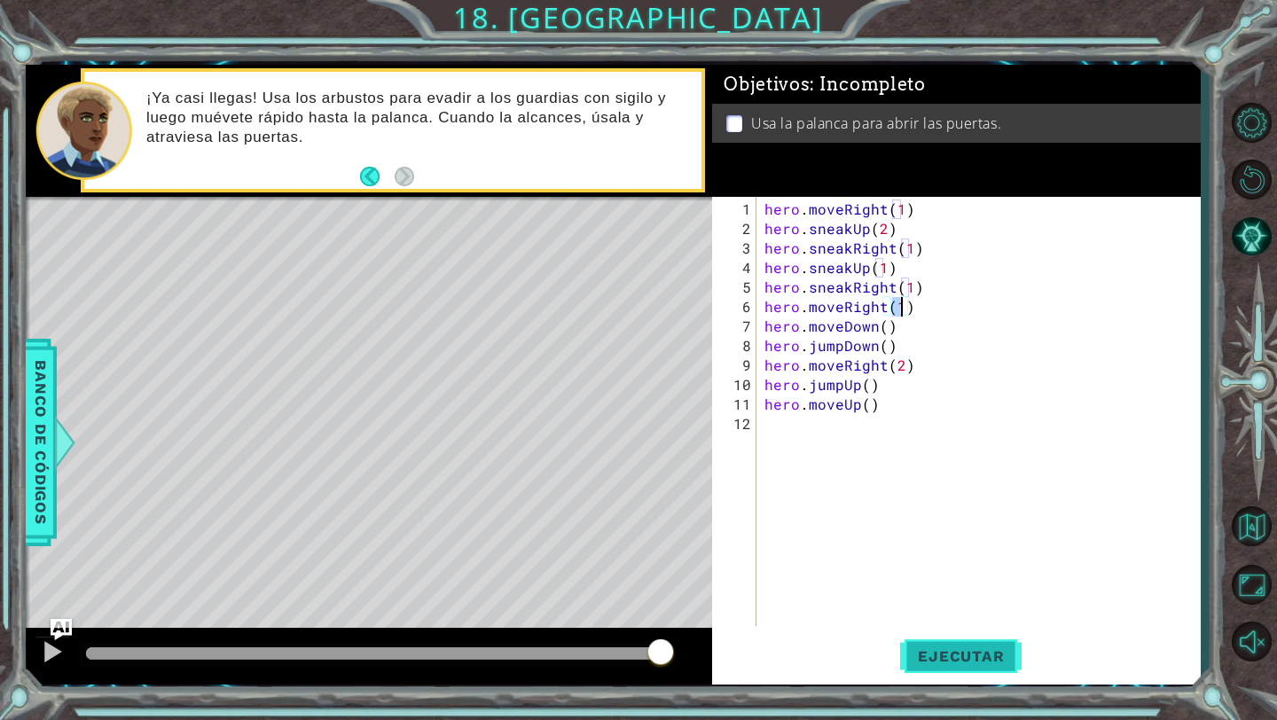
type textarea "hero.moveRight(1)"
click at [1009, 654] on span "Ejecutar" at bounding box center [961, 657] width 122 height 18
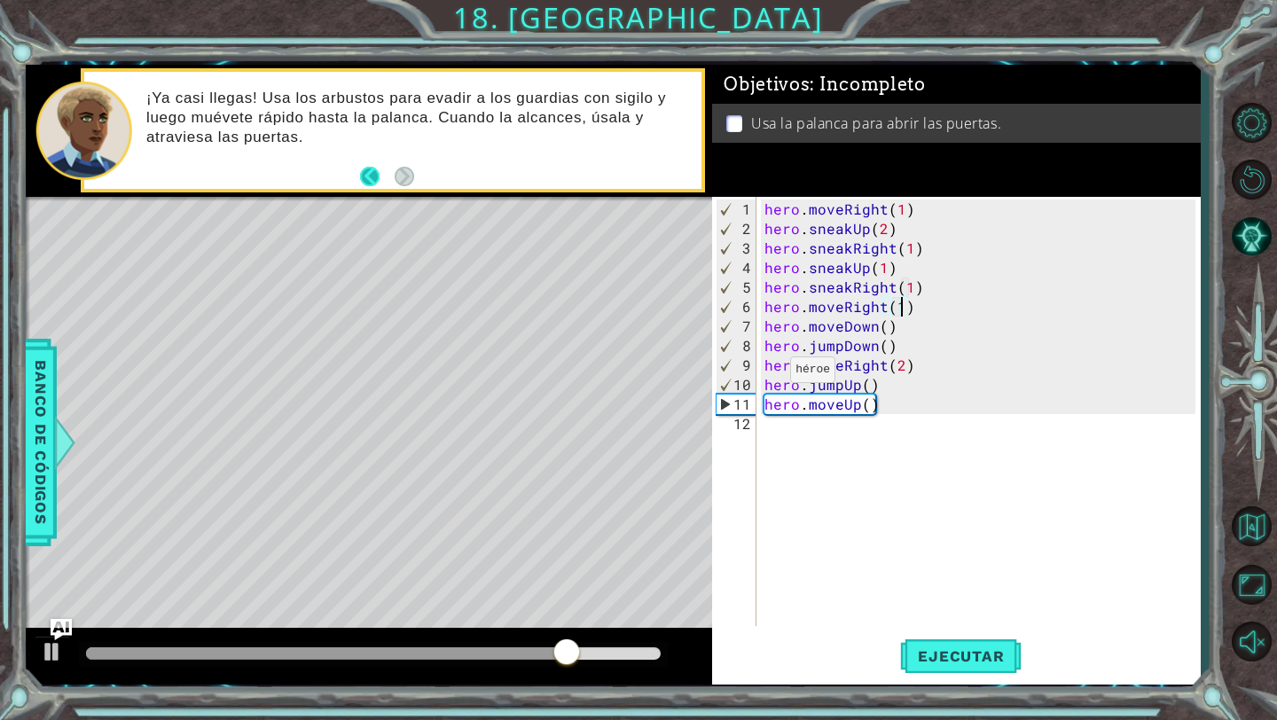
click at [363, 172] on button "Back" at bounding box center [377, 177] width 35 height 20
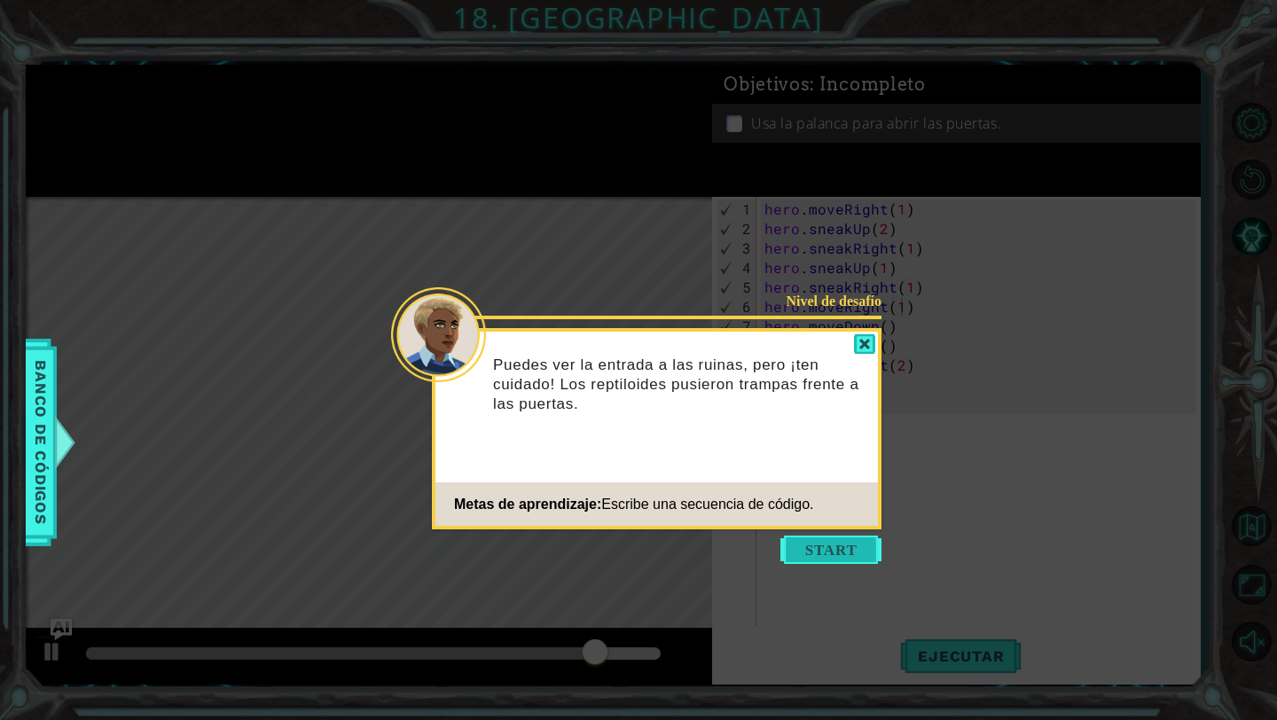
click at [809, 551] on button "Start" at bounding box center [831, 550] width 101 height 28
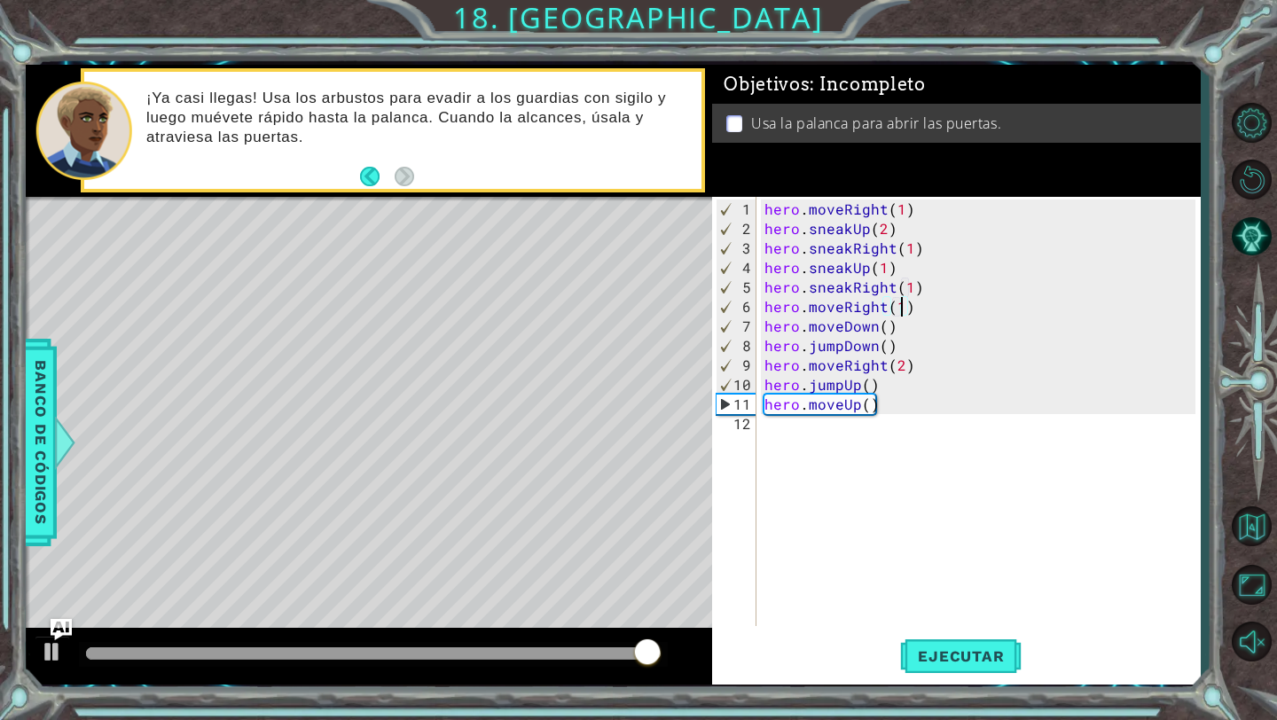
click at [852, 421] on div "hero . moveRight ( 1 ) hero . sneakUp ( 2 ) hero . sneakRight ( 1 ) hero . snea…" at bounding box center [983, 434] width 444 height 468
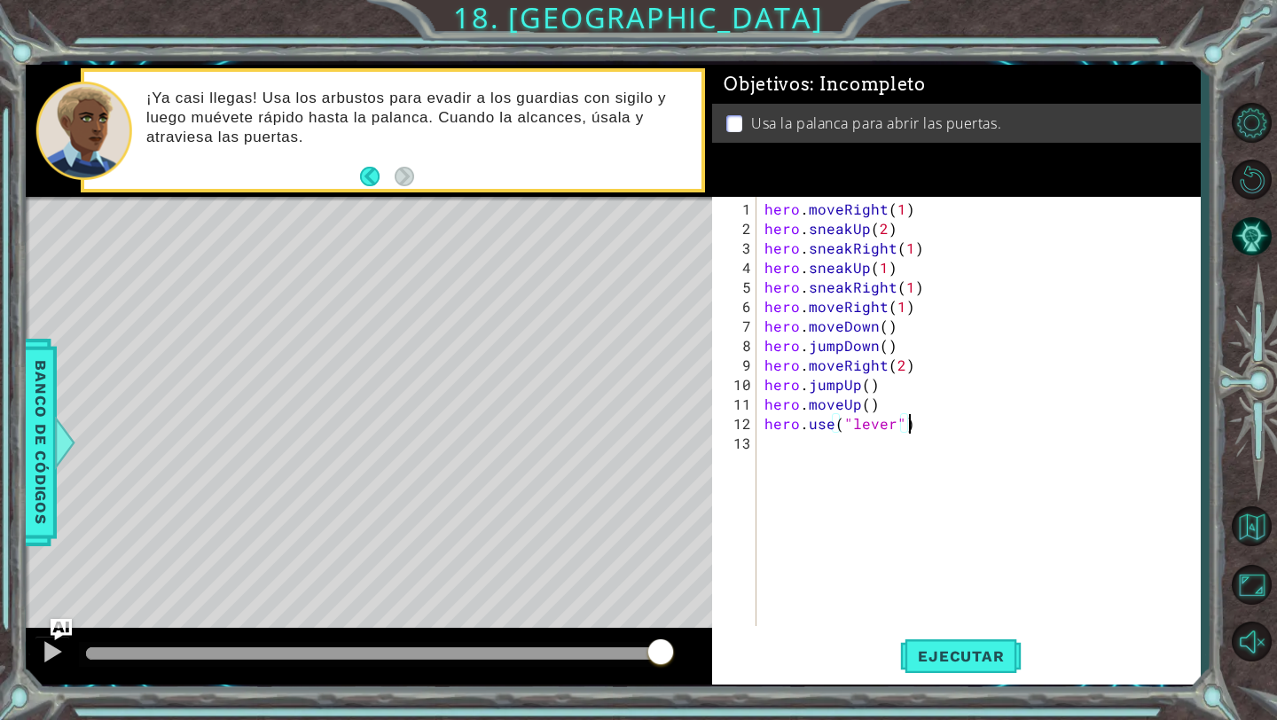
scroll to position [0, 8]
type textarea "hero.use("lever")"
click at [980, 656] on span "Ejecutar" at bounding box center [961, 657] width 122 height 18
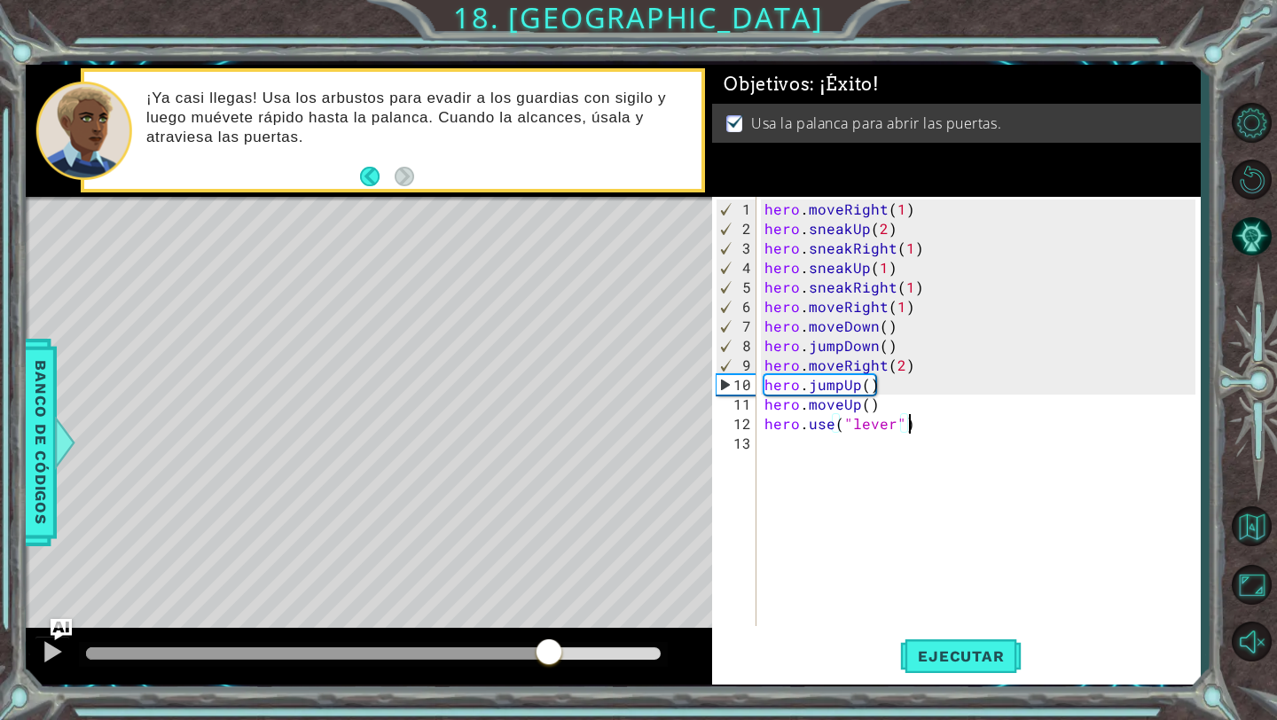
click at [549, 652] on div at bounding box center [373, 654] width 575 height 12
click at [522, 649] on div at bounding box center [317, 654] width 463 height 12
click at [41, 653] on div at bounding box center [52, 651] width 23 height 23
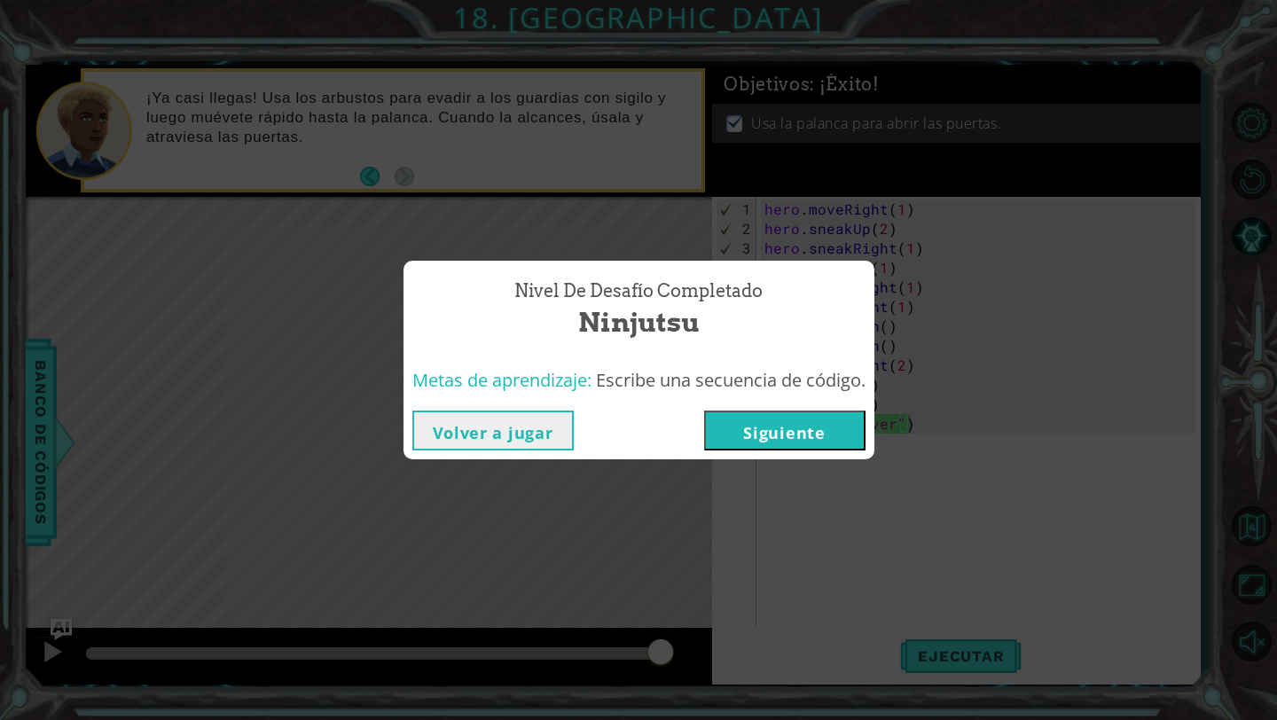
click at [754, 413] on button "Siguiente" at bounding box center [784, 431] width 161 height 40
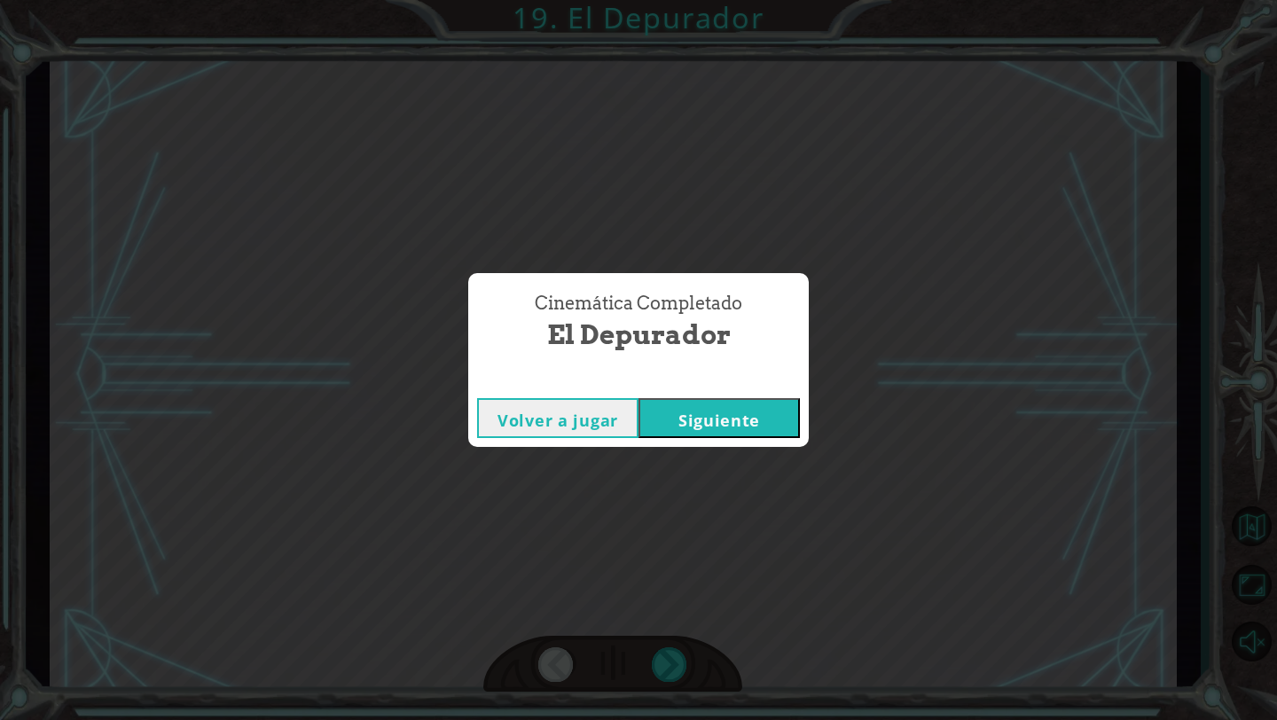
click at [698, 417] on button "Siguiente" at bounding box center [719, 418] width 161 height 40
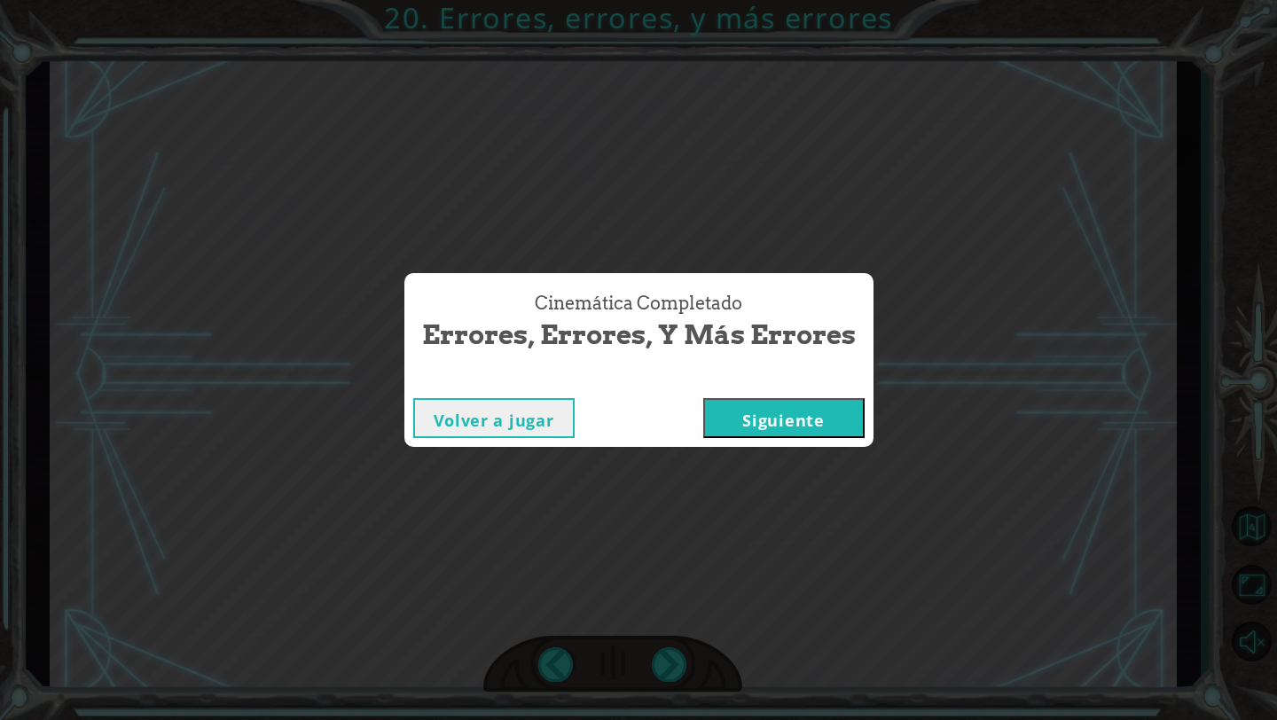
click at [743, 407] on button "Siguiente" at bounding box center [783, 418] width 161 height 40
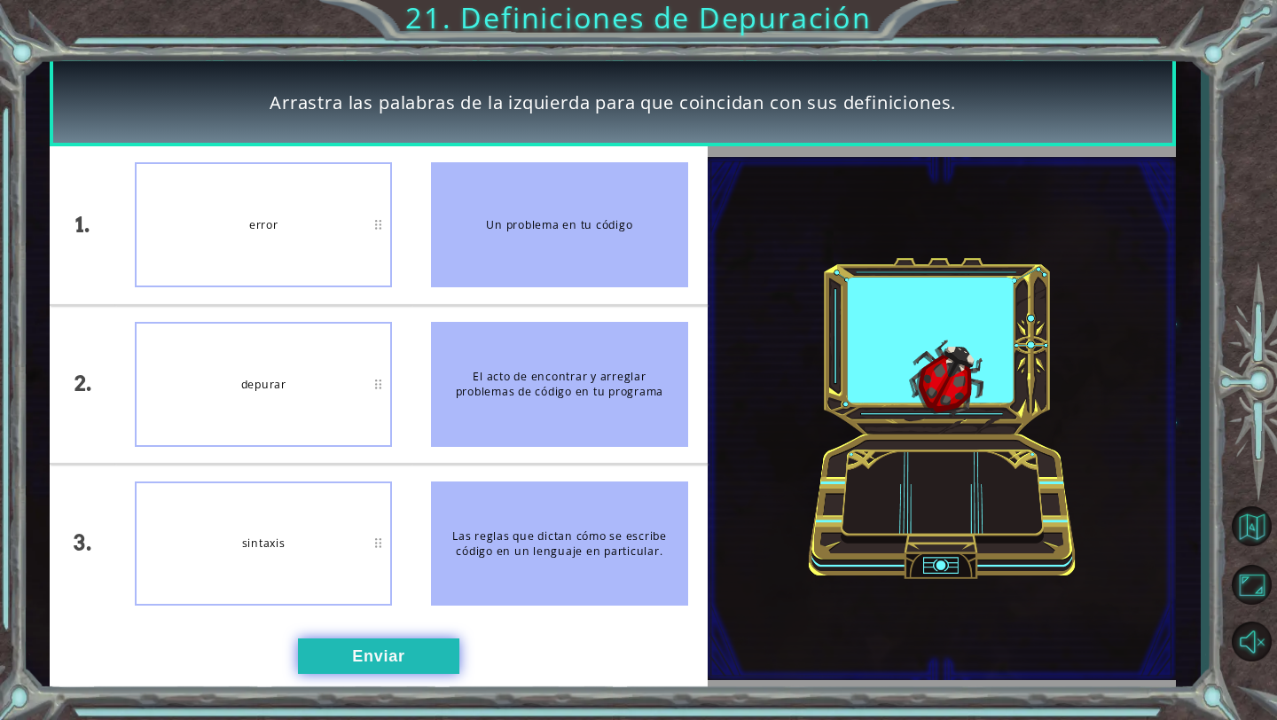
click at [433, 648] on button "Enviar" at bounding box center [378, 656] width 161 height 35
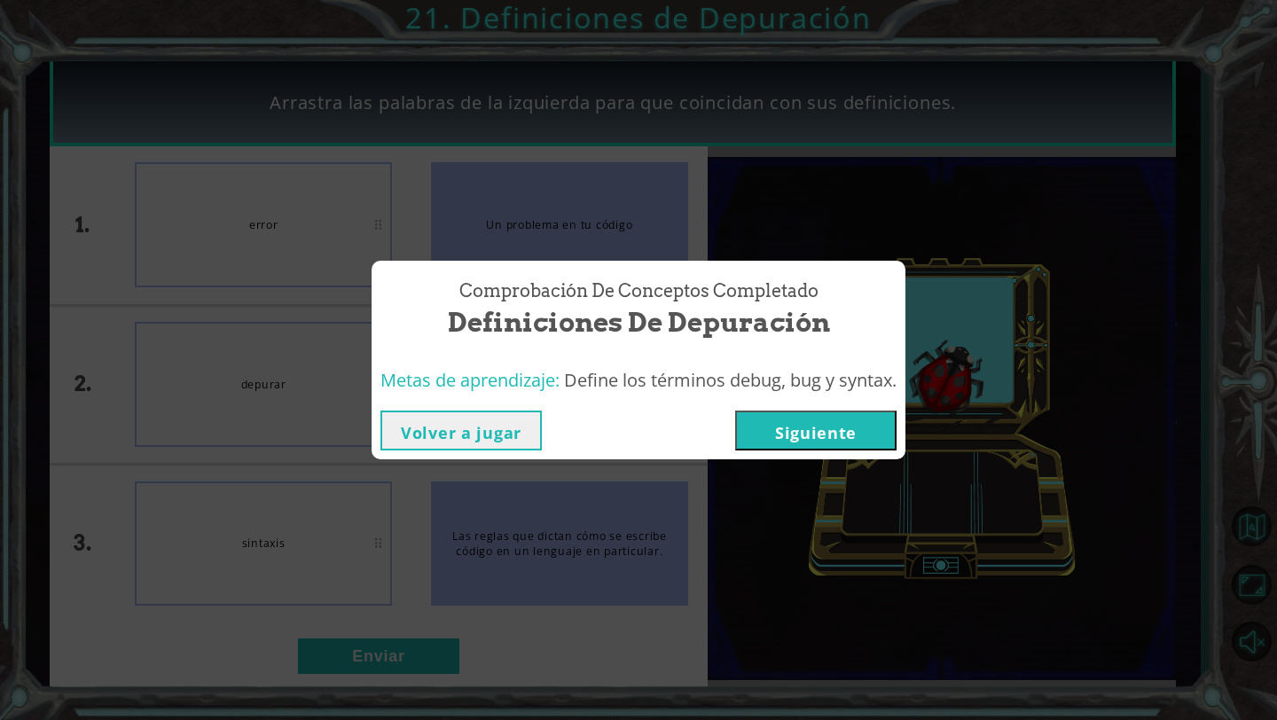
click at [844, 428] on button "Siguiente" at bounding box center [815, 431] width 161 height 40
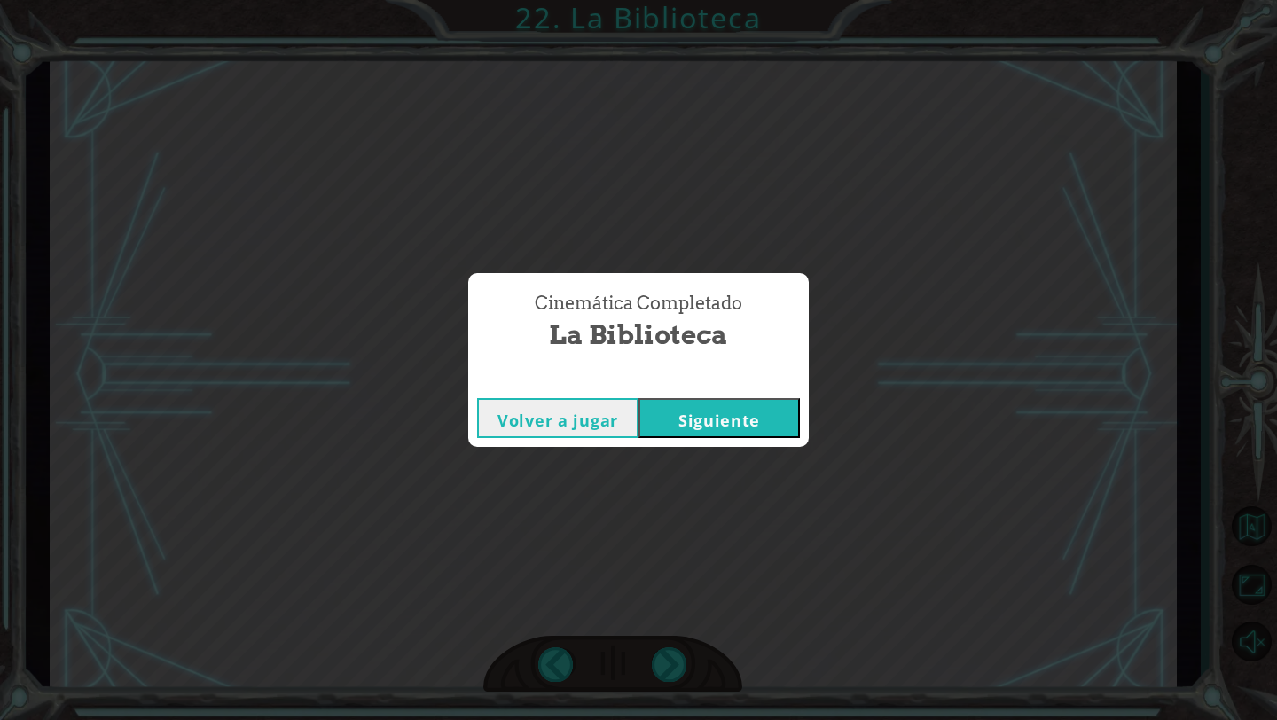
click at [688, 418] on button "Siguiente" at bounding box center [719, 418] width 161 height 40
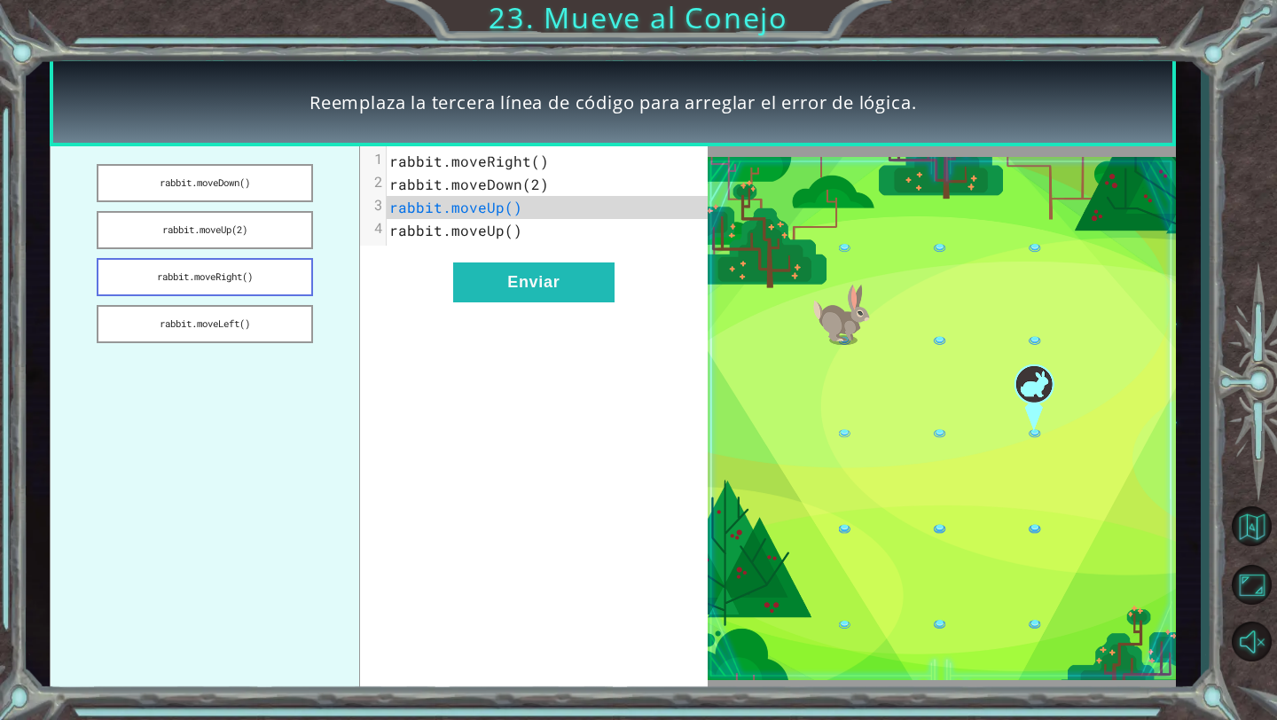
click at [221, 276] on button "rabbit.moveRight()" at bounding box center [205, 277] width 216 height 38
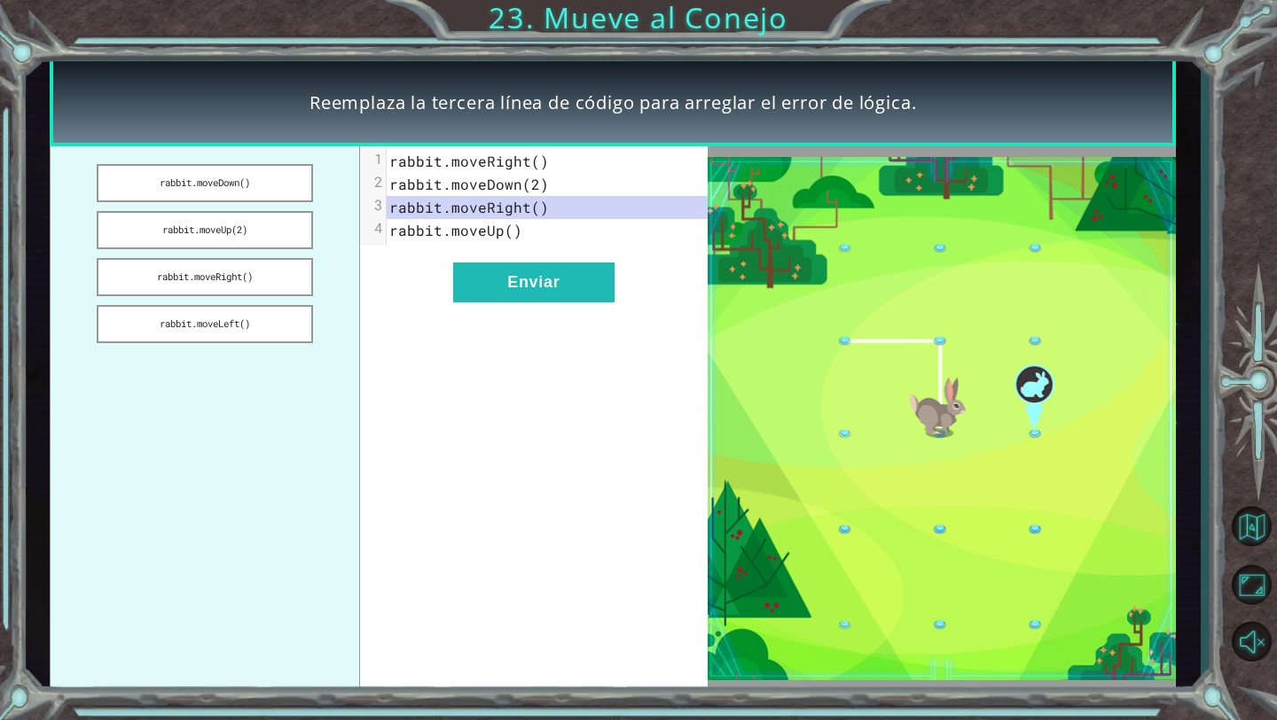
drag, startPoint x: 246, startPoint y: 271, endPoint x: 514, endPoint y: 227, distance: 271.4
click at [515, 226] on div "rabbit.moveDown() rabbit.moveUp(2) rabbit.moveRight() rabbit.moveLeft() xxxxxxx…" at bounding box center [379, 418] width 658 height 545
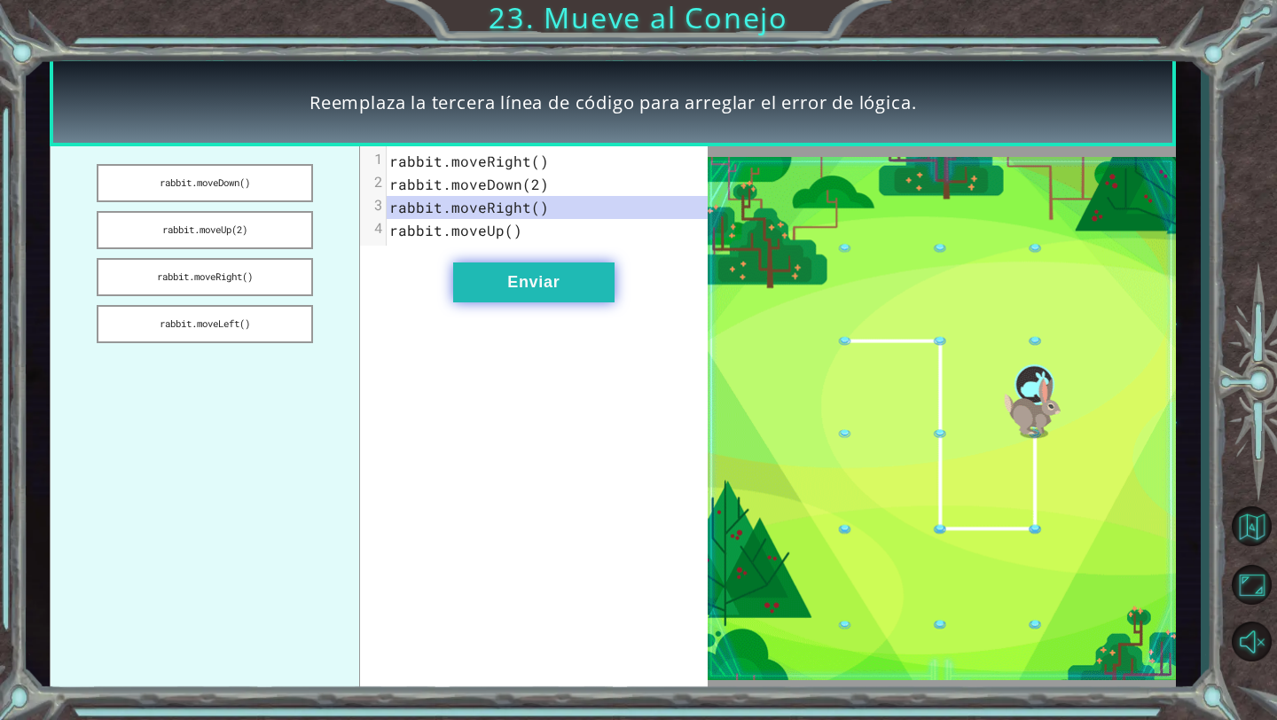
click at [553, 286] on button "Enviar" at bounding box center [533, 283] width 161 height 40
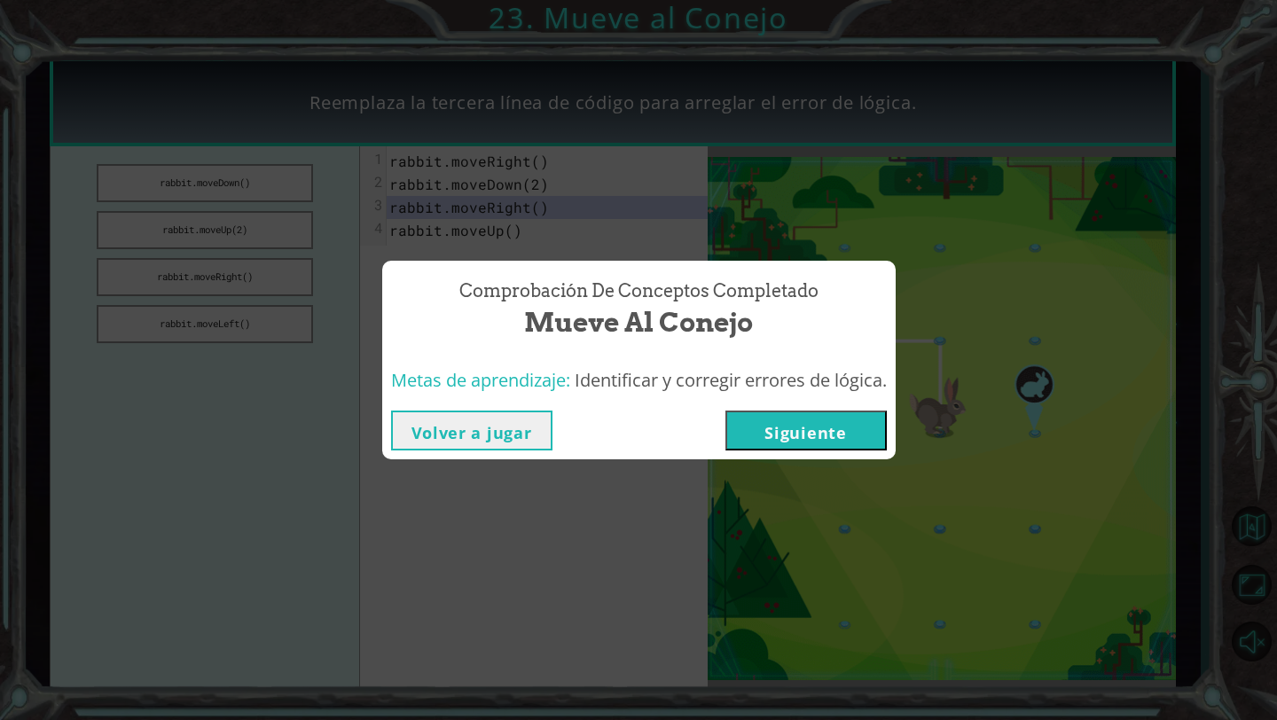
click at [790, 436] on button "Siguiente" at bounding box center [806, 431] width 161 height 40
